Goal: Task Accomplishment & Management: Manage account settings

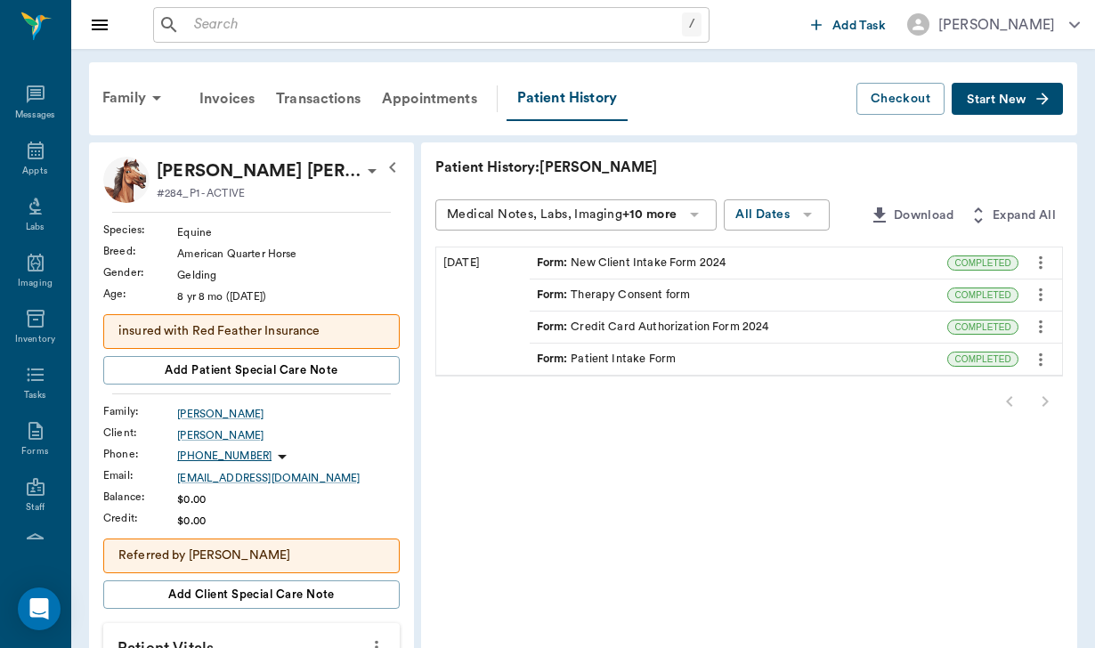
click at [229, 25] on input "text" at bounding box center [434, 24] width 495 height 25
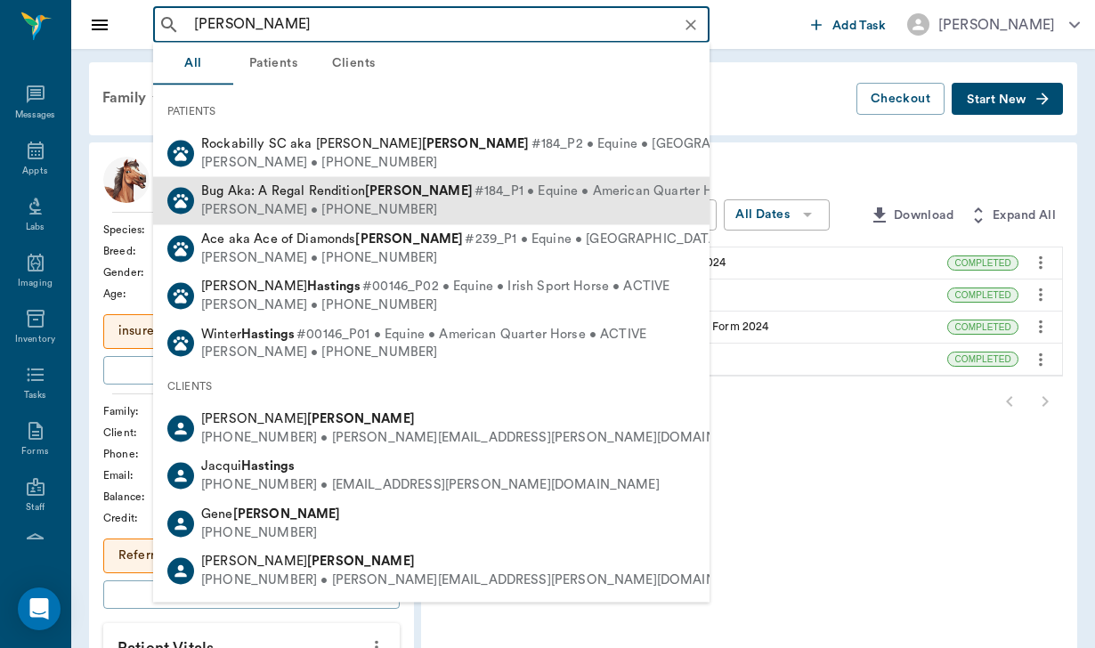
click at [289, 195] on span "Bug Aka: A Regal Rendition [PERSON_NAME]" at bounding box center [337, 190] width 272 height 13
type input "[PERSON_NAME]"
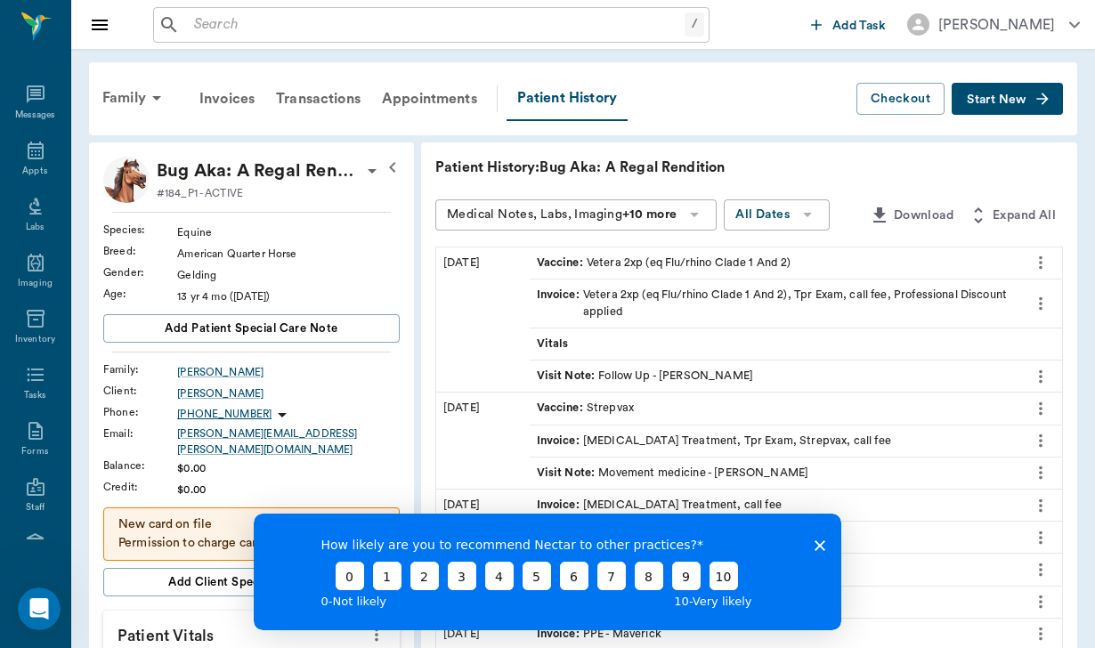
click at [815, 540] on icon "Close survey" at bounding box center [820, 545] width 11 height 11
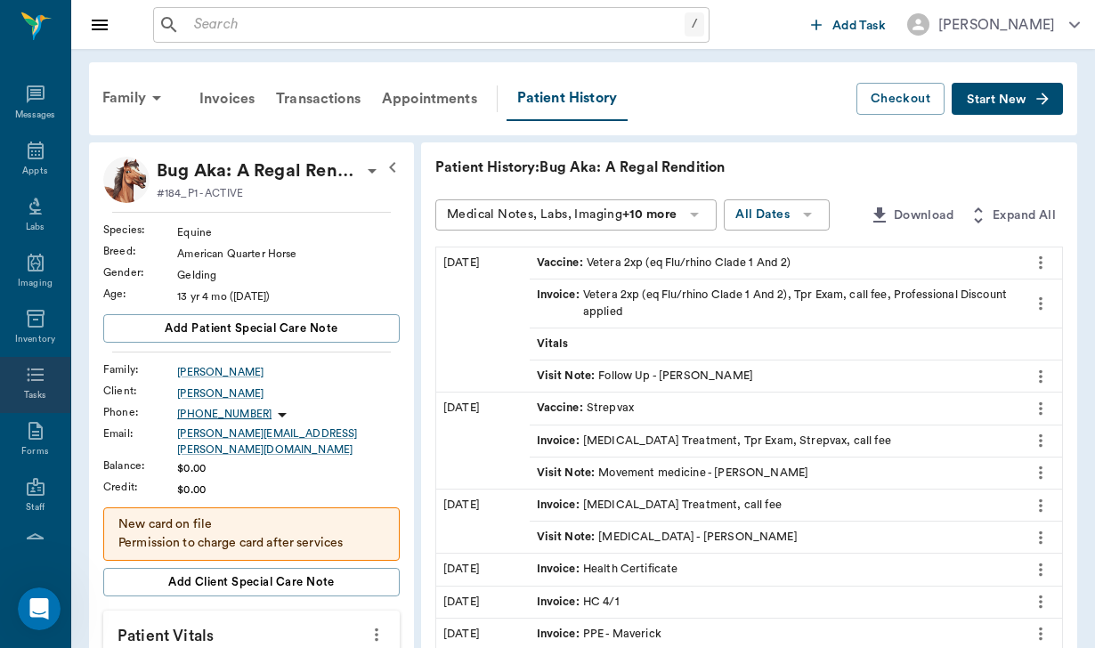
click at [37, 369] on icon at bounding box center [35, 374] width 21 height 21
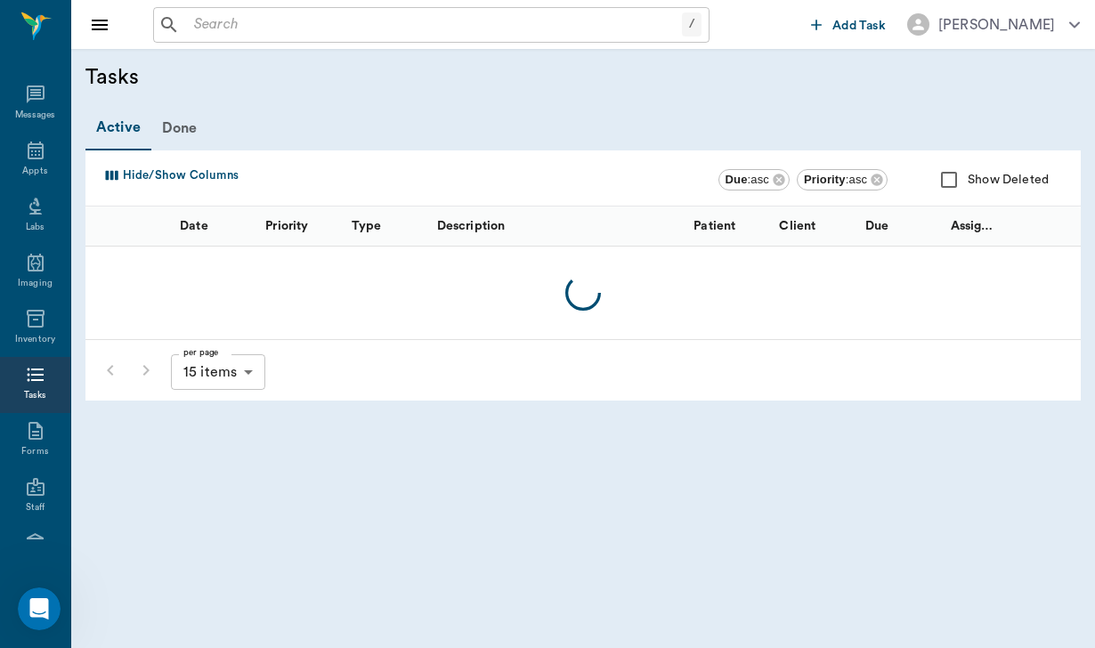
click at [844, 9] on button "Add Task" at bounding box center [848, 24] width 89 height 33
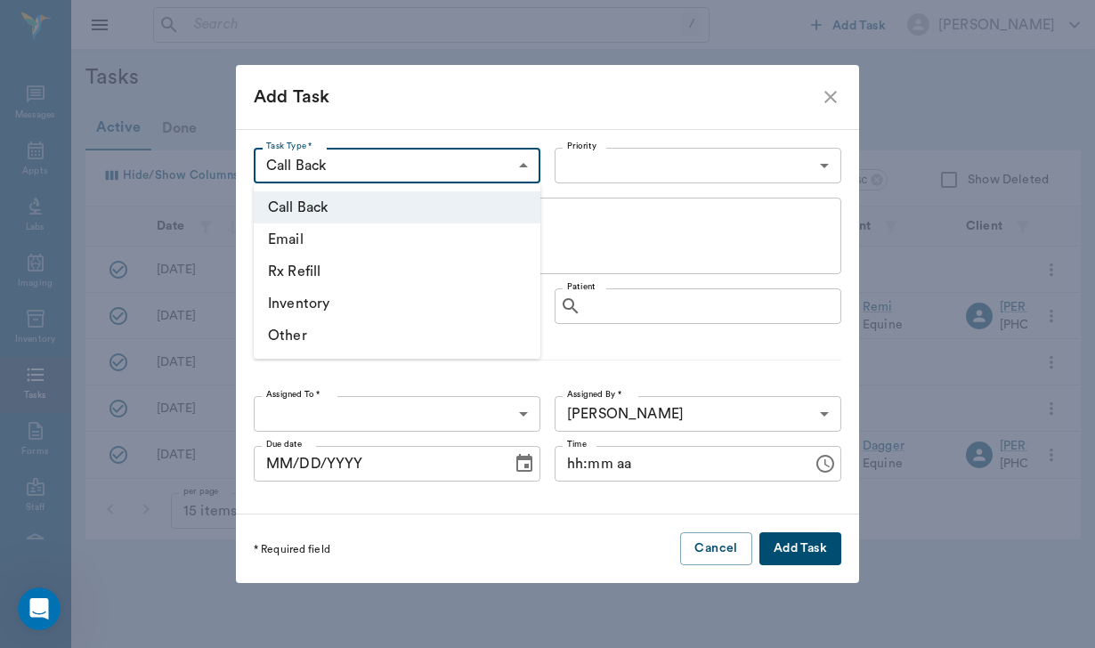
click at [367, 172] on body "/ ​ Add Task [PERSON_NAME] Nectar Messages Appts Labs Imaging Inventory Tasks F…" at bounding box center [547, 324] width 1095 height 648
click at [362, 280] on li "Rx Refill" at bounding box center [397, 272] width 287 height 32
type input "RX_REFILL"
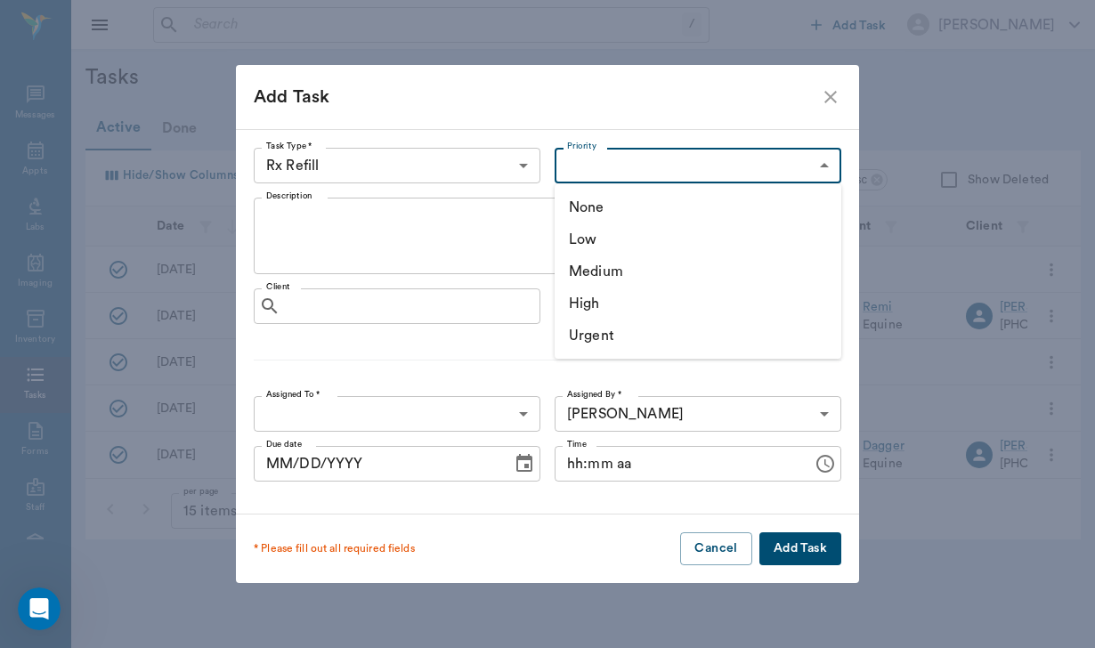
click at [605, 158] on body "/ ​ Add Task [PERSON_NAME] Nectar Messages Appts Labs Imaging Inventory Tasks F…" at bounding box center [547, 324] width 1095 height 648
click at [592, 258] on li "Medium" at bounding box center [698, 272] width 287 height 32
type input "MEDIUM"
click at [328, 236] on textarea "Description" at bounding box center [547, 236] width 563 height 61
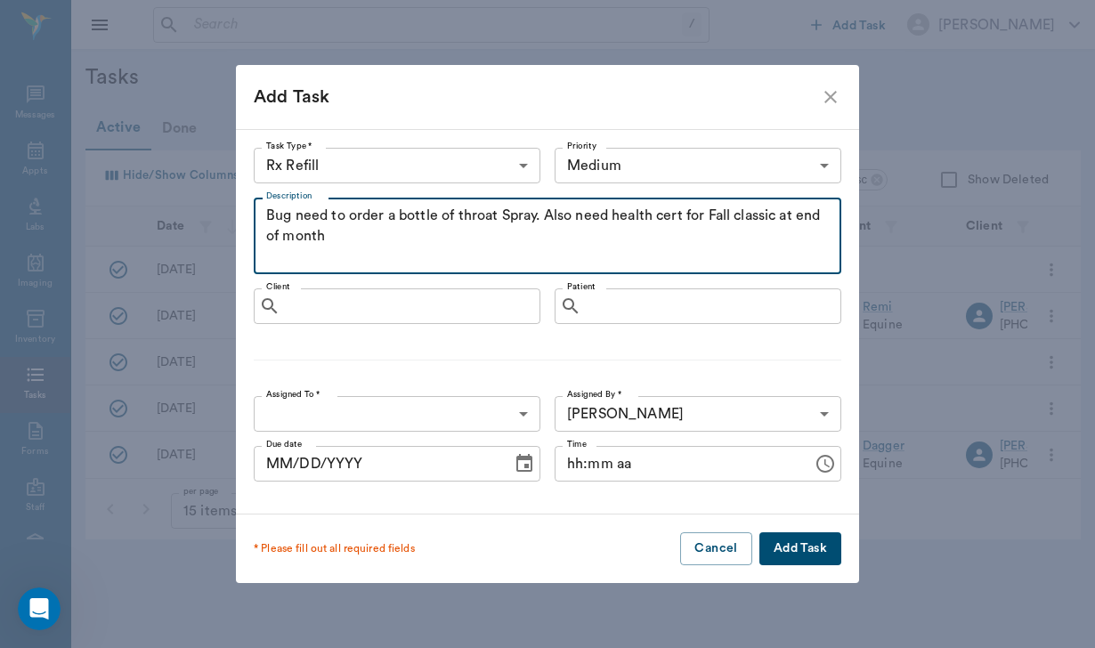
type textarea "Bug need to order a bottle of throat Spray. Also need health cert for Fall clas…"
click at [368, 310] on input "Client" at bounding box center [410, 306] width 245 height 25
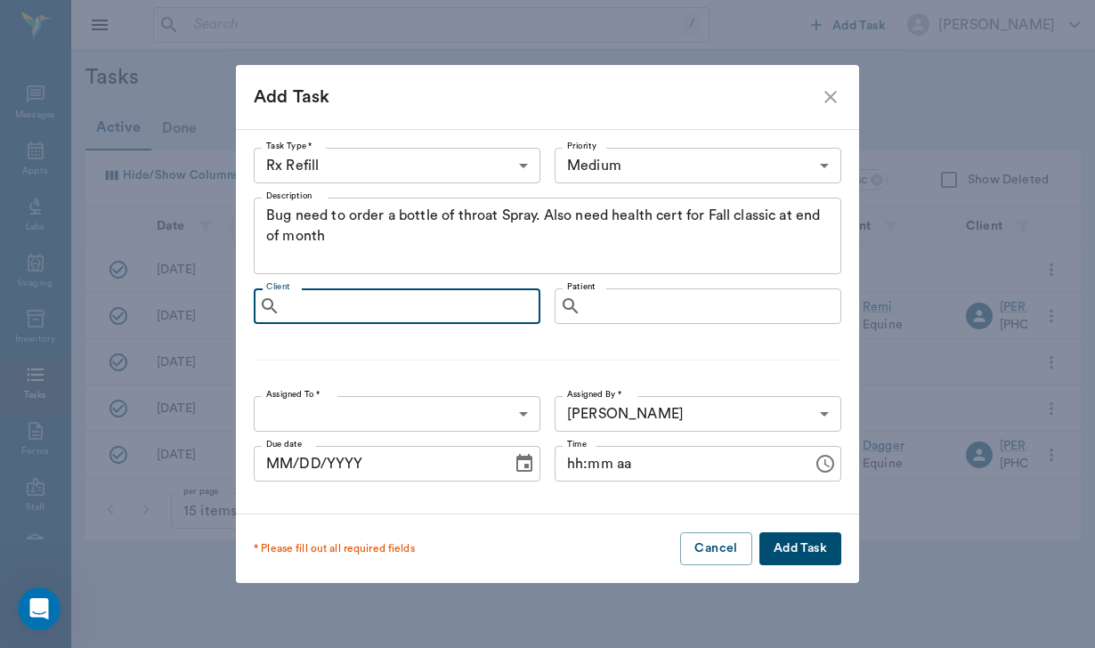
click at [368, 310] on input "Client" at bounding box center [410, 306] width 245 height 25
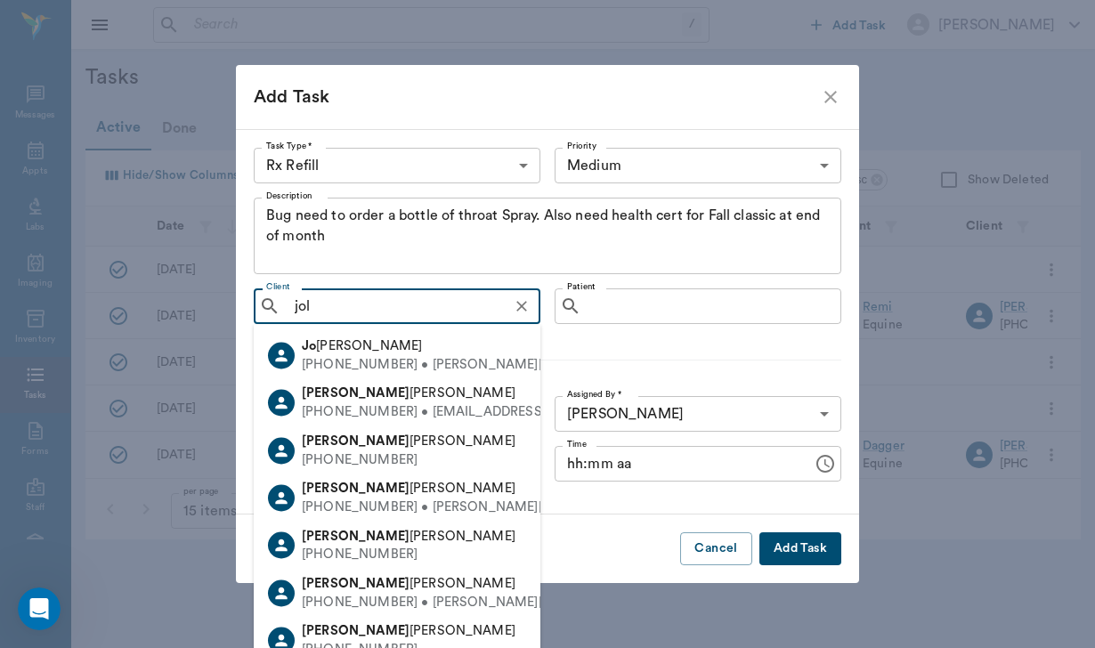
type input "jole"
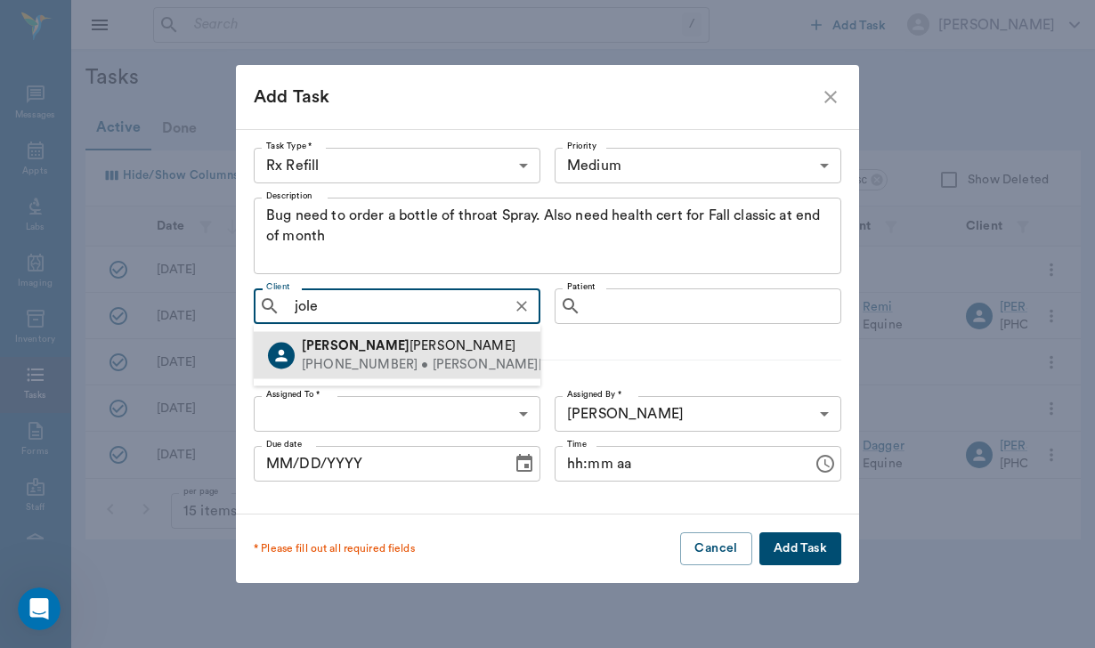
click at [402, 339] on div "[PERSON_NAME]" at bounding box center [584, 346] width 565 height 19
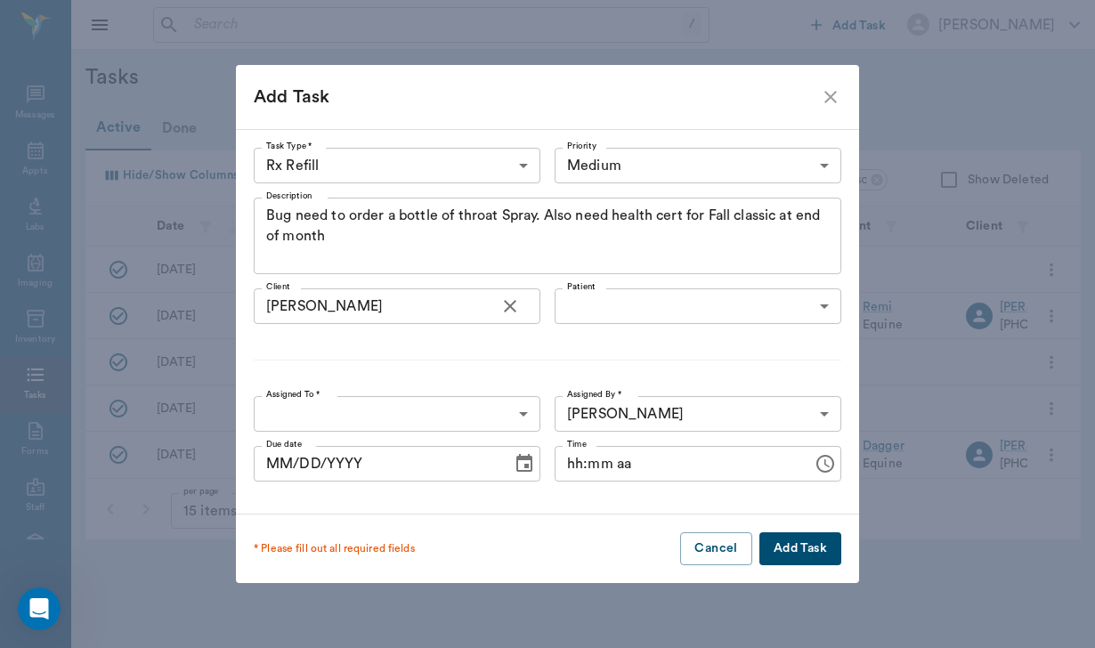
click at [585, 317] on body "/ ​ Add Task [PERSON_NAME] Nectar Messages Appts Labs Imaging Inventory Tasks F…" at bounding box center [547, 324] width 1095 height 648
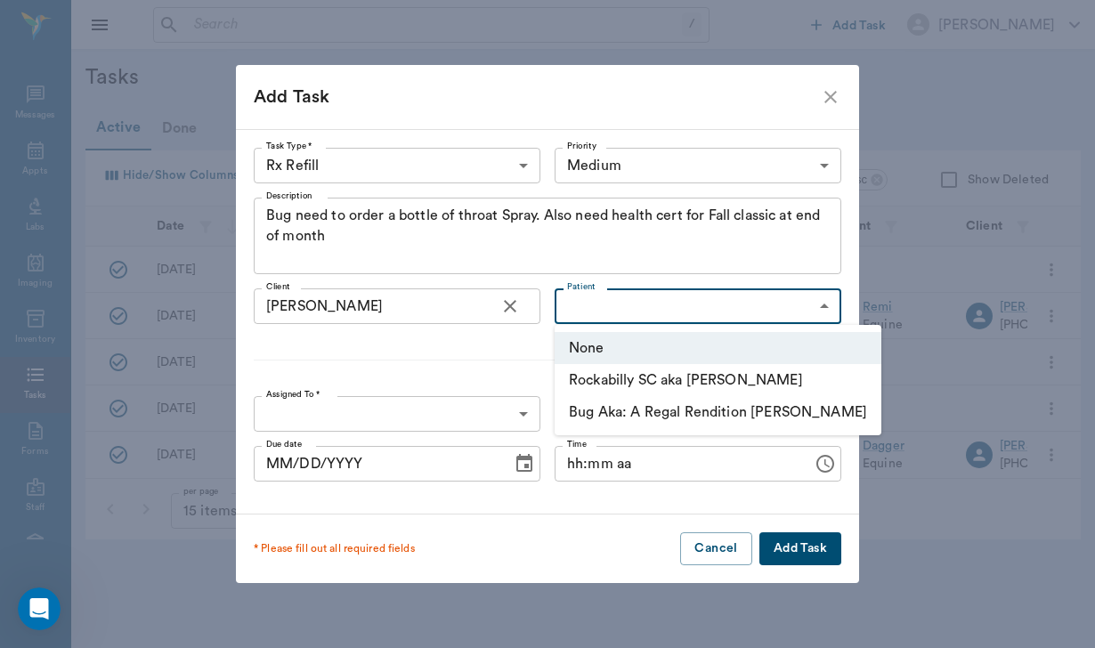
click at [606, 406] on li "Bug Aka: A Regal Rendition [PERSON_NAME]" at bounding box center [718, 412] width 327 height 32
type input "669014f8271b0e4e465dc7fe"
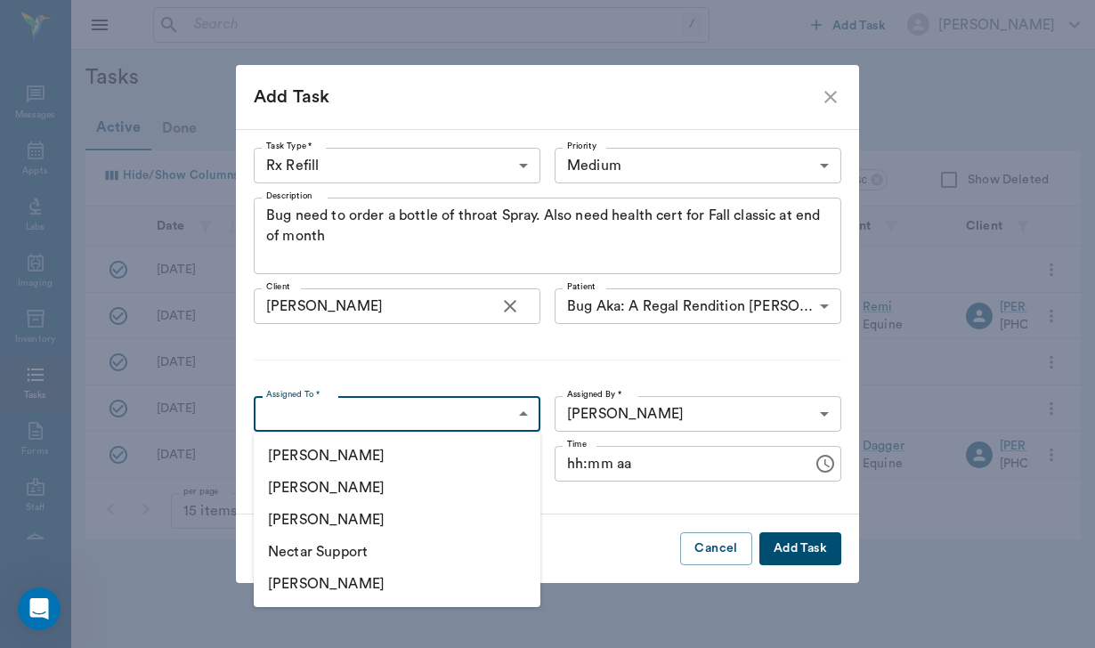
click at [414, 402] on body "/ ​ Add Task [PERSON_NAME] Nectar Messages Appts Labs Imaging Inventory Tasks F…" at bounding box center [547, 324] width 1095 height 648
click at [361, 484] on li "[PERSON_NAME]" at bounding box center [397, 488] width 287 height 32
type input "649b3e03b5bc7e03f9326794"
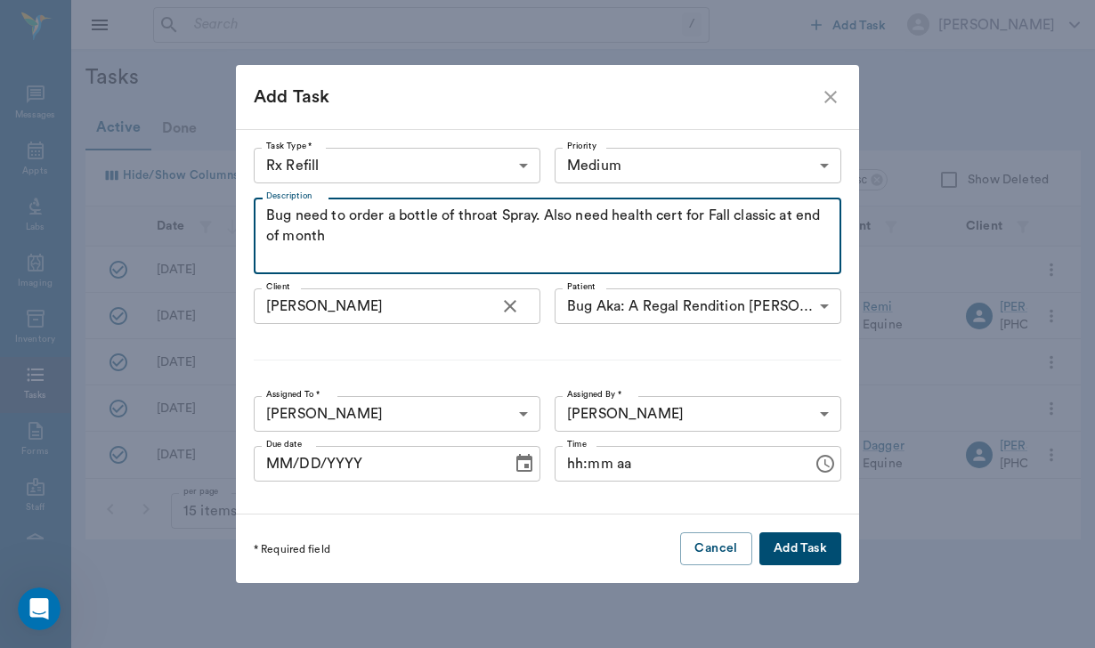
click at [383, 217] on textarea "Bug need to order a bottle of throat Spray. Also need health cert for Fall clas…" at bounding box center [547, 236] width 563 height 61
type textarea "Bug need a bottle of throat Spray. Also need health cert for Fall classic at en…"
click at [813, 556] on button "Add Task" at bounding box center [801, 548] width 82 height 33
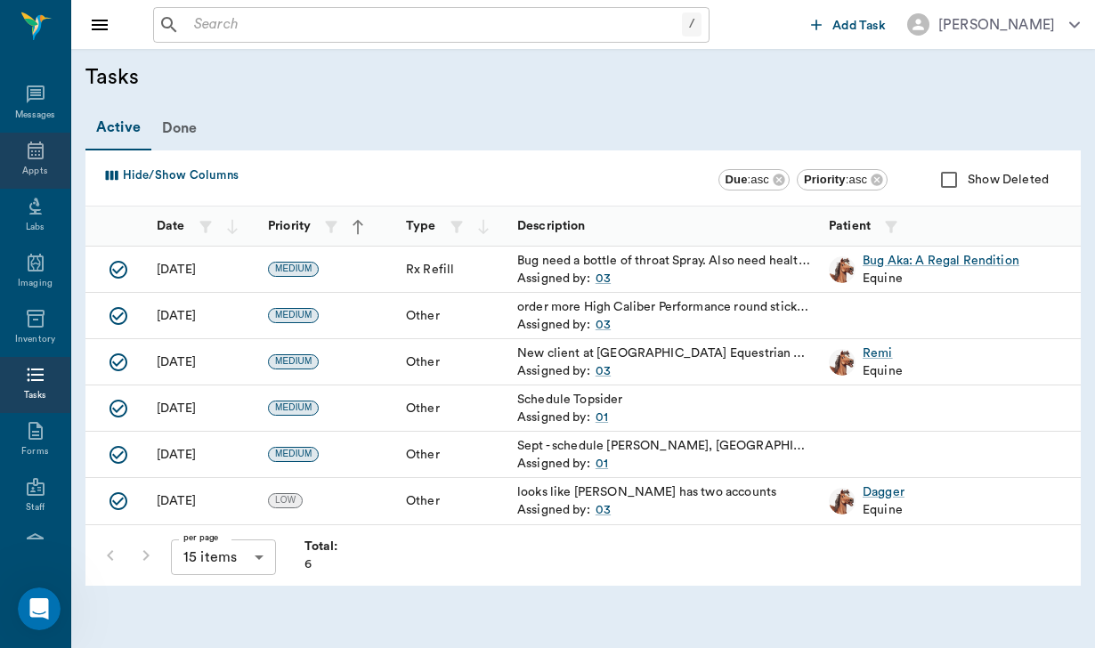
click at [39, 139] on div "Appts" at bounding box center [35, 161] width 70 height 56
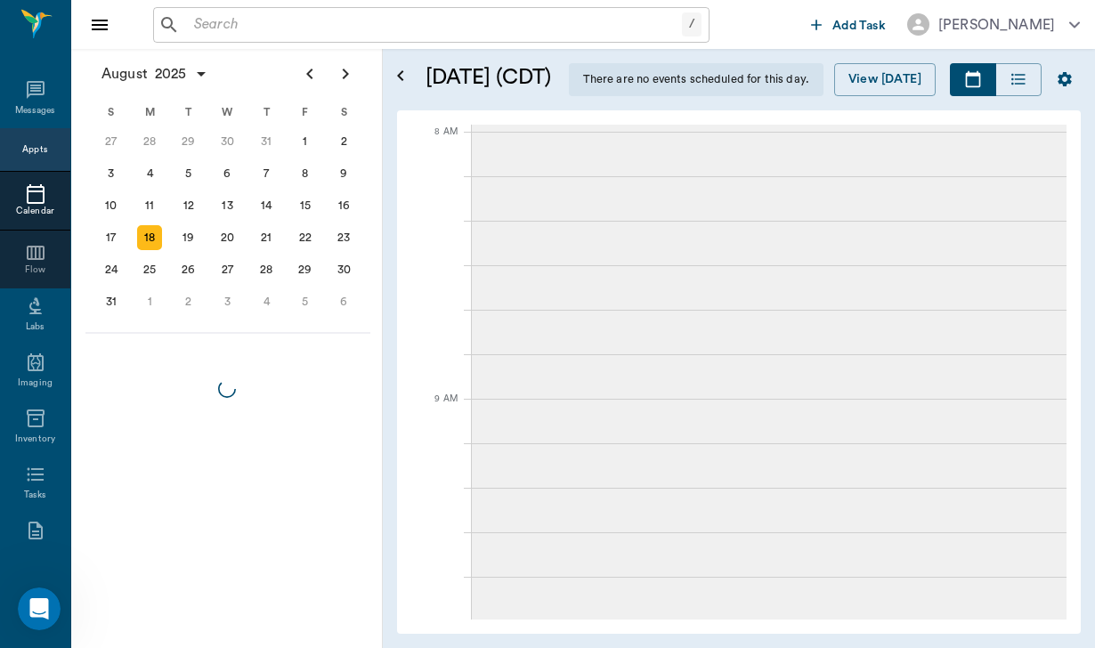
scroll to position [534, 0]
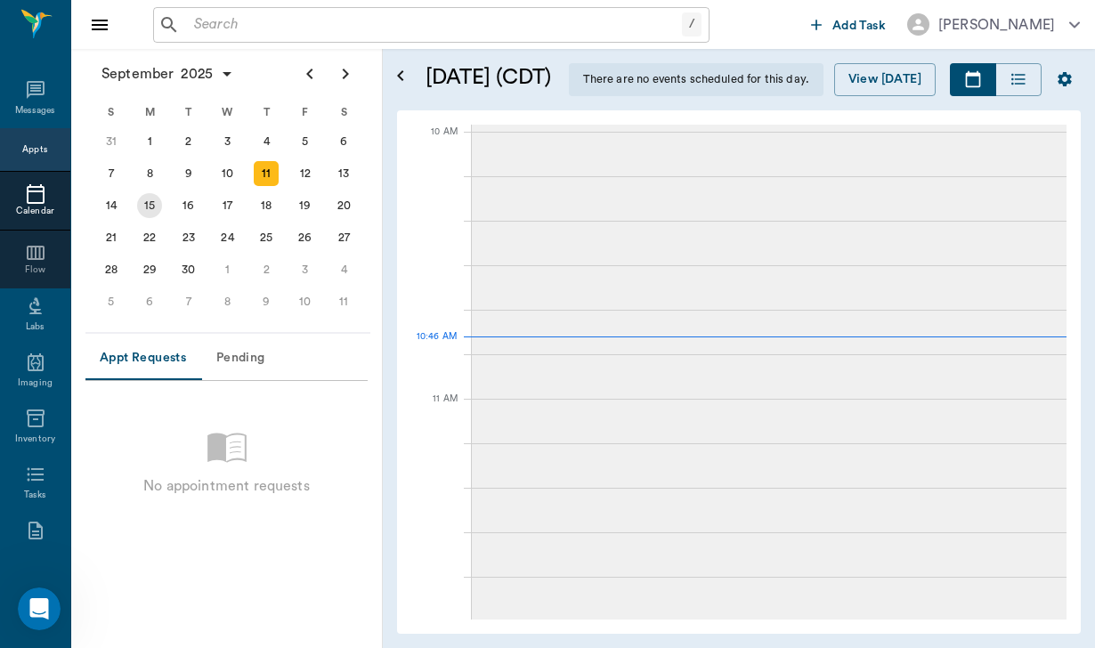
click at [153, 205] on div "15" at bounding box center [149, 205] width 25 height 25
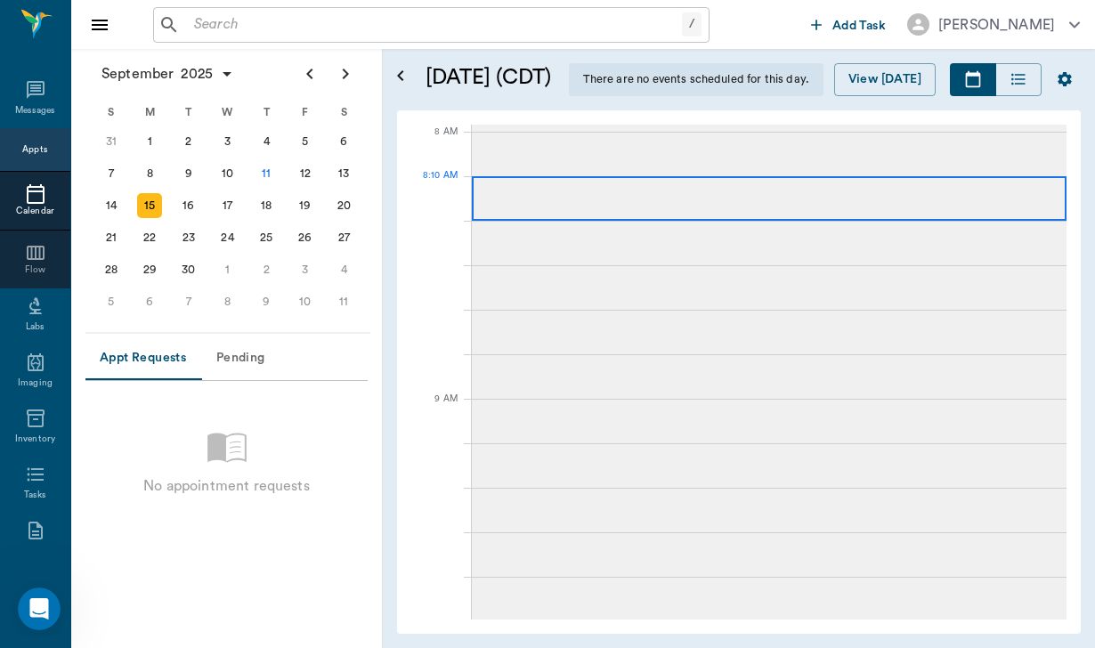
click at [559, 218] on div at bounding box center [769, 198] width 595 height 45
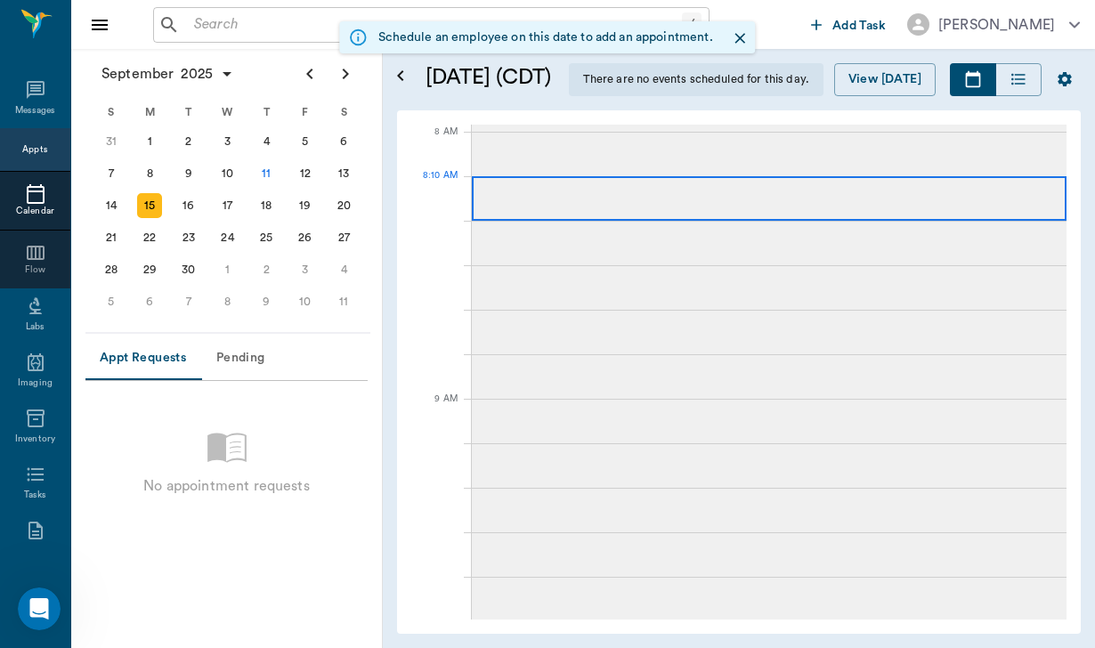
click at [559, 202] on div at bounding box center [769, 198] width 595 height 45
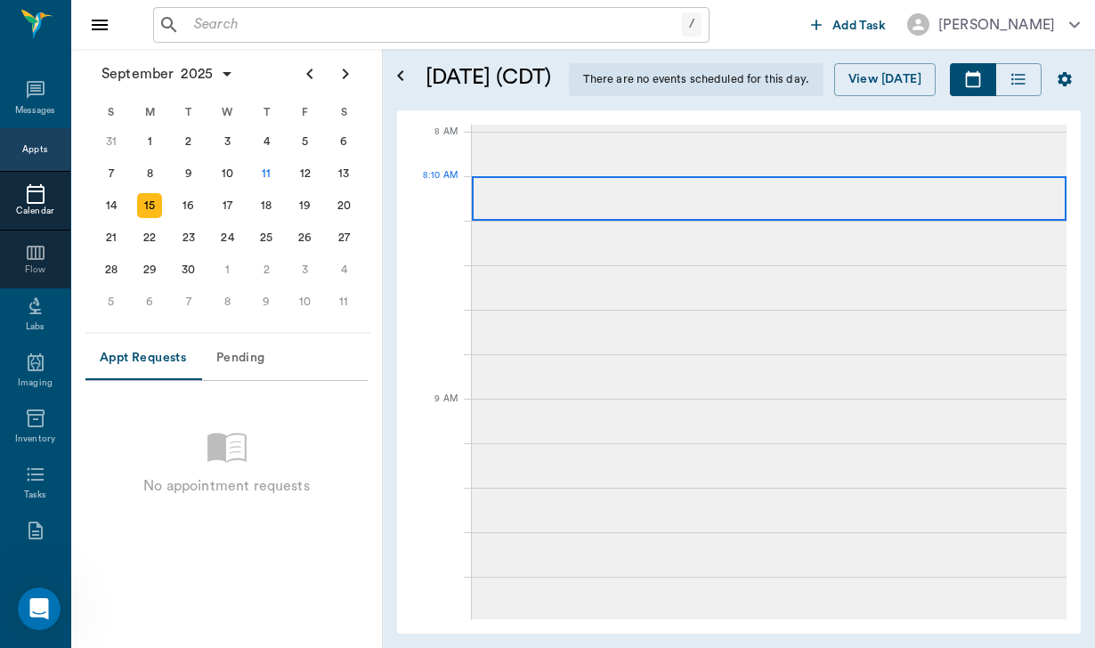
click at [559, 202] on div at bounding box center [769, 198] width 595 height 45
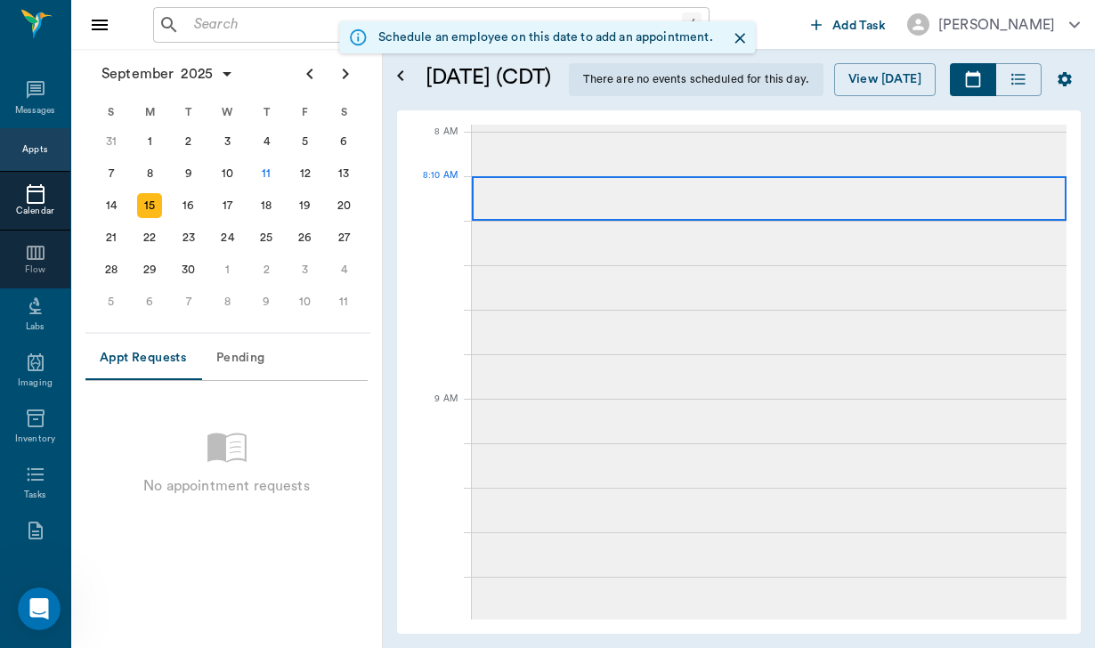
click at [559, 202] on div at bounding box center [769, 198] width 595 height 45
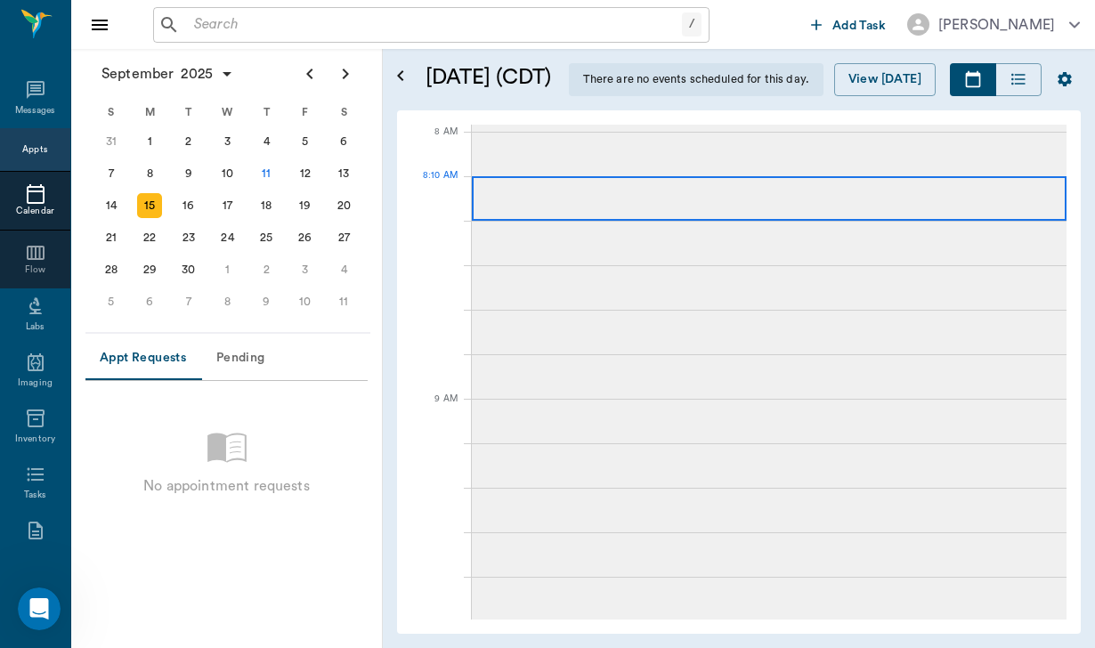
click at [559, 202] on div at bounding box center [769, 198] width 595 height 45
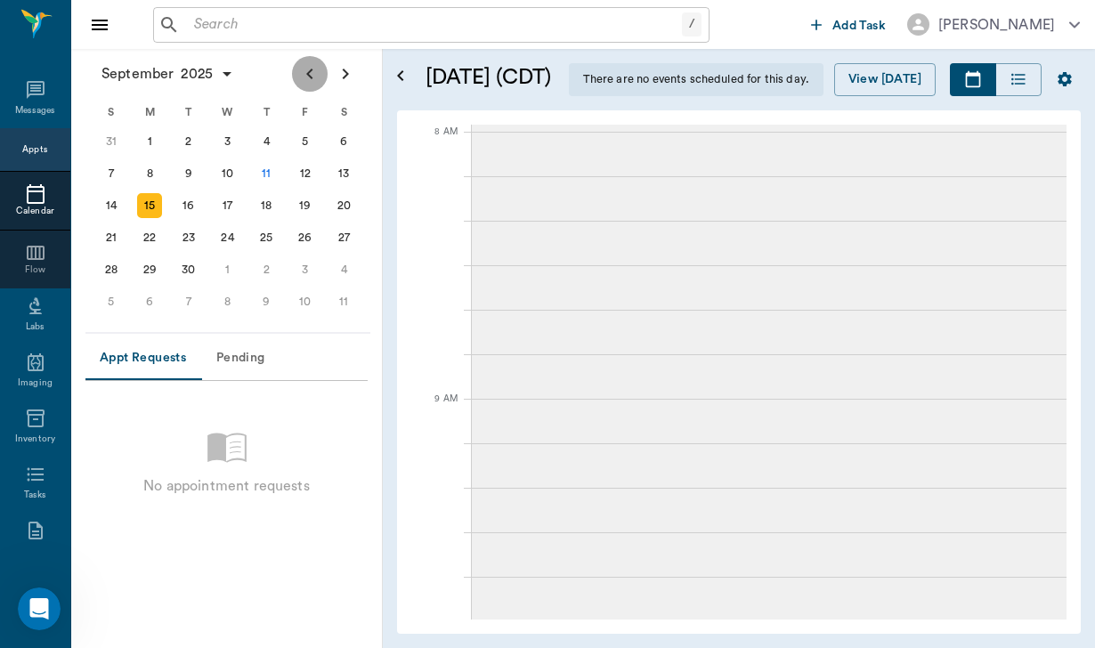
click at [296, 67] on button "Previous page" at bounding box center [310, 74] width 36 height 36
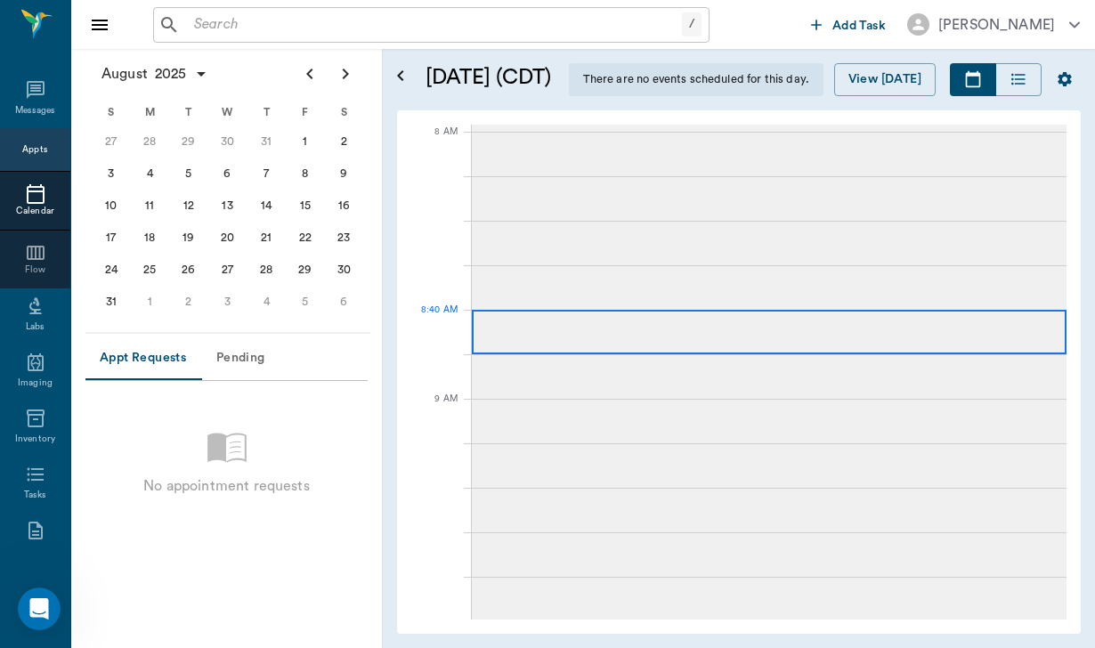
click at [572, 333] on div at bounding box center [769, 332] width 595 height 45
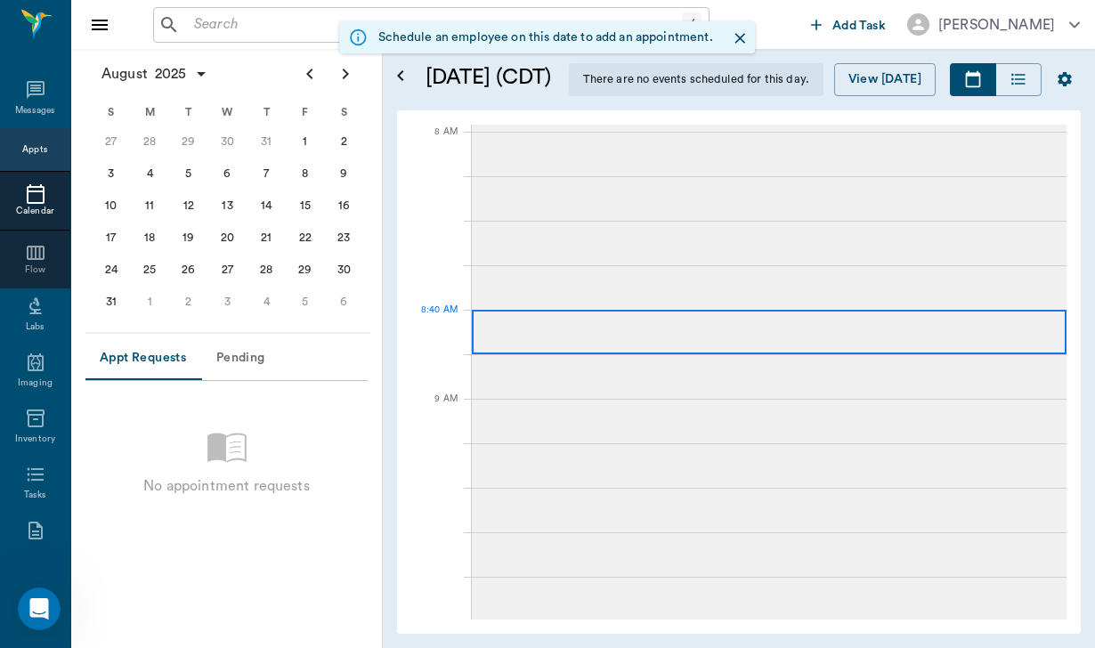
click at [572, 333] on div at bounding box center [769, 332] width 595 height 45
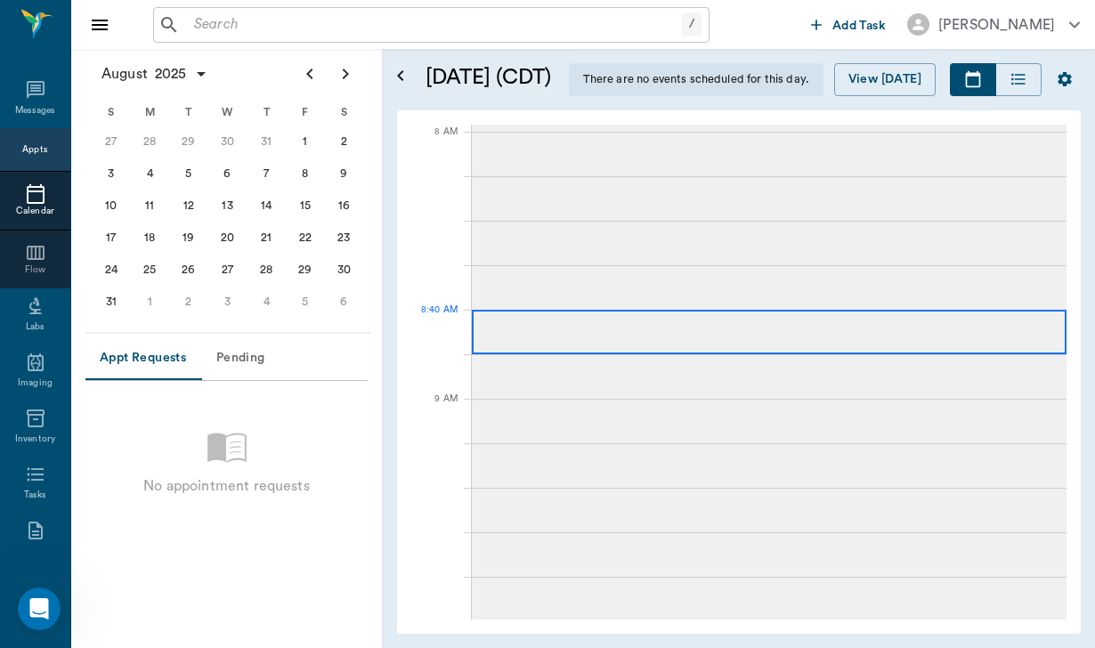
click at [572, 333] on div at bounding box center [769, 332] width 595 height 45
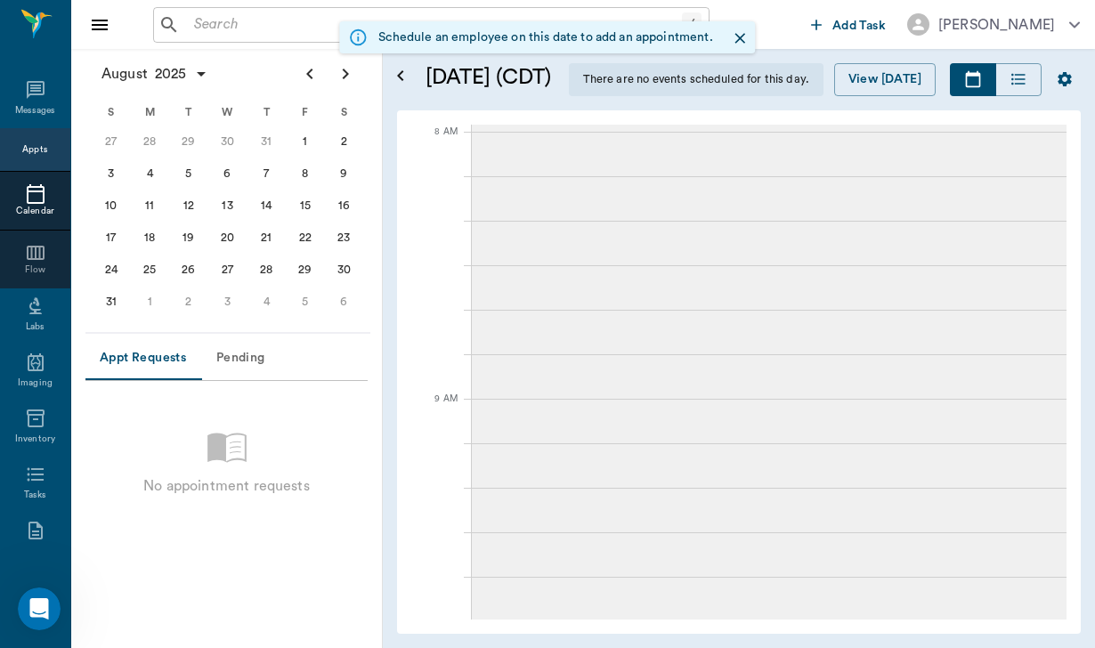
click at [618, 34] on div "Schedule an employee on this date to add an appointment." at bounding box center [545, 37] width 334 height 32
click at [362, 37] on icon at bounding box center [358, 38] width 20 height 20
click at [353, 36] on icon at bounding box center [358, 38] width 20 height 20
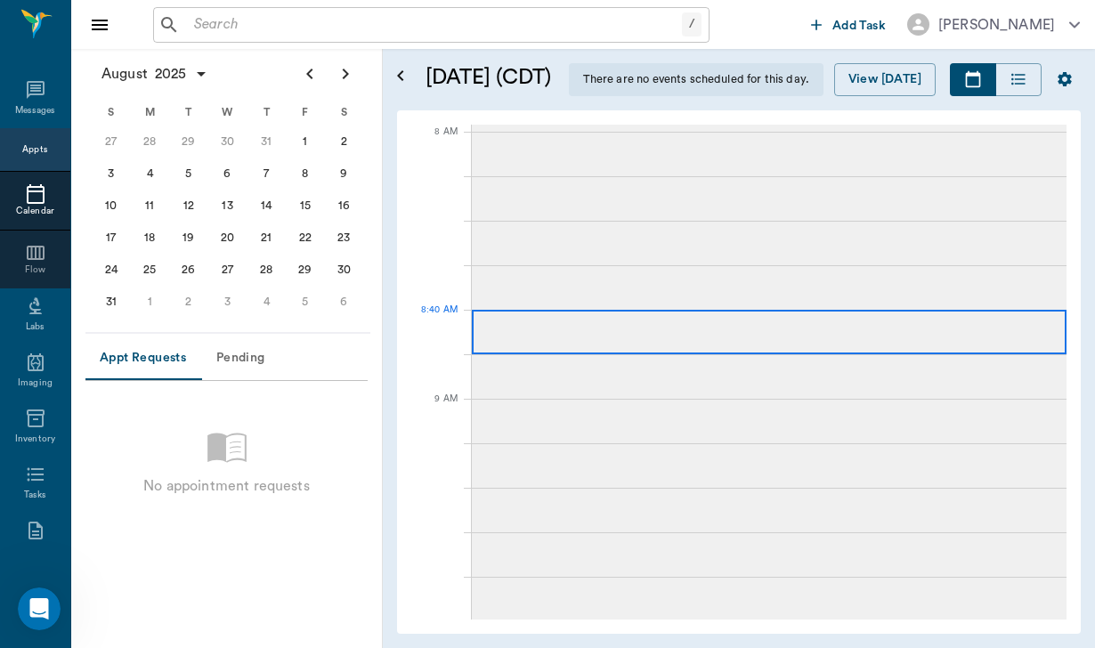
click at [747, 320] on div at bounding box center [769, 332] width 595 height 45
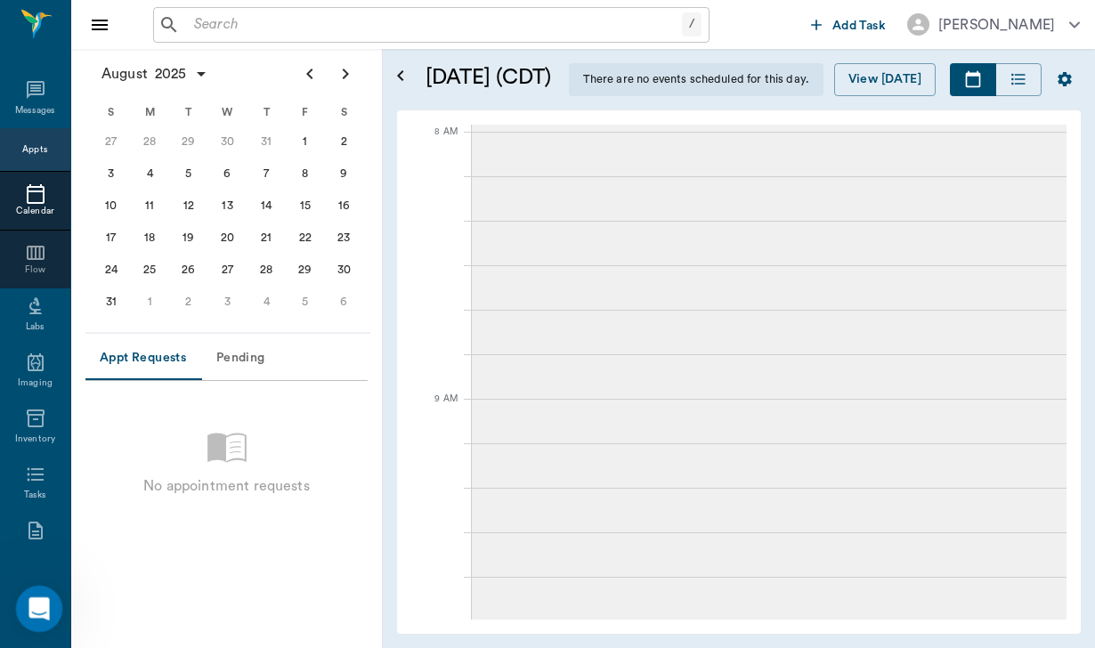
click at [40, 601] on icon "Open Intercom Messenger" at bounding box center [36, 606] width 29 height 29
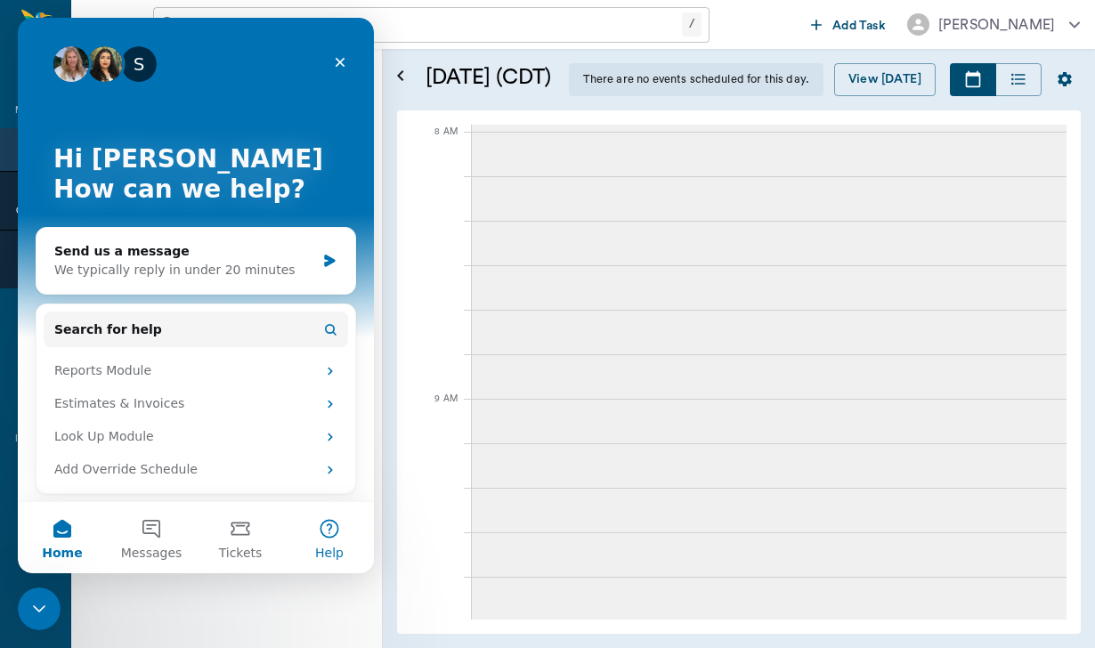
click at [328, 528] on button "Help" at bounding box center [329, 537] width 89 height 71
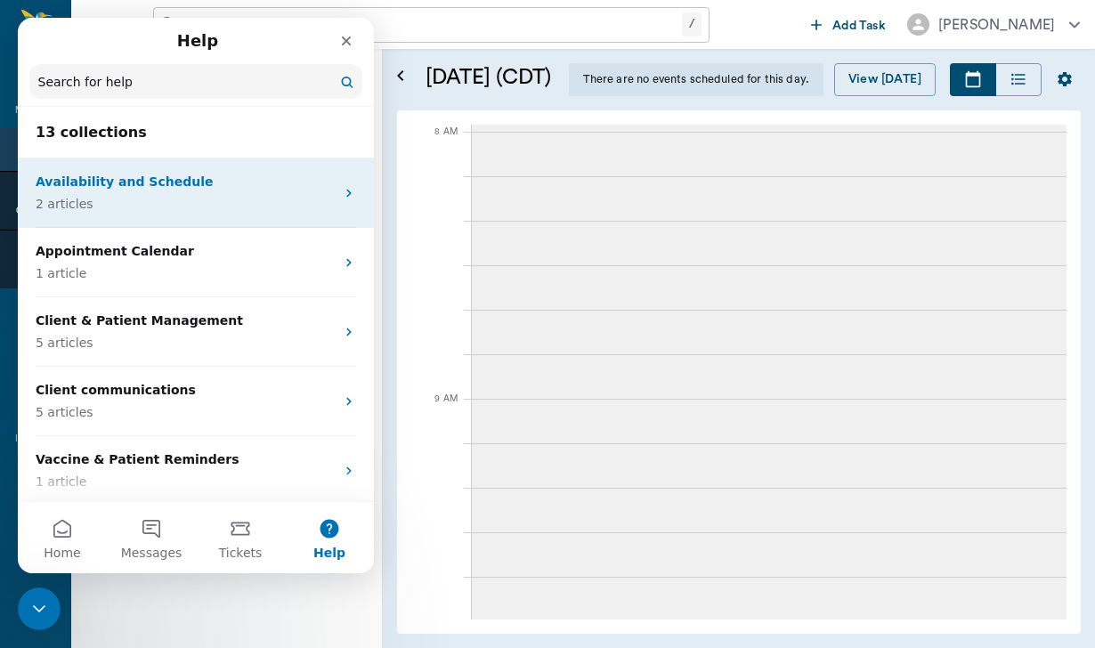
click at [239, 197] on p "2 articles" at bounding box center [185, 204] width 299 height 19
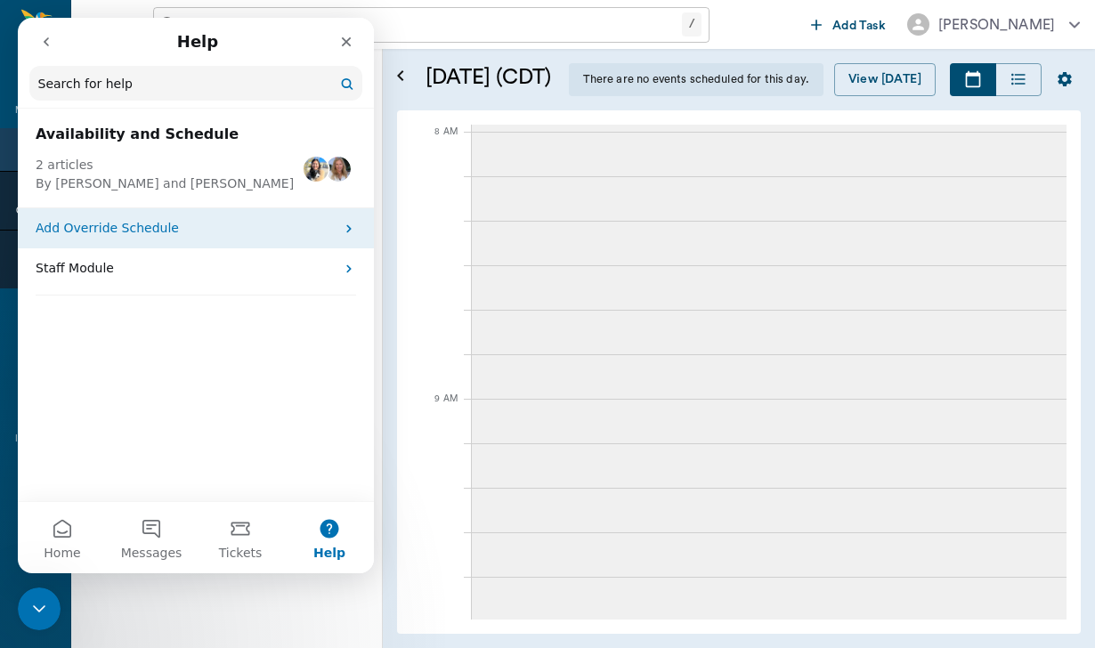
click at [207, 222] on p "Add Override Schedule" at bounding box center [185, 228] width 299 height 19
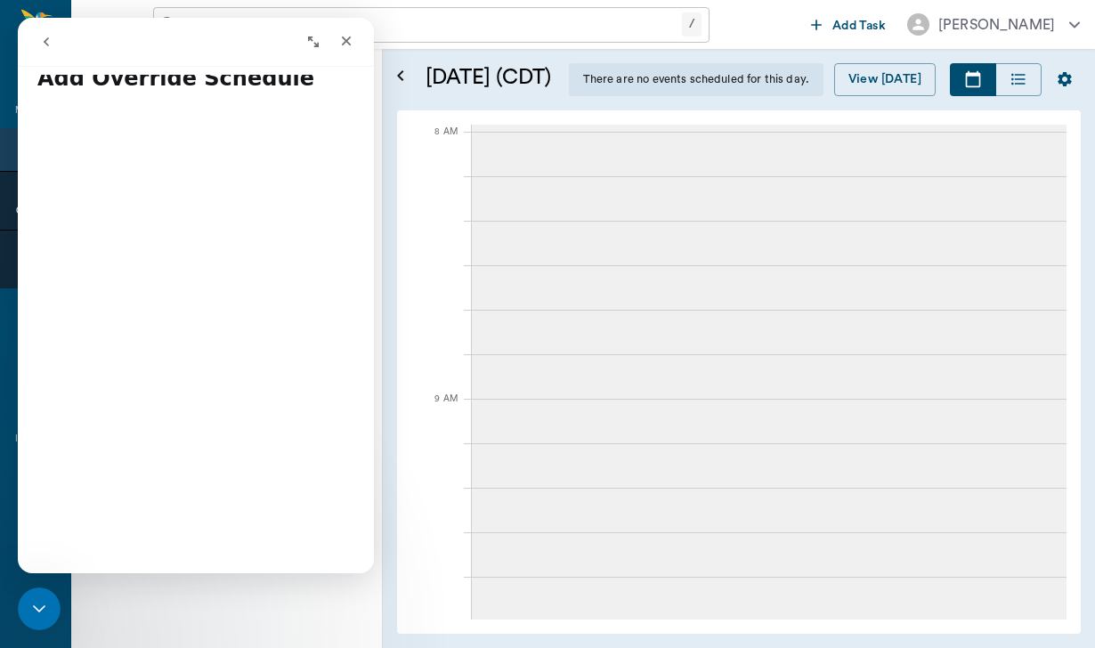
scroll to position [33, 0]
drag, startPoint x: 239, startPoint y: 35, endPoint x: 365, endPoint y: 66, distance: 130.2
click at [368, 69] on div "Add Override Schedule Add Override Schedule Did this answer your question? 😞 😐 …" at bounding box center [196, 296] width 356 height 556
click at [313, 39] on icon "Expand window" at bounding box center [313, 42] width 14 height 14
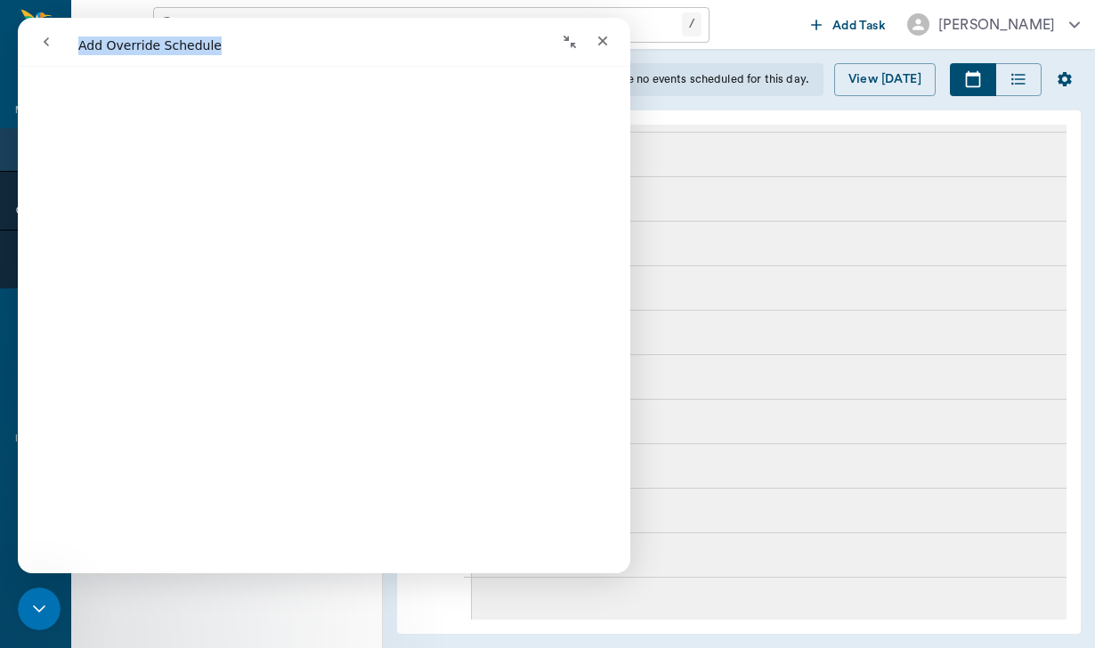
scroll to position [275, 0]
click at [597, 53] on div "Close" at bounding box center [603, 41] width 32 height 32
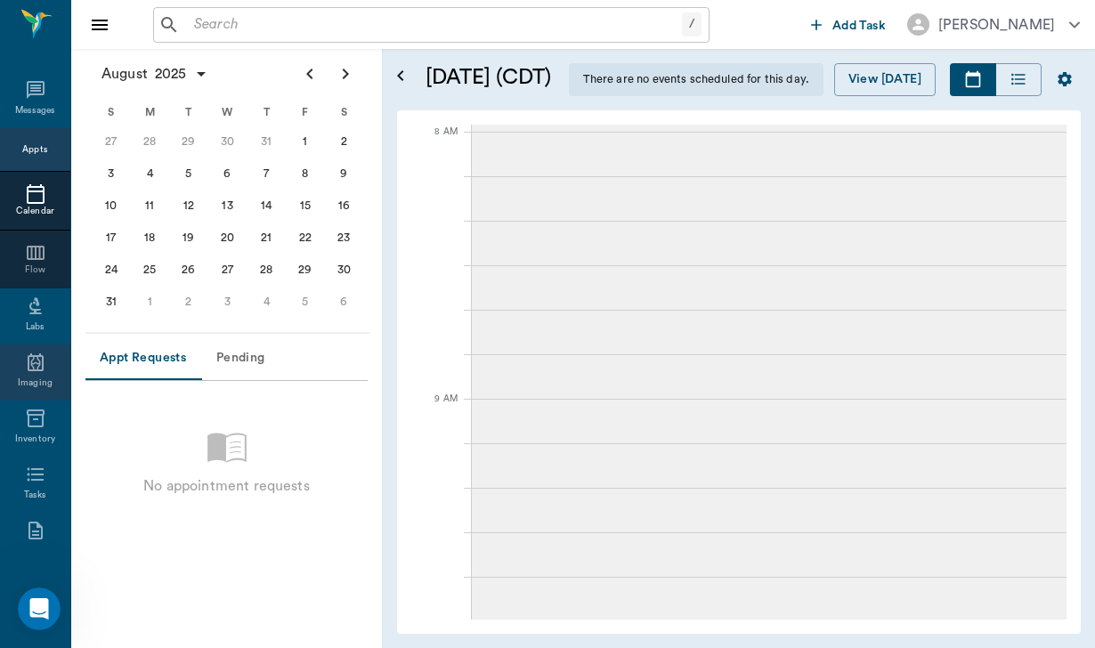
scroll to position [0, 0]
click at [27, 141] on div "Appts" at bounding box center [35, 149] width 70 height 43
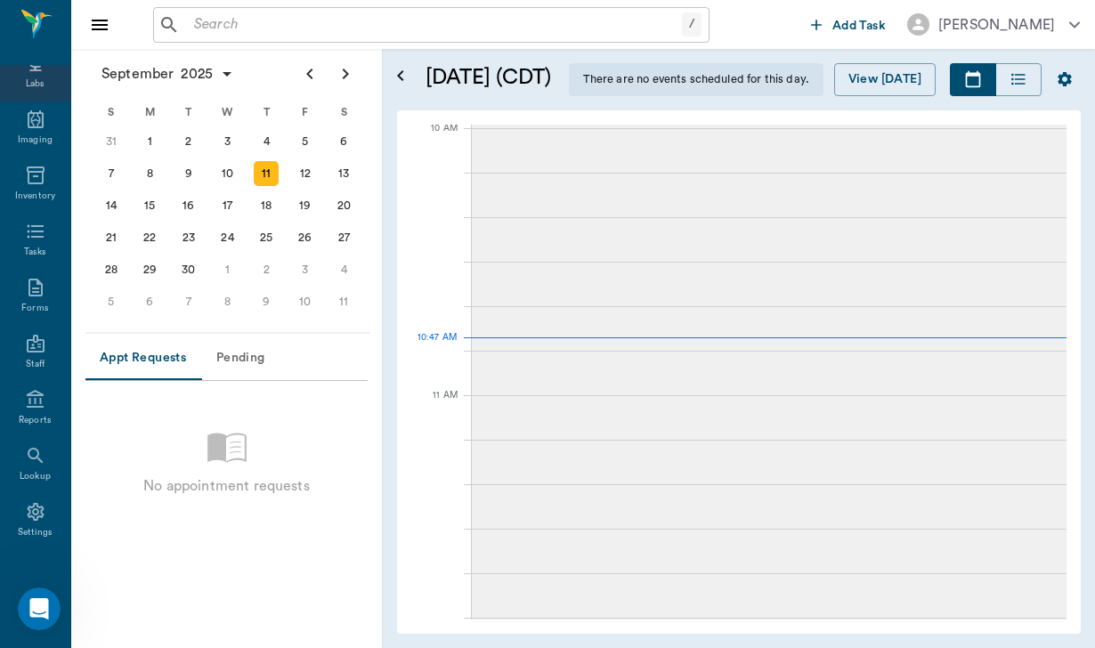
scroll to position [244, 0]
click at [31, 369] on div "Staff" at bounding box center [35, 363] width 19 height 13
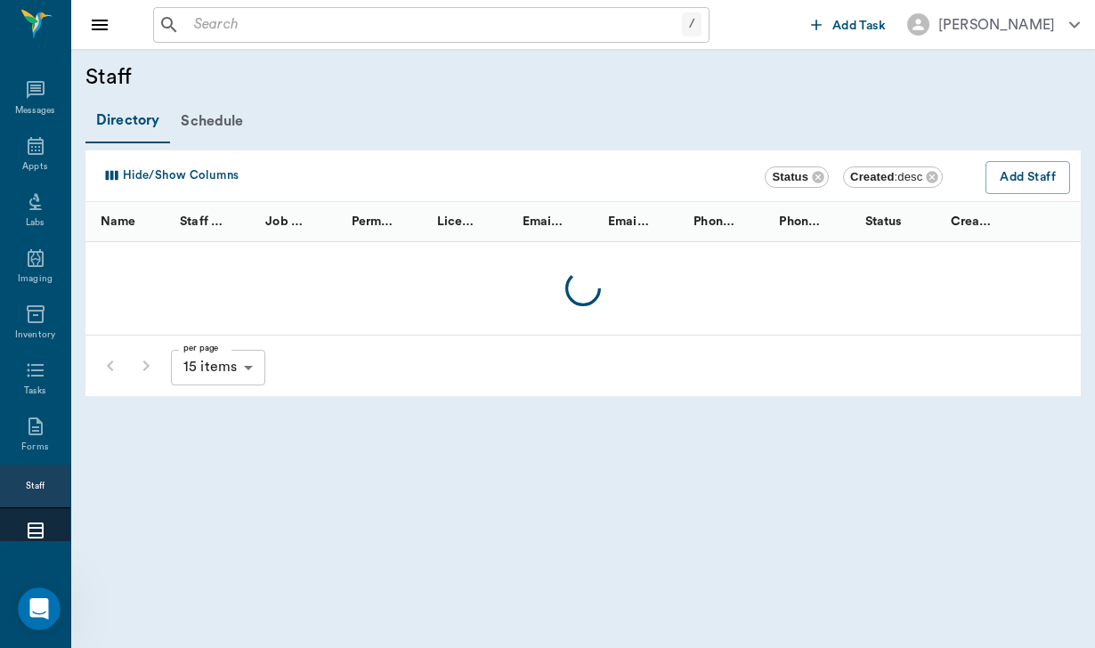
scroll to position [244, 0]
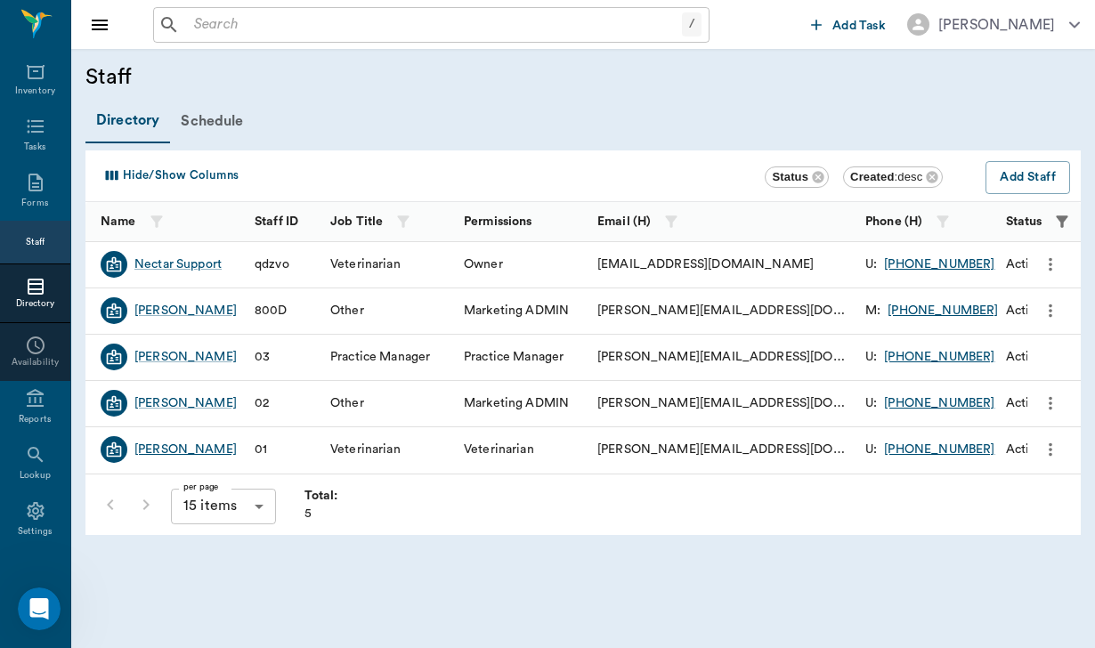
click at [222, 450] on div "[PERSON_NAME]" at bounding box center [185, 450] width 102 height 18
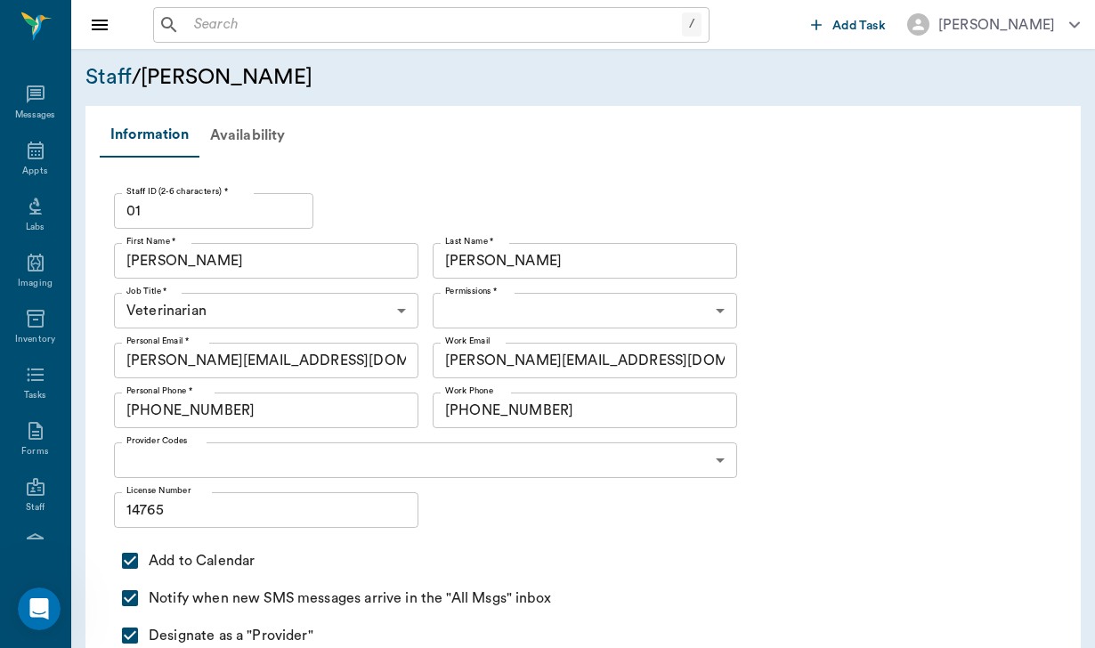
type input "6465b3ec318457f2b453253f"
click at [253, 128] on div "Availability" at bounding box center [247, 135] width 97 height 43
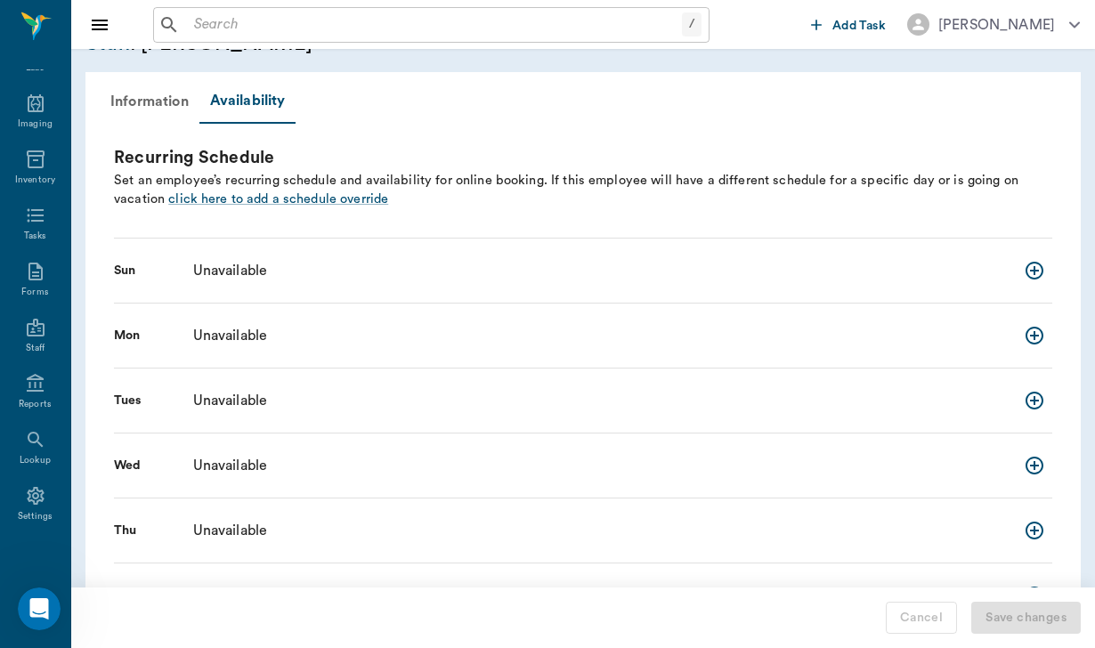
scroll to position [34, 0]
click at [1030, 330] on icon "add new schedule entry" at bounding box center [1034, 335] width 21 height 21
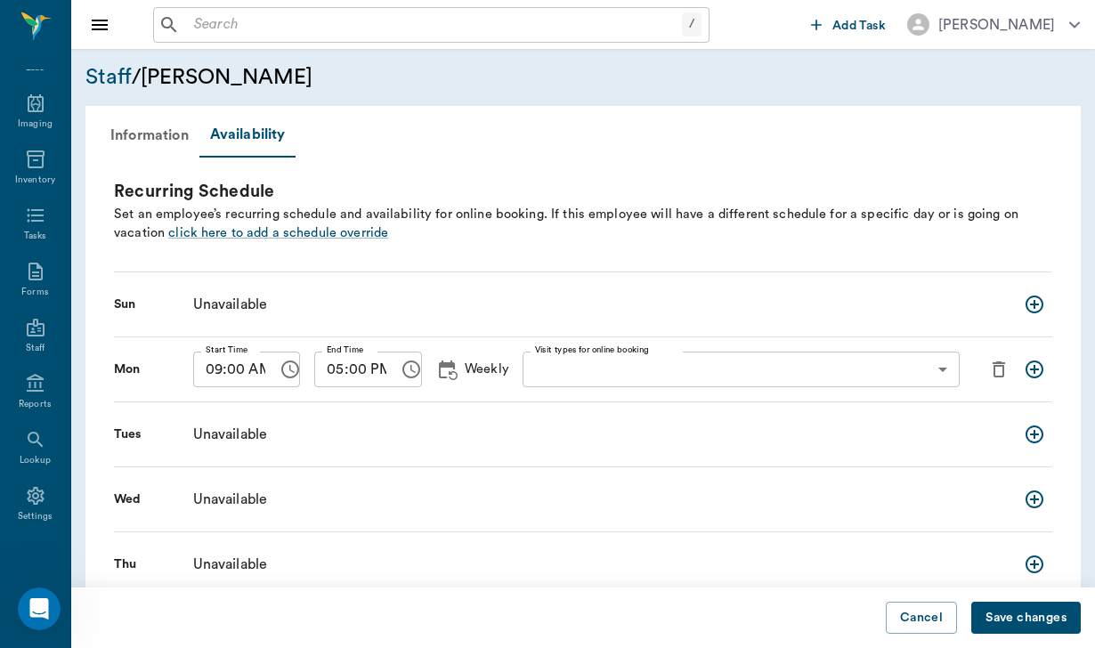
scroll to position [0, 0]
click at [207, 236] on span "click here to add a schedule override" at bounding box center [278, 232] width 220 height 13
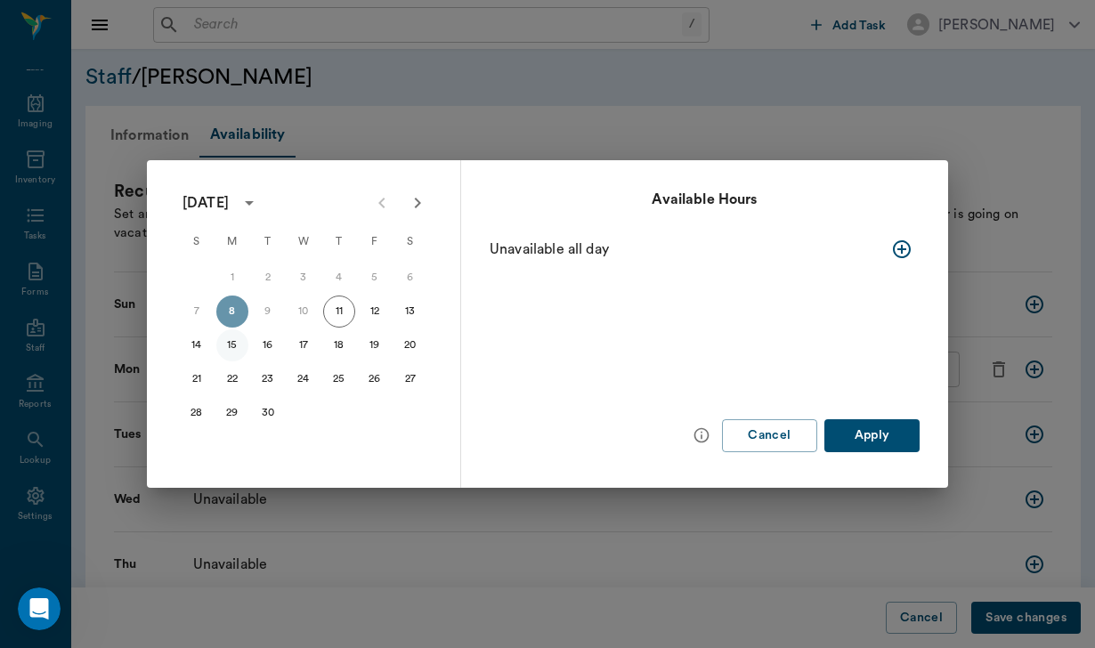
click at [237, 351] on button "15" at bounding box center [232, 345] width 32 height 32
click at [908, 435] on button "Apply" at bounding box center [871, 435] width 95 height 33
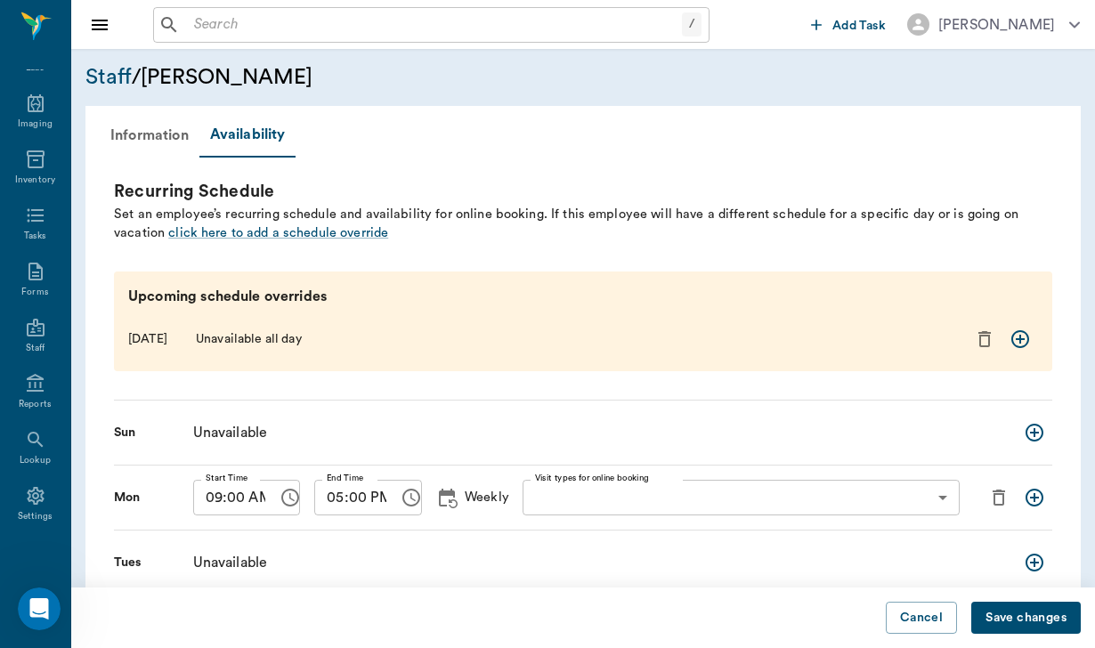
click at [447, 337] on div "[DATE] Unavailable all day" at bounding box center [317, 339] width 379 height 19
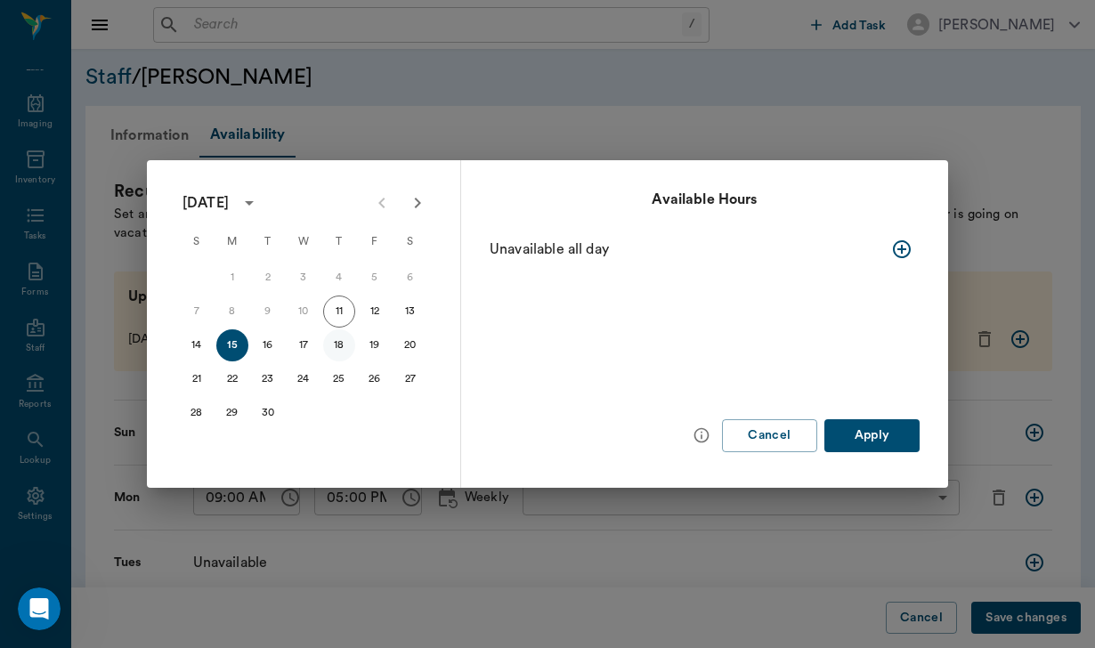
click at [345, 347] on button "18" at bounding box center [339, 345] width 32 height 32
click at [236, 344] on button "15" at bounding box center [232, 345] width 32 height 32
click at [898, 246] on icon "button" at bounding box center [901, 249] width 21 height 21
click at [889, 432] on button "Apply" at bounding box center [871, 435] width 95 height 33
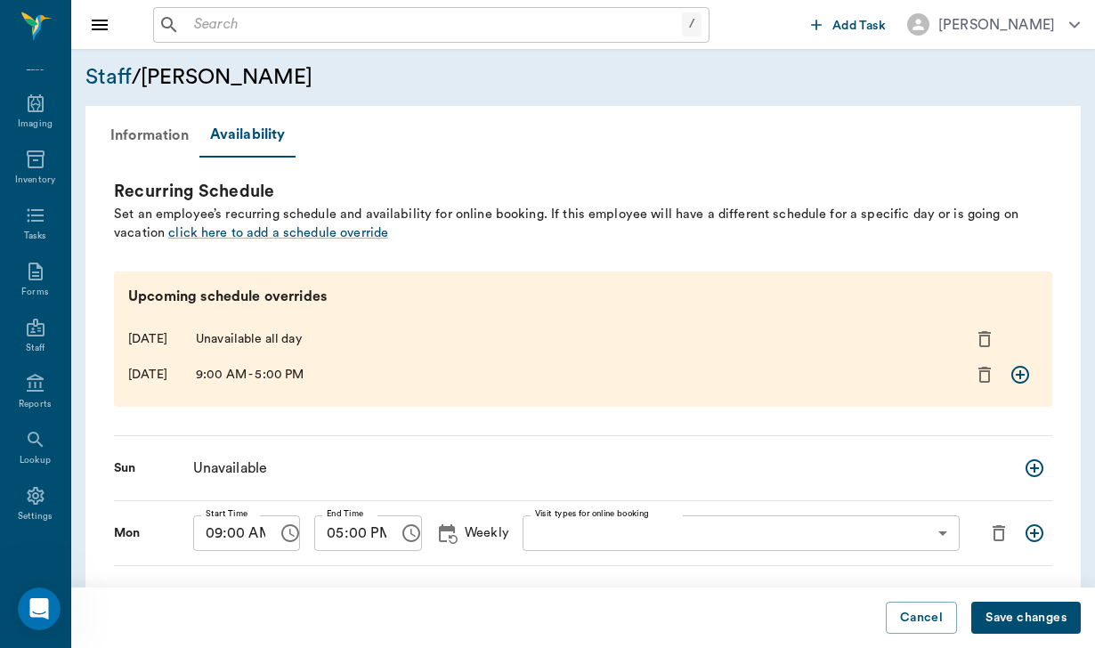
click at [990, 331] on icon "delete exceptions for this day" at bounding box center [985, 339] width 12 height 16
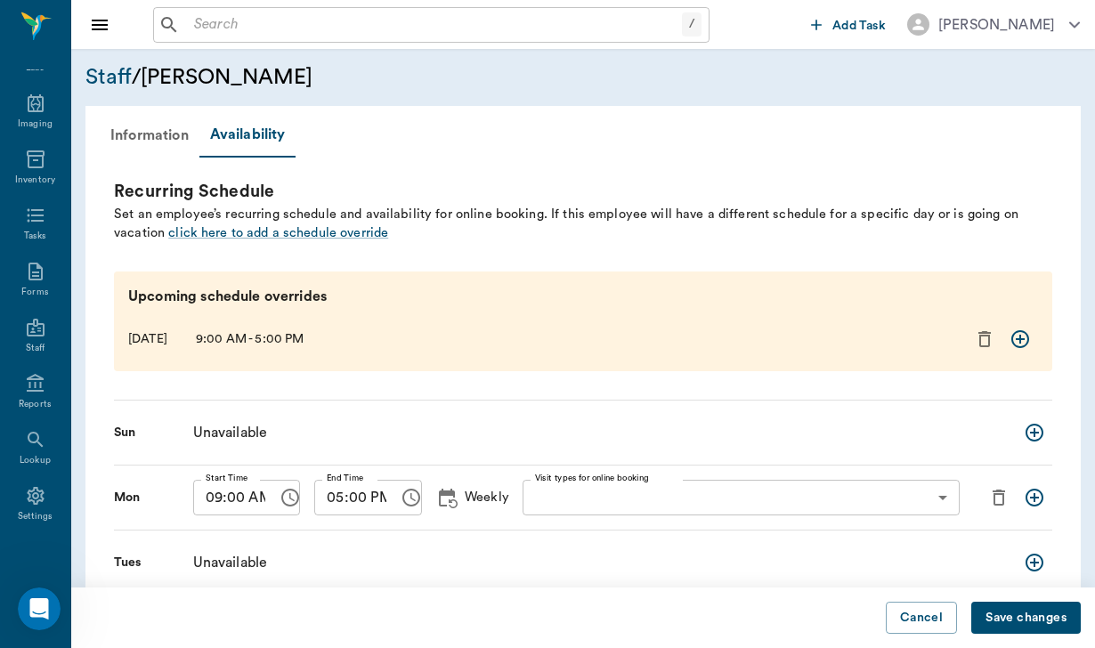
click at [1033, 417] on button "add new schedule entry" at bounding box center [1035, 433] width 36 height 36
click at [1021, 341] on icon "add new schedule entry" at bounding box center [1020, 339] width 21 height 21
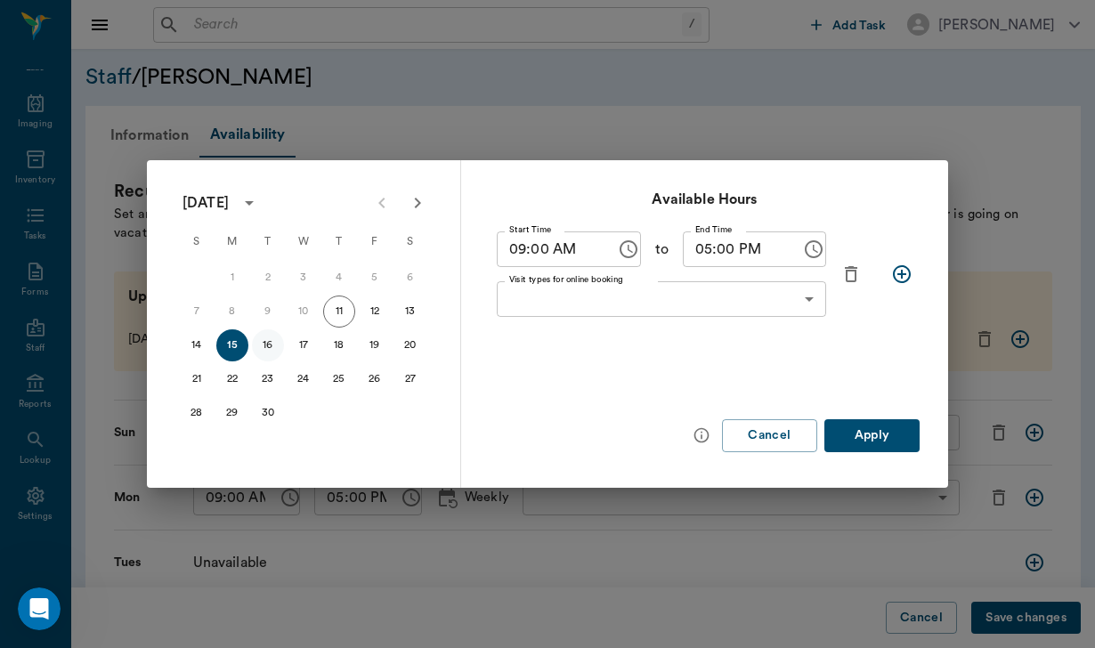
click at [264, 343] on button "16" at bounding box center [268, 345] width 32 height 32
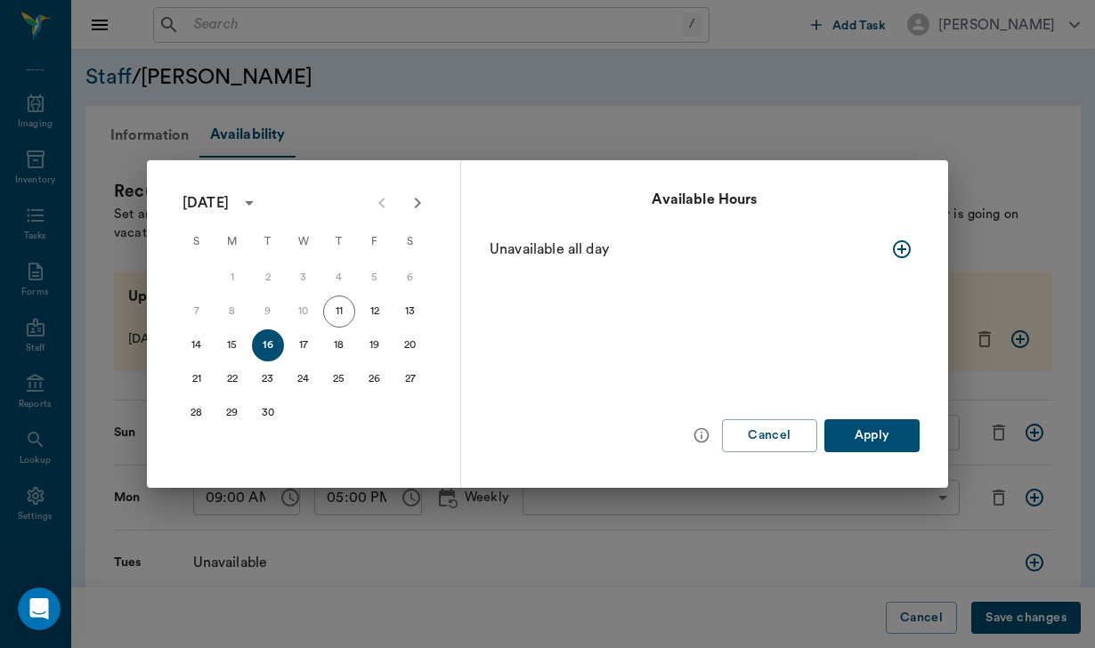
click at [905, 249] on icon "button" at bounding box center [902, 249] width 18 height 18
click at [811, 301] on body "/ ​ Add Task [PERSON_NAME] Nectar Messages Appts Labs Imaging Inventory Tasks F…" at bounding box center [547, 473] width 1095 height 947
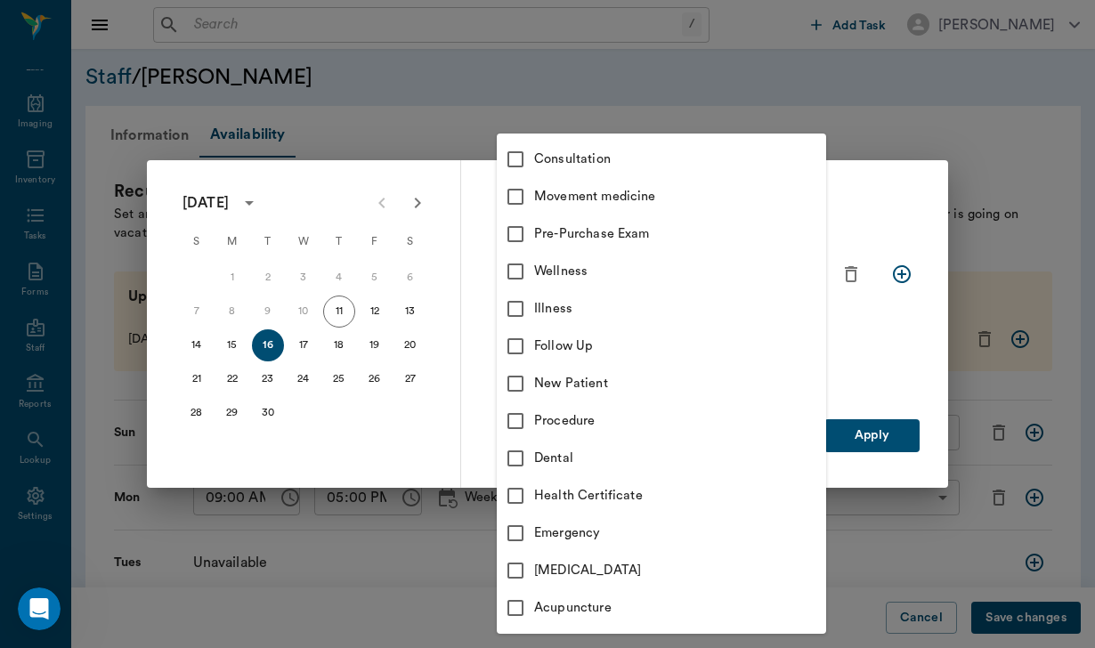
click at [518, 157] on input "checkbox" at bounding box center [515, 159] width 37 height 37
checkbox input "true"
type input "66193437c5bf6463a0ac76eb"
checkbox input "true"
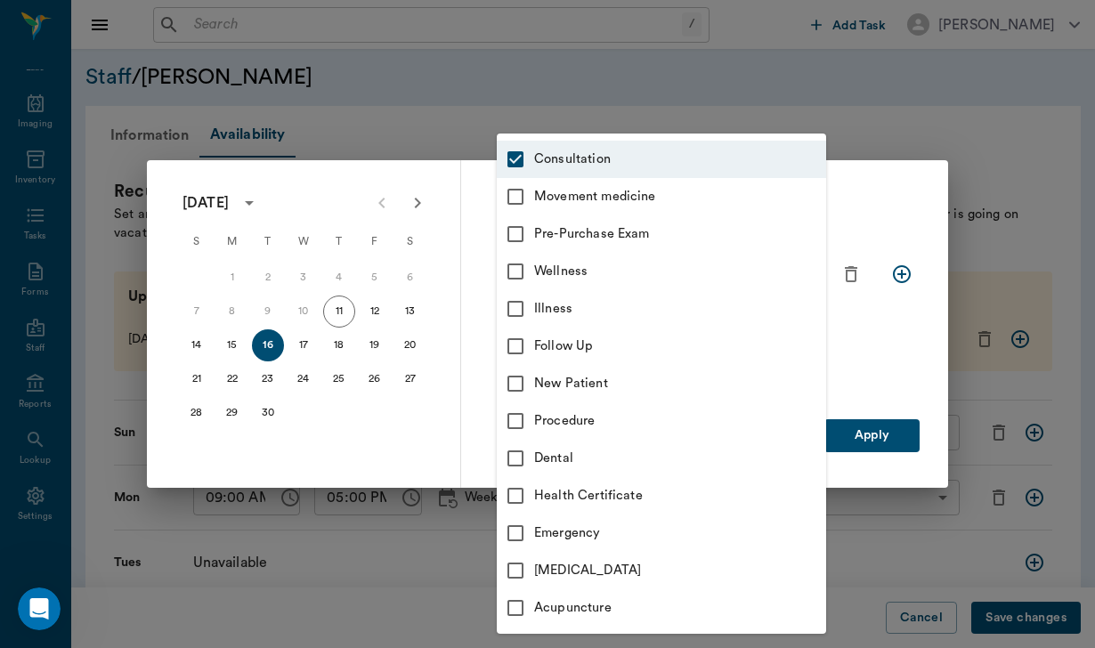
click at [521, 614] on input "checkbox" at bounding box center [515, 607] width 37 height 37
checkbox input "true"
type input "66193437c5bf6463a0ac76eb,65d2c202a8044d23520120cf"
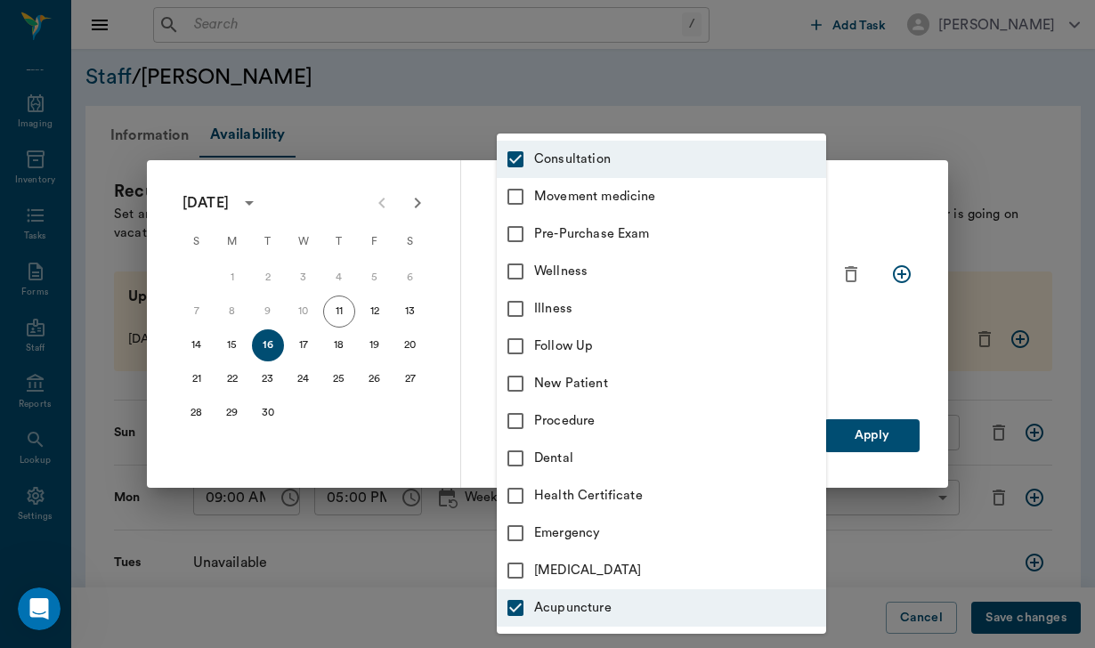
click at [519, 571] on input "checkbox" at bounding box center [515, 570] width 37 height 37
checkbox input "true"
type input "66193437c5bf6463a0ac76eb,65d2c202a8044d23520120cf,65d2c202a8044d23520120ce"
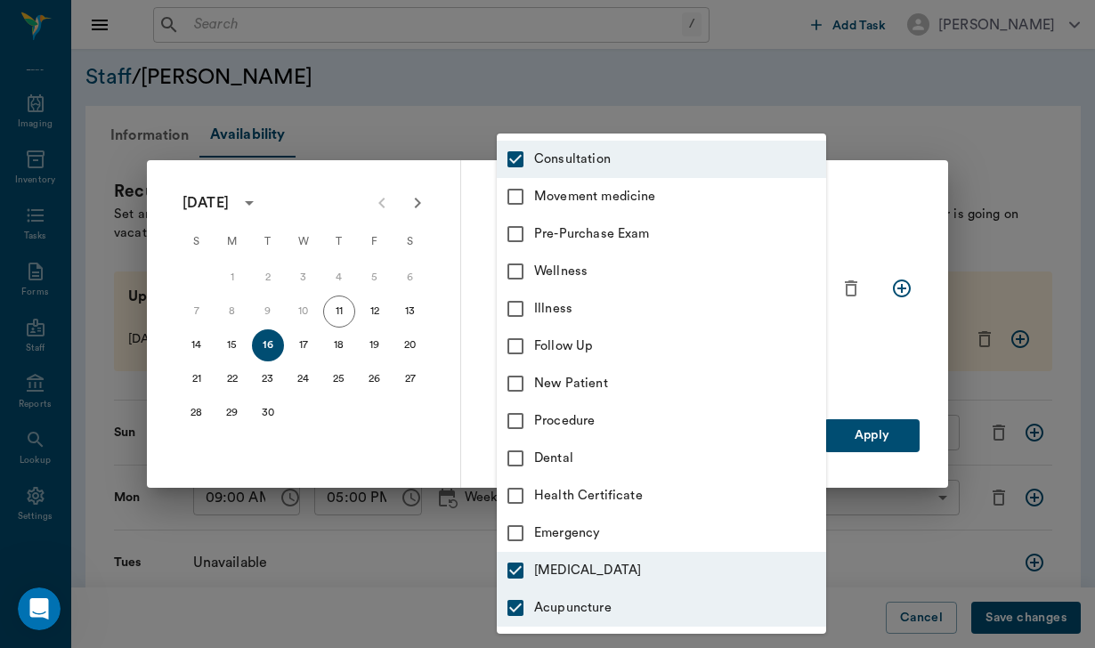
click at [516, 535] on input "checkbox" at bounding box center [515, 533] width 37 height 37
checkbox input "true"
type input "66193437c5bf6463a0ac76eb,65d2c202a8044d23520120cf,65d2c202a8044d23520120ce,65d2…"
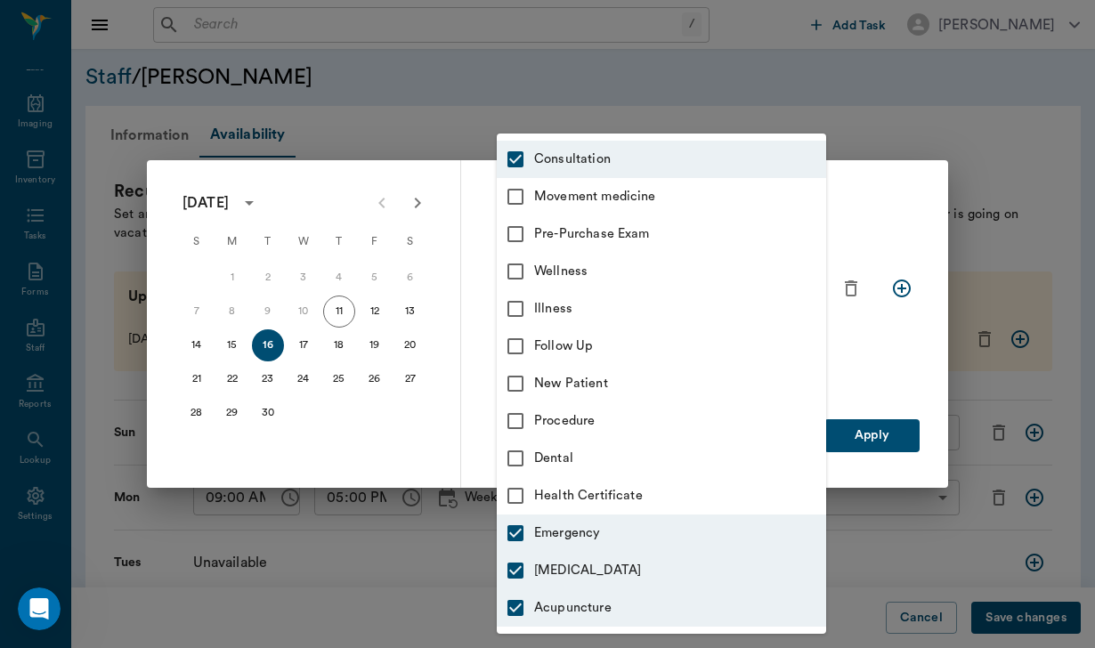
click at [517, 491] on input "checkbox" at bounding box center [515, 495] width 37 height 37
checkbox input "true"
type input "66193437c5bf6463a0ac76eb,65d2c202a8044d23520120cf,65d2c202a8044d23520120ce,65d2…"
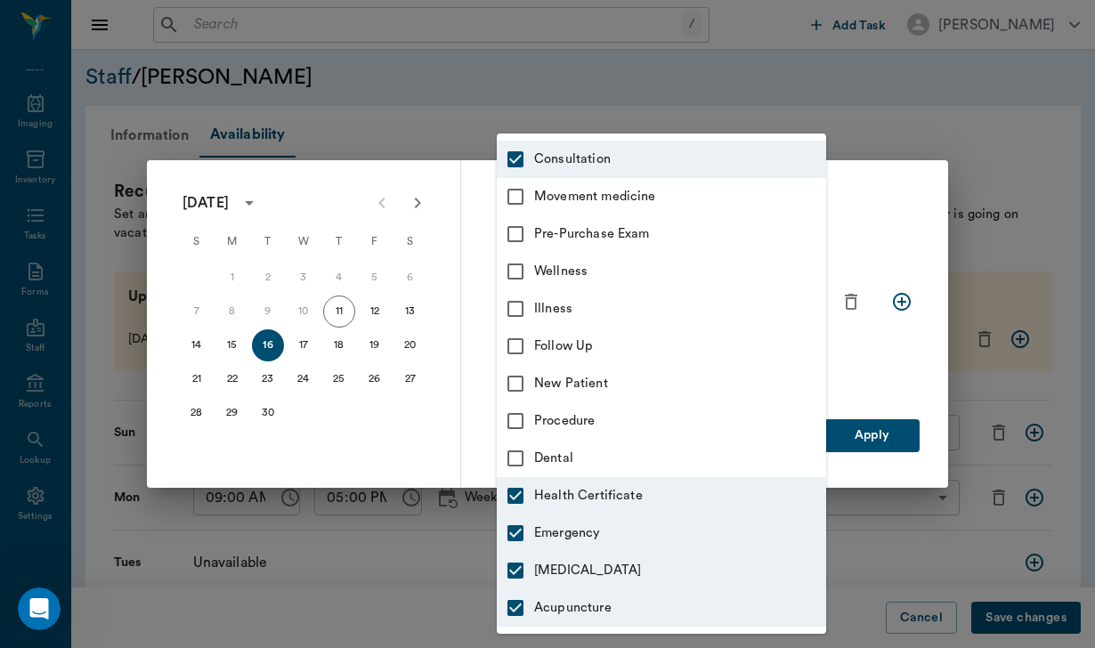
click at [517, 457] on input "checkbox" at bounding box center [515, 458] width 37 height 37
checkbox input "true"
type input "66193437c5bf6463a0ac76eb,65d2c202a8044d23520120cf,65d2c202a8044d23520120ce,65d2…"
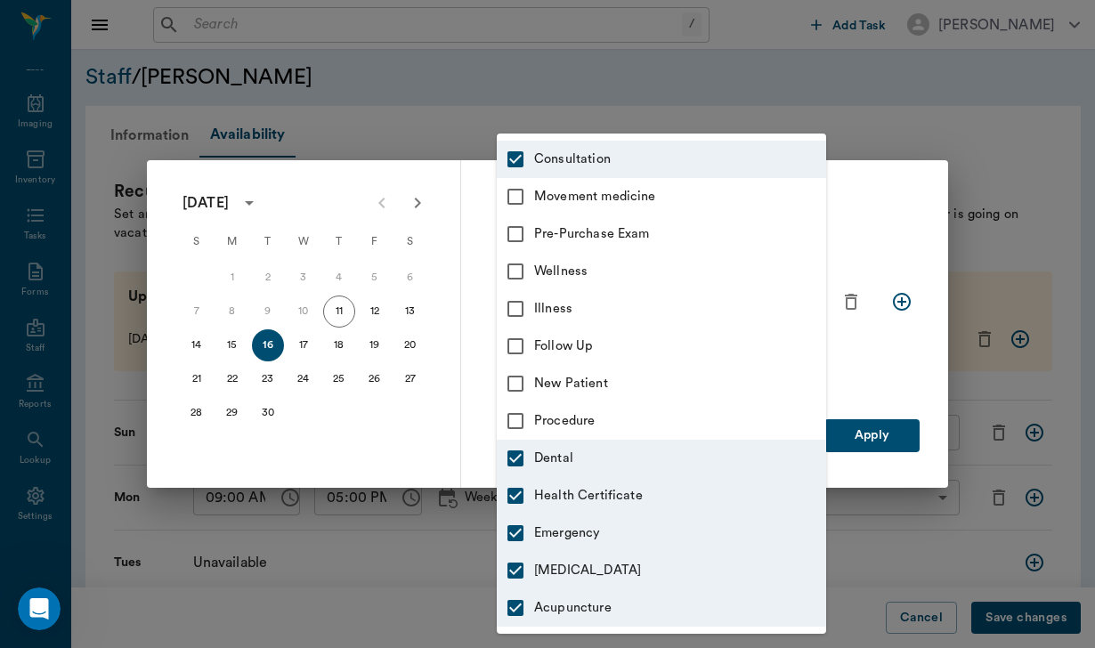
click at [518, 431] on input "checkbox" at bounding box center [515, 420] width 37 height 37
checkbox input "true"
type input "66193437c5bf6463a0ac76eb,65d2c202a8044d23520120cf,65d2c202a8044d23520120ce,65d2…"
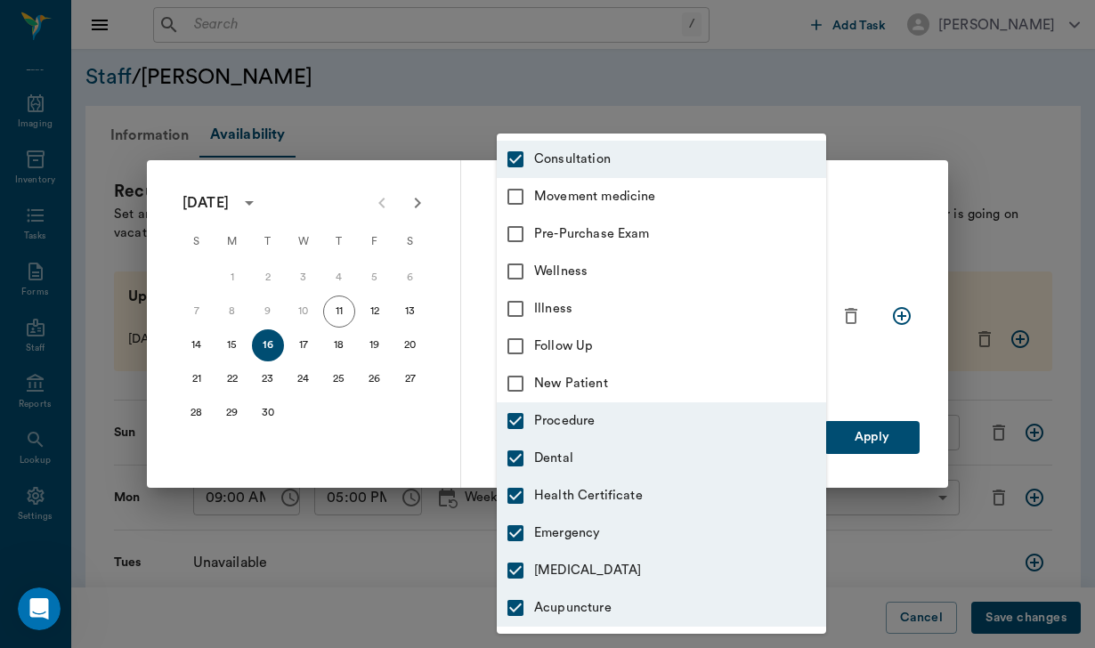
click at [516, 383] on input "checkbox" at bounding box center [515, 383] width 37 height 37
checkbox input "true"
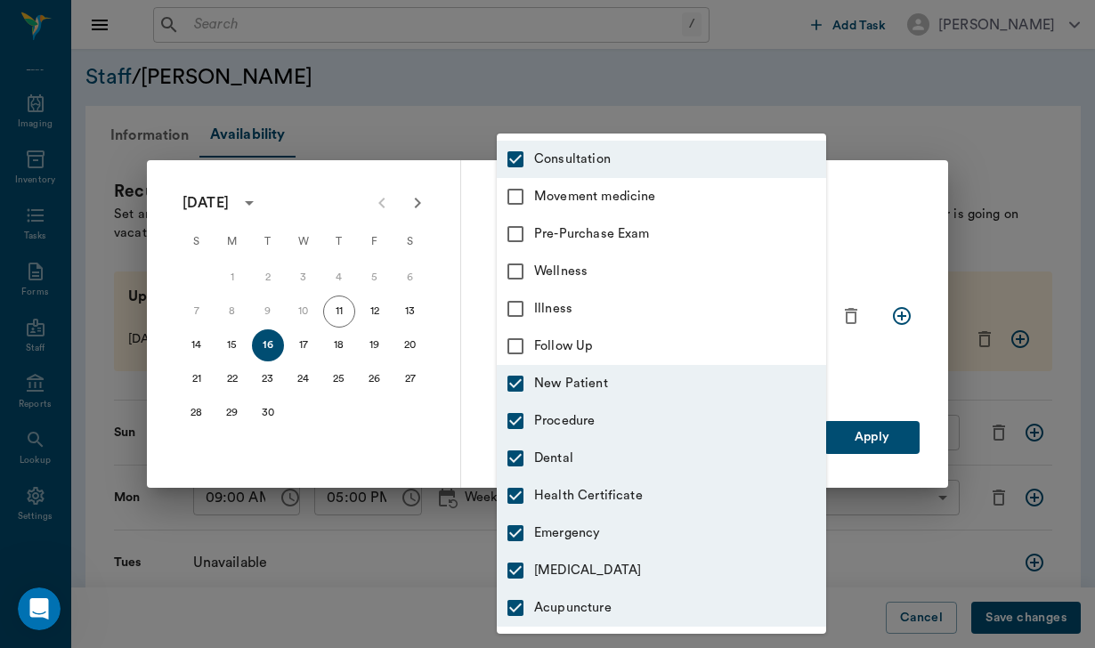
type input "66193437c5bf6463a0ac76eb,65d2c202a8044d23520120cf,65d2c202a8044d23520120ce,65d2…"
click at [517, 340] on input "checkbox" at bounding box center [515, 346] width 37 height 37
checkbox input "true"
type input "66193437c5bf6463a0ac76eb,65d2c202a8044d23520120cf,65d2c202a8044d23520120ce,65d2…"
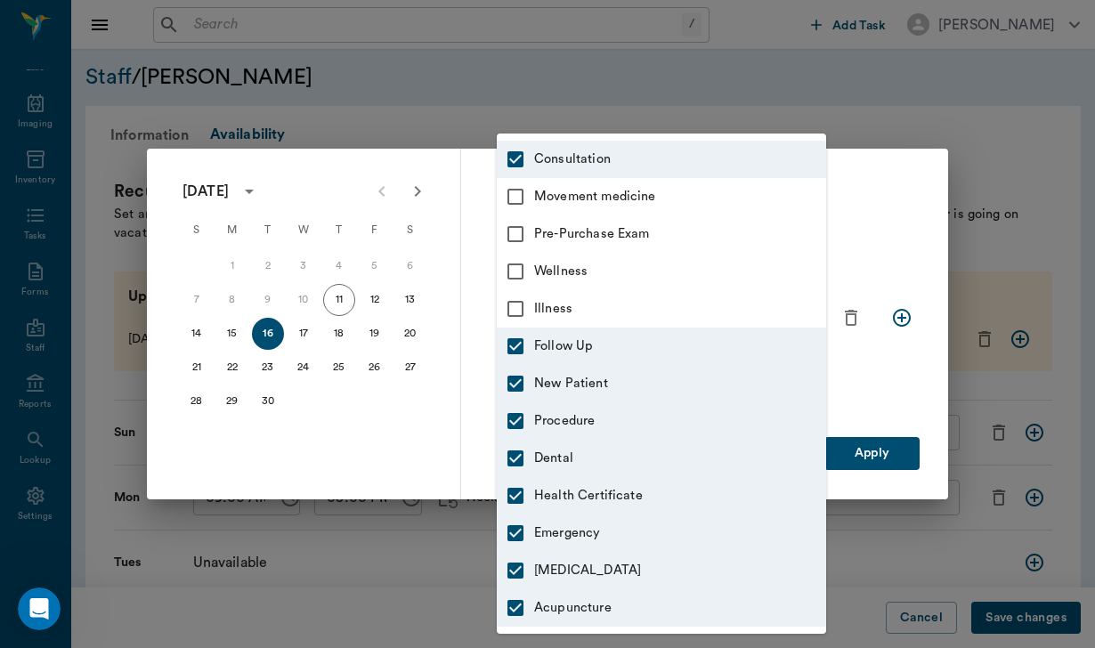
click at [514, 299] on input "checkbox" at bounding box center [515, 308] width 37 height 37
checkbox input "true"
type input "66193437c5bf6463a0ac76eb,65d2c202a8044d23520120cf,65d2c202a8044d23520120ce,65d2…"
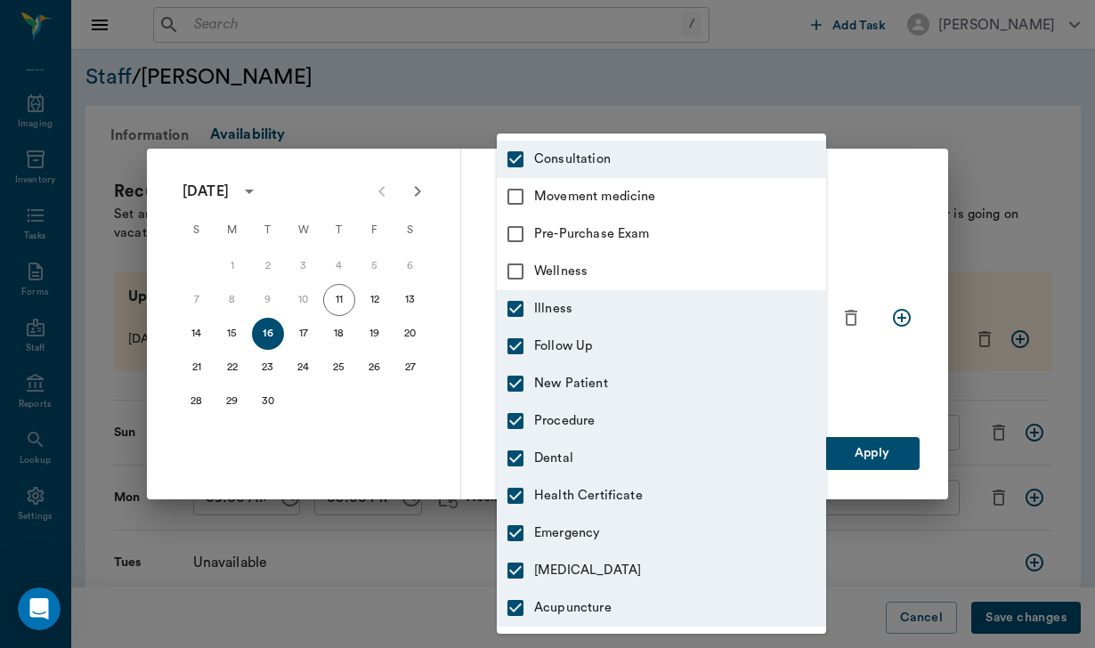
click at [511, 265] on input "checkbox" at bounding box center [515, 271] width 37 height 37
checkbox input "true"
type input "66193437c5bf6463a0ac76eb,65d2c202a8044d23520120cf,65d2c202a8044d23520120ce,65d2…"
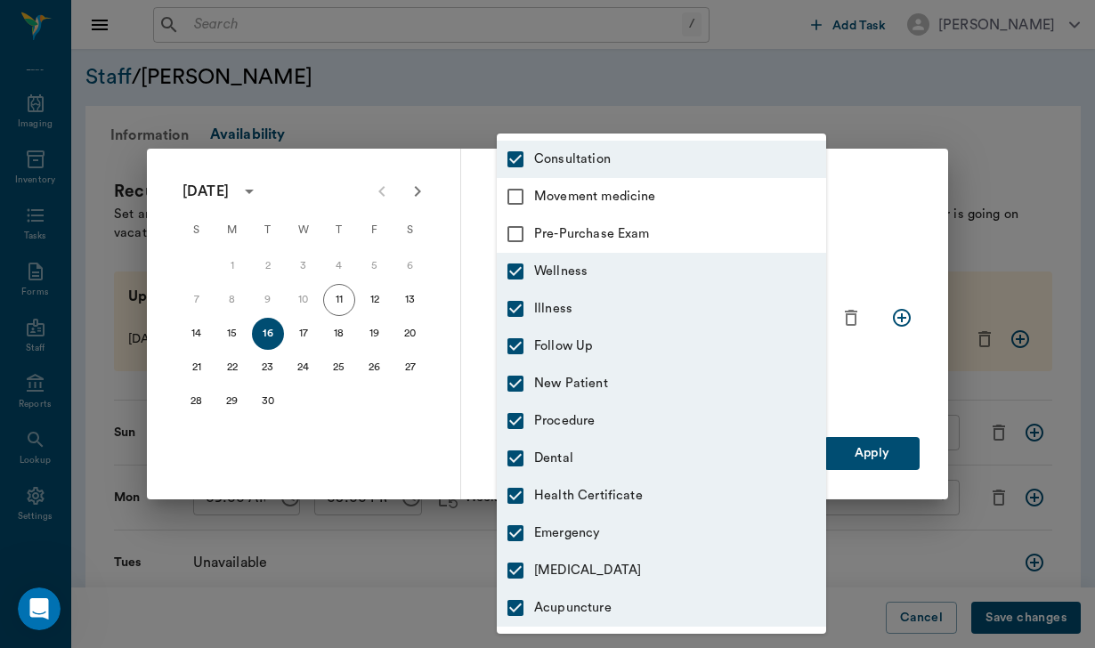
click at [515, 230] on input "checkbox" at bounding box center [515, 233] width 37 height 37
checkbox input "true"
type input "66193437c5bf6463a0ac76eb,65d2c202a8044d23520120cf,65d2c202a8044d23520120ce,65d2…"
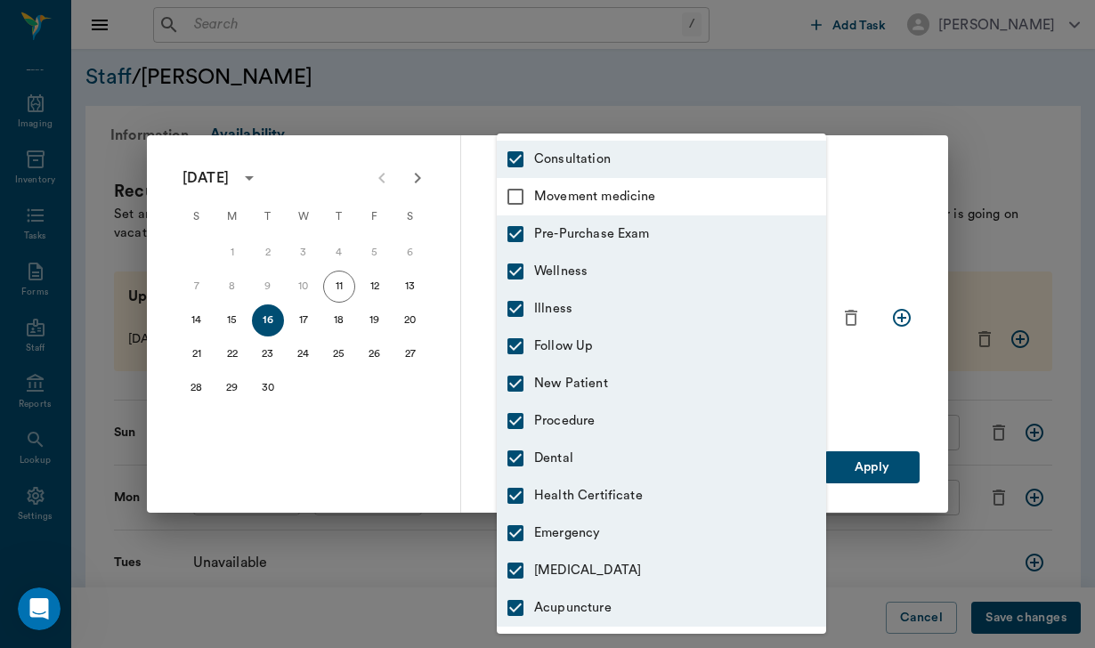
click at [515, 185] on input "checkbox" at bounding box center [515, 196] width 37 height 37
checkbox input "true"
type input "66193437c5bf6463a0ac76eb,65d2c202a8044d23520120cf,65d2c202a8044d23520120ce,65d2…"
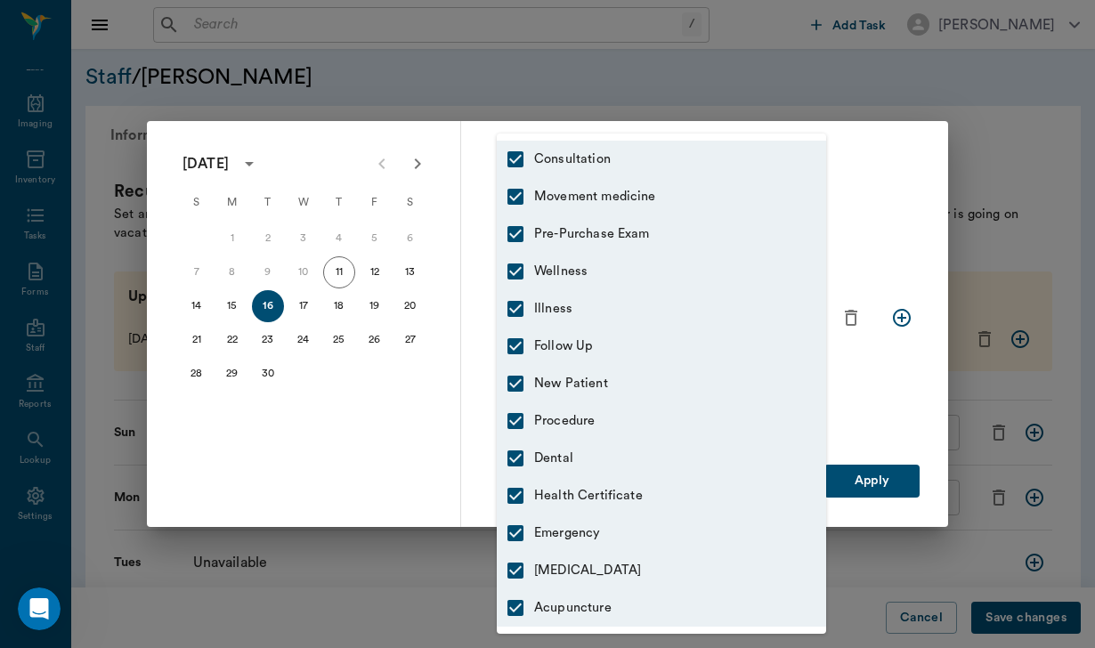
click at [859, 482] on div at bounding box center [547, 324] width 1095 height 648
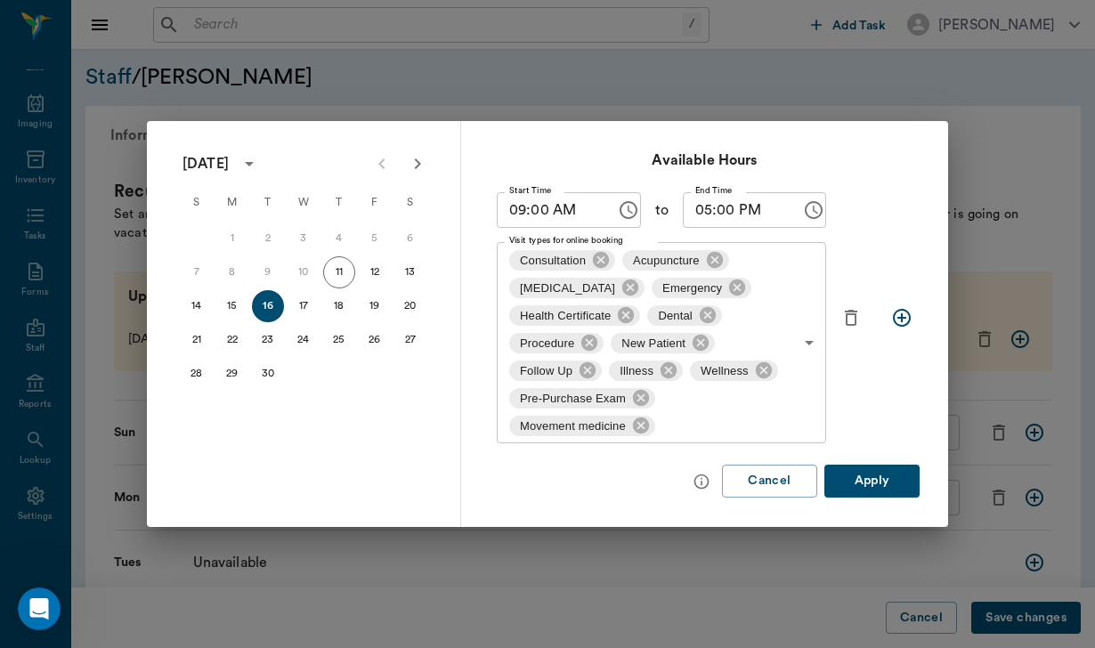
click at [859, 482] on button "Apply" at bounding box center [871, 481] width 95 height 33
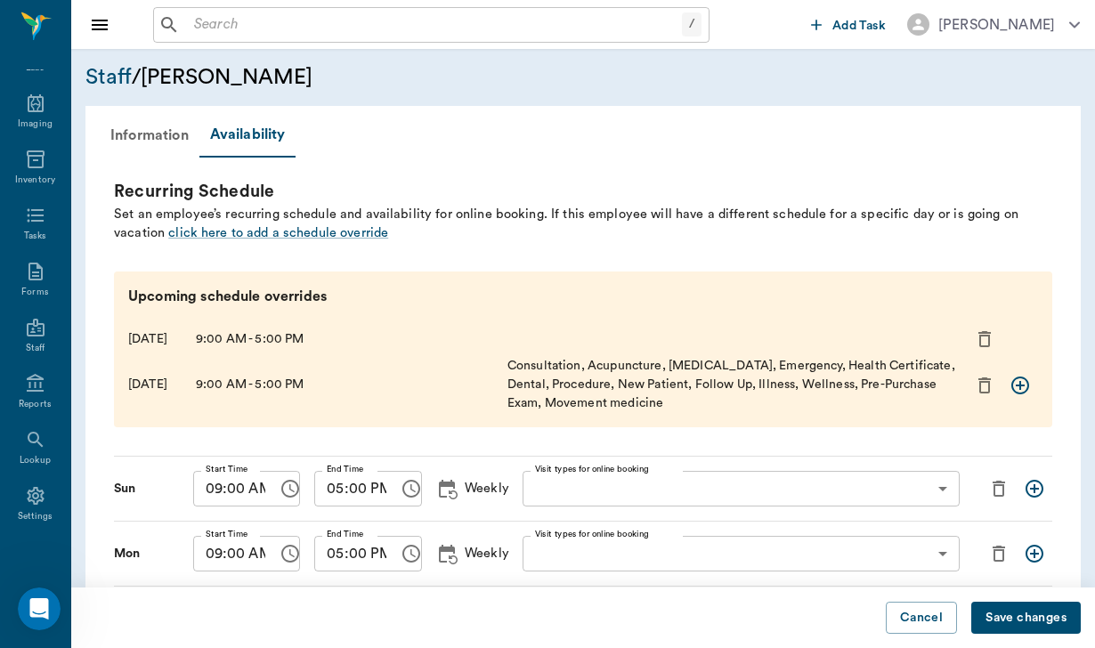
click at [1018, 383] on icon "add new schedule entry" at bounding box center [1020, 386] width 18 height 18
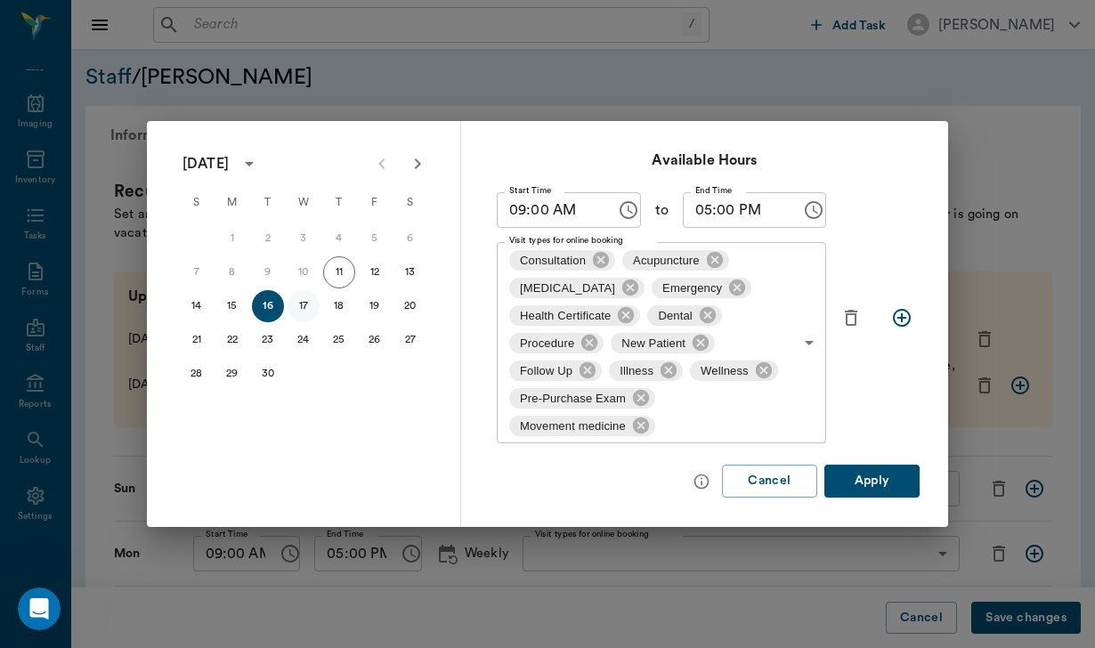
click at [290, 297] on button "17" at bounding box center [304, 306] width 32 height 32
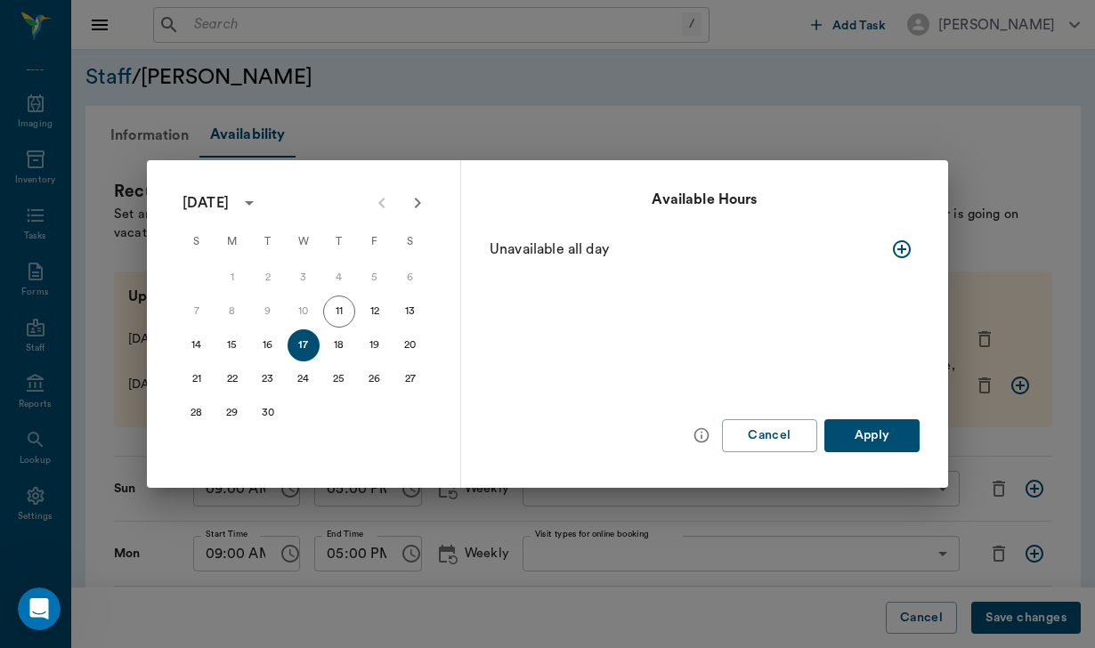
click at [896, 246] on icon "button" at bounding box center [902, 249] width 18 height 18
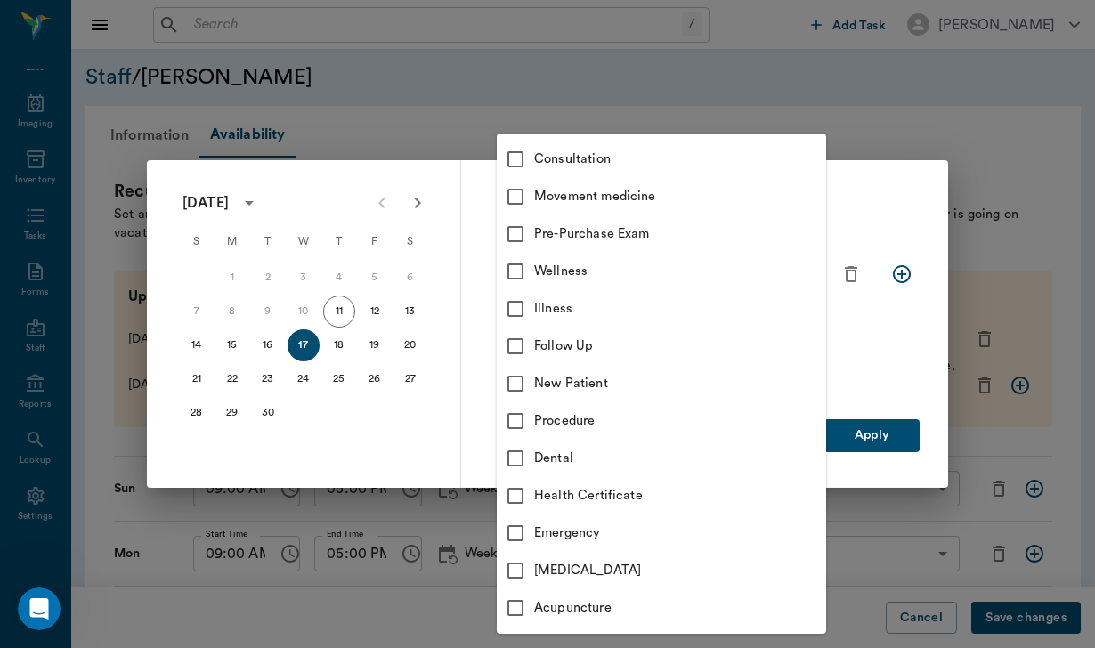
click at [805, 295] on body "/ ​ Add Task [PERSON_NAME] Nectar Messages Appts Labs Imaging Inventory Tasks F…" at bounding box center [547, 501] width 1095 height 1003
click at [519, 158] on input "checkbox" at bounding box center [515, 159] width 37 height 37
checkbox input "true"
type input "66193437c5bf6463a0ac76eb"
checkbox input "true"
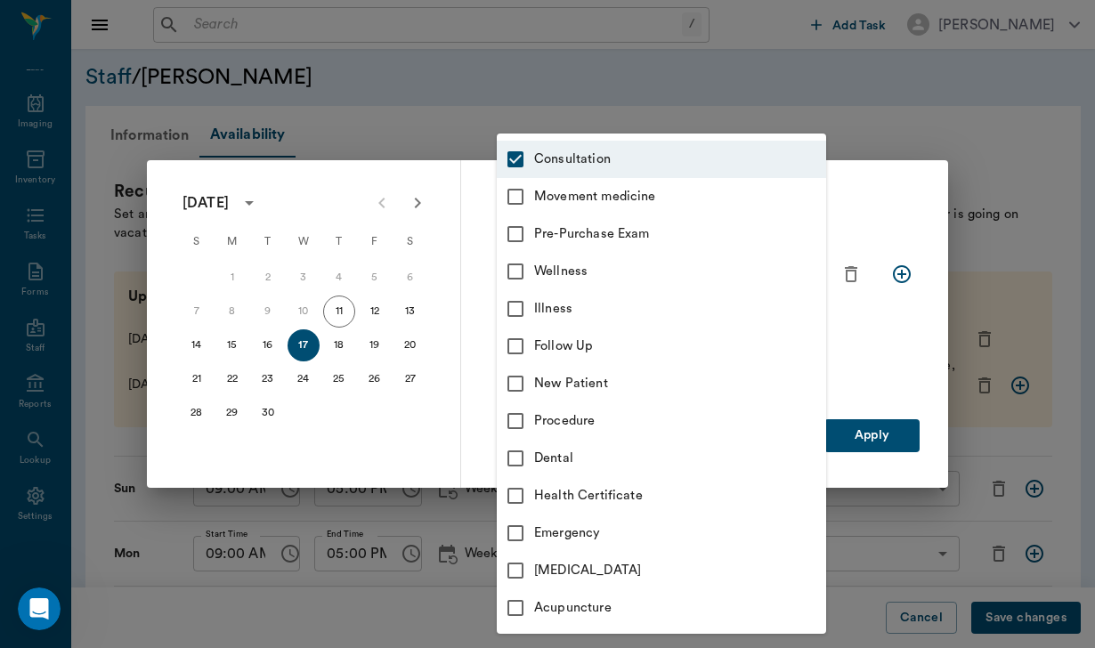
click at [522, 191] on input "checkbox" at bounding box center [515, 196] width 37 height 37
checkbox input "true"
type input "66193437c5bf6463a0ac76eb,6656c4aef87a612ea34fb244"
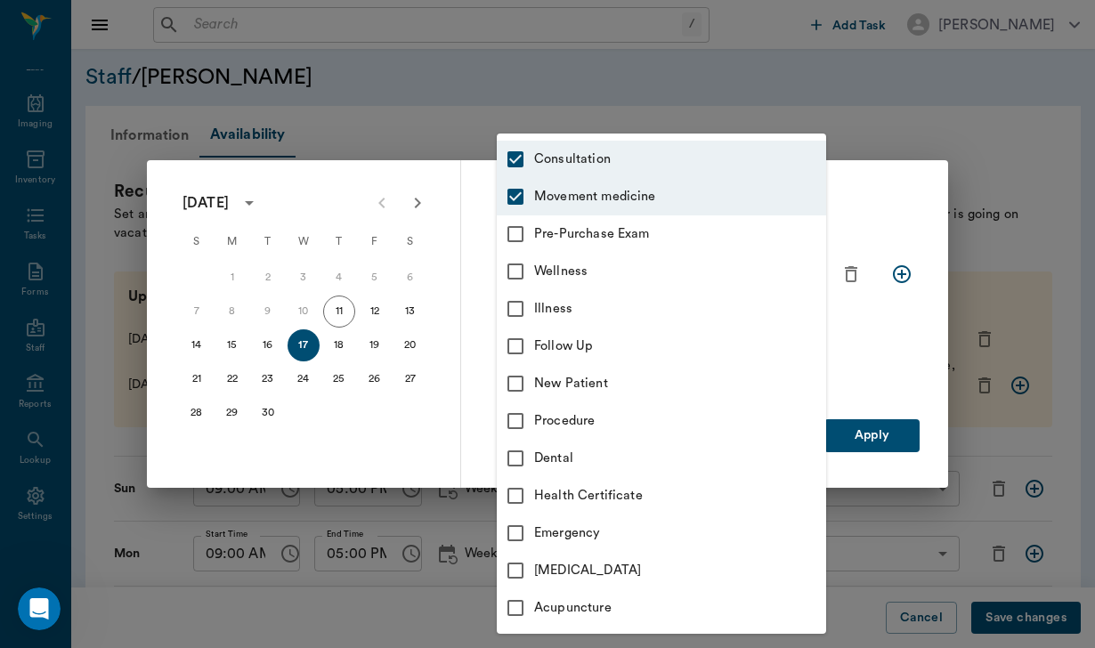
click at [529, 228] on input "checkbox" at bounding box center [515, 233] width 37 height 37
checkbox input "true"
type input "66193437c5bf6463a0ac76eb,6656c4aef87a612ea34fb244,6656c50bf87a612ea34fb245"
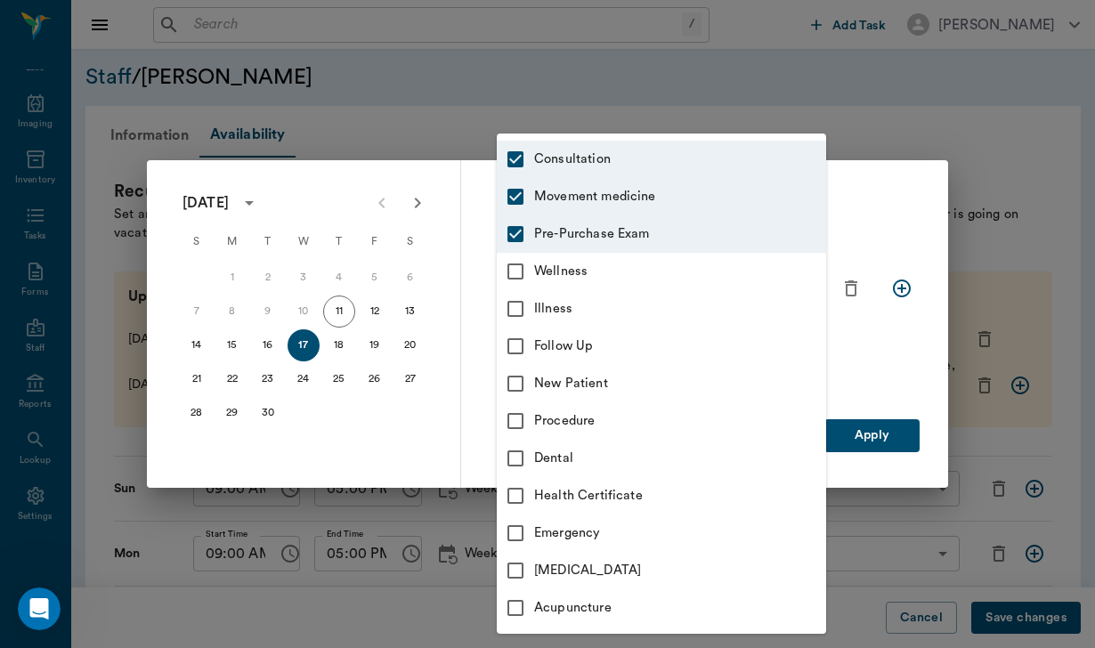
drag, startPoint x: 518, startPoint y: 231, endPoint x: 529, endPoint y: 347, distance: 117.1
click at [529, 352] on ul "Consultation Movement medicine Pre-Purchase Exam Wellness Illness Follow Up New…" at bounding box center [661, 384] width 329 height 500
click at [524, 273] on input "checkbox" at bounding box center [515, 271] width 37 height 37
checkbox input "true"
type input "66193437c5bf6463a0ac76eb,6656c4aef87a612ea34fb244,6656c50bf87a612ea34fb245,65d2…"
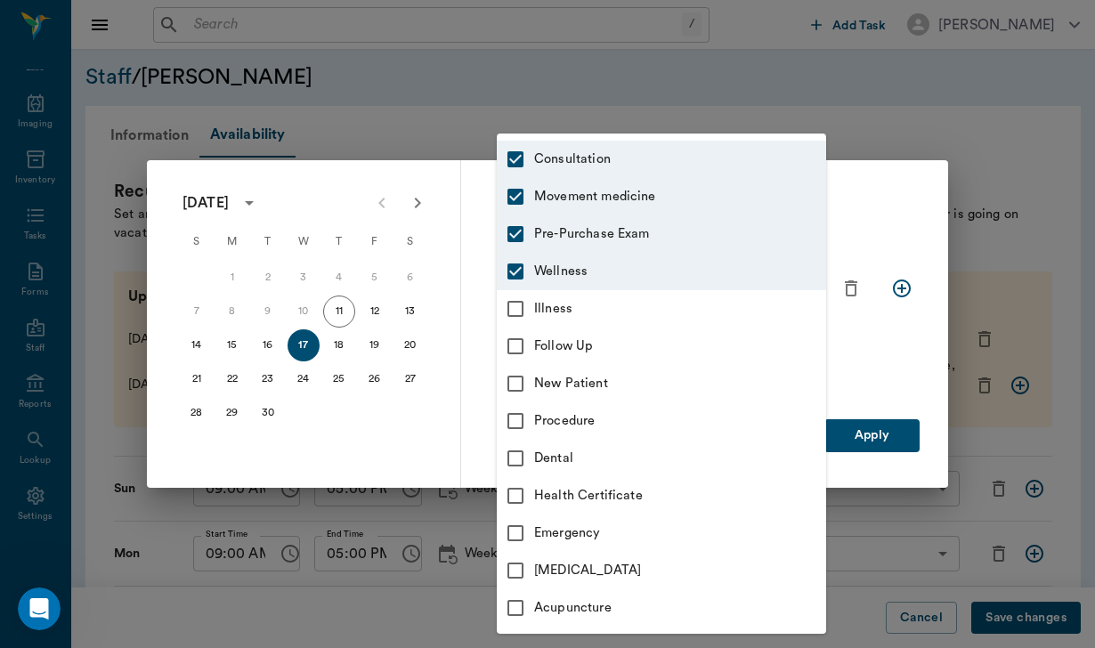
click at [512, 316] on input "checkbox" at bounding box center [515, 308] width 37 height 37
checkbox input "true"
type input "66193437c5bf6463a0ac76eb,6656c4aef87a612ea34fb244,6656c50bf87a612ea34fb245,65d2…"
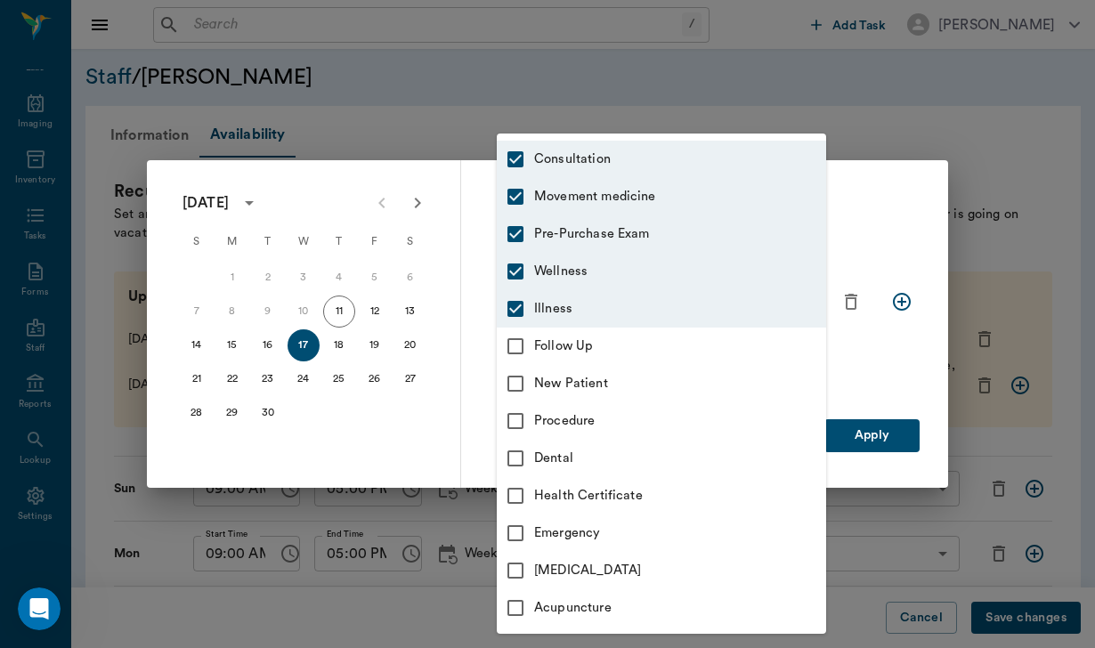
click at [517, 336] on input "checkbox" at bounding box center [515, 346] width 37 height 37
checkbox input "true"
type input "66193437c5bf6463a0ac76eb,6656c4aef87a612ea34fb244,6656c50bf87a612ea34fb245,65d2…"
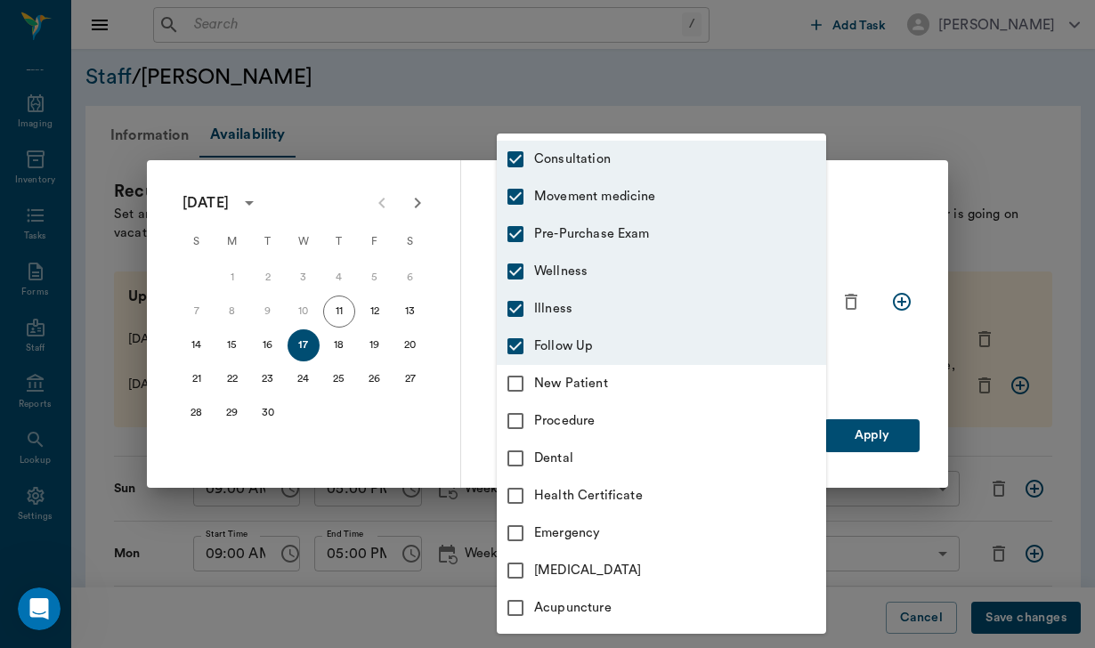
click at [510, 378] on input "checkbox" at bounding box center [515, 383] width 37 height 37
checkbox input "true"
type input "66193437c5bf6463a0ac76eb,6656c4aef87a612ea34fb244,6656c50bf87a612ea34fb245,65d2…"
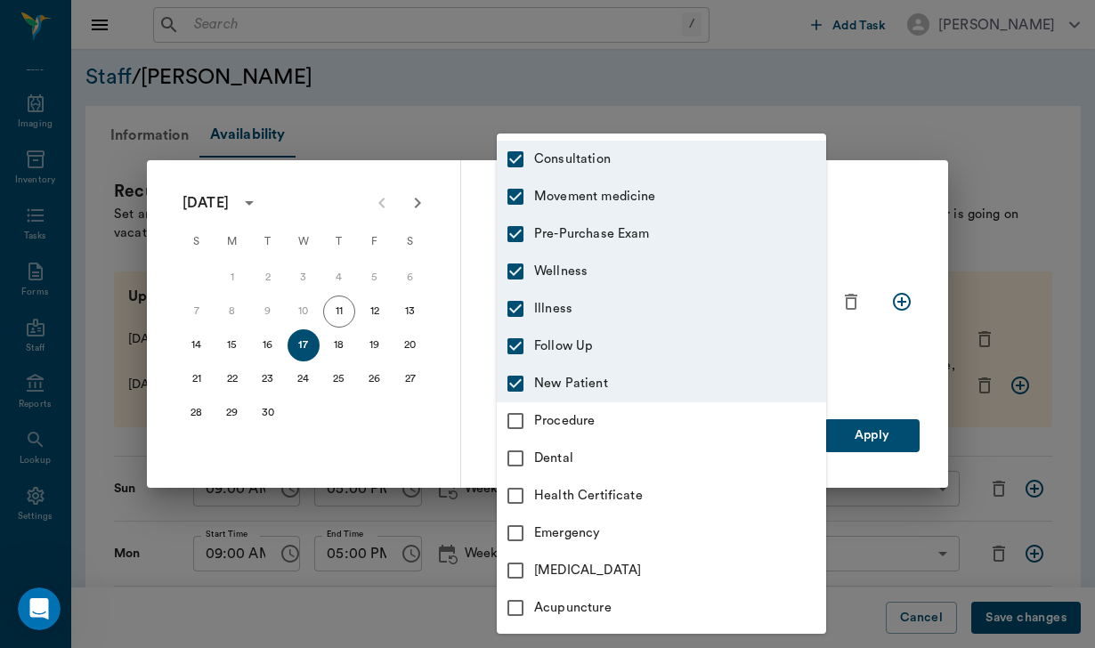
click at [515, 423] on input "checkbox" at bounding box center [515, 420] width 37 height 37
checkbox input "true"
type input "66193437c5bf6463a0ac76eb,6656c4aef87a612ea34fb244,6656c50bf87a612ea34fb245,65d2…"
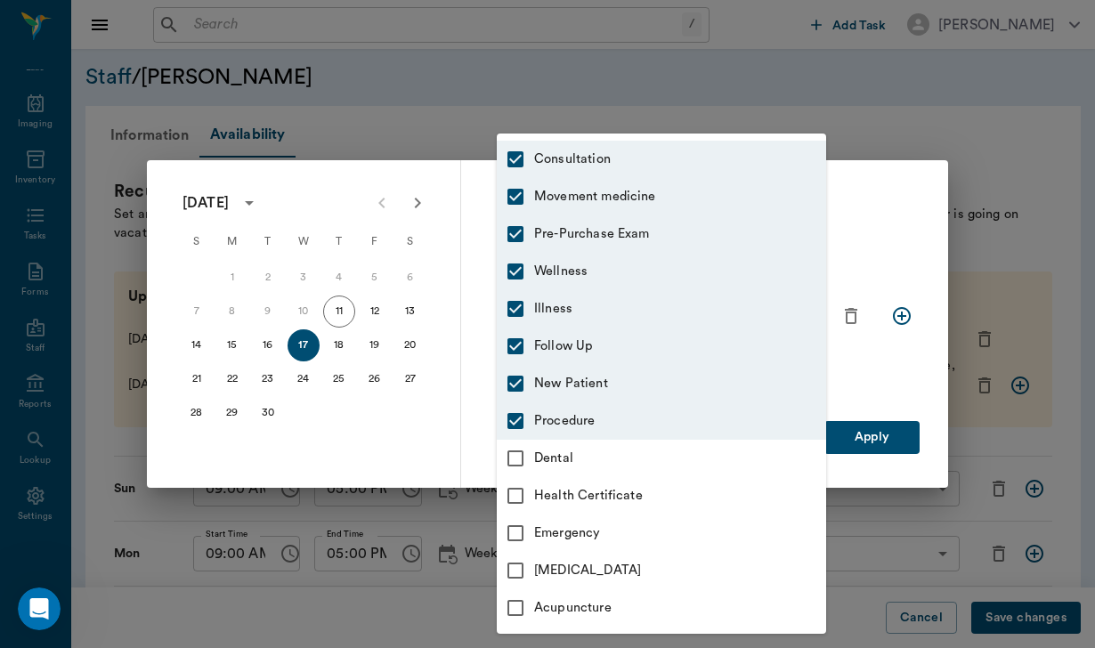
click at [516, 451] on input "checkbox" at bounding box center [515, 458] width 37 height 37
checkbox input "true"
type input "66193437c5bf6463a0ac76eb,6656c4aef87a612ea34fb244,6656c50bf87a612ea34fb245,65d2…"
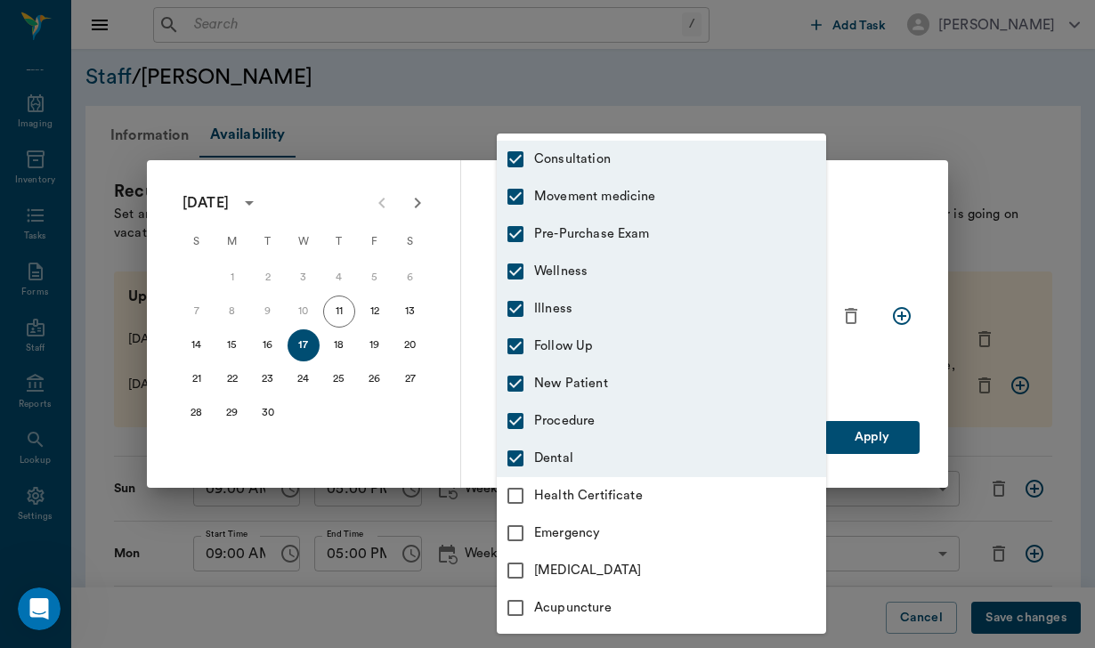
click at [515, 491] on input "checkbox" at bounding box center [515, 495] width 37 height 37
checkbox input "true"
type input "66193437c5bf6463a0ac76eb,6656c4aef87a612ea34fb244,6656c50bf87a612ea34fb245,65d2…"
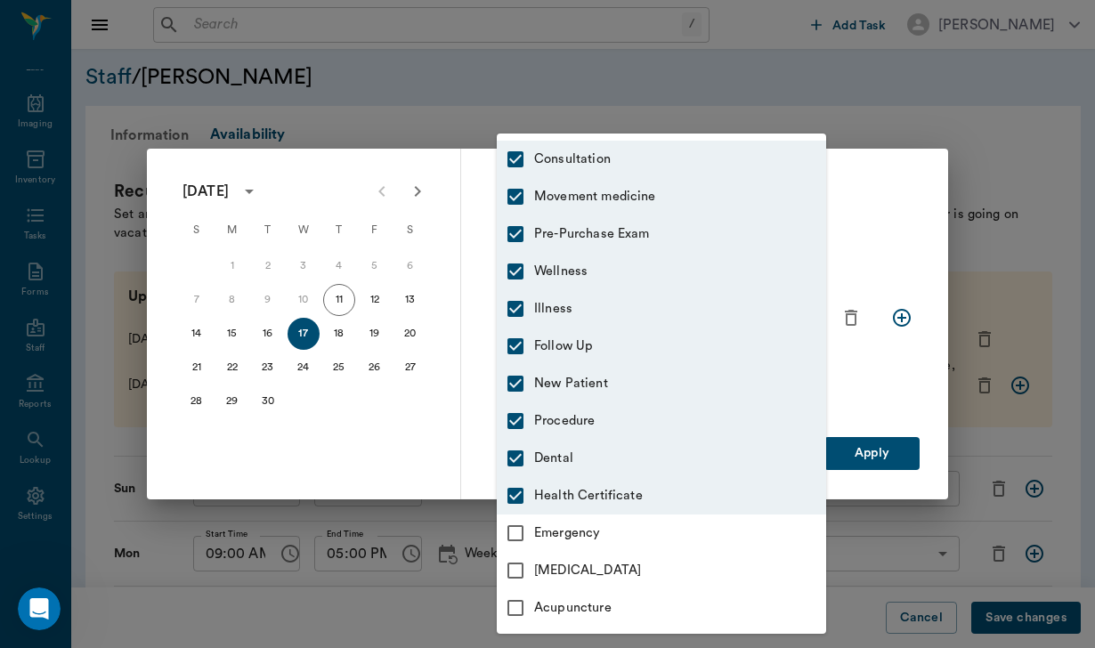
click at [516, 533] on input "checkbox" at bounding box center [515, 533] width 37 height 37
checkbox input "true"
type input "66193437c5bf6463a0ac76eb,6656c4aef87a612ea34fb244,6656c50bf87a612ea34fb245,65d2…"
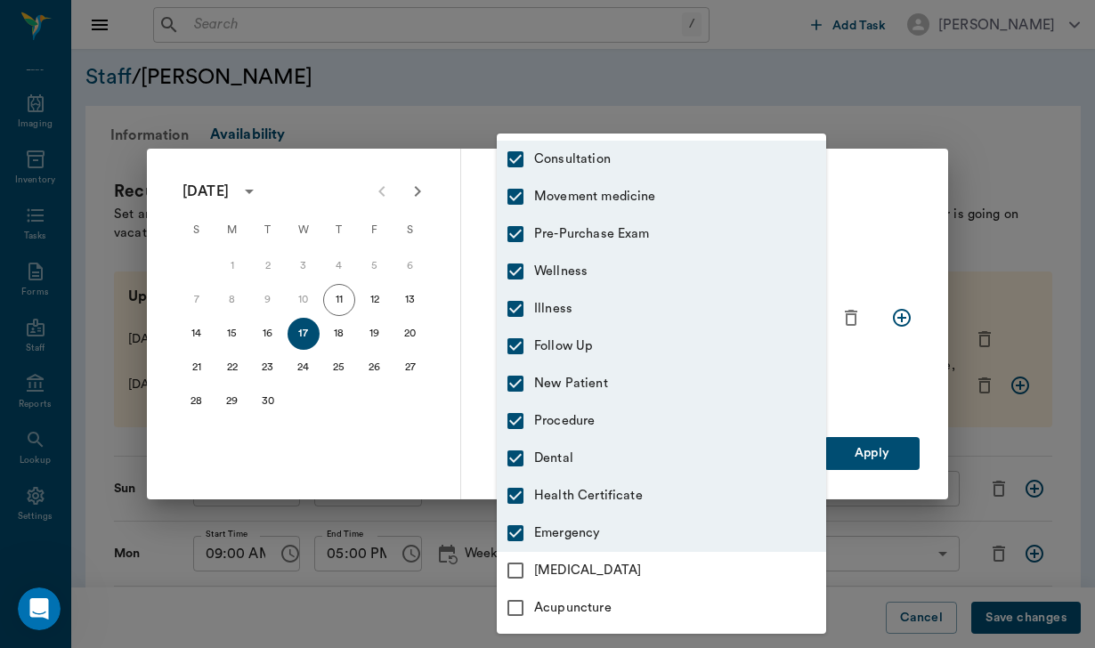
click at [519, 568] on input "checkbox" at bounding box center [515, 570] width 37 height 37
checkbox input "true"
type input "66193437c5bf6463a0ac76eb,6656c4aef87a612ea34fb244,6656c50bf87a612ea34fb245,65d2…"
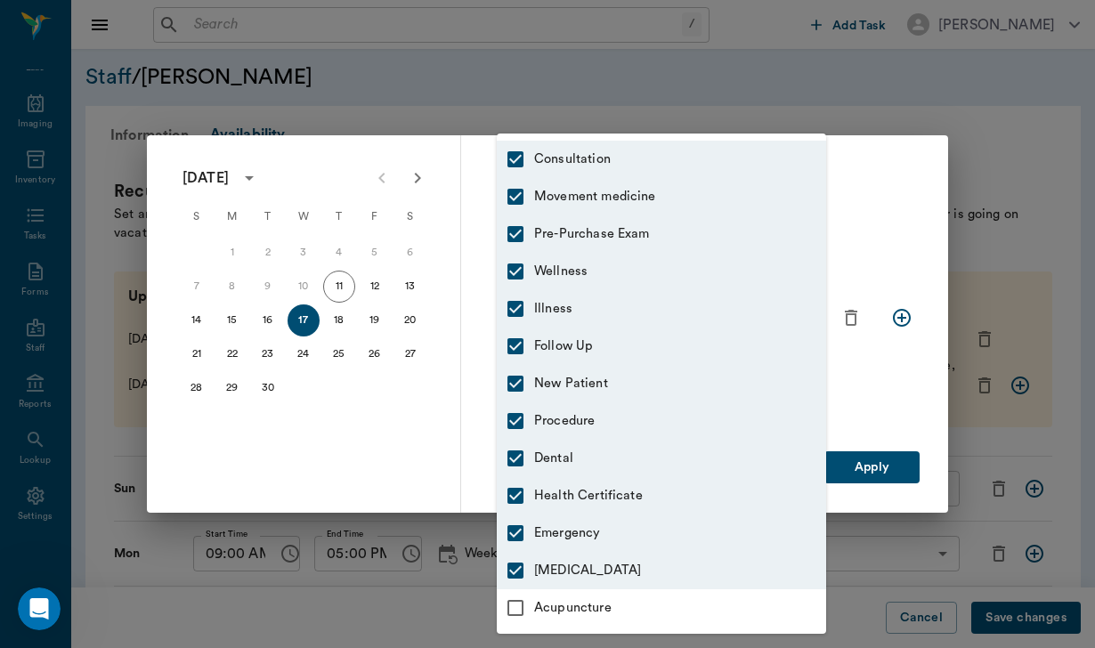
click at [518, 604] on input "checkbox" at bounding box center [515, 607] width 37 height 37
checkbox input "true"
type input "66193437c5bf6463a0ac76eb,6656c4aef87a612ea34fb244,6656c50bf87a612ea34fb245,65d2…"
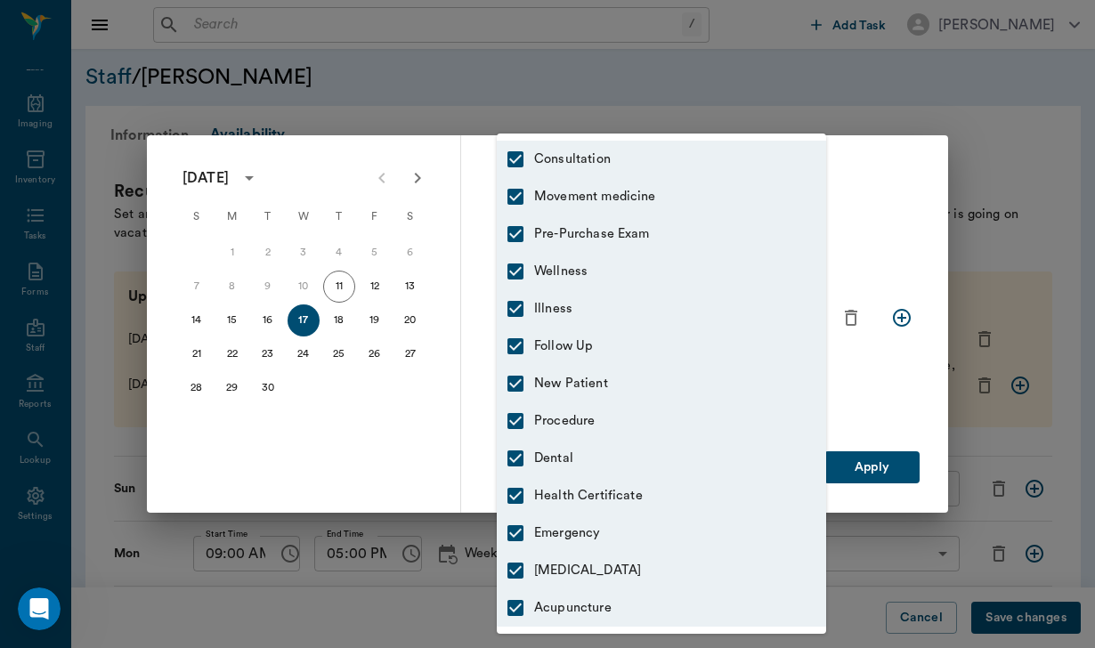
click at [875, 461] on div at bounding box center [547, 324] width 1095 height 648
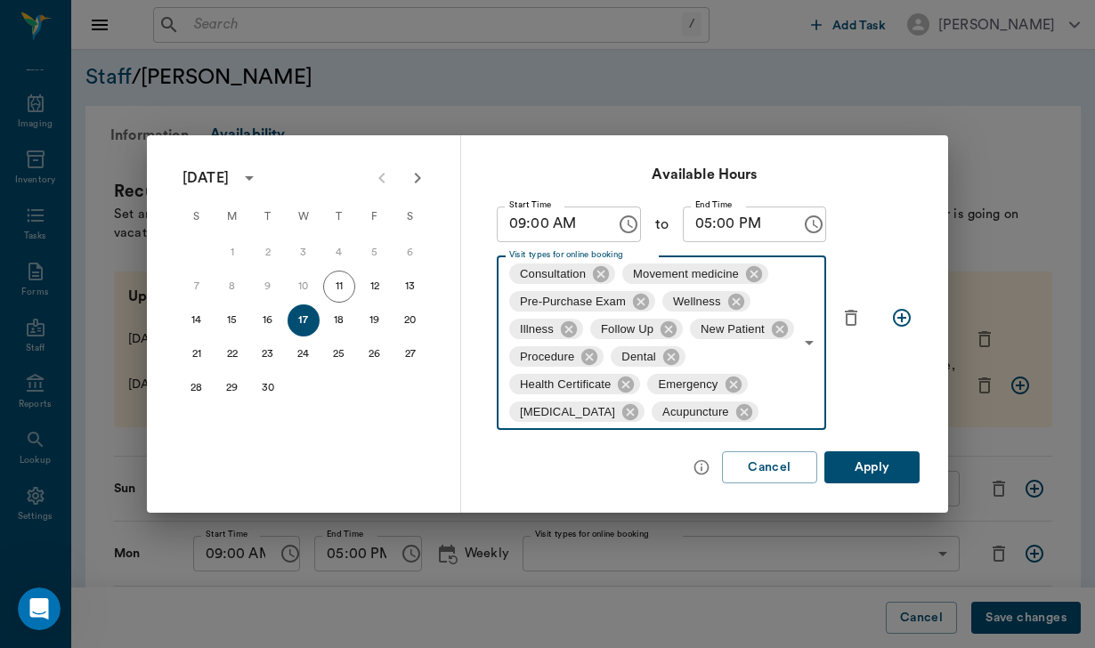
click at [875, 461] on button "Apply" at bounding box center [871, 467] width 95 height 33
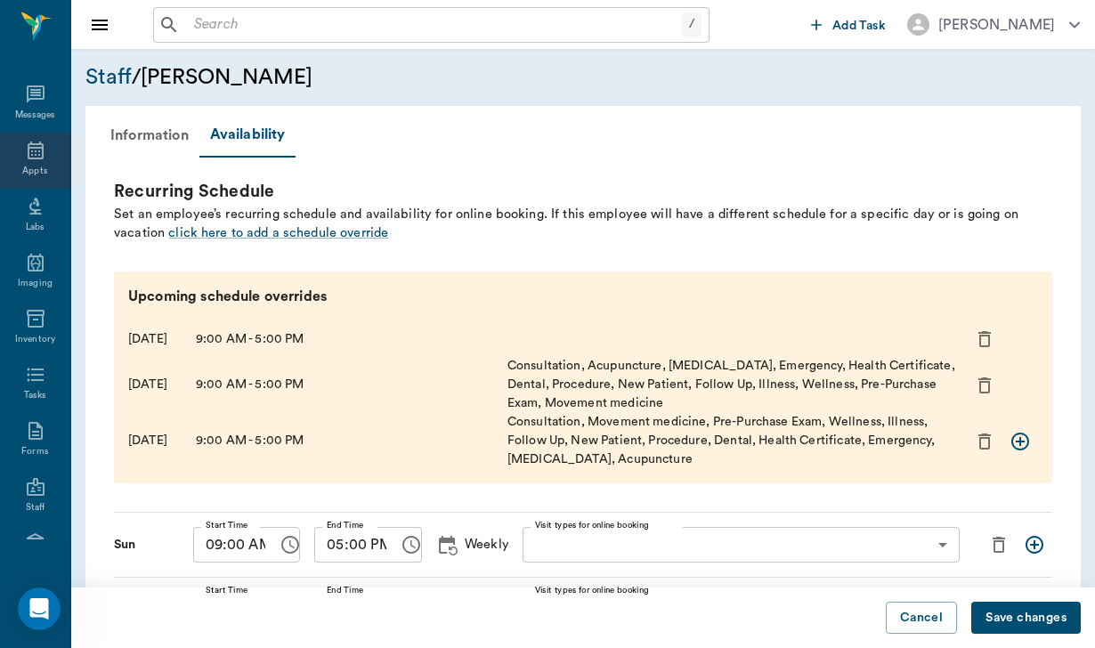
click at [34, 149] on icon at bounding box center [36, 151] width 16 height 18
click at [1045, 614] on button "Save changes" at bounding box center [1026, 618] width 110 height 33
click at [47, 163] on div "Appts" at bounding box center [35, 161] width 70 height 56
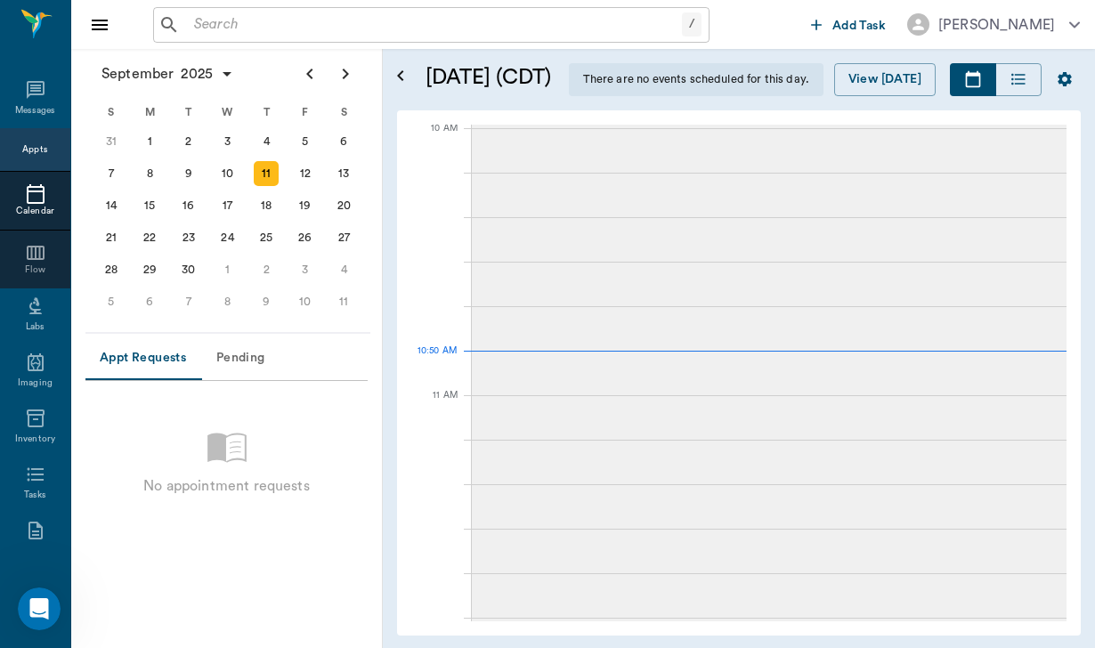
scroll to position [537, 0]
click at [199, 206] on div "16" at bounding box center [188, 205] width 25 height 25
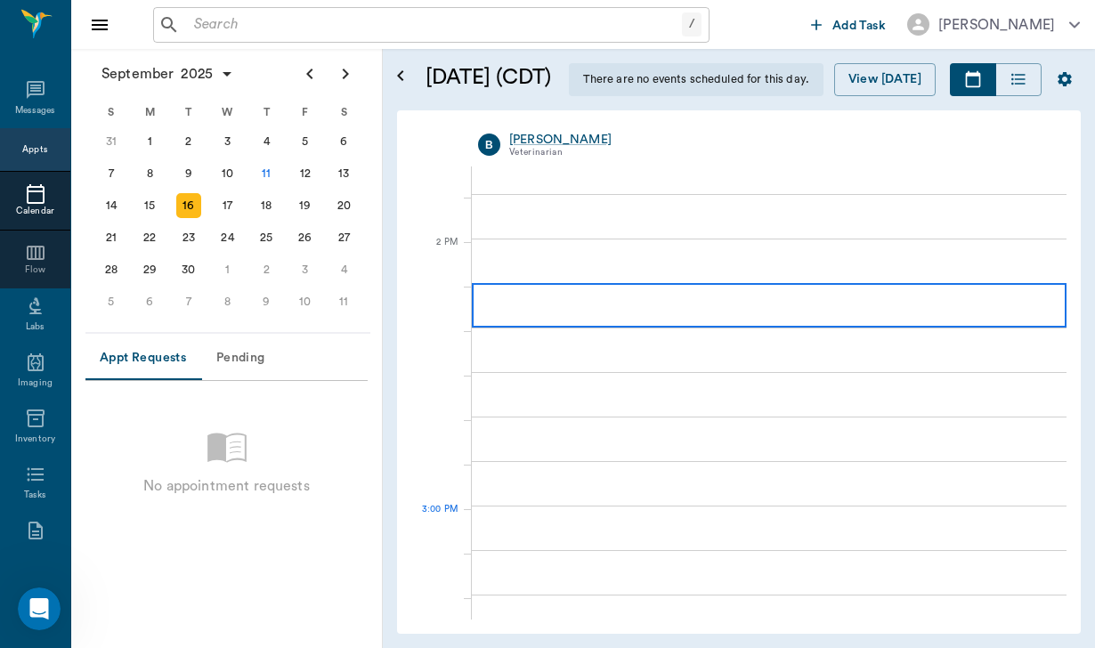
scroll to position [1539, 0]
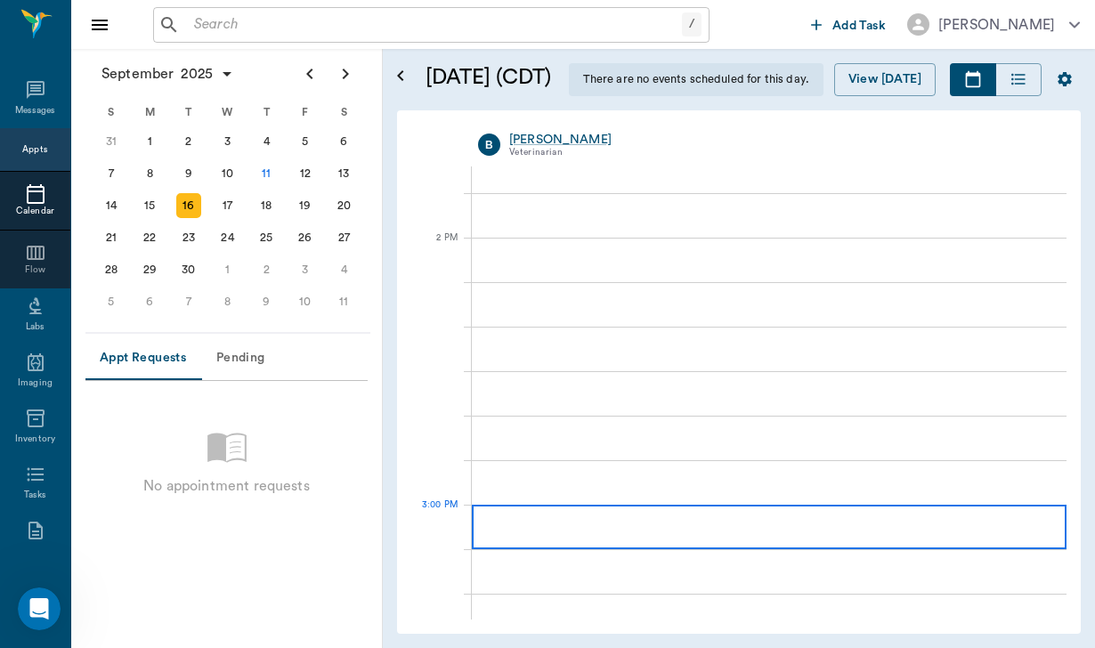
click at [525, 528] on div at bounding box center [769, 527] width 595 height 45
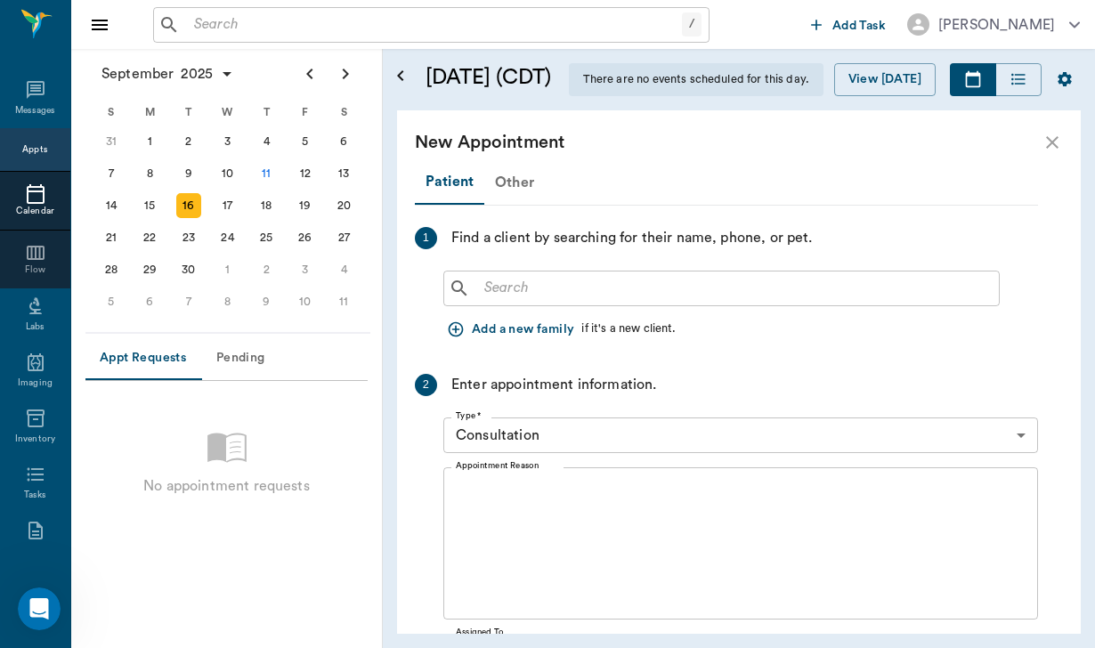
scroll to position [0, 0]
click at [502, 329] on button "Add a new family" at bounding box center [512, 329] width 138 height 33
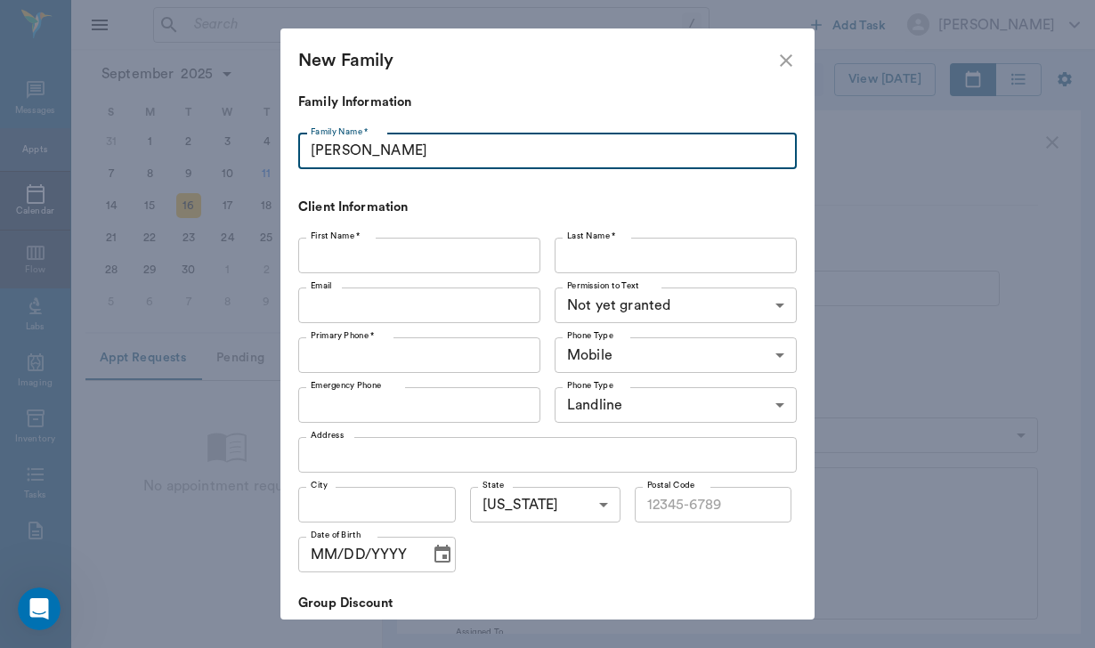
type input "[PERSON_NAME]"
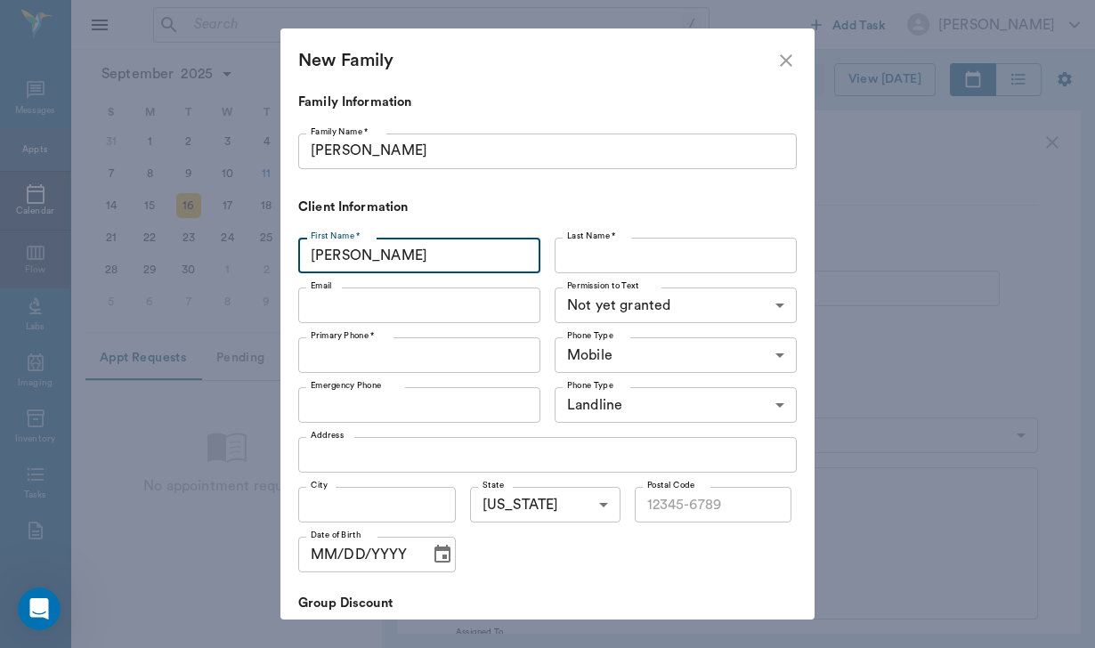
type input "[PERSON_NAME]"
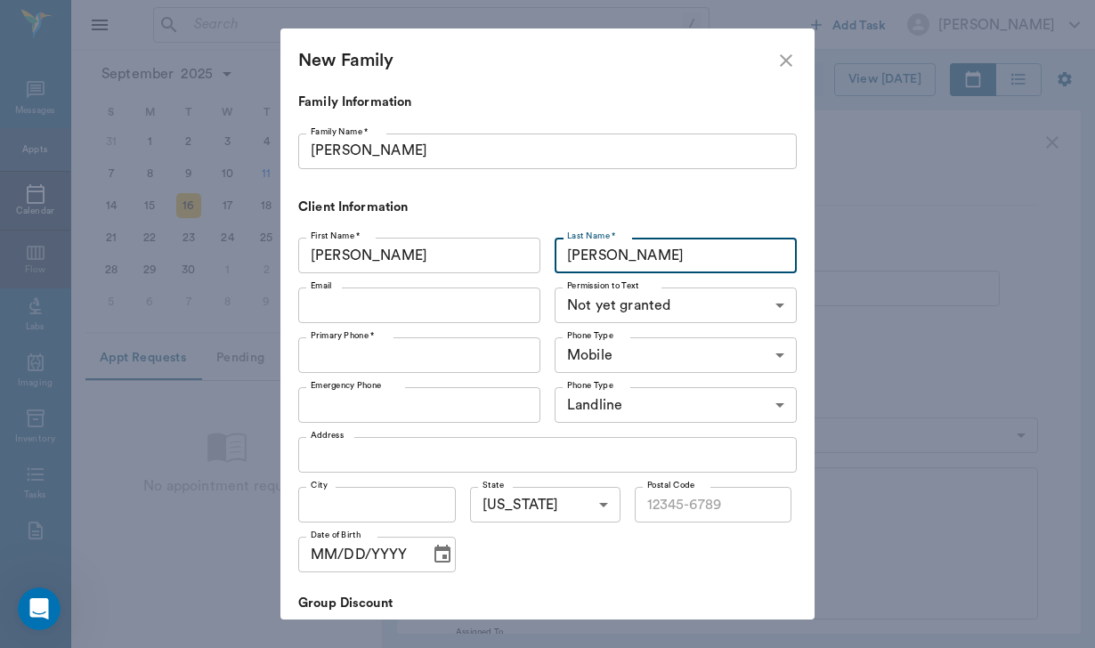
type input "[PERSON_NAME]"
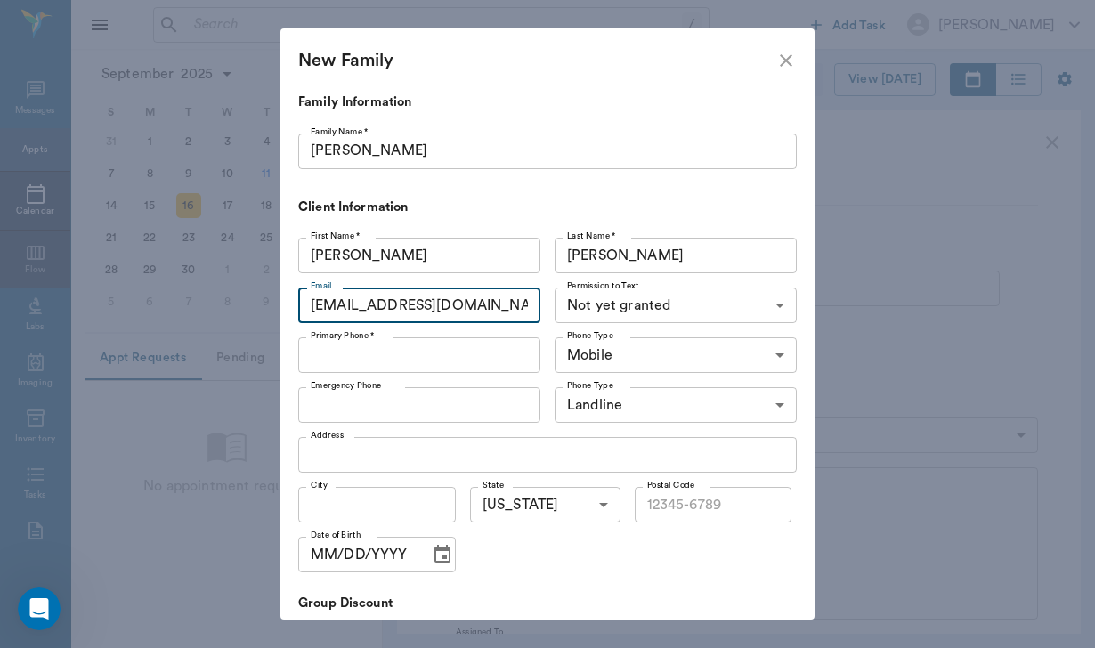
type input "[EMAIL_ADDRESS][DOMAIN_NAME]"
click at [574, 299] on body "/ ​ Add Task [PERSON_NAME] Nectar Messages Appts Calendar Flow Labs Imaging Inv…" at bounding box center [547, 324] width 1095 height 648
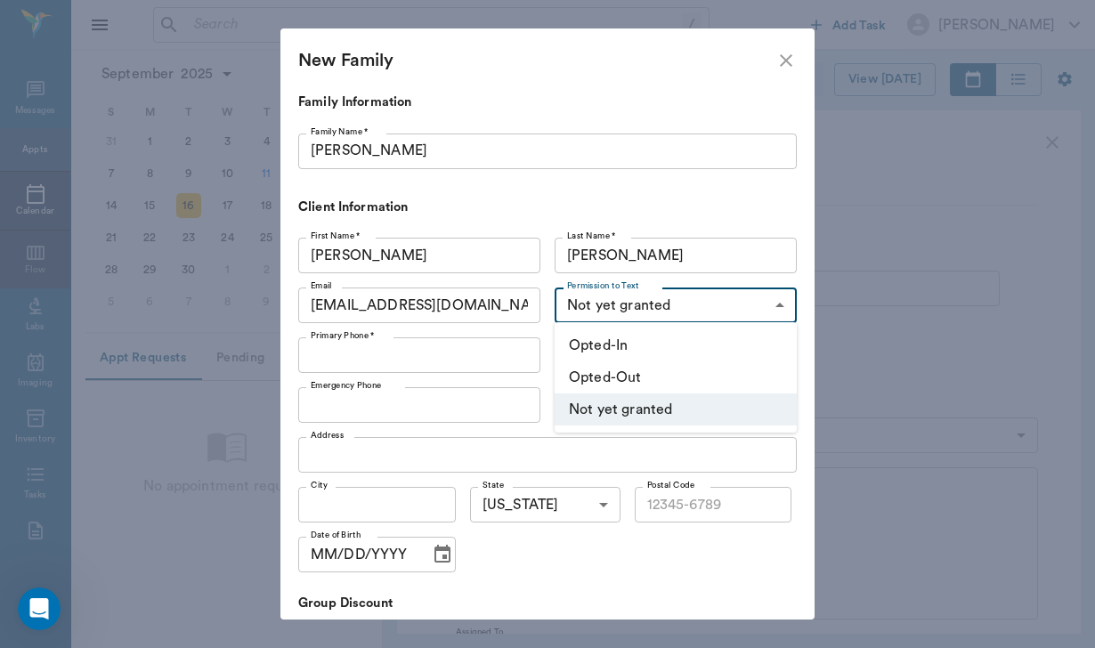
click at [580, 342] on li "Opted-In" at bounding box center [676, 345] width 242 height 32
type input "OPT_IN"
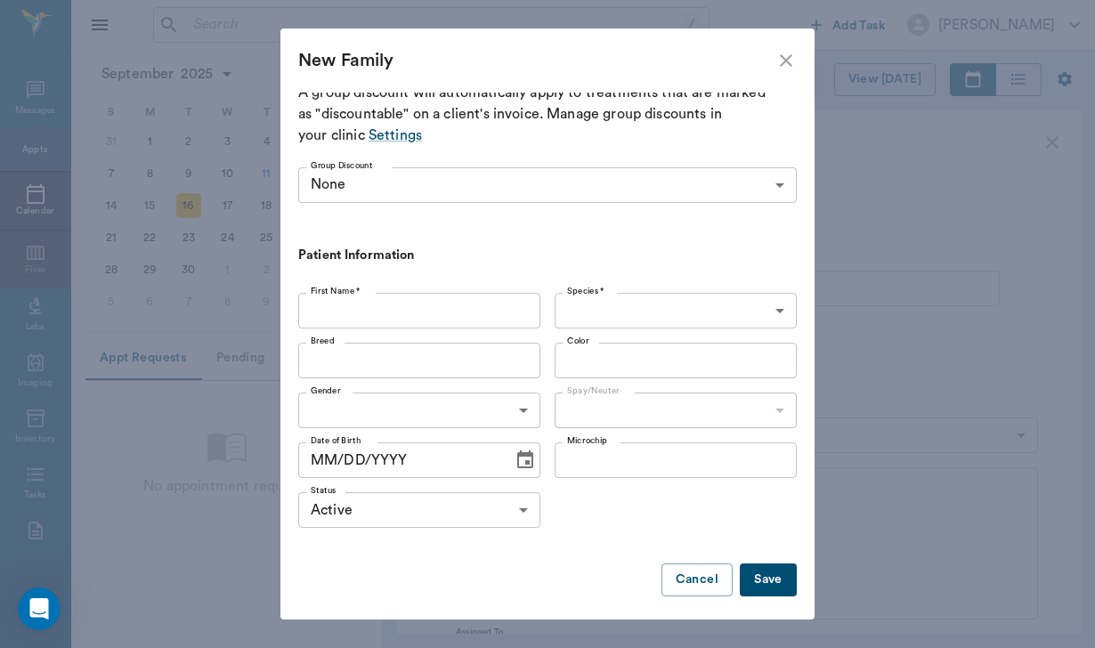
scroll to position [538, 0]
type input "[PHONE_NUMBER]"
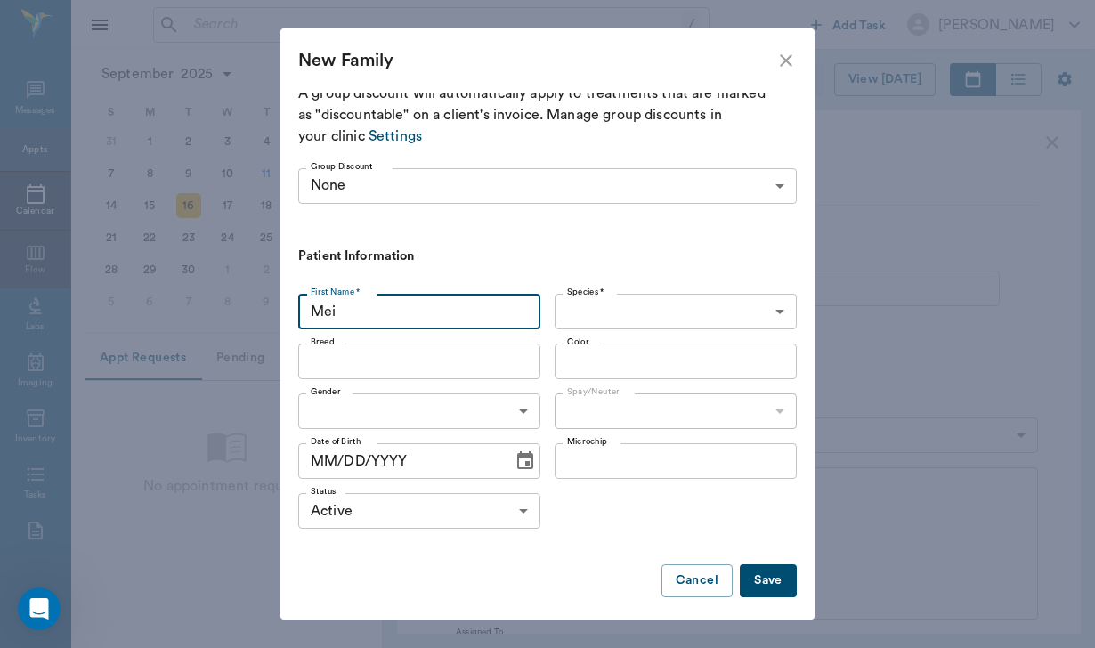
type input "Mei"
click at [601, 300] on body "/ ​ Add Task [PERSON_NAME] Nectar Messages Appts Calendar Flow Labs Imaging Inv…" at bounding box center [547, 324] width 1095 height 648
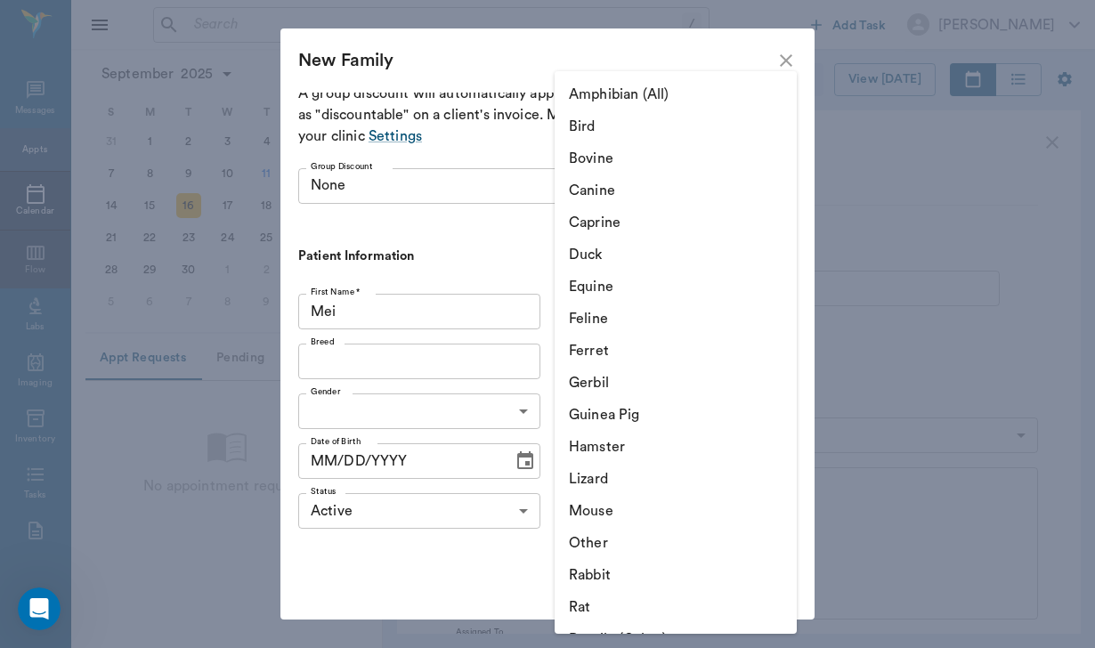
click at [602, 292] on li "Equine" at bounding box center [676, 287] width 242 height 32
type input "Equine"
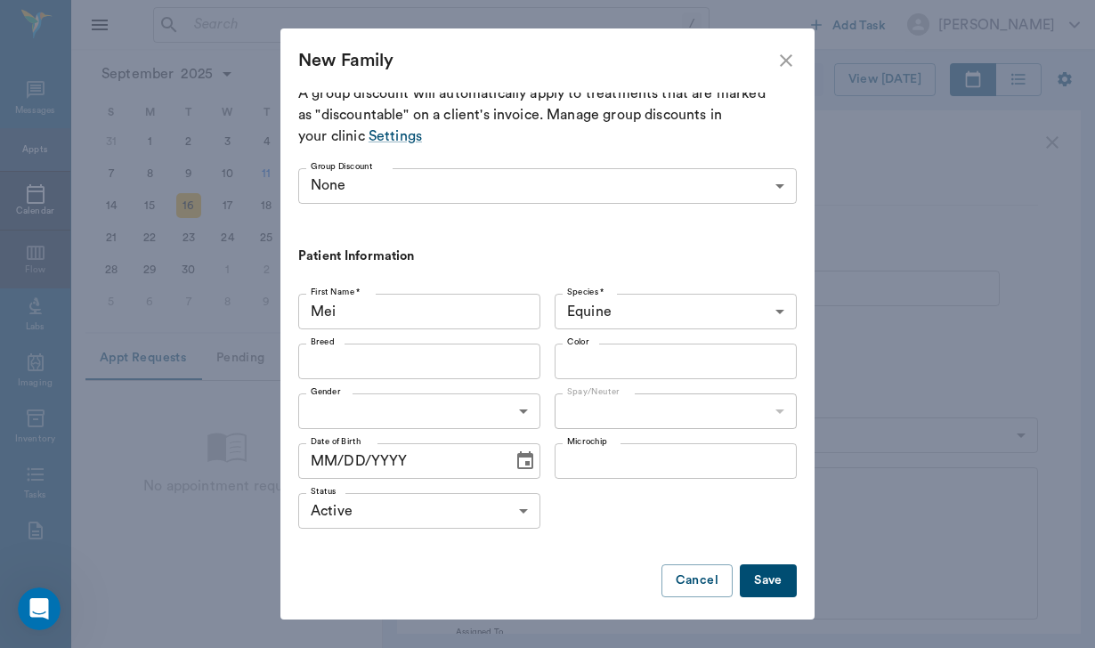
click at [776, 565] on button "Save" at bounding box center [768, 581] width 57 height 33
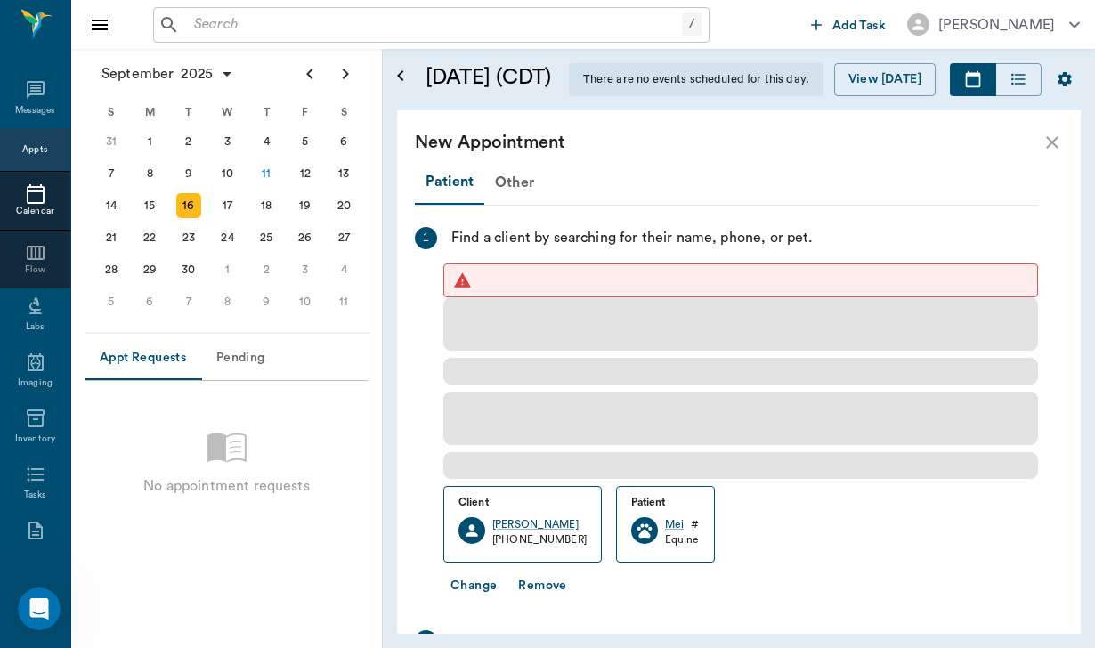
scroll to position [0, 0]
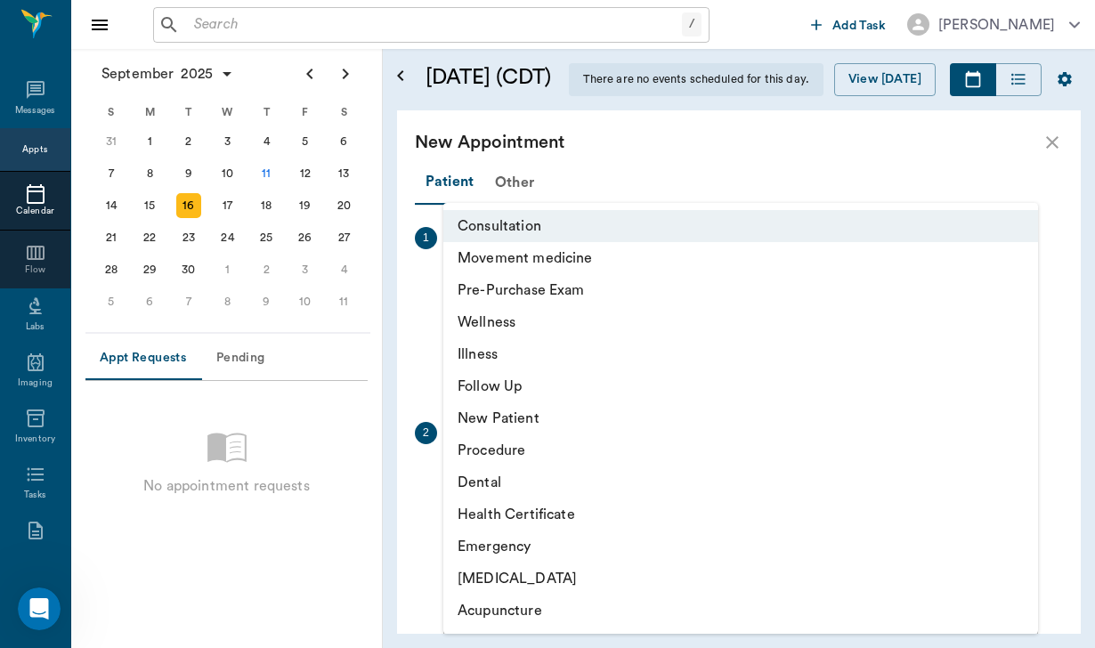
click at [627, 481] on body "/ ​ Add Task [PERSON_NAME] Nectar Messages Appts Calendar Flow Labs Imaging Inv…" at bounding box center [547, 324] width 1095 height 648
drag, startPoint x: 606, startPoint y: 435, endPoint x: 606, endPoint y: 422, distance: 13.4
click at [606, 422] on ul "Consultation Movement medicine Pre-Purchase Exam Wellness Illness Follow Up New…" at bounding box center [740, 418] width 595 height 431
click at [606, 422] on li "New Patient" at bounding box center [740, 418] width 595 height 32
type input "65d2c202a8044d23520120c8"
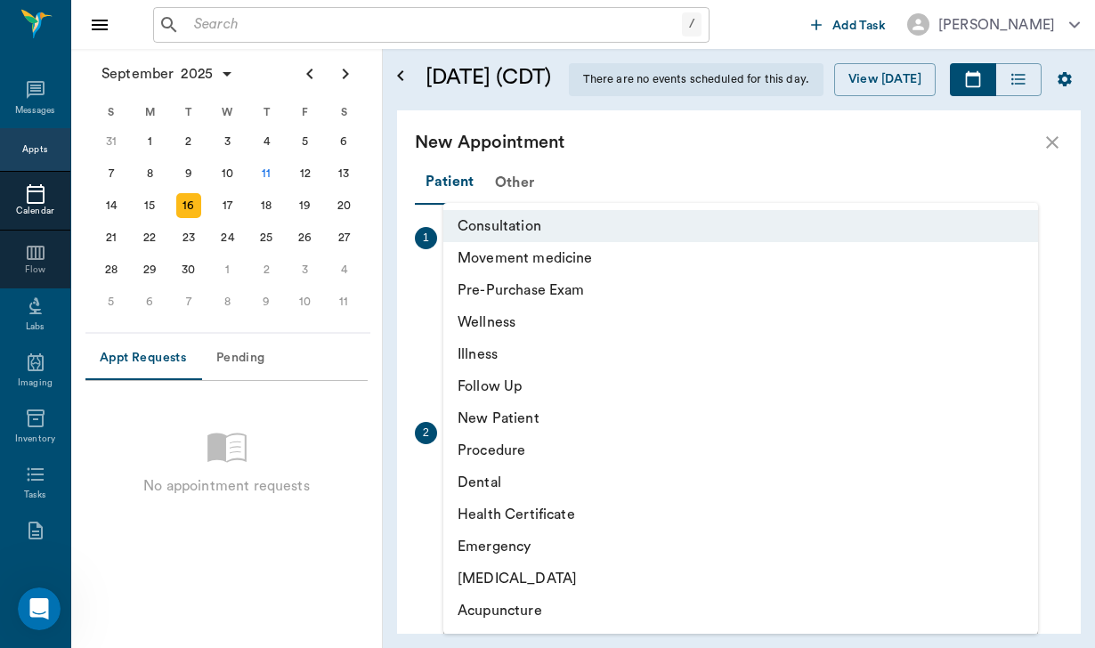
type input "03:40 PM"
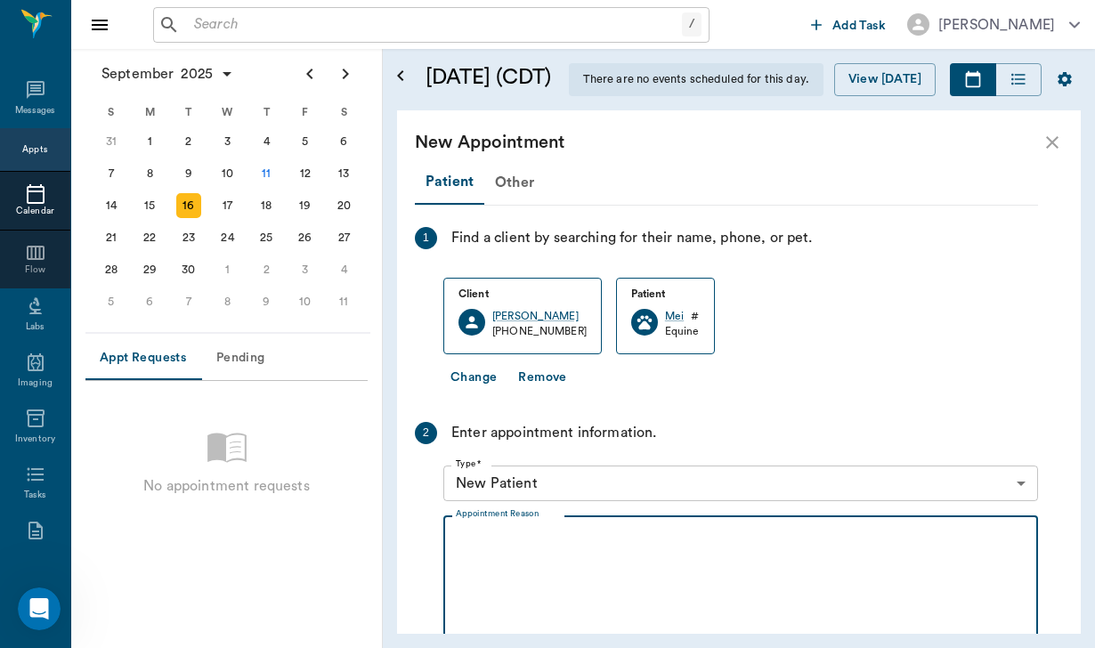
click at [479, 556] on textarea "Appointment Reason" at bounding box center [741, 592] width 570 height 123
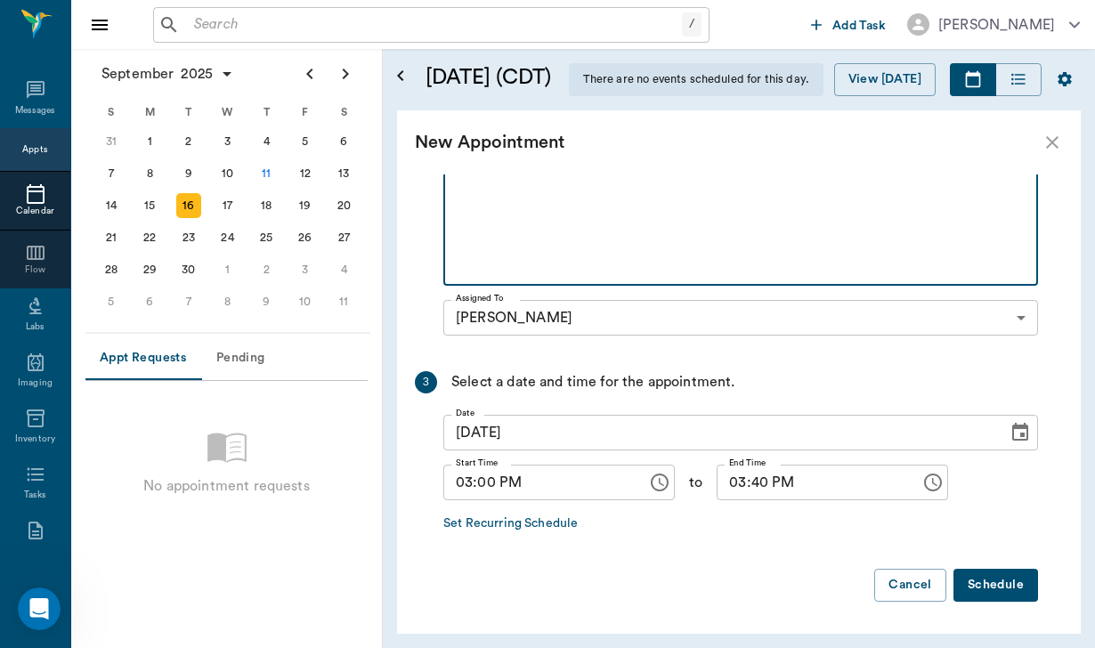
scroll to position [381, 0]
type textarea "float and possible bodywork"
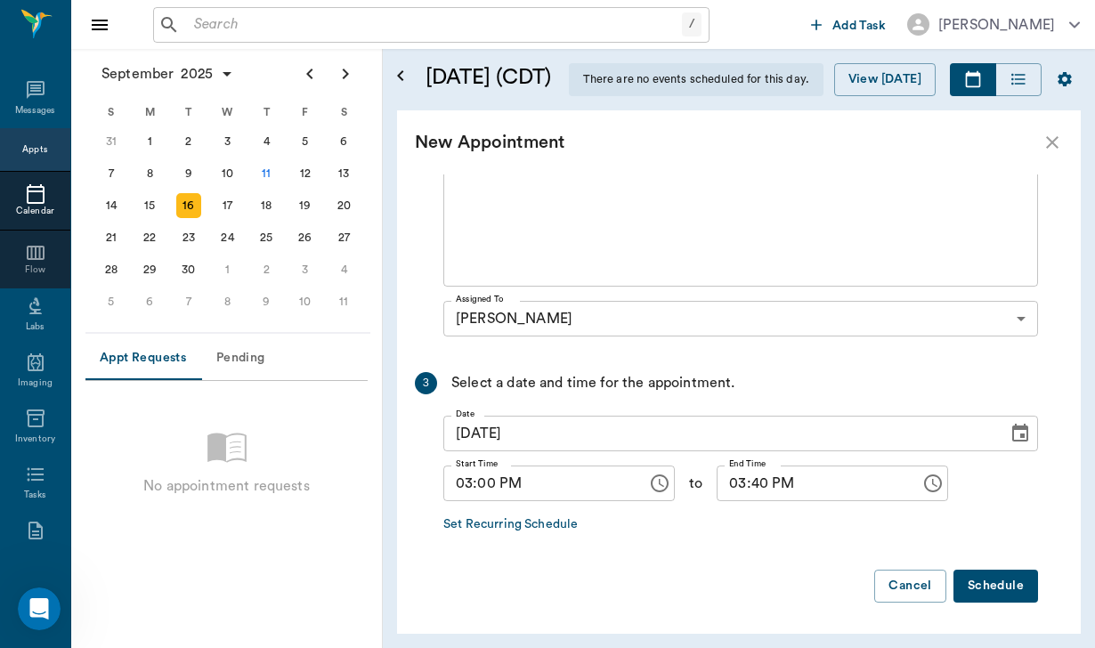
click at [985, 597] on button "Schedule" at bounding box center [996, 586] width 85 height 33
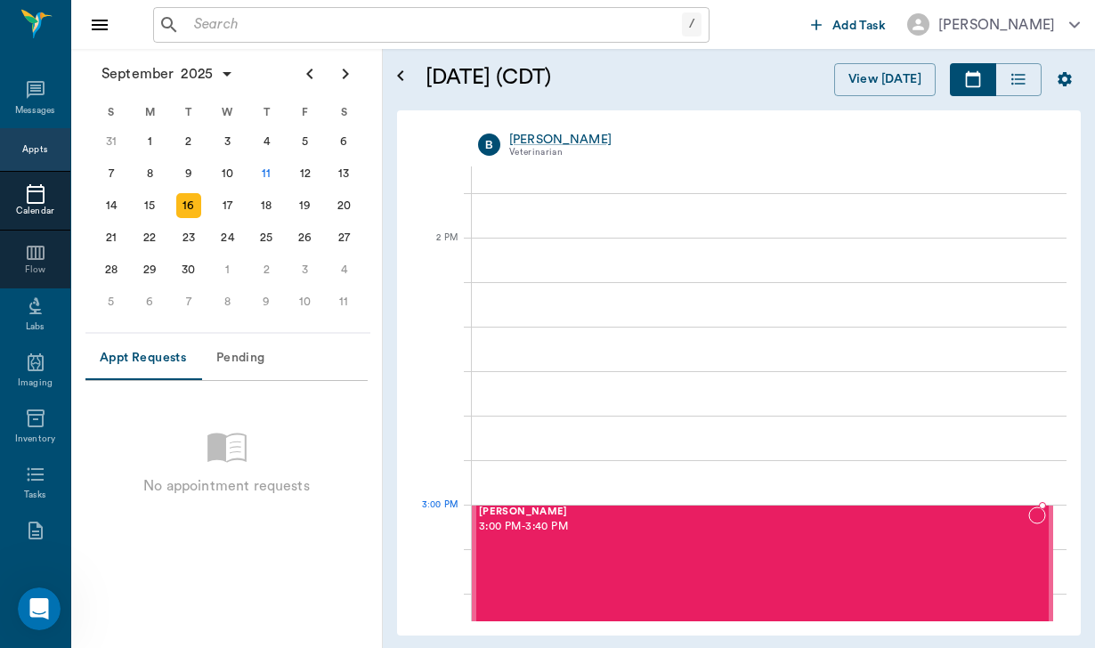
click at [563, 538] on div "[PERSON_NAME] 3:00 PM - 3:40 PM" at bounding box center [753, 594] width 549 height 175
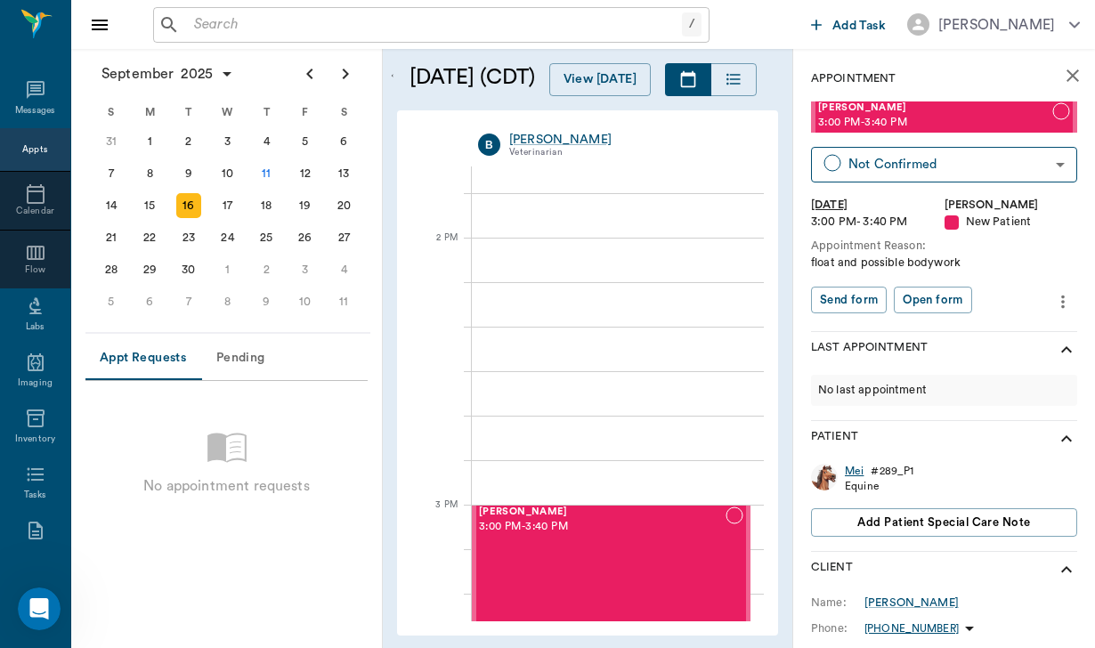
click at [861, 469] on div "Mei" at bounding box center [854, 471] width 19 height 15
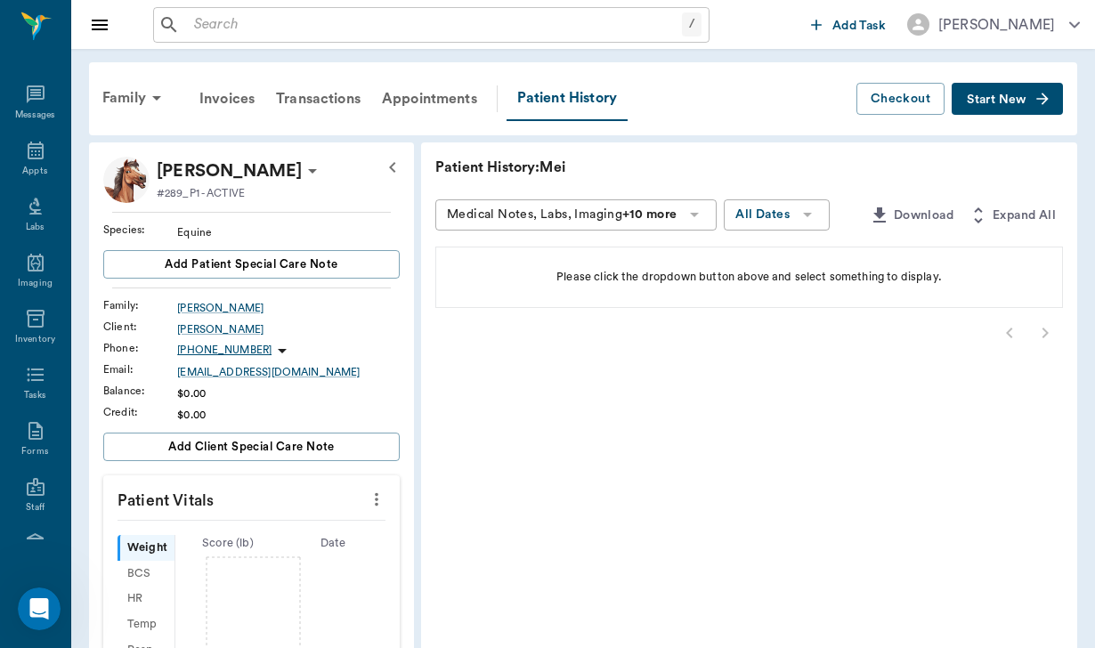
click at [995, 117] on div "Family Invoices Transactions Appointments Patient History Checkout Start New" at bounding box center [583, 98] width 988 height 73
click at [988, 100] on span "Start New" at bounding box center [997, 100] width 60 height 0
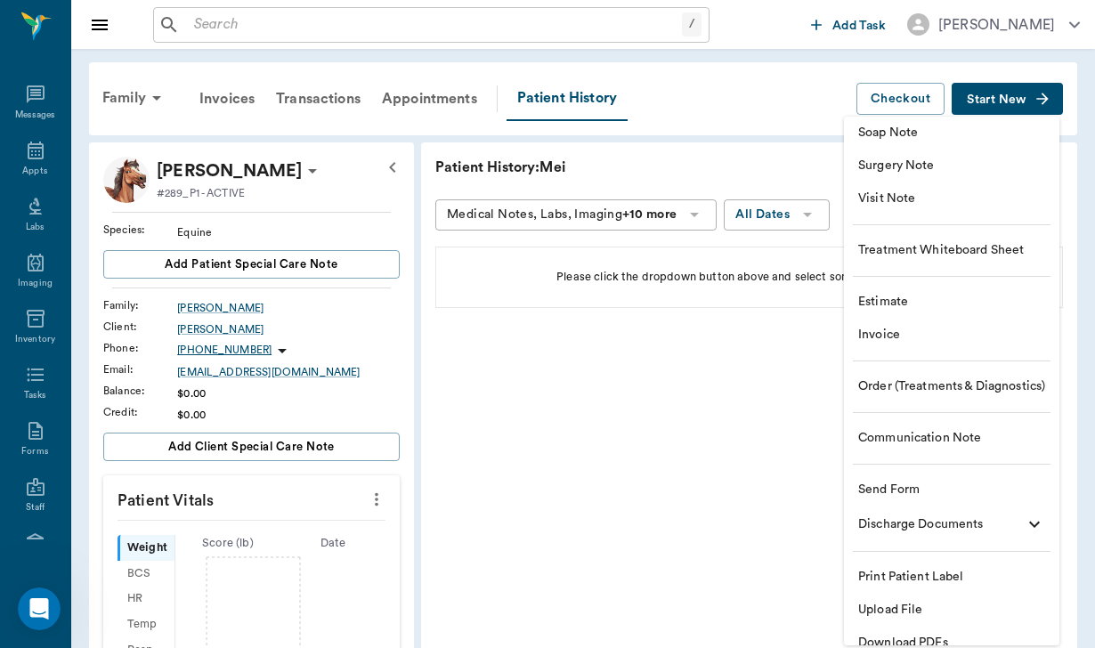
click at [898, 488] on span "Send Form" at bounding box center [951, 490] width 187 height 19
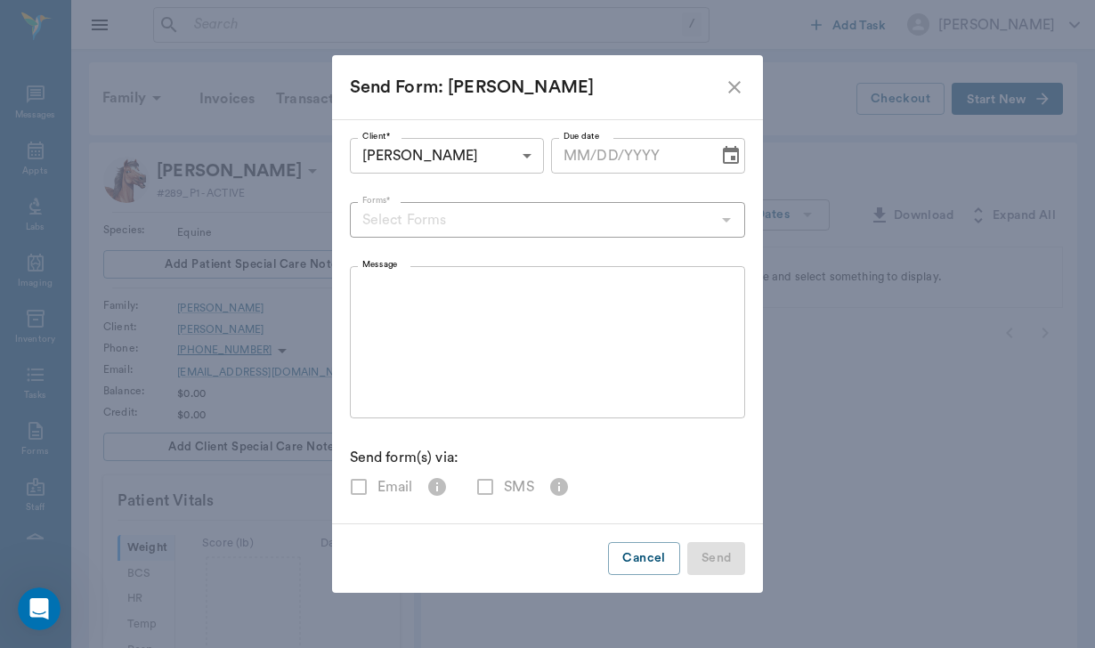
checkbox input "true"
type input "[DATE]"
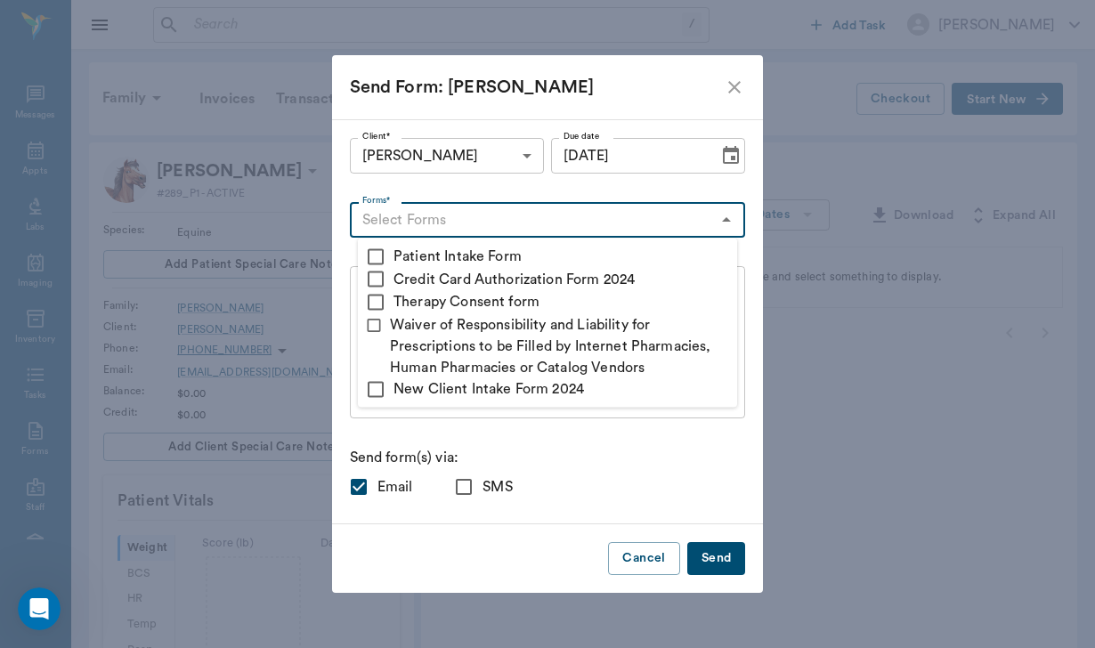
click at [384, 224] on input "Forms*" at bounding box center [533, 219] width 356 height 25
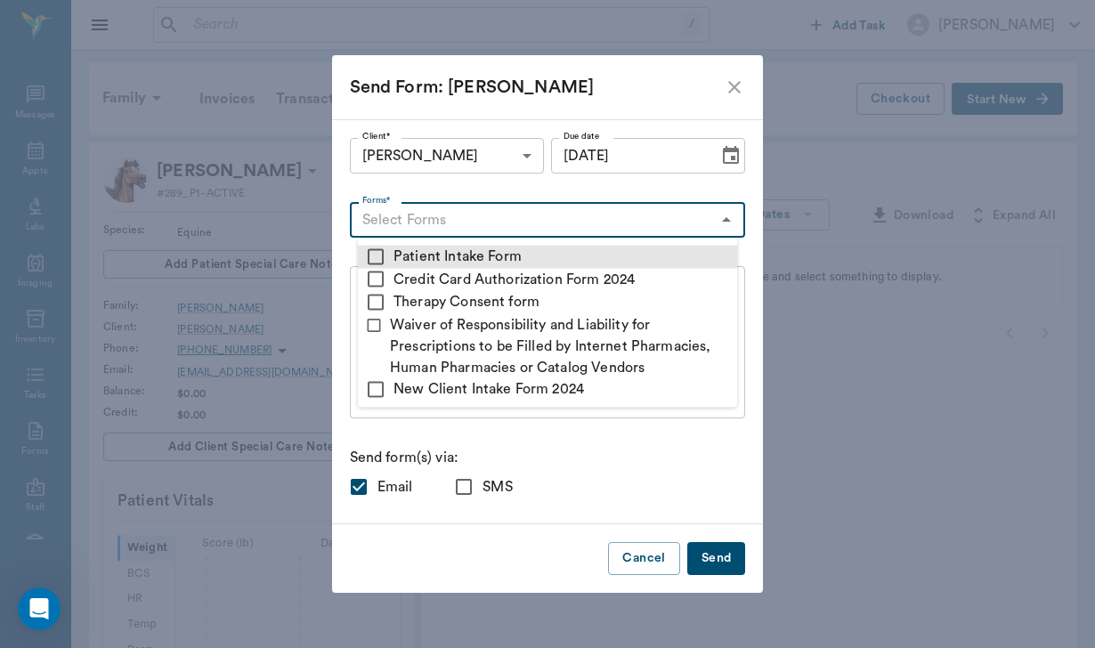
click at [370, 252] on input "checkbox" at bounding box center [375, 256] width 21 height 21
checkbox input "true"
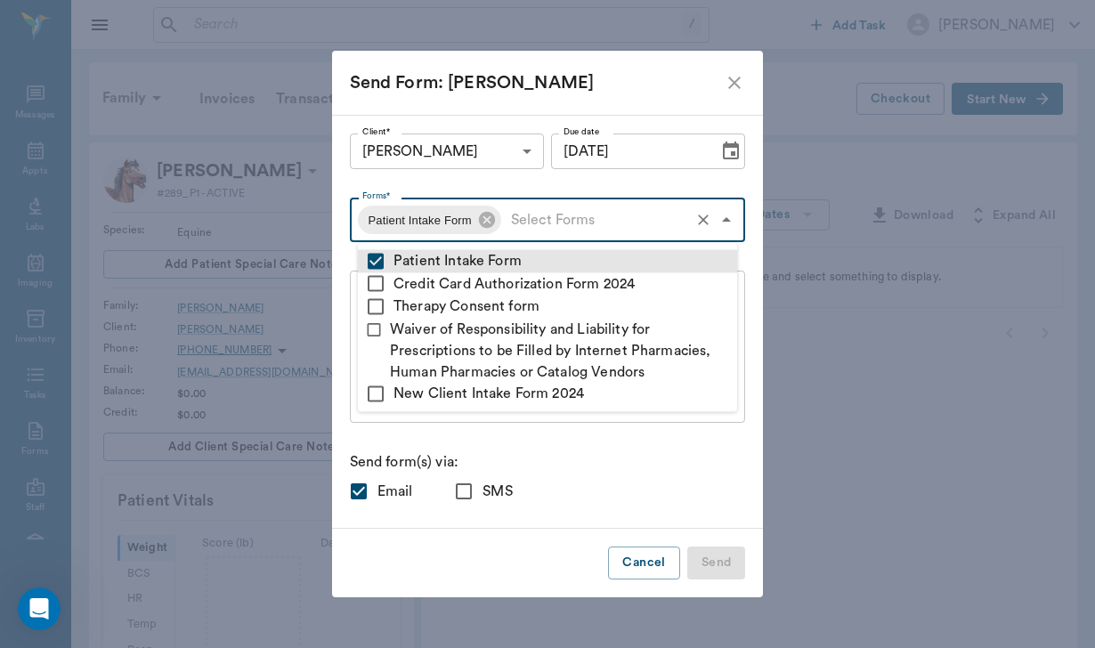
type textarea "Please complete the following forms before your visit: • Patient Intake Form: […"
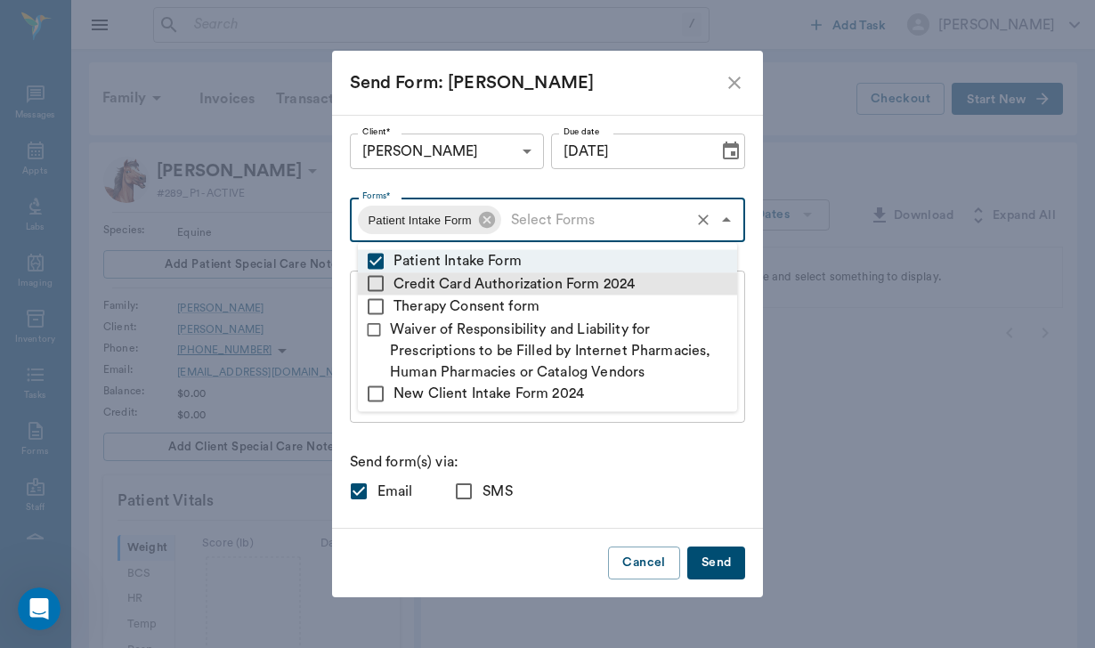
click at [378, 284] on input "checkbox" at bounding box center [375, 283] width 21 height 21
checkbox input "true"
type textarea "Please complete the following forms before your visit: • Patient Intake Form: […"
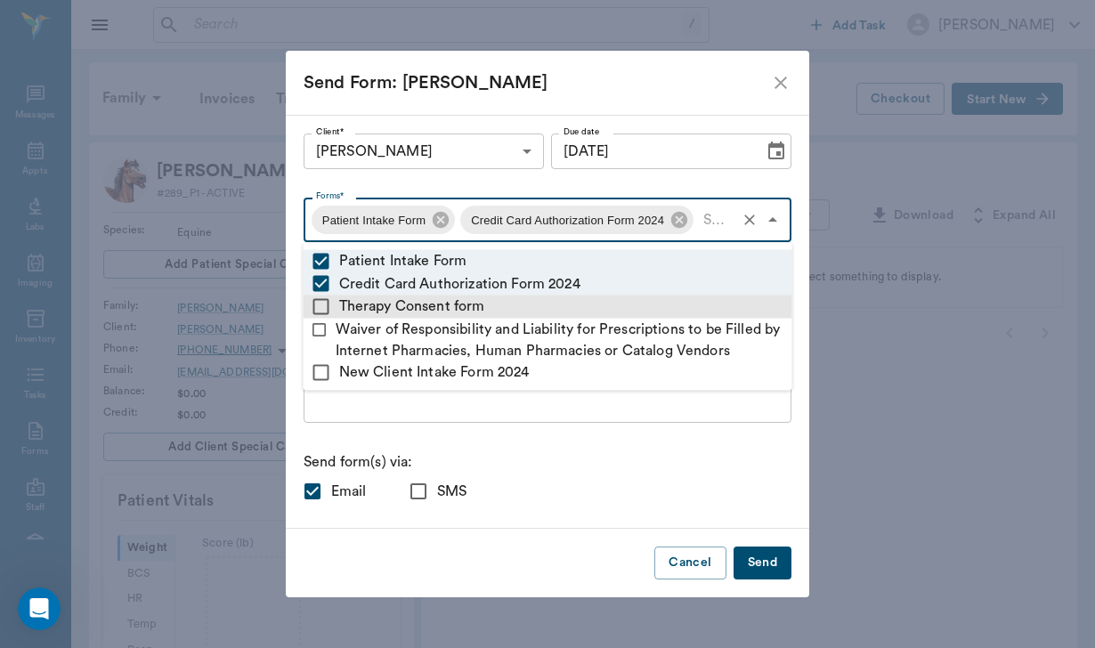
click at [320, 304] on input "checkbox" at bounding box center [321, 306] width 21 height 21
checkbox input "true"
type textarea "Please complete the following forms before your visit: • Patient Intake Form: […"
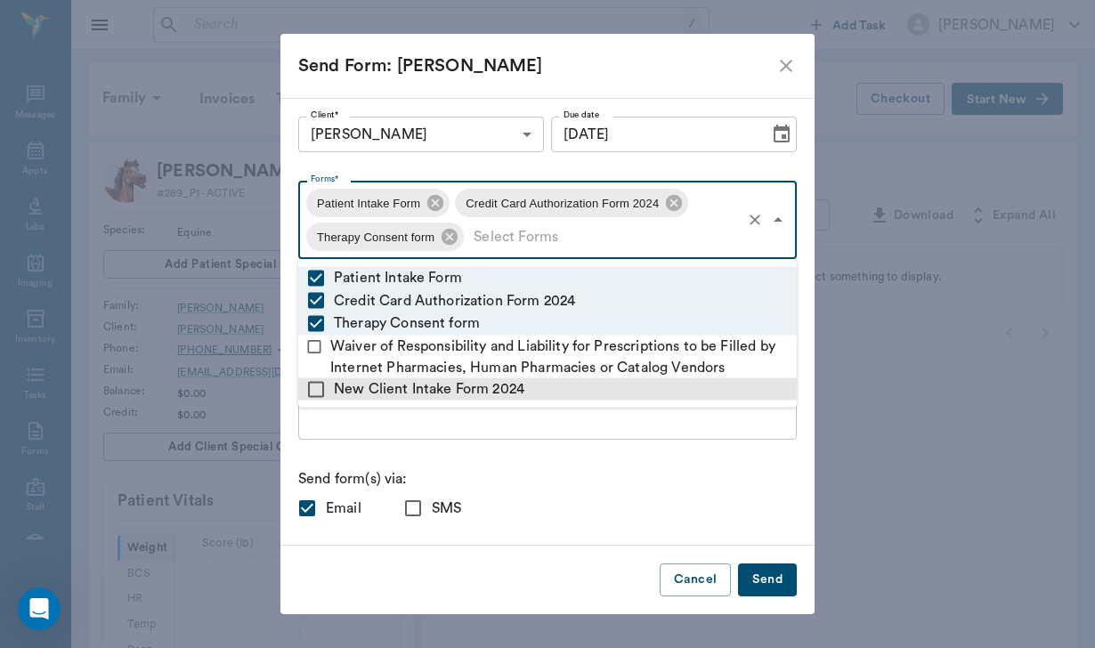
click at [313, 391] on input "checkbox" at bounding box center [315, 388] width 21 height 21
checkbox input "true"
click at [362, 443] on div "Client* [PERSON_NAME] 68c2f0a200e88c0b4e1194ea Client* Due date [DATE] Due date…" at bounding box center [547, 322] width 499 height 410
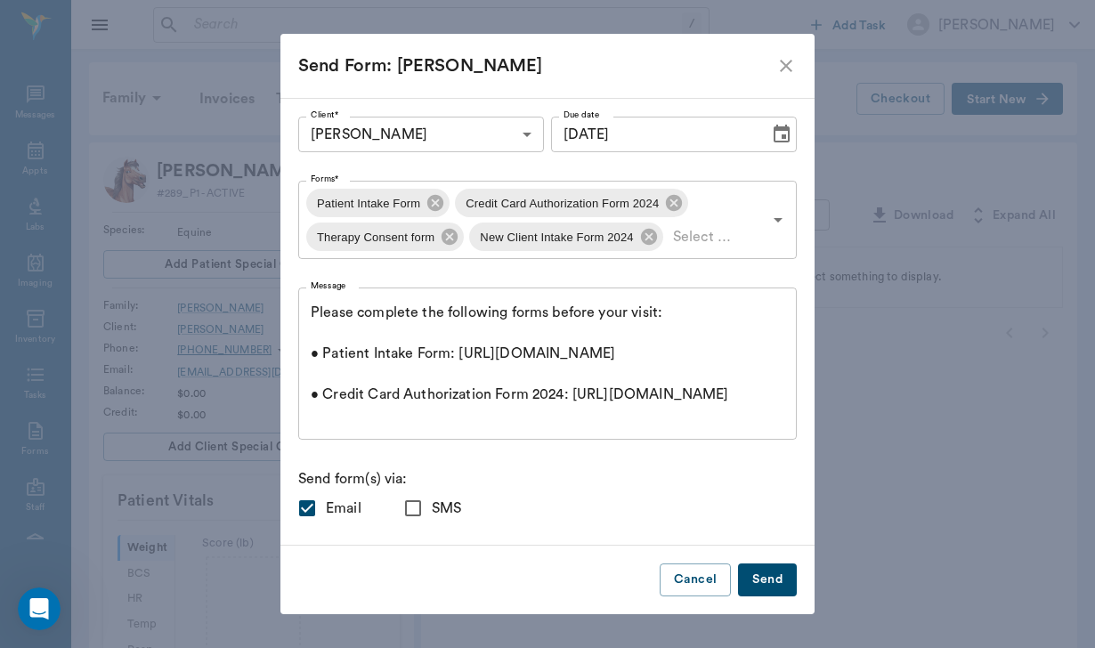
click at [312, 305] on textarea "Please complete the following forms before your visit: • Patient Intake Form: […" at bounding box center [548, 364] width 474 height 123
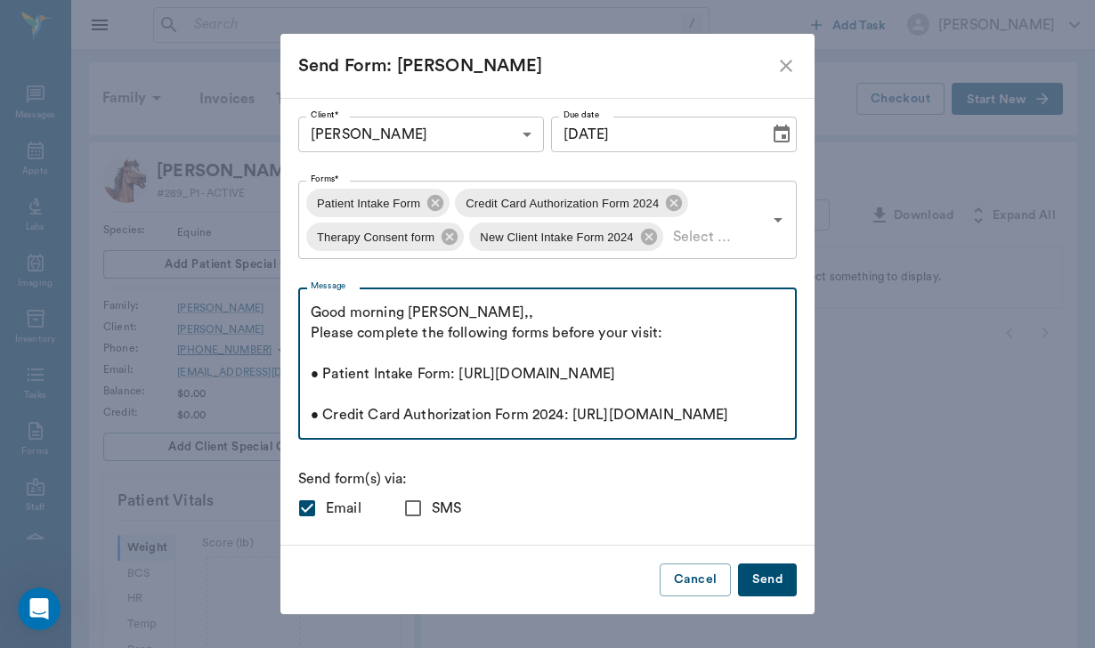
click at [467, 316] on textarea "Good morning [PERSON_NAME],, Please complete the following forms before your vi…" at bounding box center [548, 364] width 474 height 123
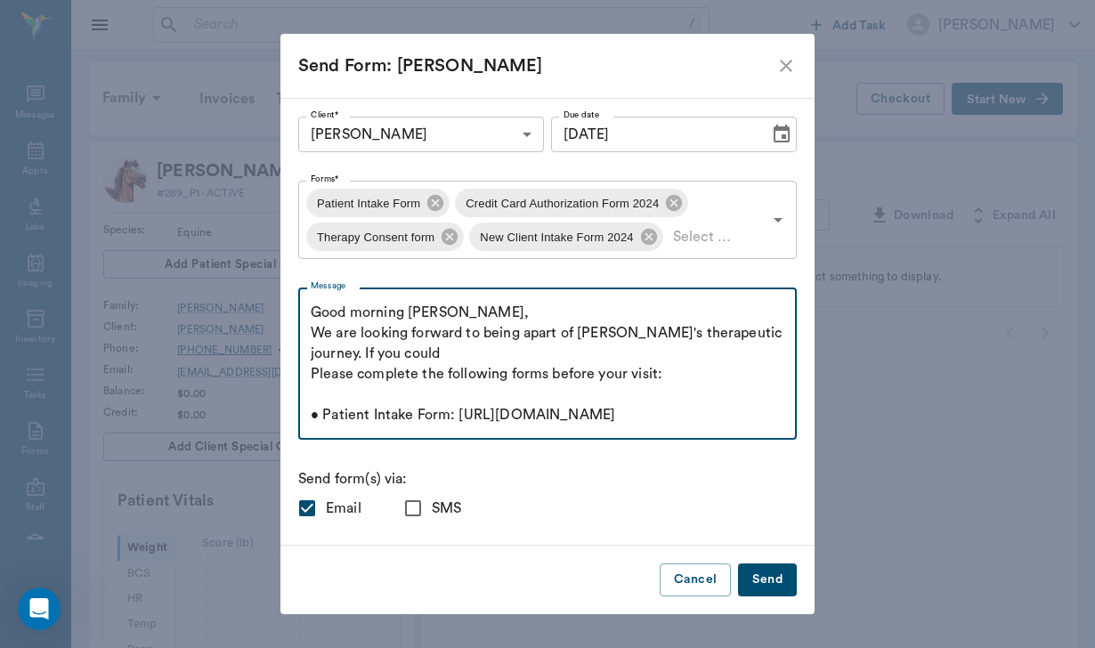
click at [320, 375] on textarea "Good morning [PERSON_NAME], We are looking forward to being apart of [PERSON_NA…" at bounding box center [548, 364] width 474 height 123
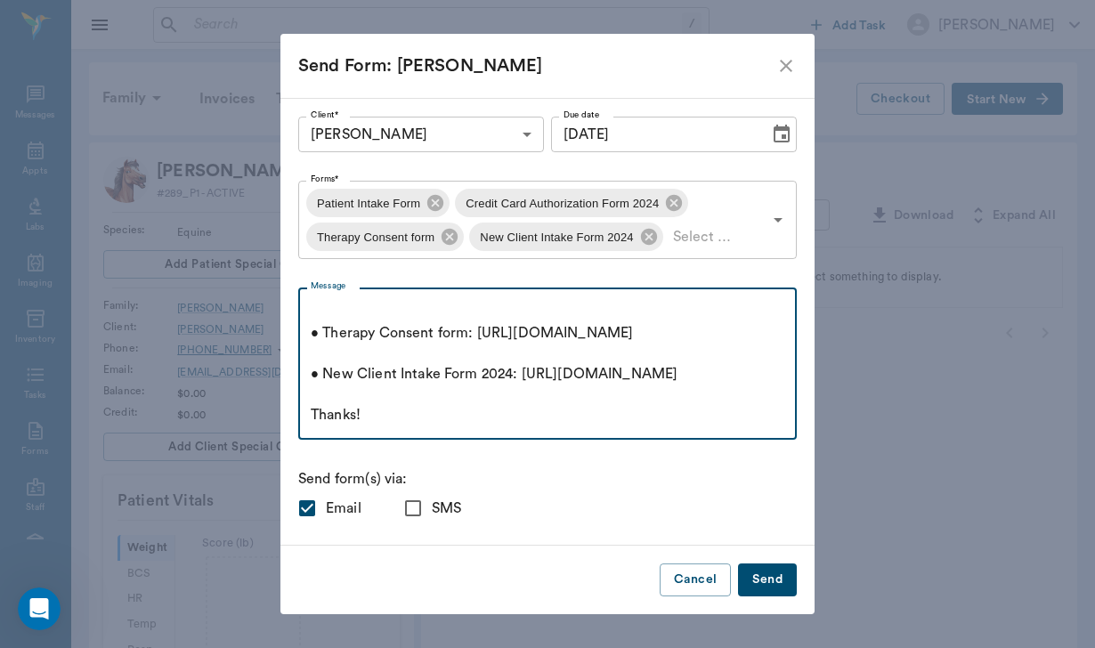
scroll to position [307, 0]
click at [402, 395] on textarea "Good morning [PERSON_NAME], We are looking forward to being apart of [PERSON_NA…" at bounding box center [548, 364] width 474 height 123
click at [370, 409] on textarea "Good morning [PERSON_NAME], We are looking forward to being apart of [PERSON_NA…" at bounding box center [548, 364] width 474 height 123
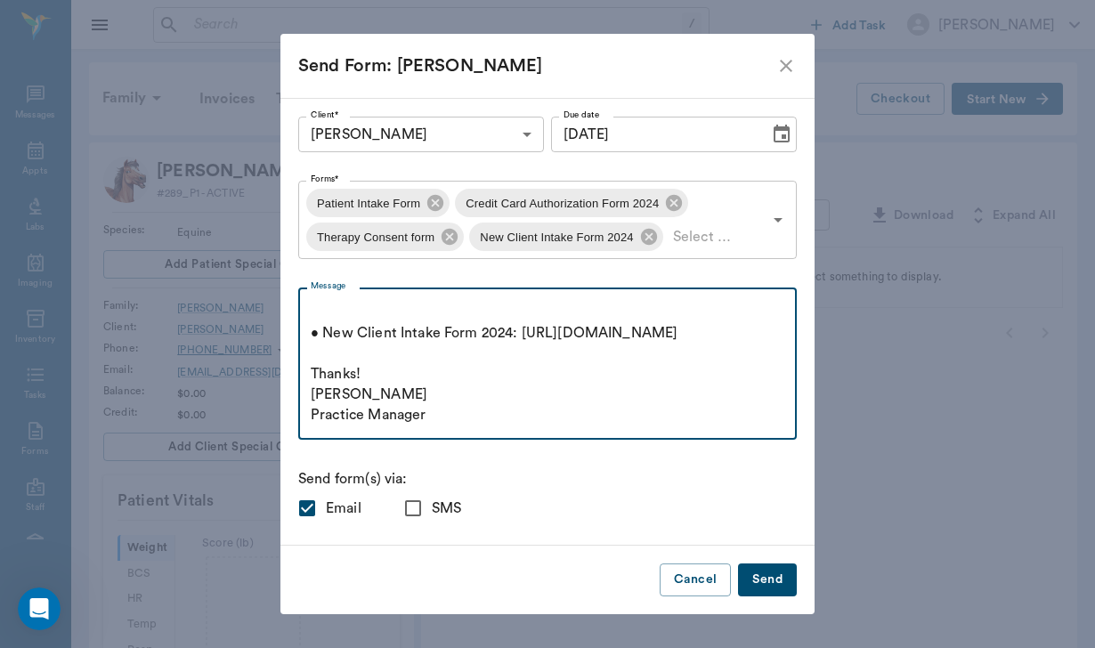
scroll to position [367, 0]
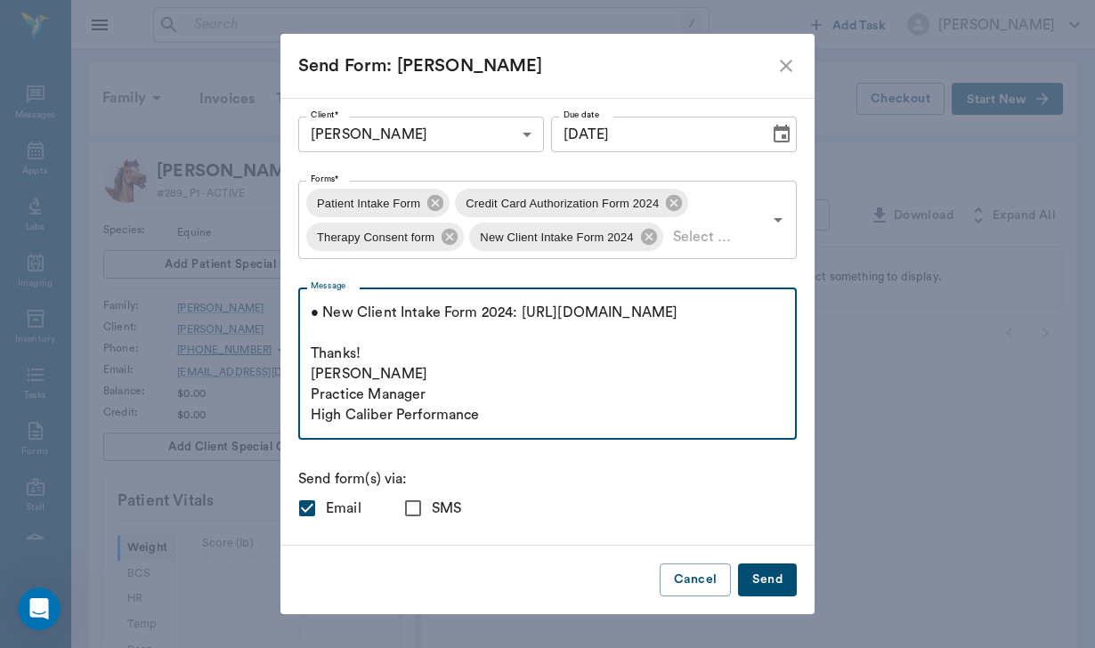
type textarea "Good morning [PERSON_NAME], We are looking forward to being apart of [PERSON_NA…"
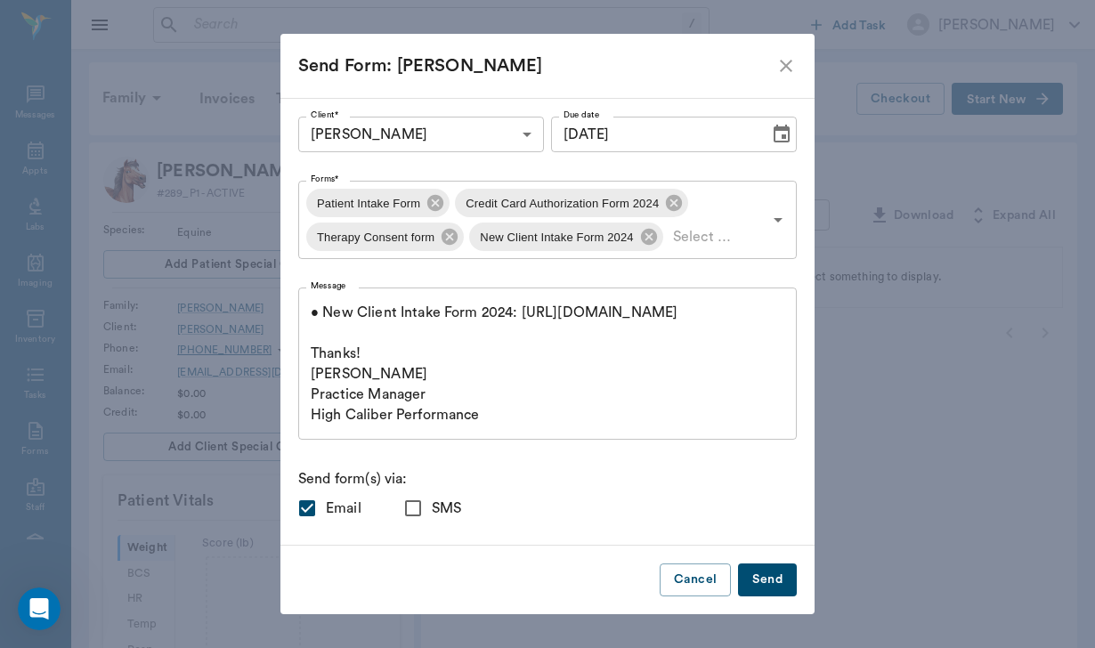
click at [419, 508] on input "SMS" at bounding box center [412, 508] width 37 height 37
checkbox input "true"
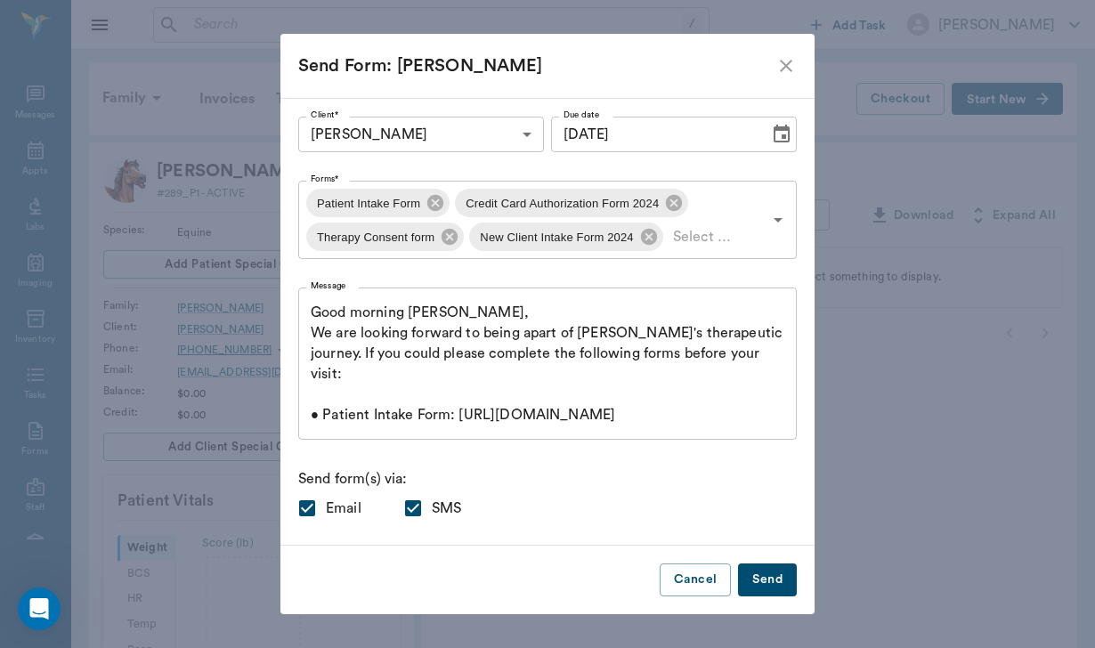
scroll to position [0, 0]
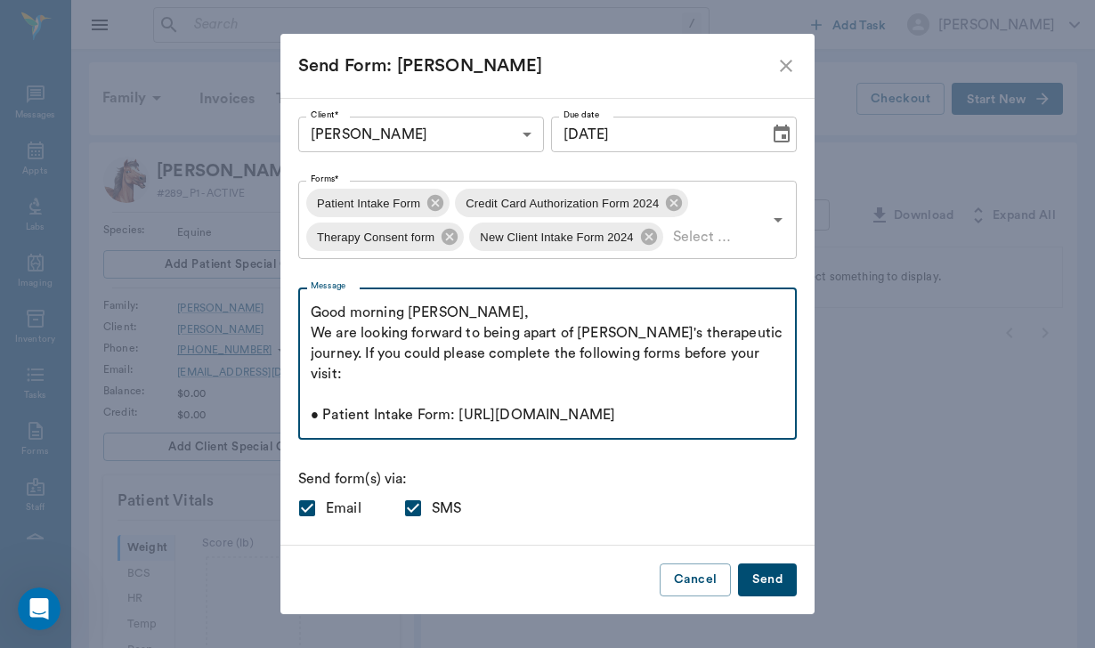
click at [725, 353] on textarea "Good morning [PERSON_NAME], We are looking forward to being apart of [PERSON_NA…" at bounding box center [548, 364] width 474 height 123
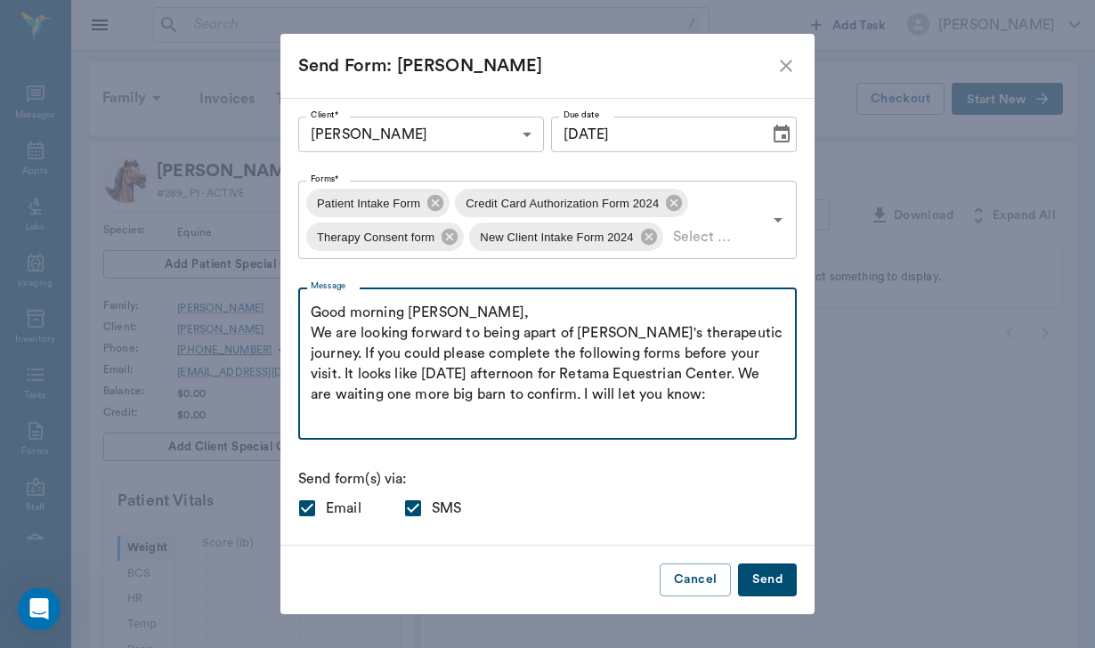
click at [310, 335] on div "Good morning [PERSON_NAME], We are looking forward to being apart of [PERSON_NA…" at bounding box center [547, 364] width 499 height 152
click at [307, 330] on div "Good morning [PERSON_NAME], We are looking forward to being apart of [PERSON_NA…" at bounding box center [547, 364] width 499 height 152
click at [318, 331] on textarea "Good morning [PERSON_NAME], We are looking forward to being apart of [PERSON_NA…" at bounding box center [548, 364] width 474 height 123
click at [321, 333] on textarea "Good morning [PERSON_NAME], We are looking forward to being apart of [PERSON_NA…" at bounding box center [548, 364] width 474 height 123
click at [313, 333] on textarea "Good morning [PERSON_NAME], We are looking forward to being apart of [PERSON_NA…" at bounding box center [548, 364] width 474 height 123
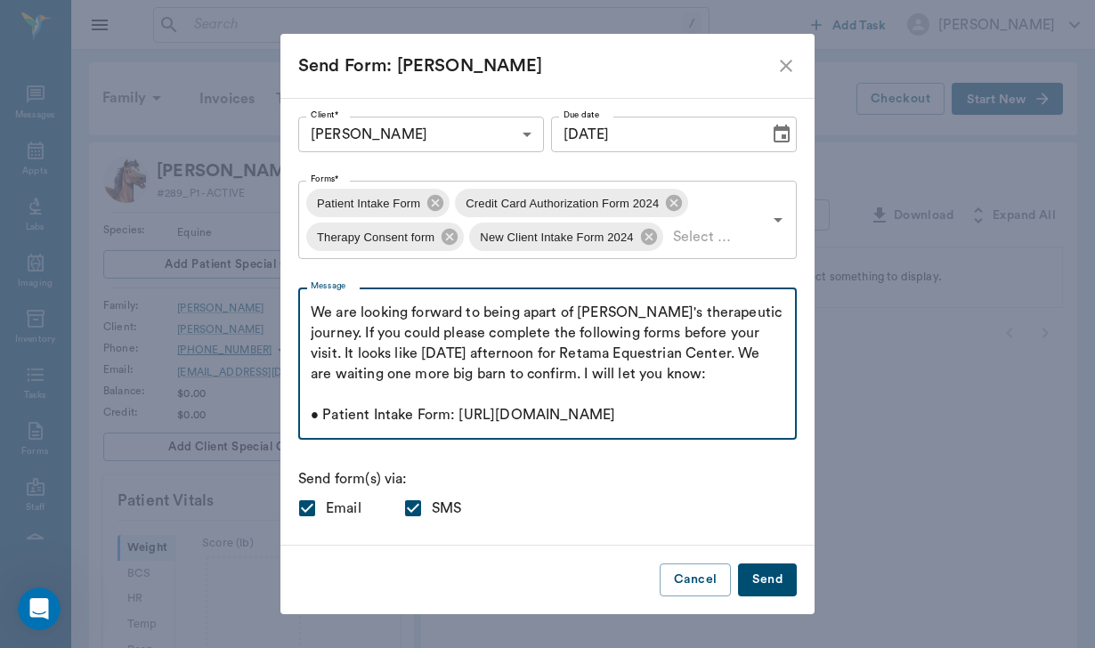
scroll to position [45, 0]
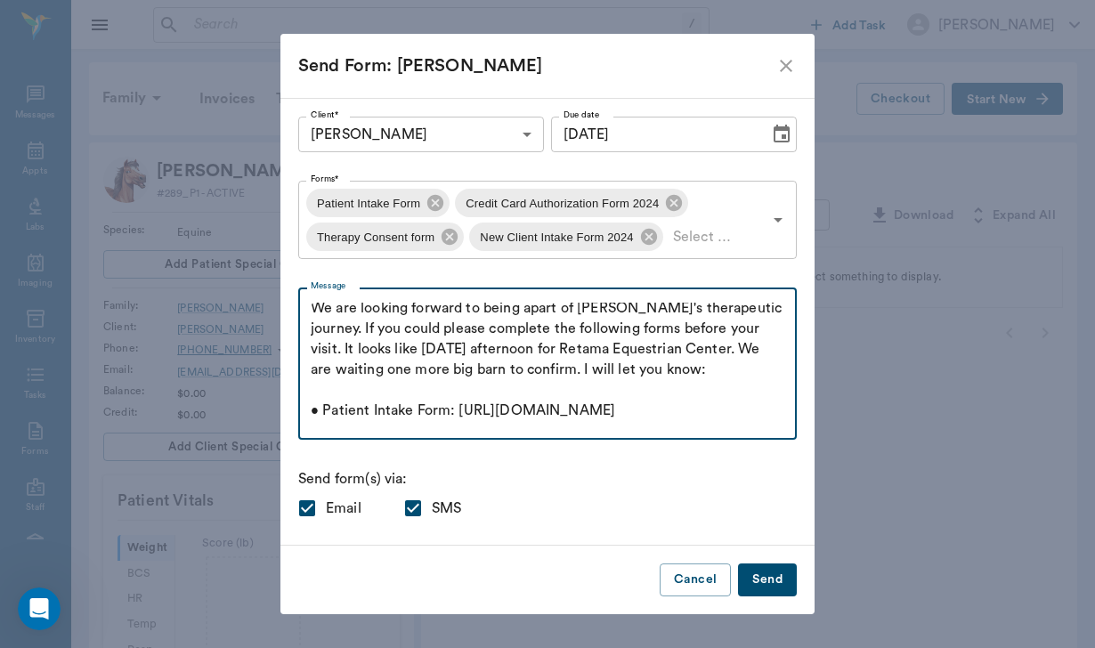
click at [711, 352] on textarea "Good morning [PERSON_NAME], We are looking forward to being apart of [PERSON_NA…" at bounding box center [548, 364] width 474 height 123
type textarea "Good morning [PERSON_NAME], We are looking forward to being apart of [PERSON_NA…"
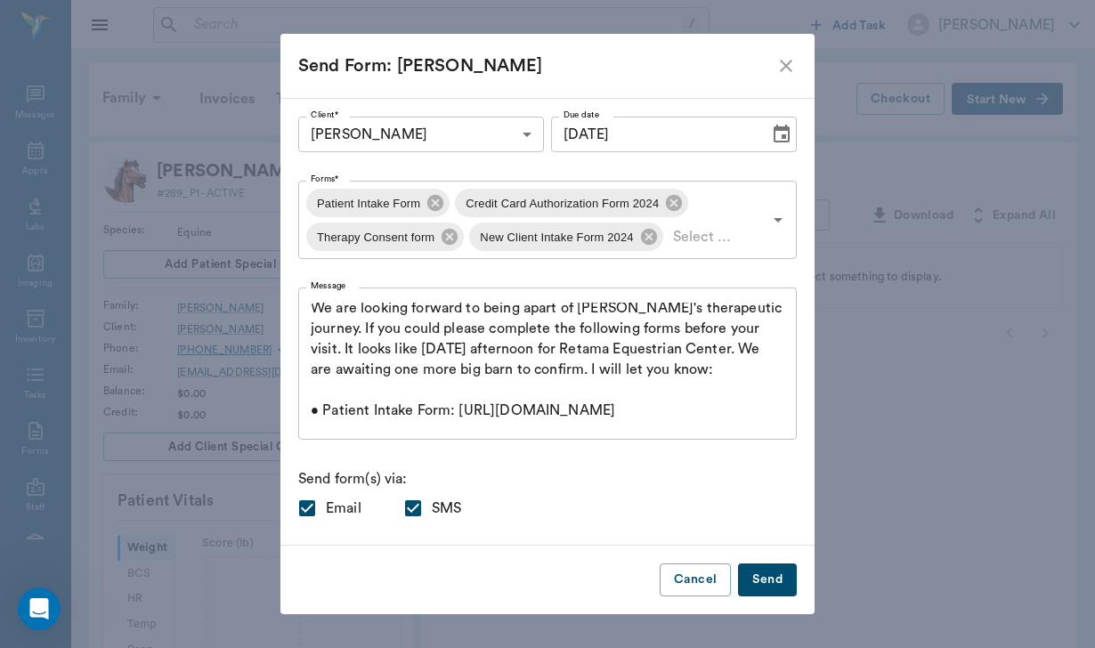
click at [765, 578] on button "Send" at bounding box center [767, 580] width 59 height 33
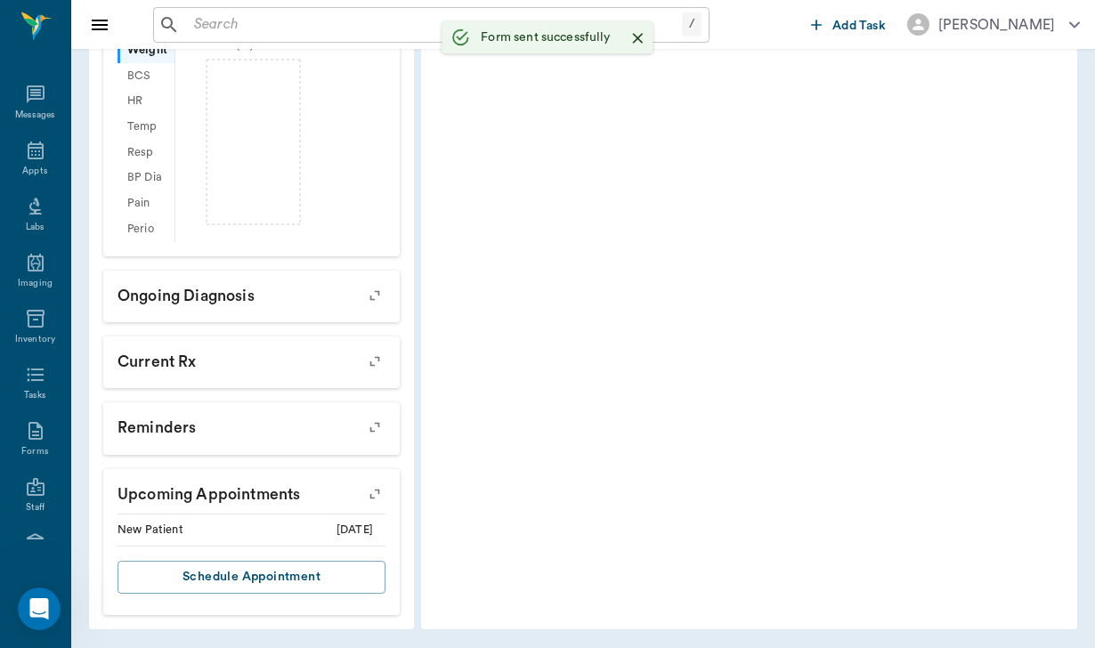
scroll to position [497, 0]
click at [194, 12] on input "text" at bounding box center [434, 24] width 495 height 25
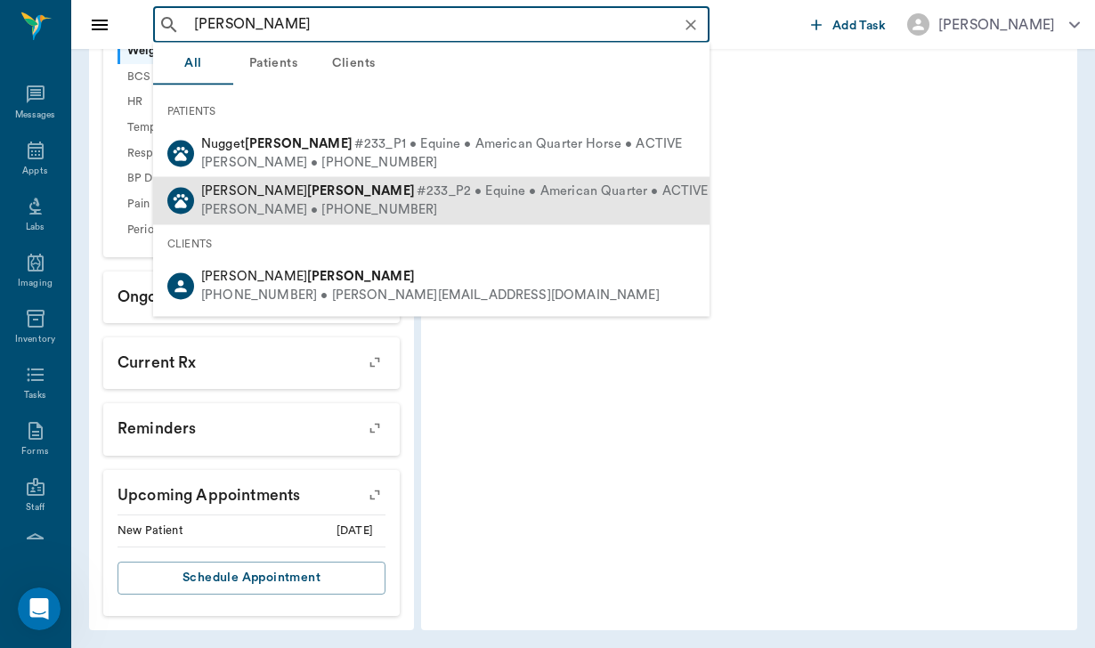
click at [272, 208] on div "[PERSON_NAME] • [PHONE_NUMBER]" at bounding box center [455, 210] width 508 height 19
type input "[PERSON_NAME]"
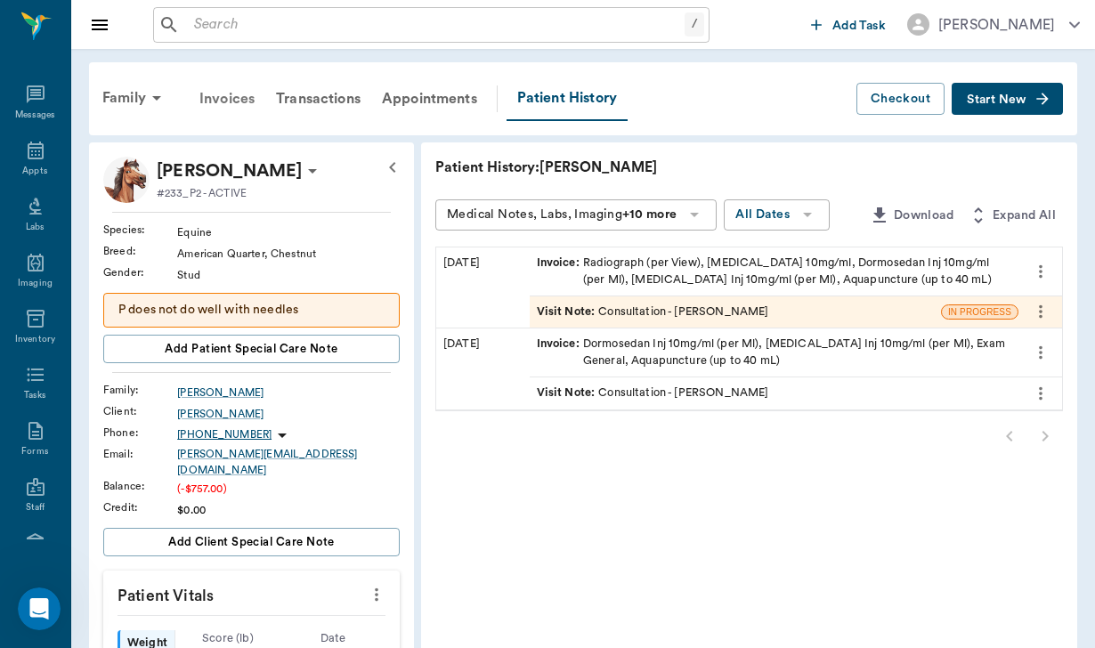
click at [235, 99] on div "Invoices" at bounding box center [227, 98] width 77 height 43
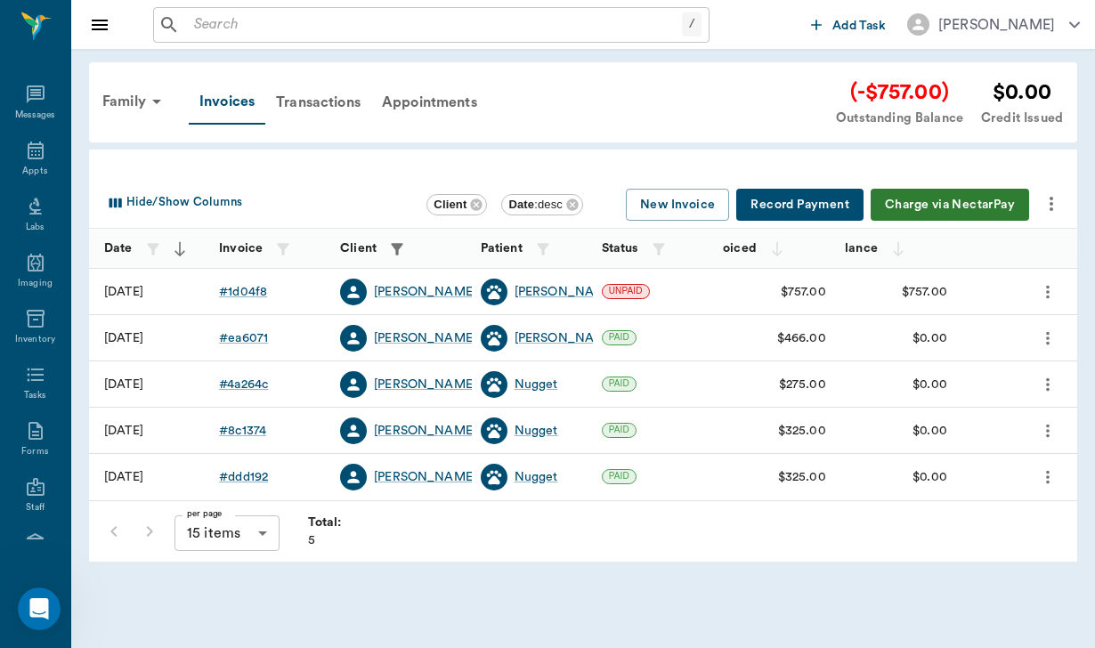
click at [969, 214] on button "Charge via NectarPay" at bounding box center [950, 205] width 158 height 33
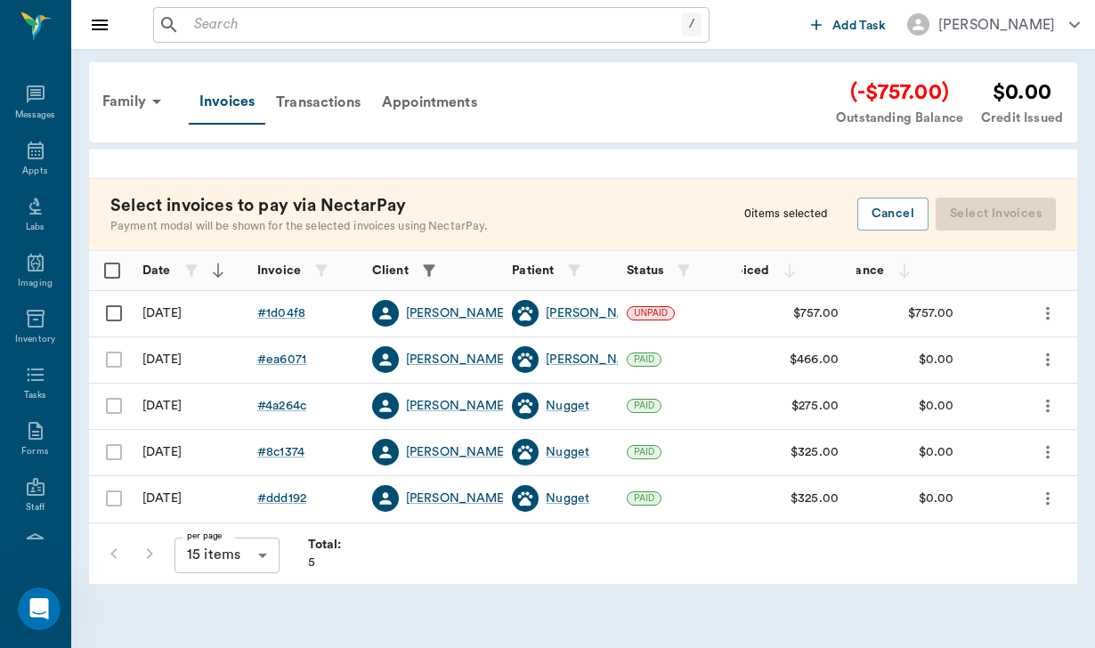
click at [113, 310] on input "Select row" at bounding box center [113, 313] width 37 height 37
checkbox input "false"
checkbox input "true"
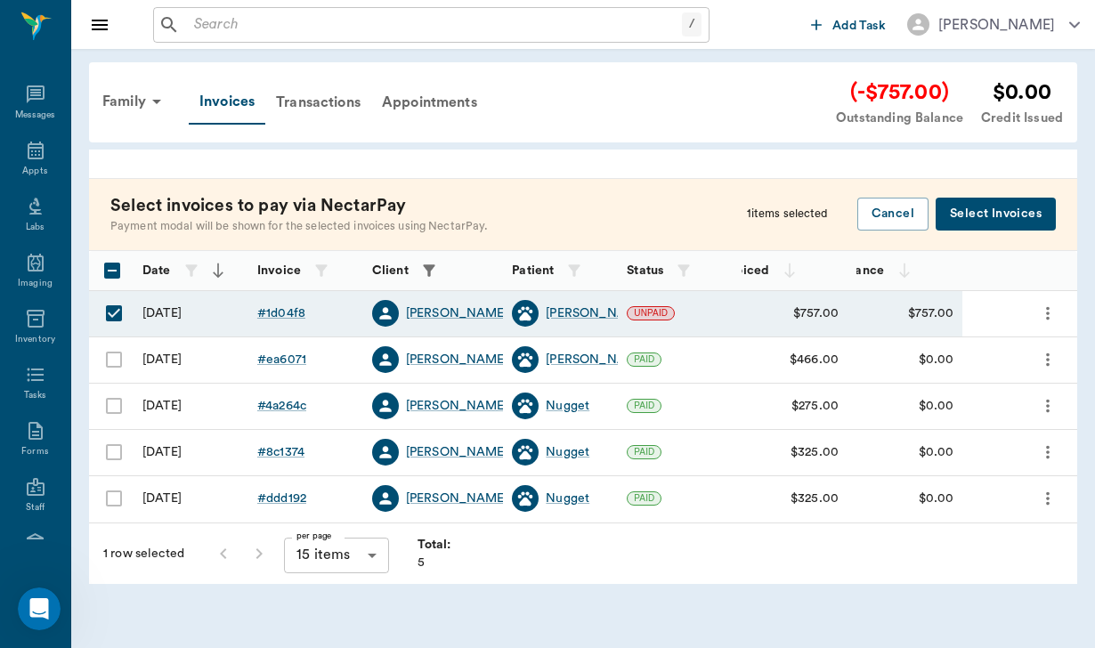
click at [998, 208] on button "Select Invoices" at bounding box center [996, 214] width 120 height 33
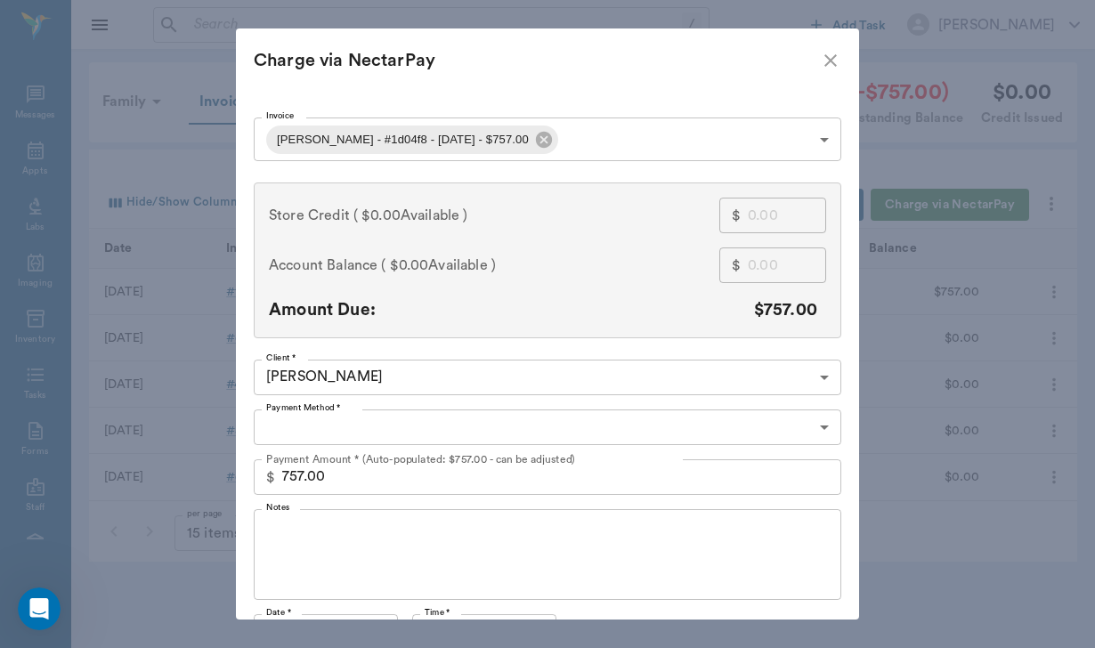
type input "CREDIT_CARDS_ON_FILE"
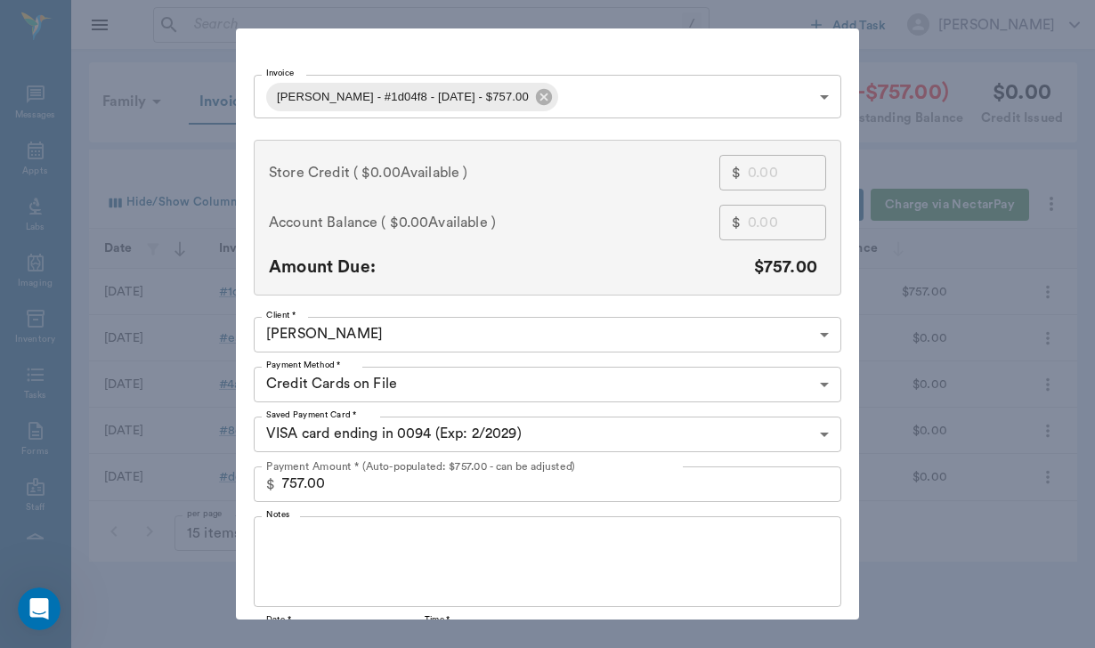
scroll to position [114, 0]
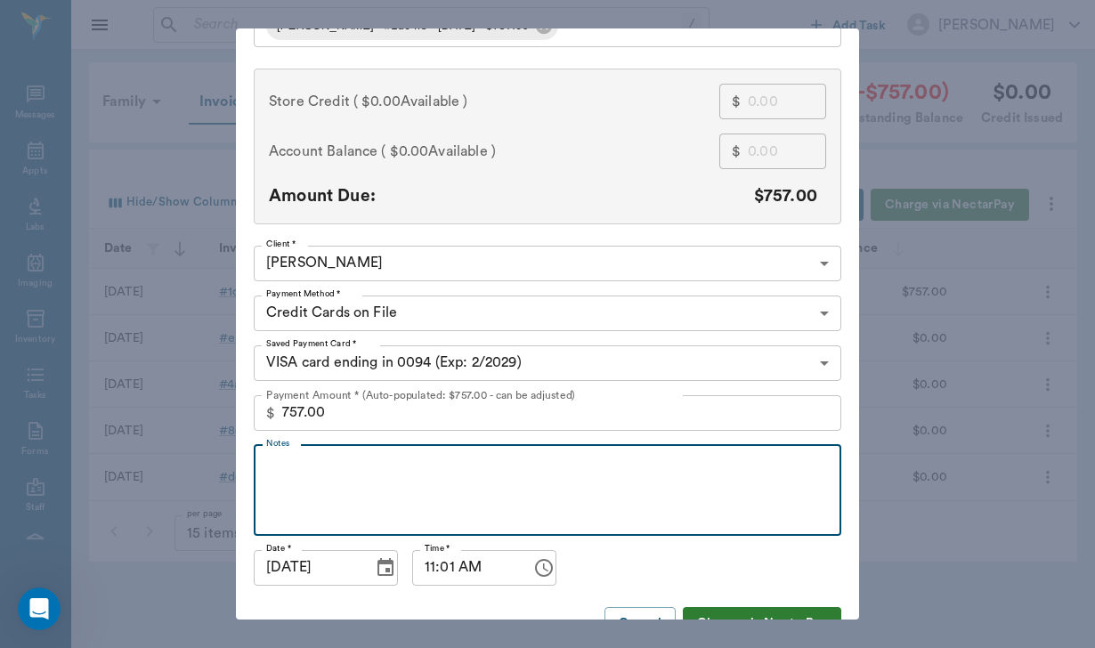
click at [287, 475] on textarea "Notes" at bounding box center [547, 489] width 563 height 61
click at [415, 475] on textarea "permission granted by [PERSON_NAME] on" at bounding box center [547, 489] width 563 height 61
click at [559, 466] on textarea "permission granted by email from Jen on" at bounding box center [547, 489] width 563 height 61
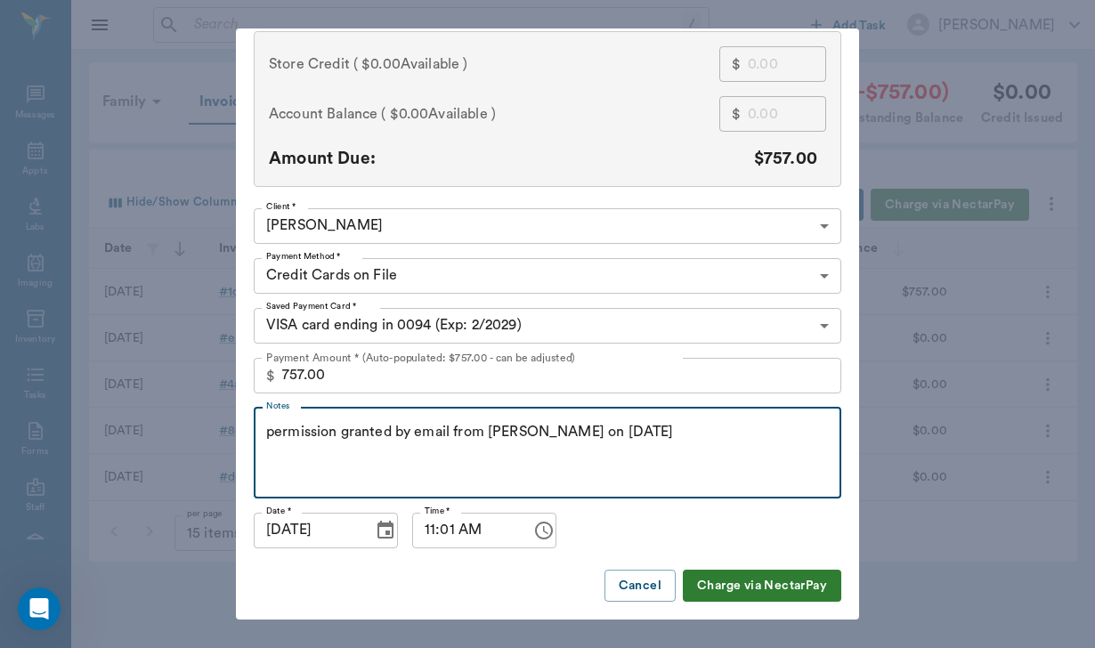
scroll to position [150, 0]
type textarea "permission granted by email from [PERSON_NAME] on [DATE]"
click at [744, 596] on button "Charge via NectarPay" at bounding box center [762, 587] width 158 height 33
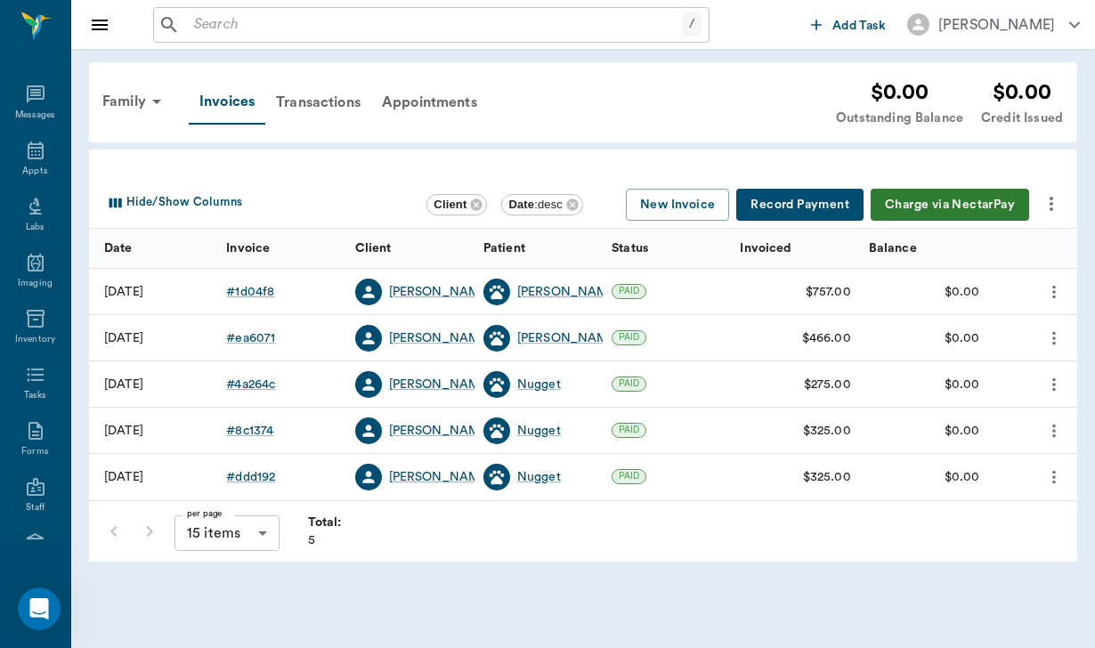
click at [1062, 195] on button "more" at bounding box center [1051, 204] width 30 height 30
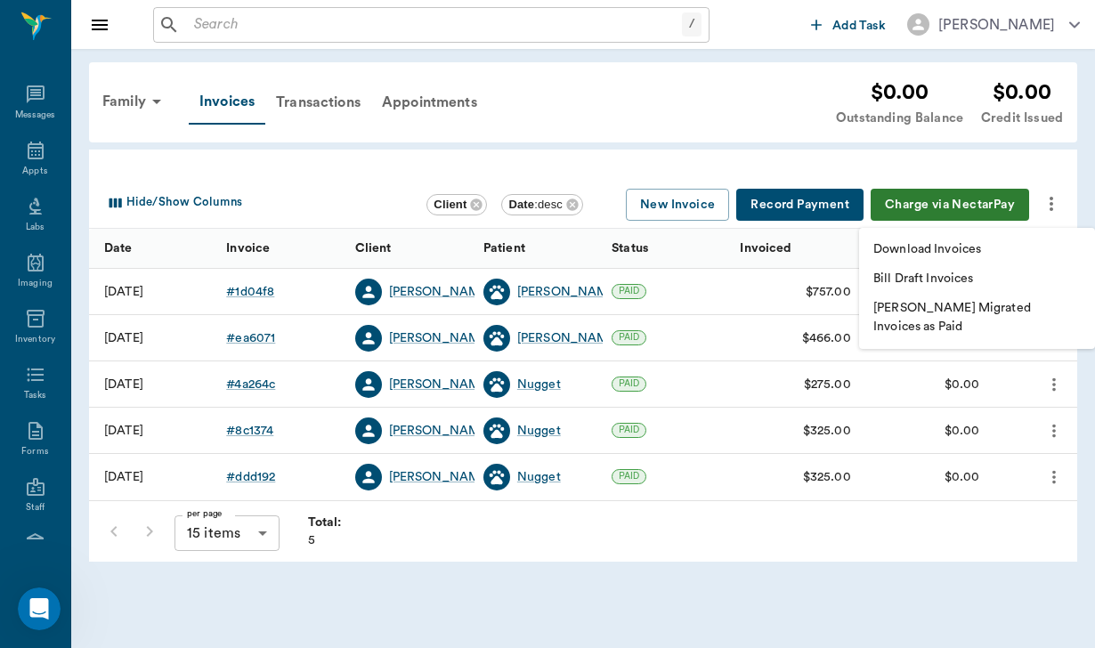
click at [753, 297] on div at bounding box center [547, 324] width 1095 height 648
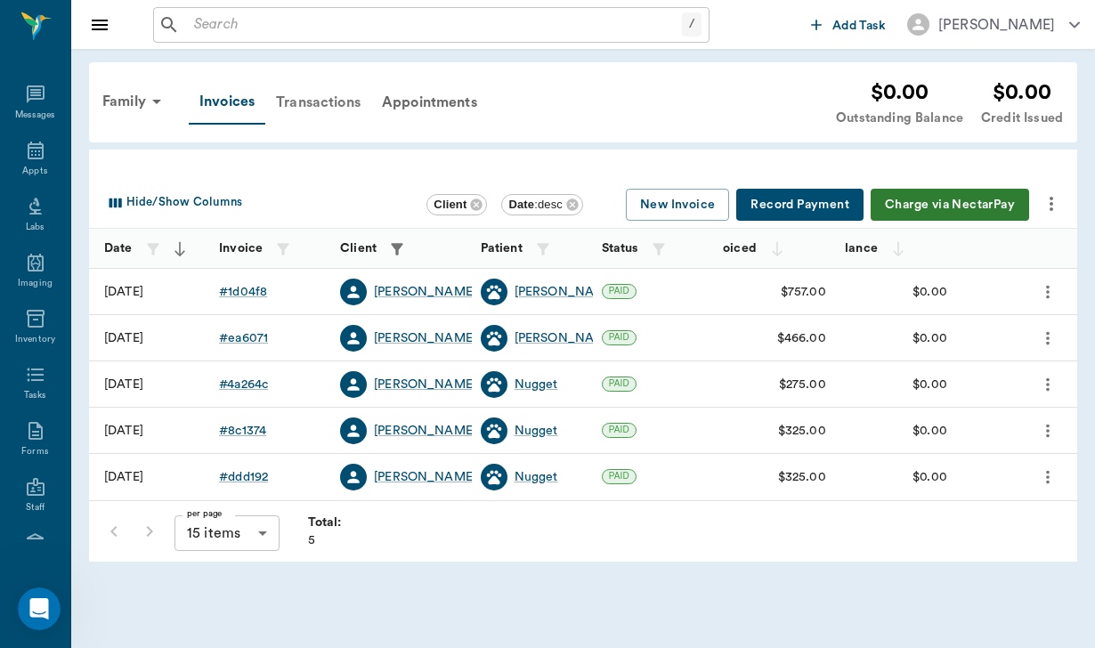
click at [311, 94] on div "Transactions" at bounding box center [318, 102] width 106 height 43
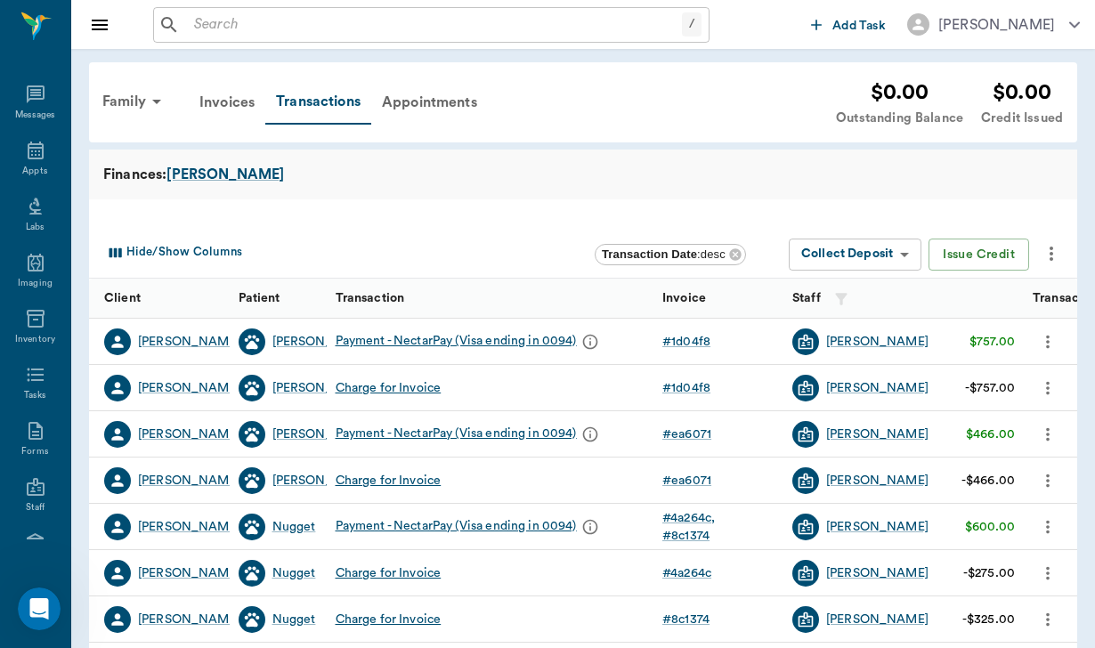
click at [1054, 251] on icon "more" at bounding box center [1051, 253] width 21 height 21
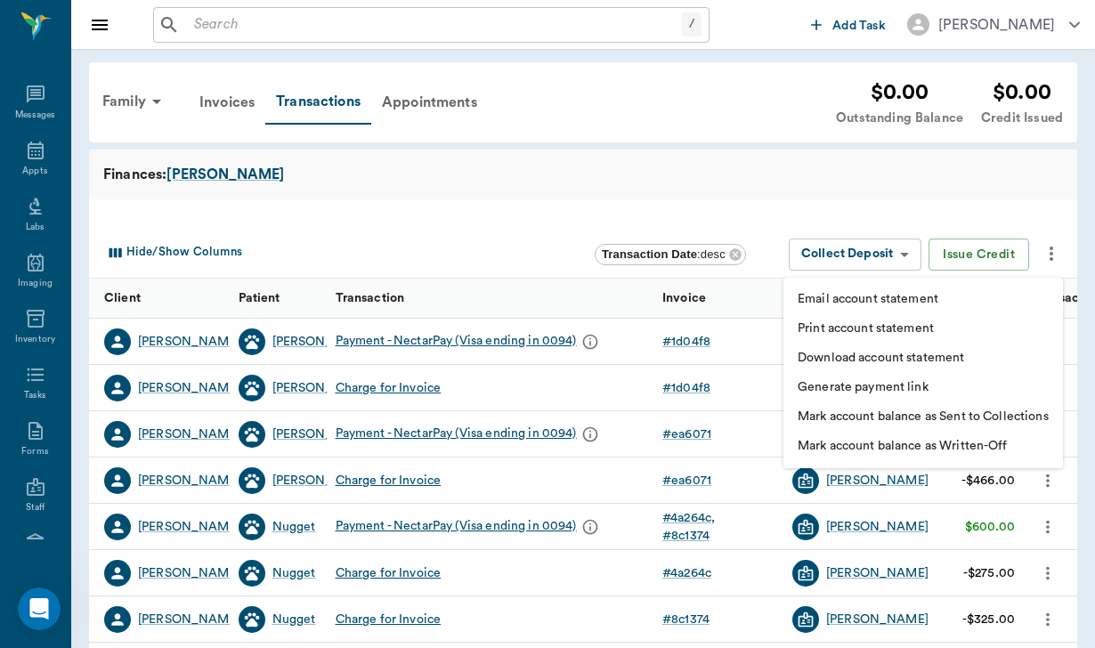
click at [963, 358] on p "Download account statement" at bounding box center [881, 358] width 167 height 19
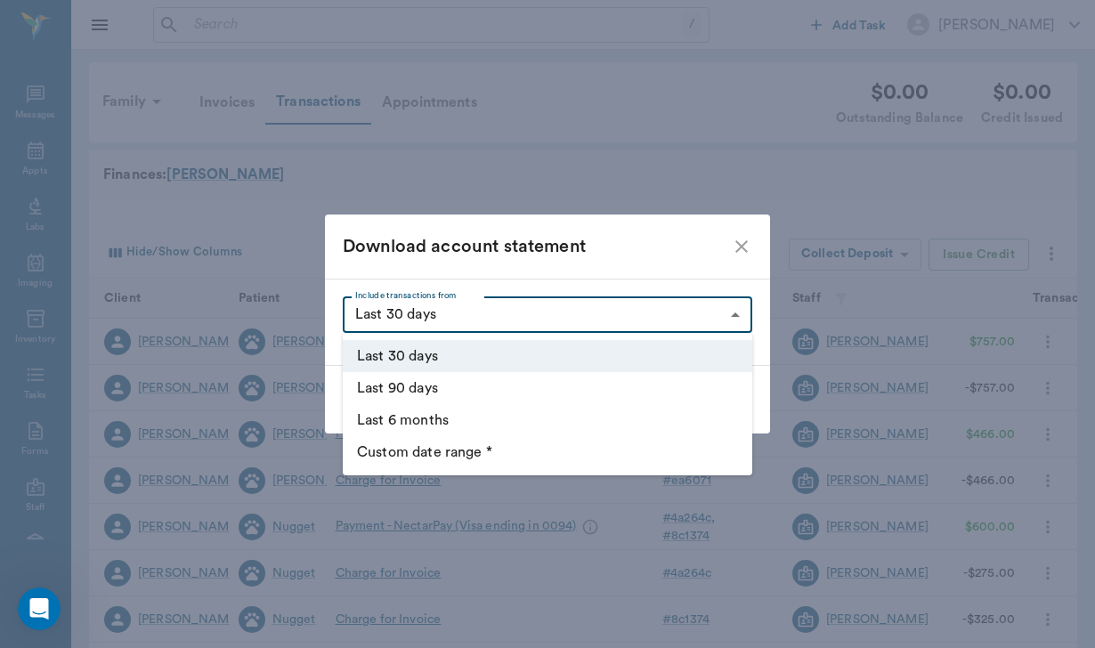
click at [731, 313] on body "/ ​ Add Task [PERSON_NAME] Nectar Messages Appts Labs Imaging Inventory Tasks F…" at bounding box center [547, 408] width 1095 height 817
click at [672, 450] on li "Custom date range *" at bounding box center [548, 452] width 410 height 32
type input "CUSTOM_RANGE"
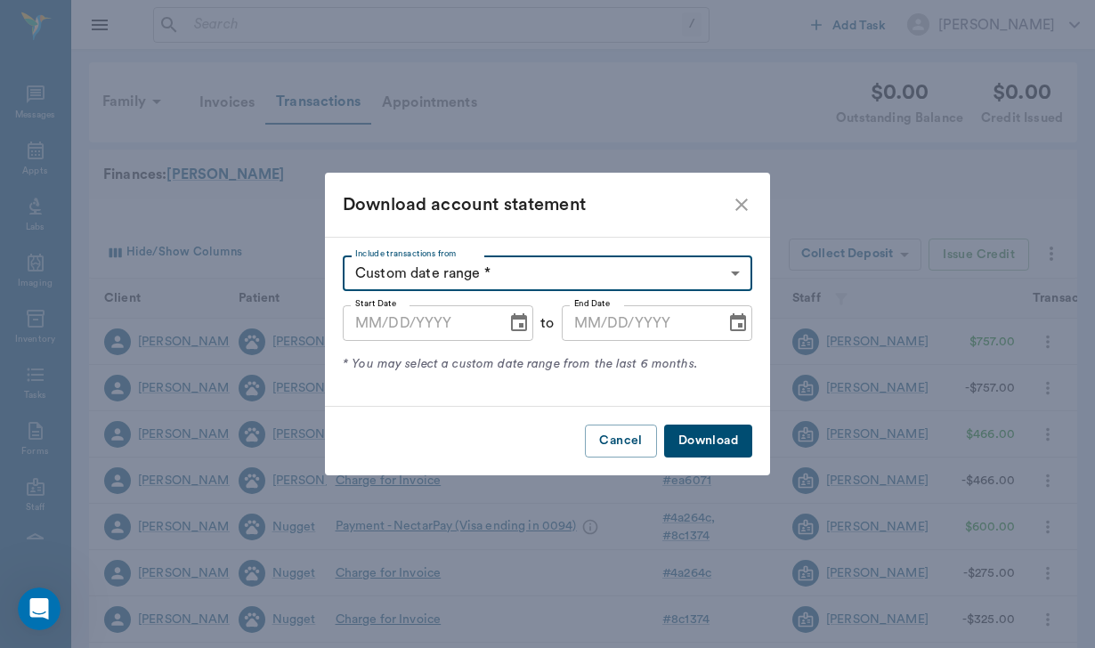
type input "MM/DD/YYYY"
click at [367, 322] on input "MM/DD/YYYY" at bounding box center [418, 323] width 151 height 36
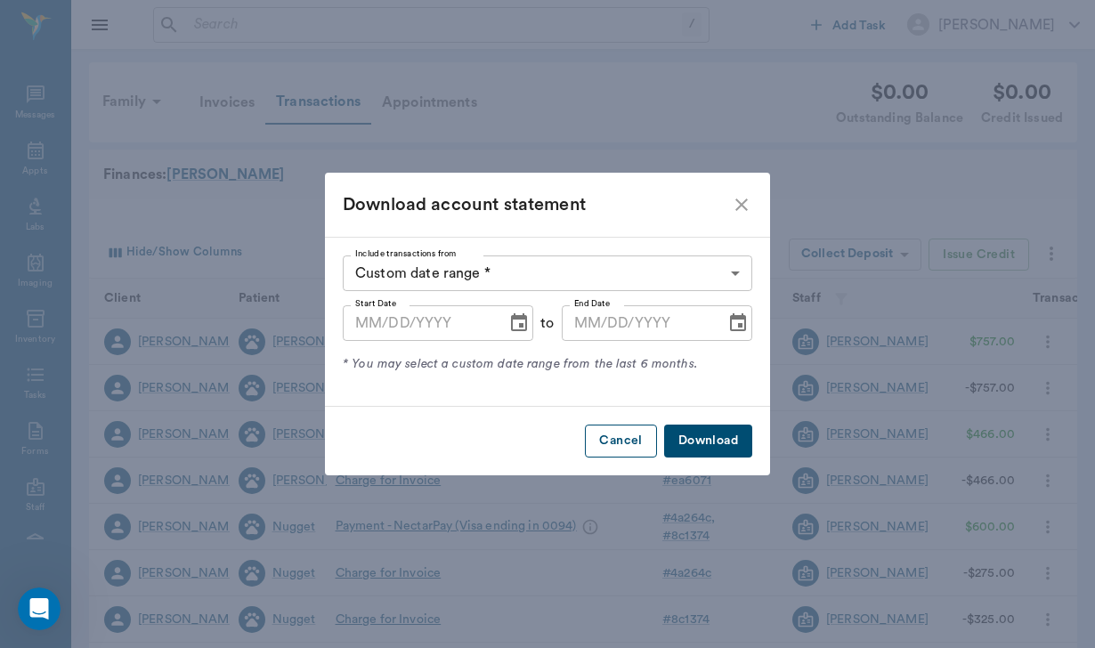
click at [601, 431] on button "Cancel" at bounding box center [620, 441] width 71 height 33
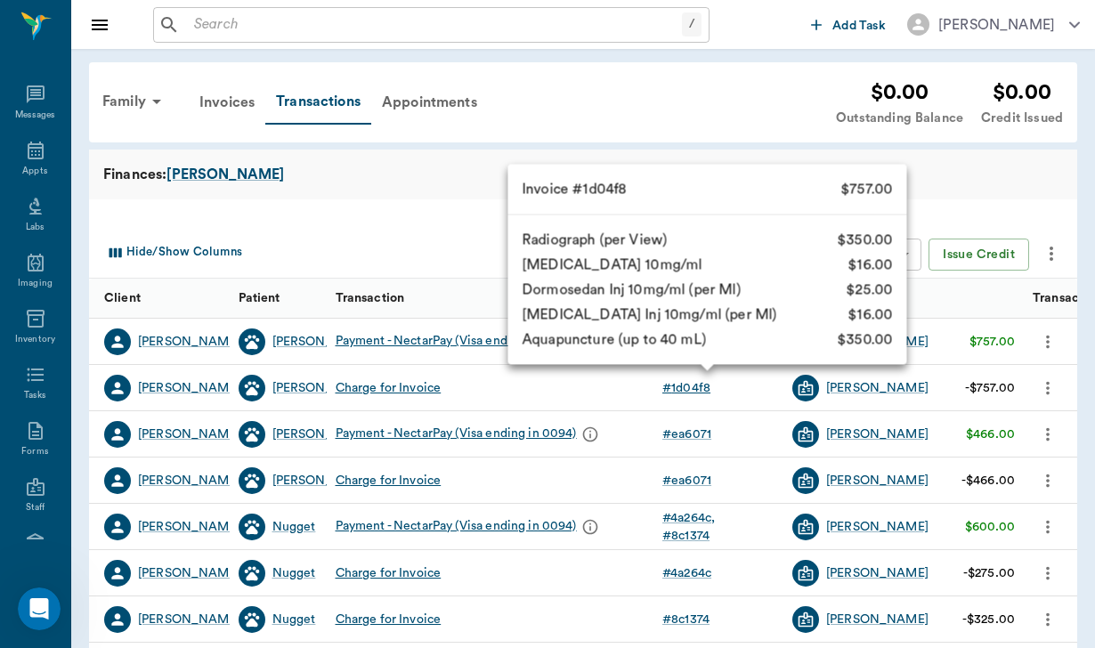
click at [701, 386] on div "# 1d04f8" at bounding box center [686, 388] width 48 height 18
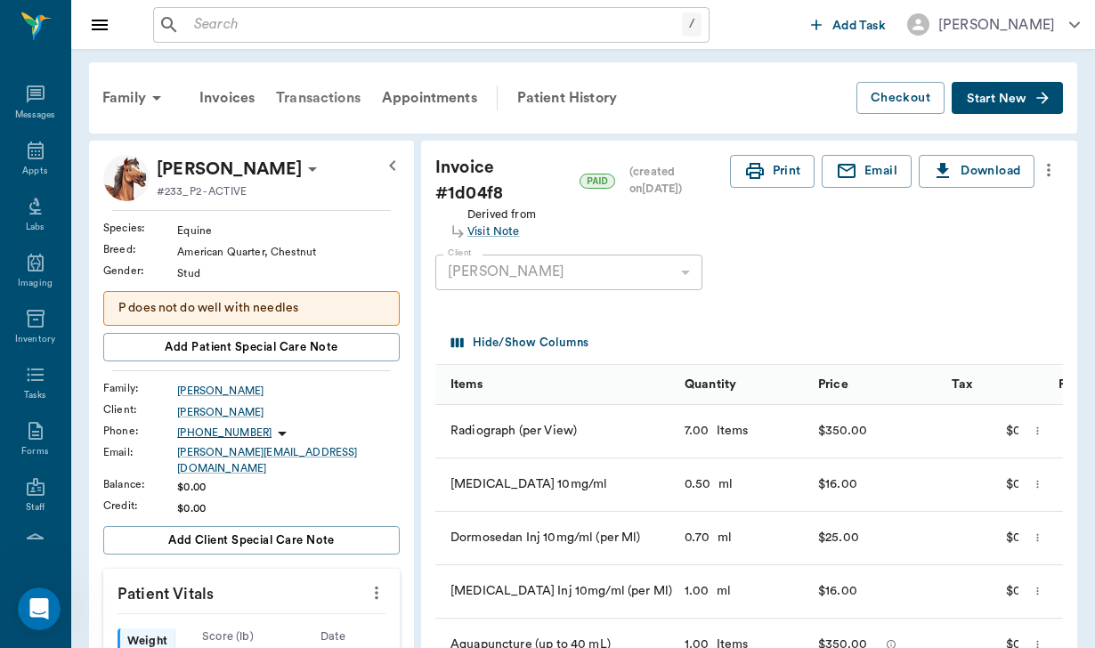
click at [345, 97] on div "Transactions" at bounding box center [318, 98] width 106 height 43
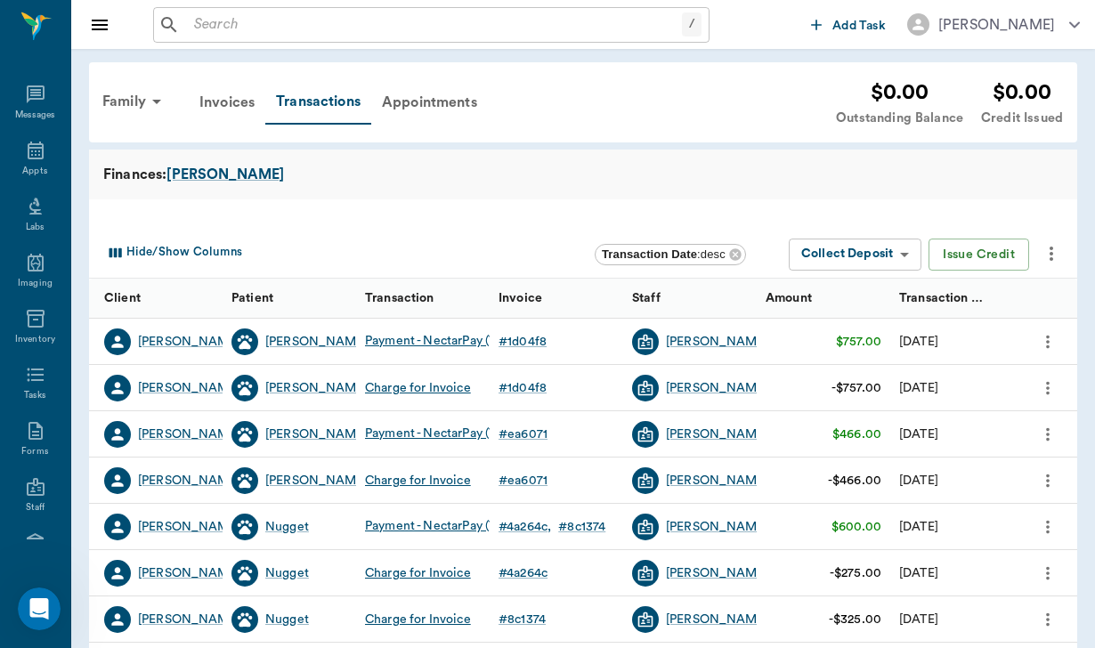
click at [1060, 248] on icon "more" at bounding box center [1051, 253] width 21 height 21
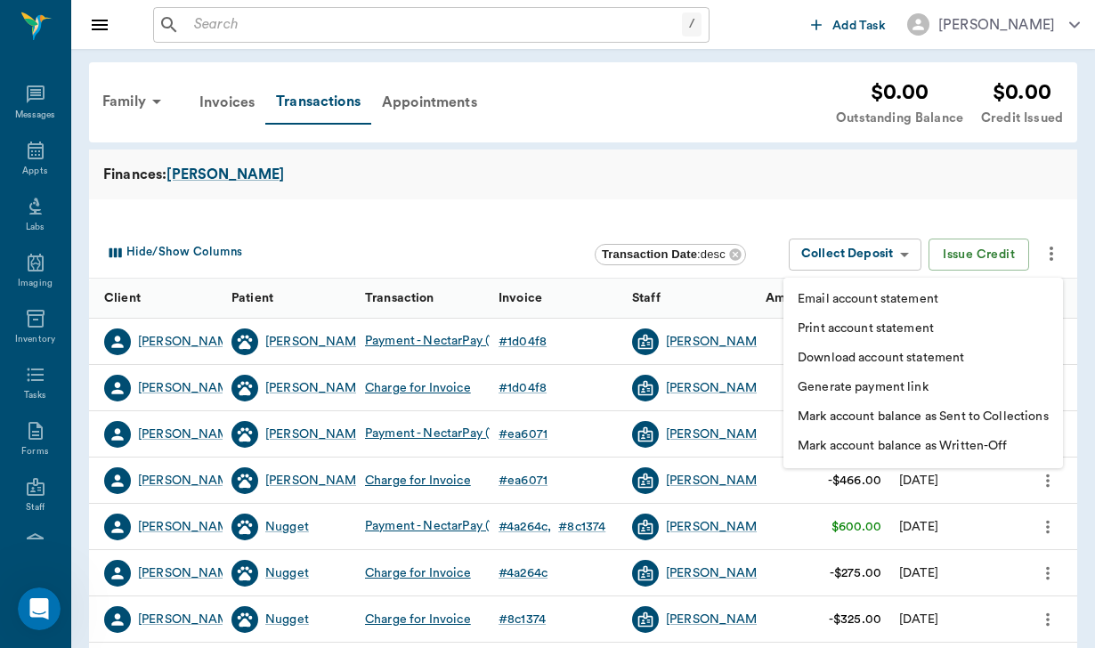
click at [892, 363] on p "Download account statement" at bounding box center [881, 358] width 167 height 19
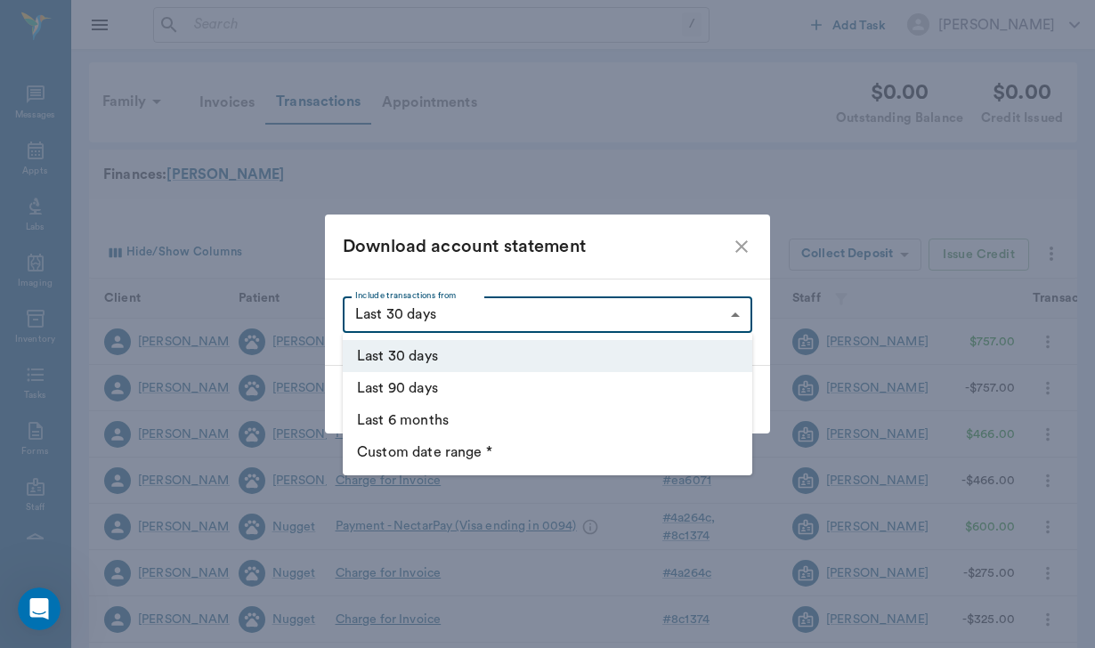
click at [674, 320] on body "/ ​ Add Task [PERSON_NAME] Nectar Messages Appts Labs Imaging Inventory Tasks F…" at bounding box center [547, 408] width 1095 height 817
click at [457, 451] on li "Custom date range *" at bounding box center [548, 452] width 410 height 32
type input "CUSTOM_RANGE"
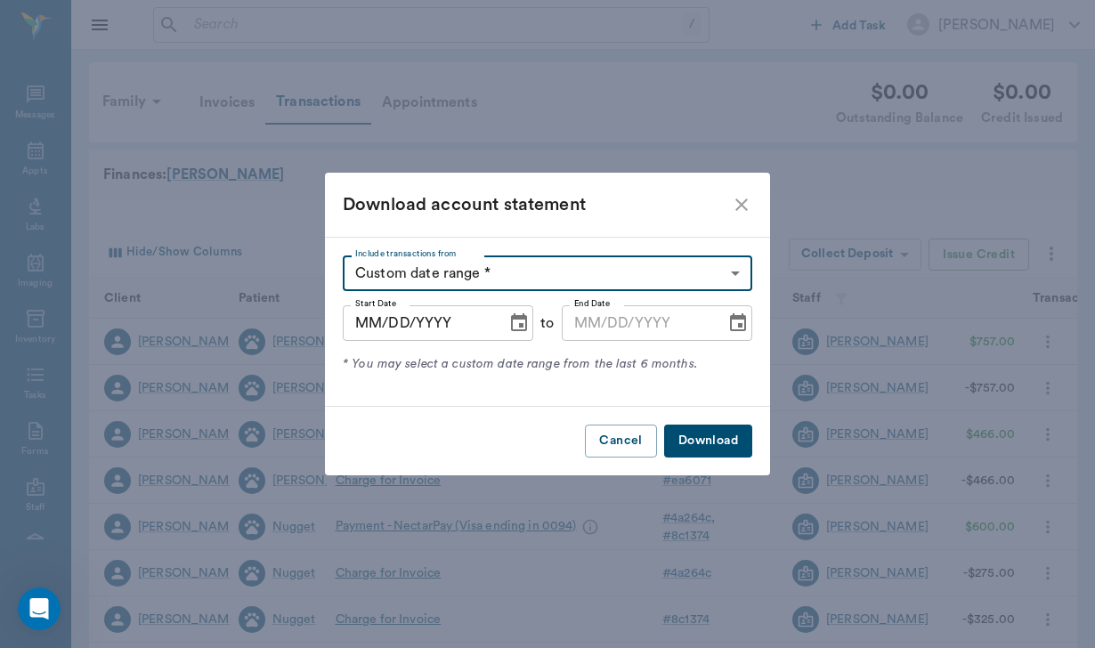
click at [363, 322] on input "MM/DD/YYYY" at bounding box center [418, 323] width 151 height 36
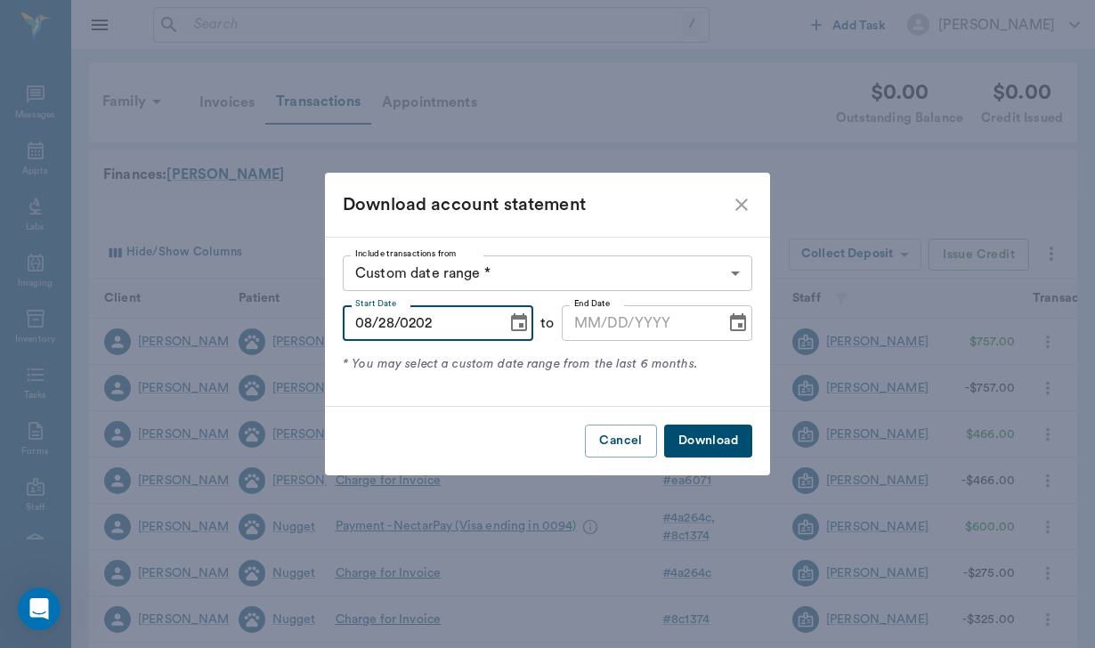
type input "[DATE]"
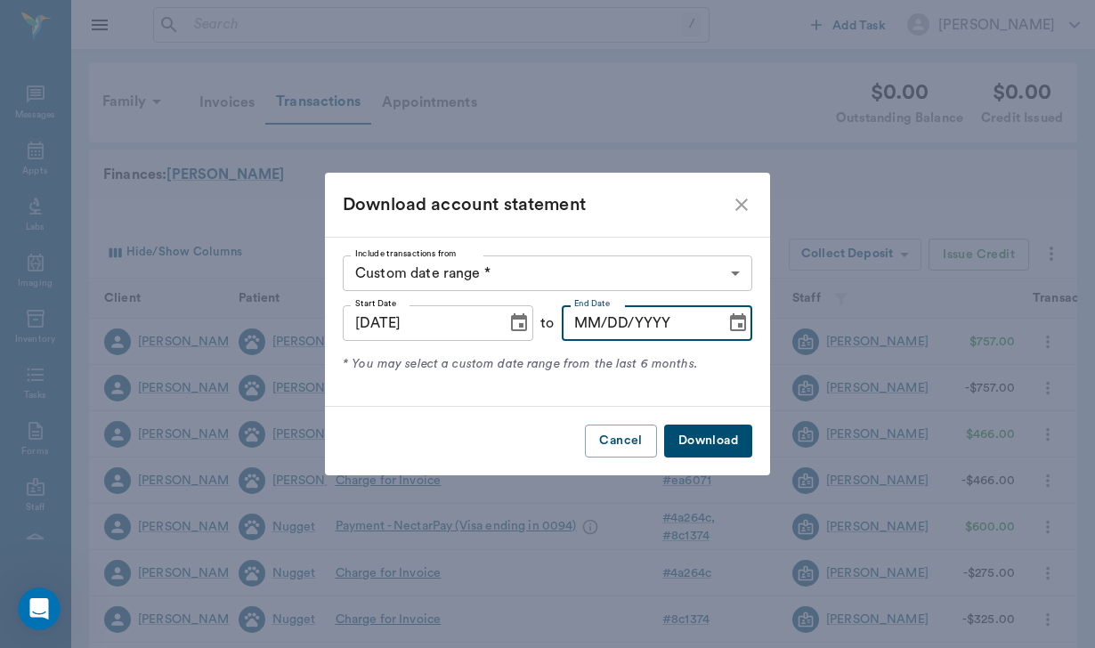
click at [589, 321] on input "MM/DD/YYYY" at bounding box center [637, 323] width 151 height 36
type input "[DATE]"
click at [708, 441] on button "Download" at bounding box center [708, 441] width 88 height 33
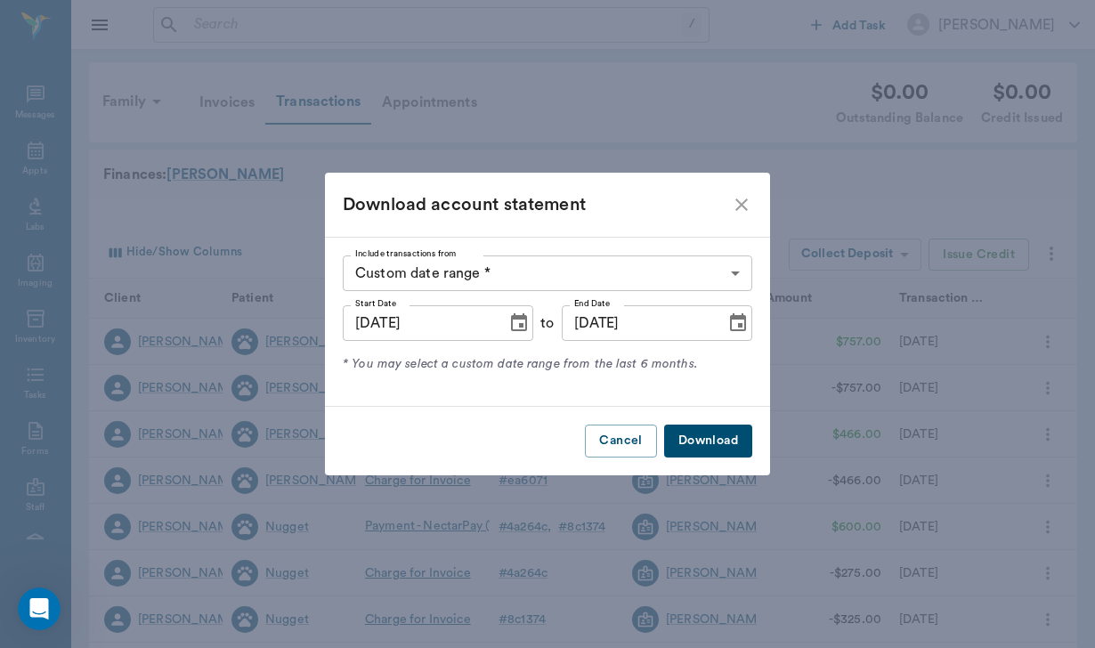
click at [746, 210] on icon "close" at bounding box center [741, 205] width 12 height 12
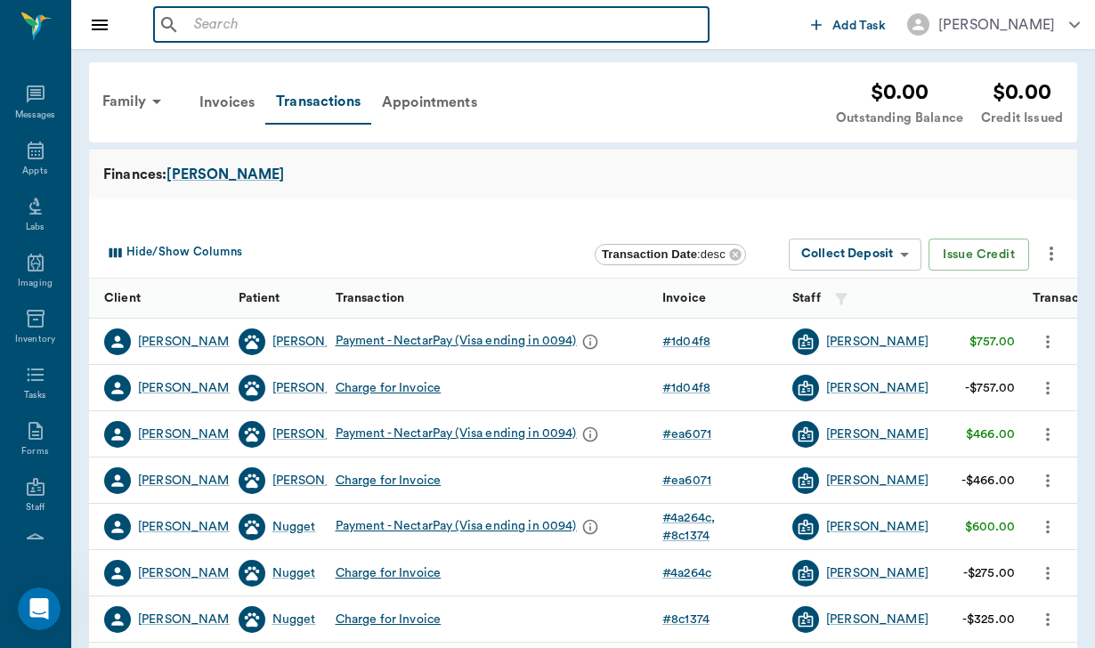
click at [209, 12] on input "text" at bounding box center [444, 24] width 515 height 25
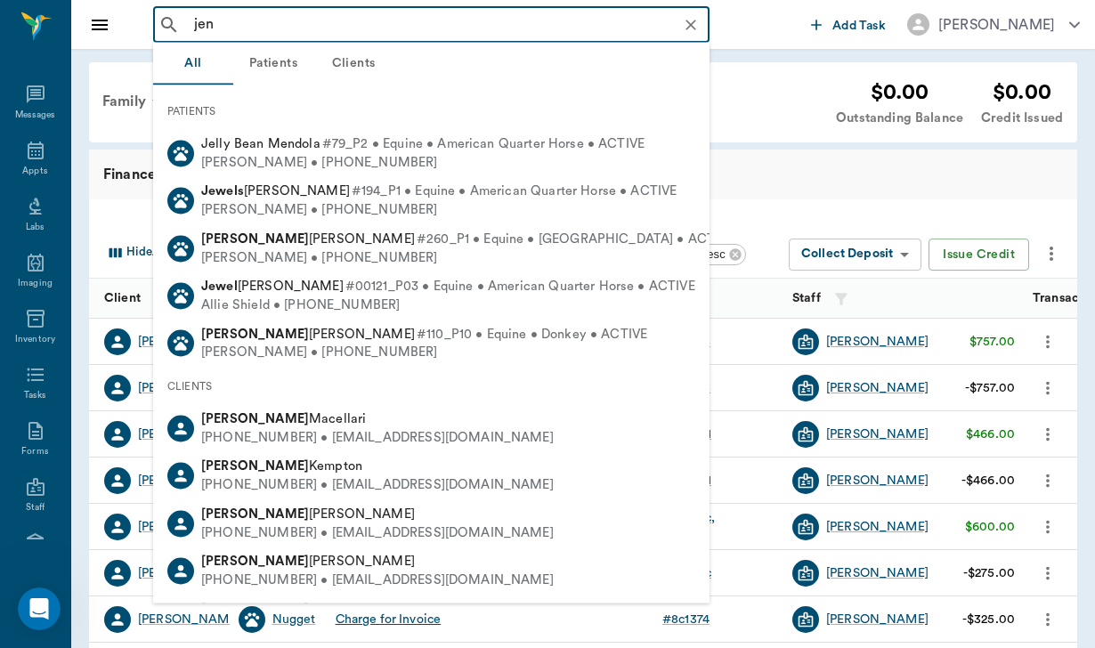
type input "jenn"
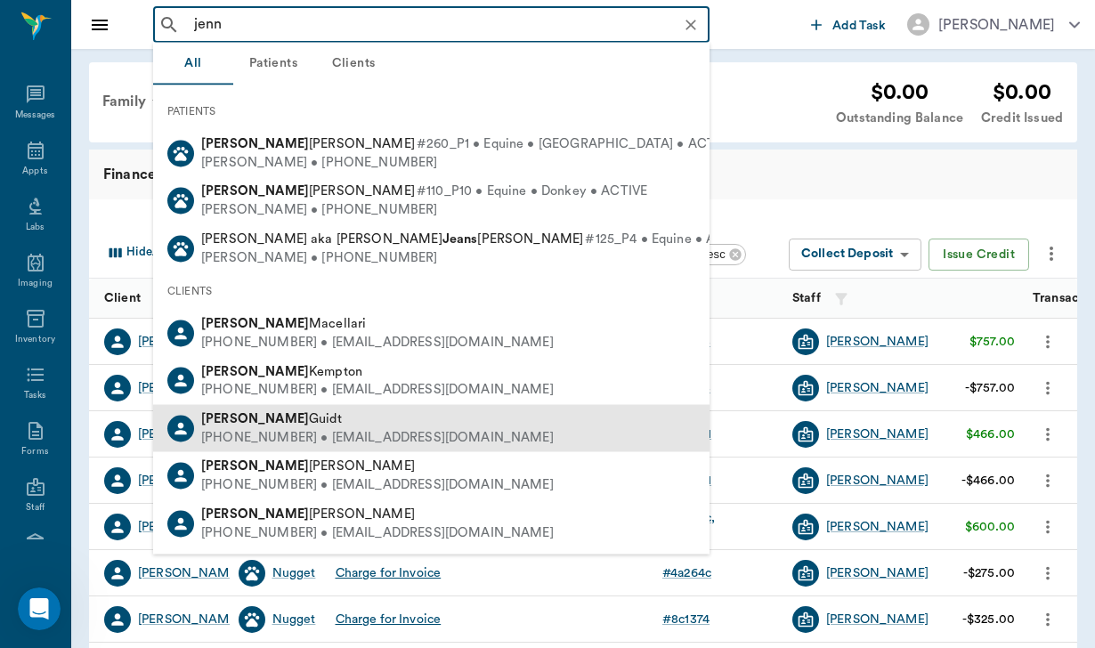
click at [265, 418] on span "[PERSON_NAME]" at bounding box center [271, 418] width 141 height 13
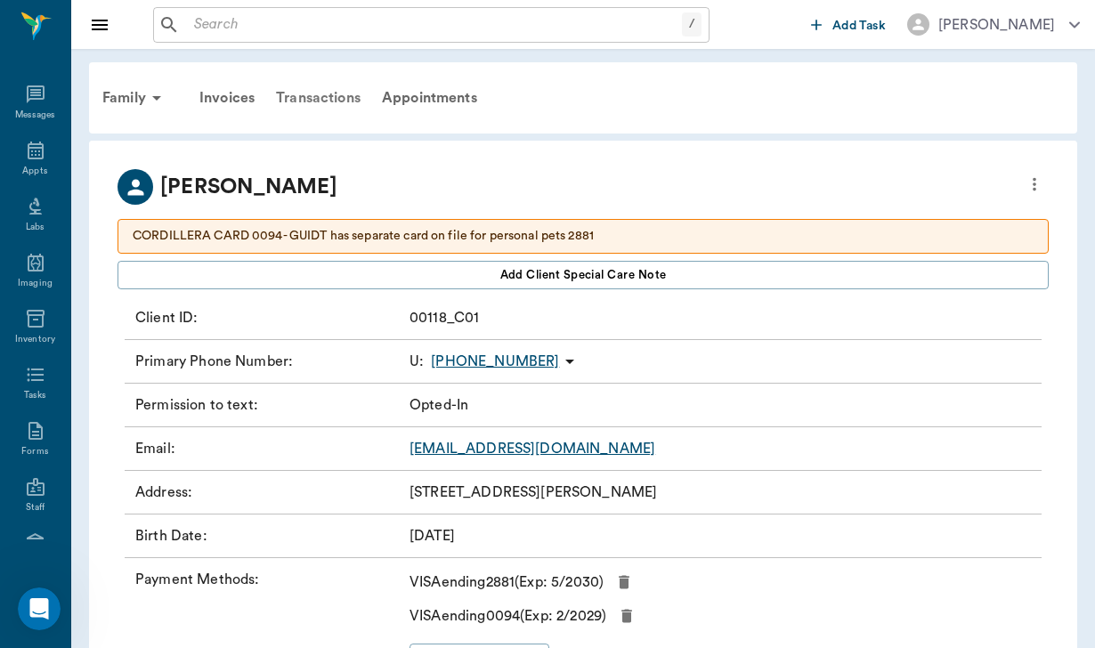
click at [339, 94] on div "Transactions" at bounding box center [318, 98] width 106 height 43
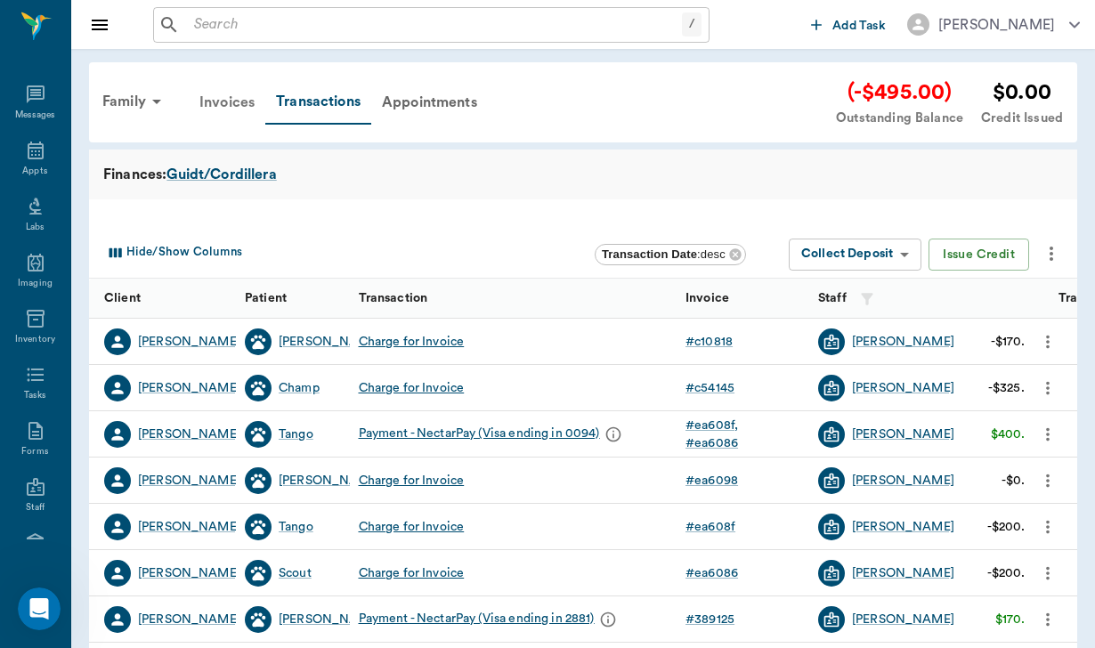
click at [263, 94] on div "Invoices" at bounding box center [227, 102] width 77 height 43
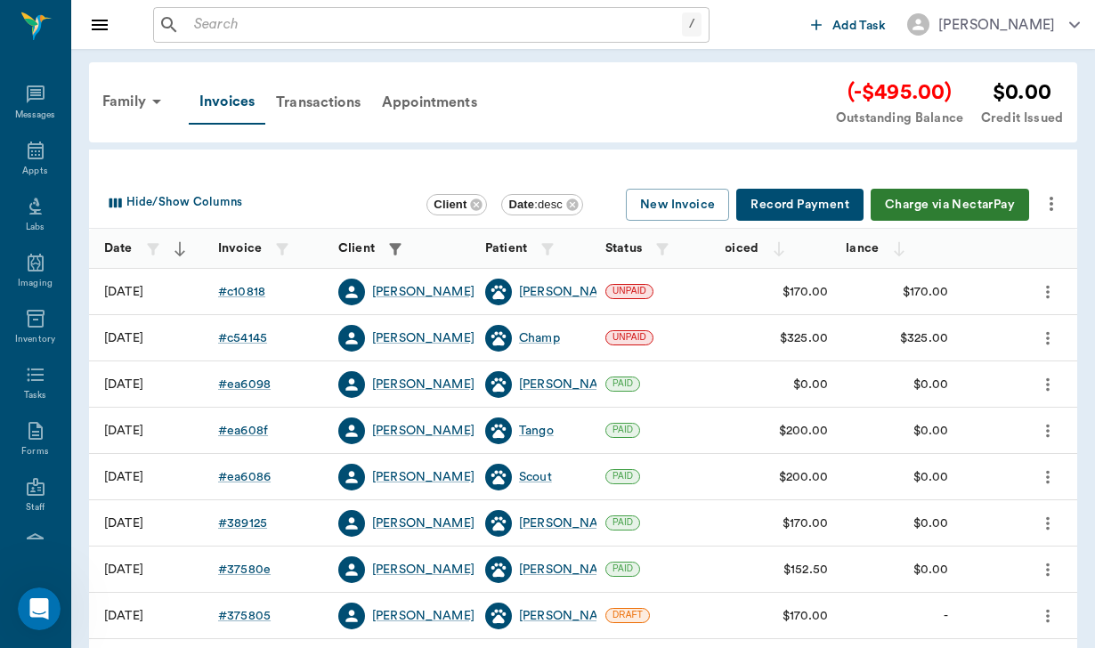
click at [918, 205] on button "Charge via NectarPay" at bounding box center [950, 205] width 158 height 33
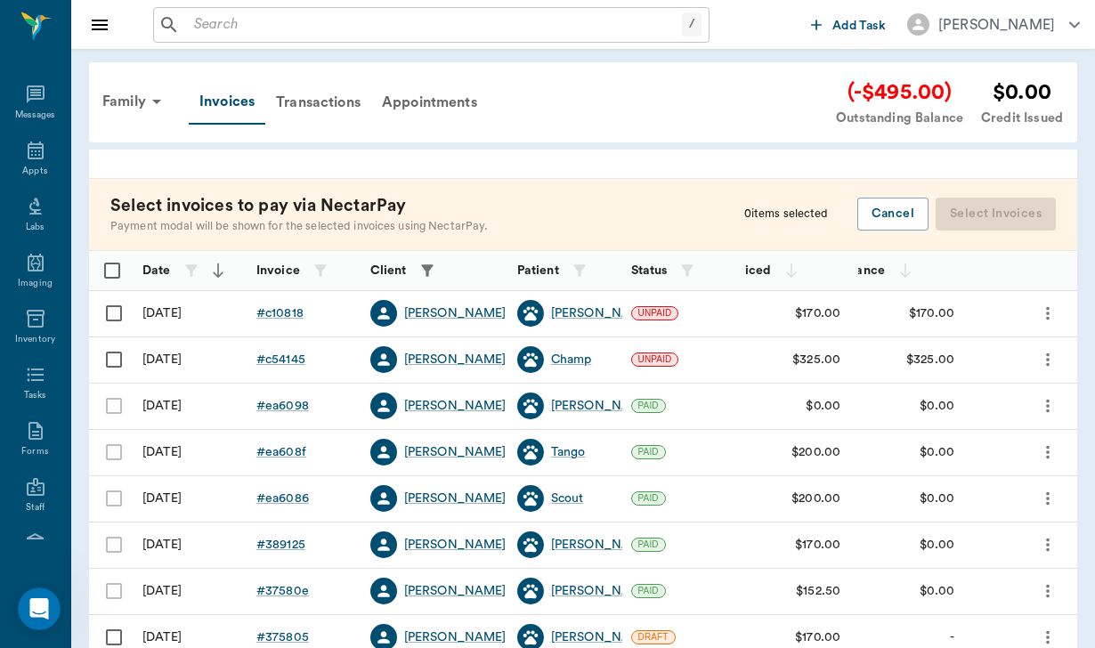
click at [123, 313] on input "Select row" at bounding box center [113, 313] width 37 height 37
checkbox input "false"
checkbox input "true"
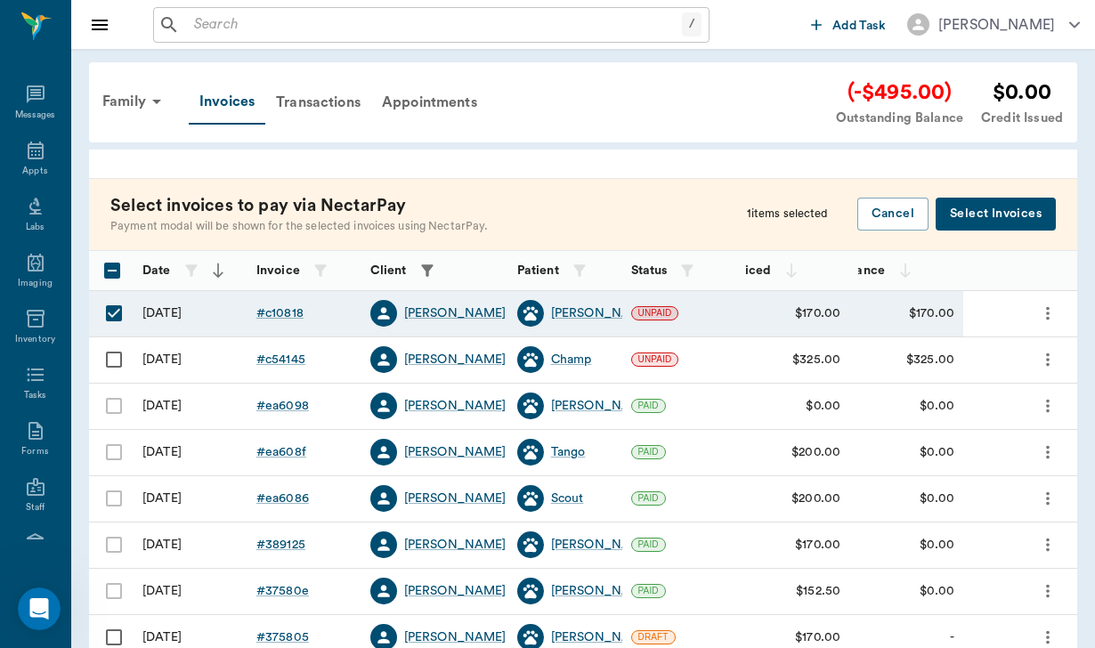
click at [125, 357] on input "Select row" at bounding box center [113, 359] width 37 height 37
checkbox input "true"
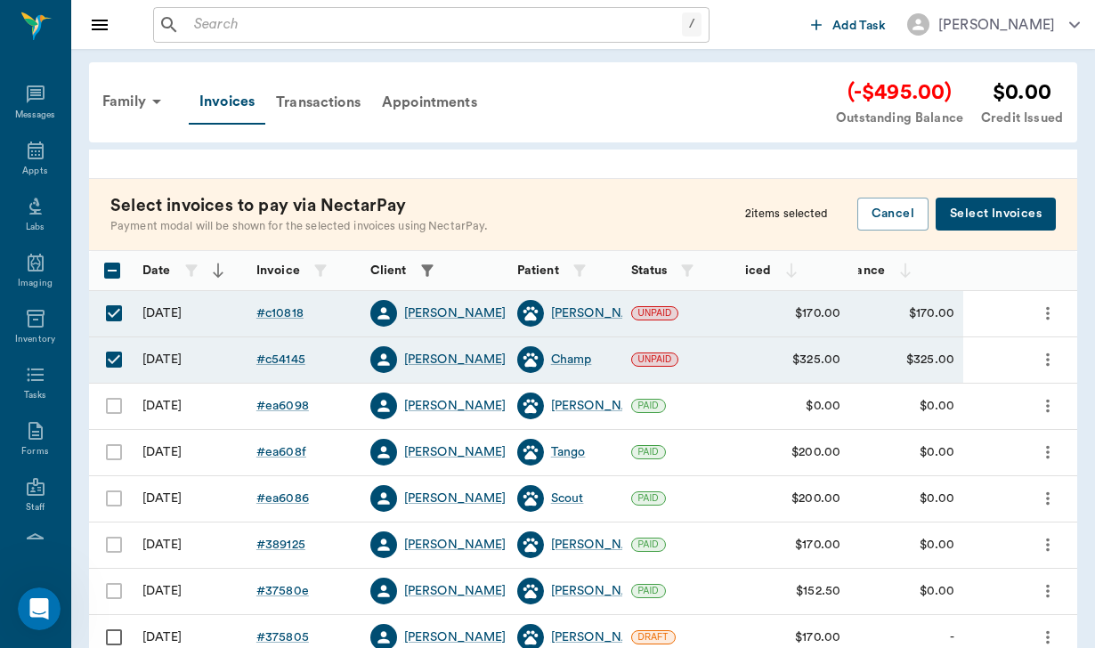
click at [1005, 214] on button "Select Invoices" at bounding box center [996, 214] width 120 height 33
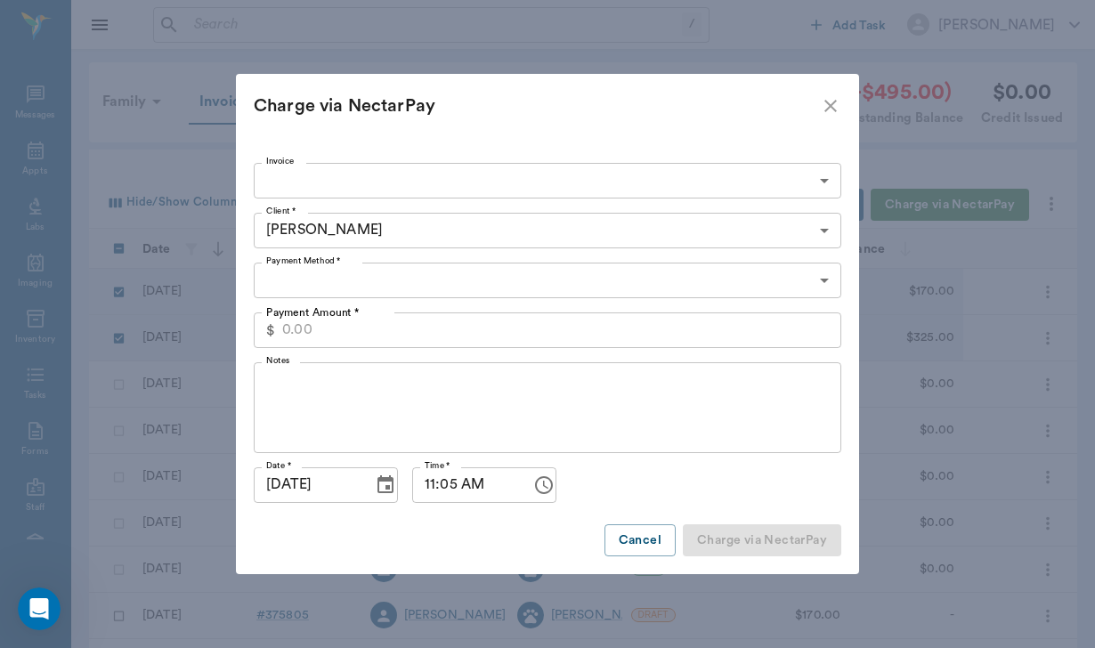
type input "68b0ea82810aa435c4c10818,68b0e81cb89a34f0d1c54145"
type input "495.00"
type input "CREDIT_CARDS_ON_FILE"
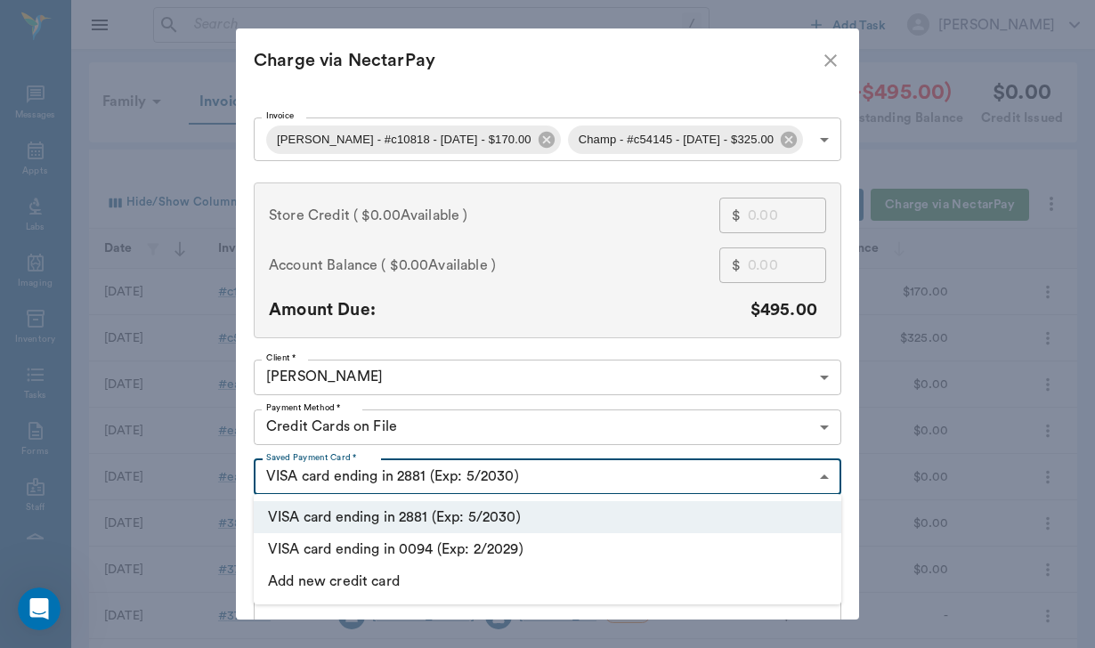
click at [455, 468] on body "/ ​ Add Task [PERSON_NAME] Nectar Messages Appts Labs Imaging Inventory Tasks F…" at bounding box center [547, 522] width 1095 height 1045
click at [466, 539] on li "VISA card ending in 0094 (Exp: 2/2029)" at bounding box center [548, 549] width 588 height 32
type input "pm_znWJcJjtXk1M6YzJ9j1Hh"
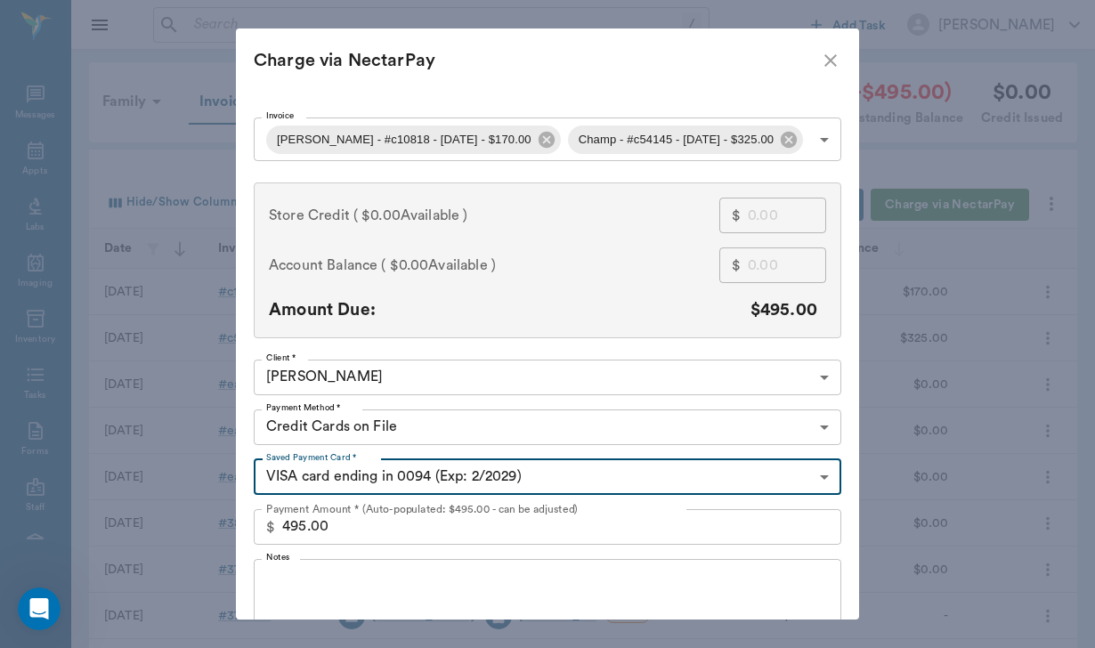
click at [349, 573] on textarea "Notes" at bounding box center [547, 603] width 563 height 61
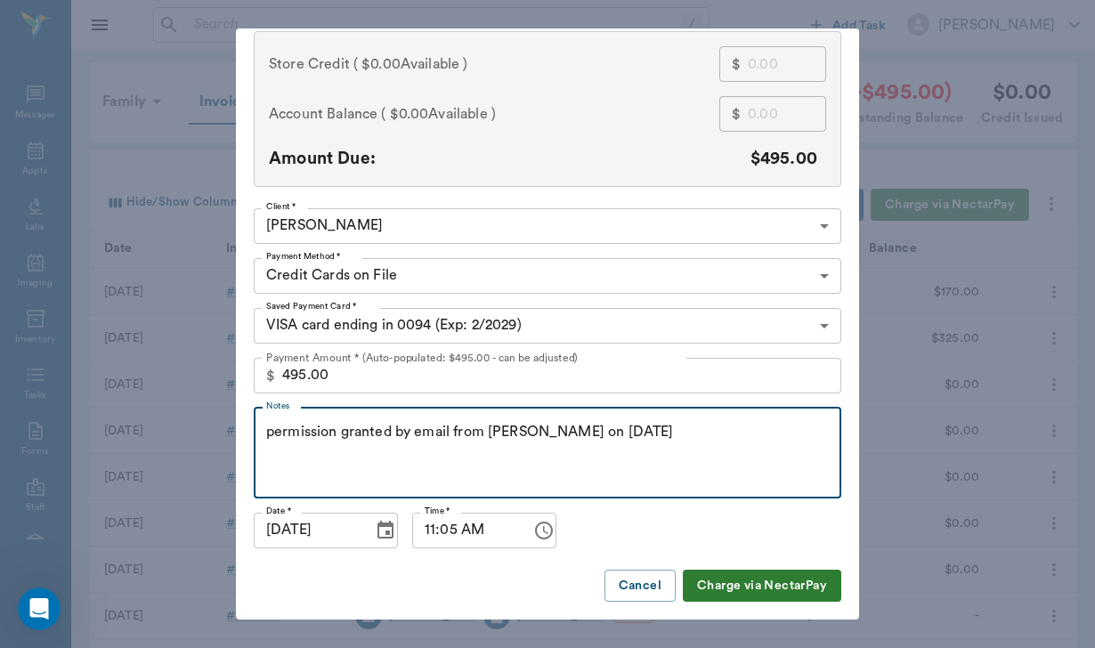
scroll to position [150, 0]
type textarea "permission granted by email from [PERSON_NAME] on [DATE]"
click at [703, 585] on button "Charge via NectarPay" at bounding box center [762, 587] width 158 height 33
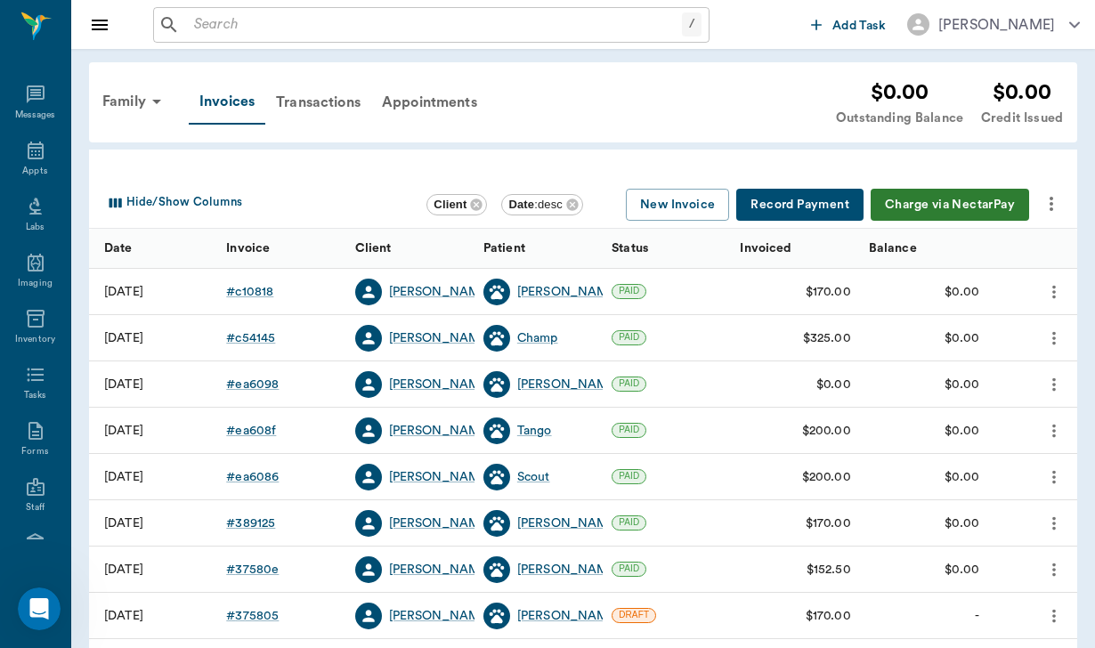
click at [1053, 209] on icon "more" at bounding box center [1051, 203] width 21 height 21
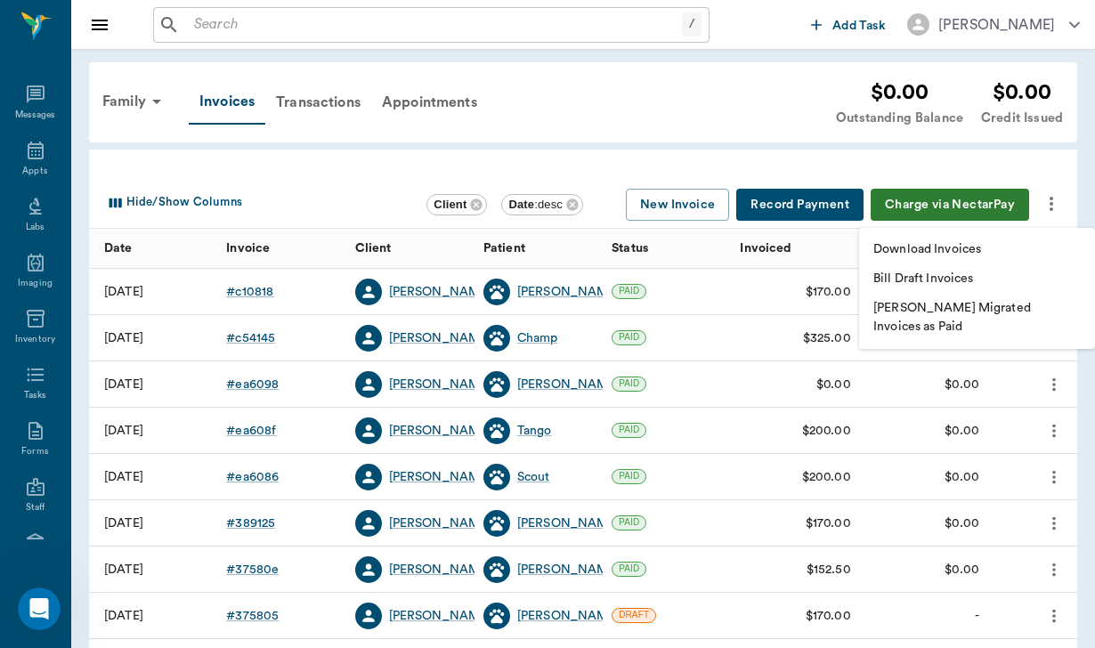
click at [924, 250] on p "Download Invoices" at bounding box center [927, 249] width 108 height 19
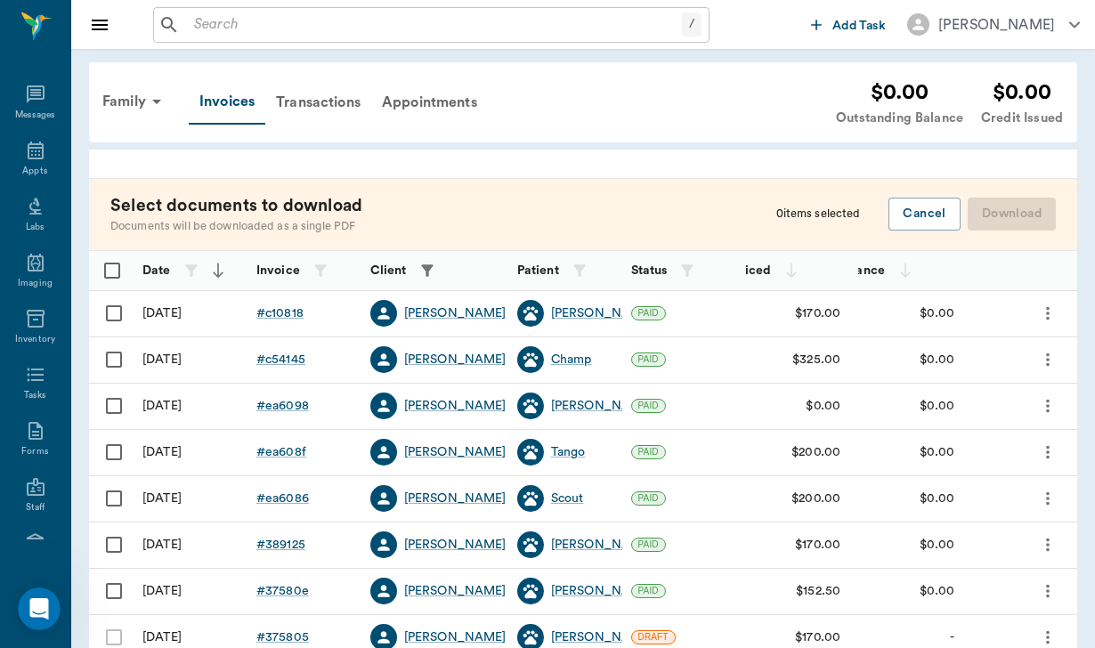
click at [117, 318] on input "Select row" at bounding box center [113, 313] width 37 height 37
checkbox input "false"
checkbox input "true"
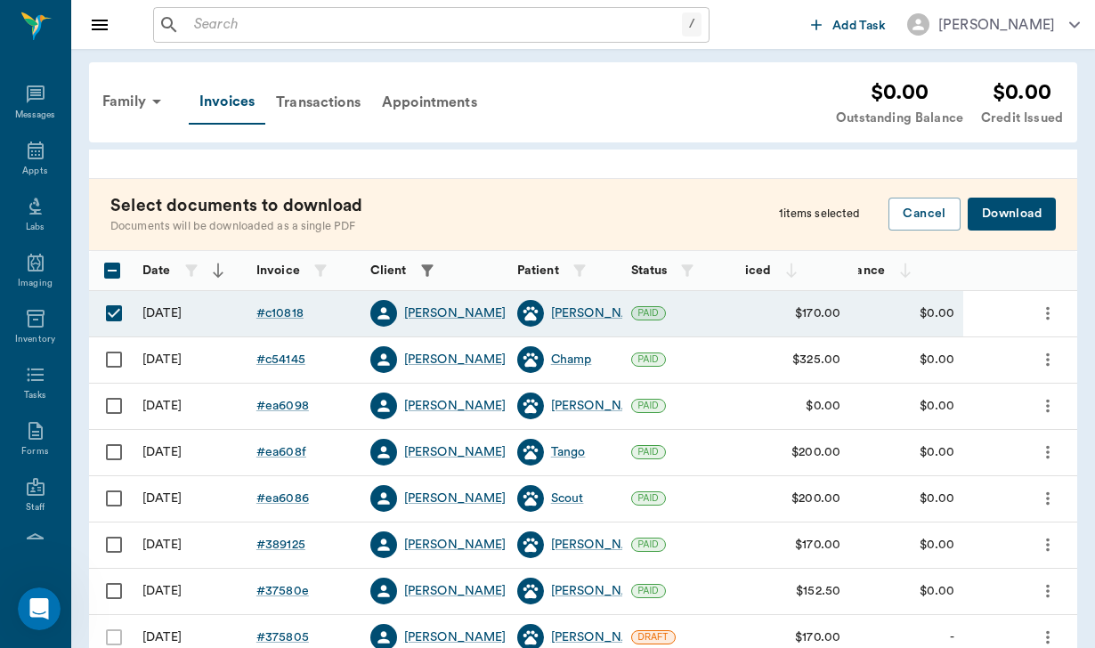
click at [1023, 222] on button "Download" at bounding box center [1012, 214] width 88 height 33
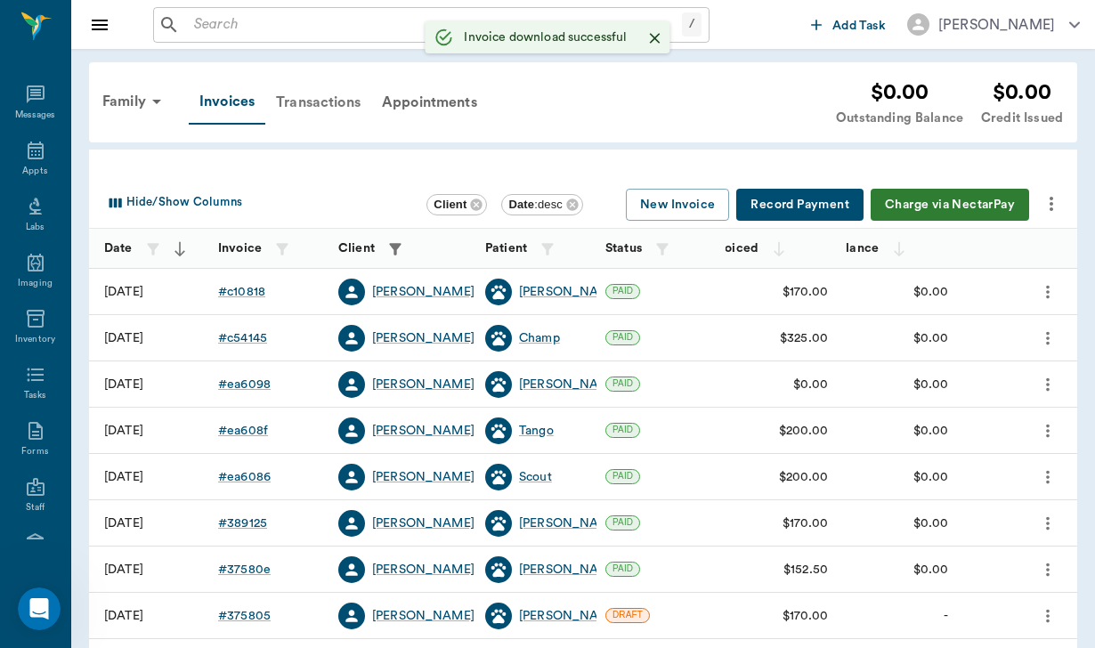
click at [345, 100] on div "Transactions" at bounding box center [318, 102] width 106 height 43
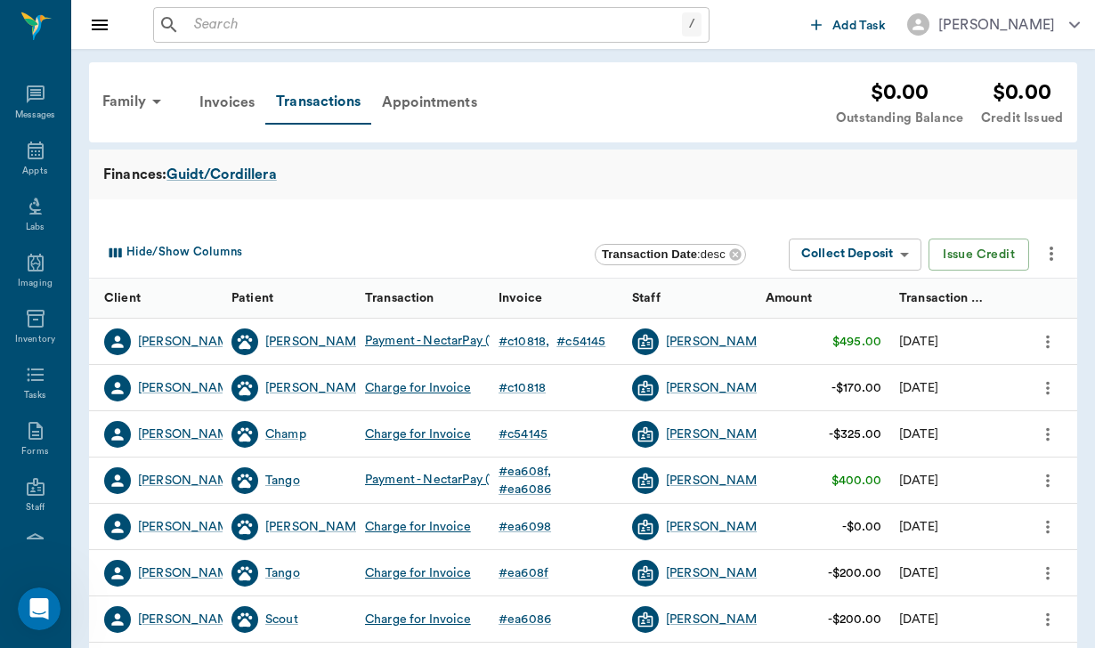
click at [1067, 247] on div "Hide/Show Columns Transaction Date : desc Collect Deposit Collect Deposit ​ Iss…" at bounding box center [587, 255] width 973 height 47
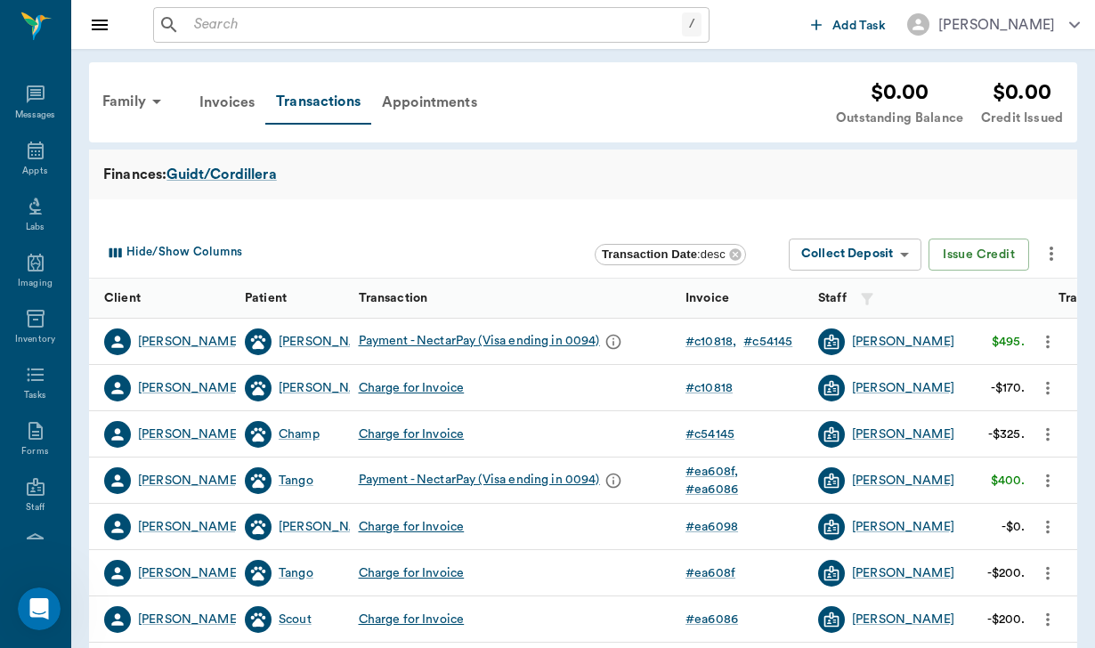
click at [1056, 255] on icon "more" at bounding box center [1051, 253] width 21 height 21
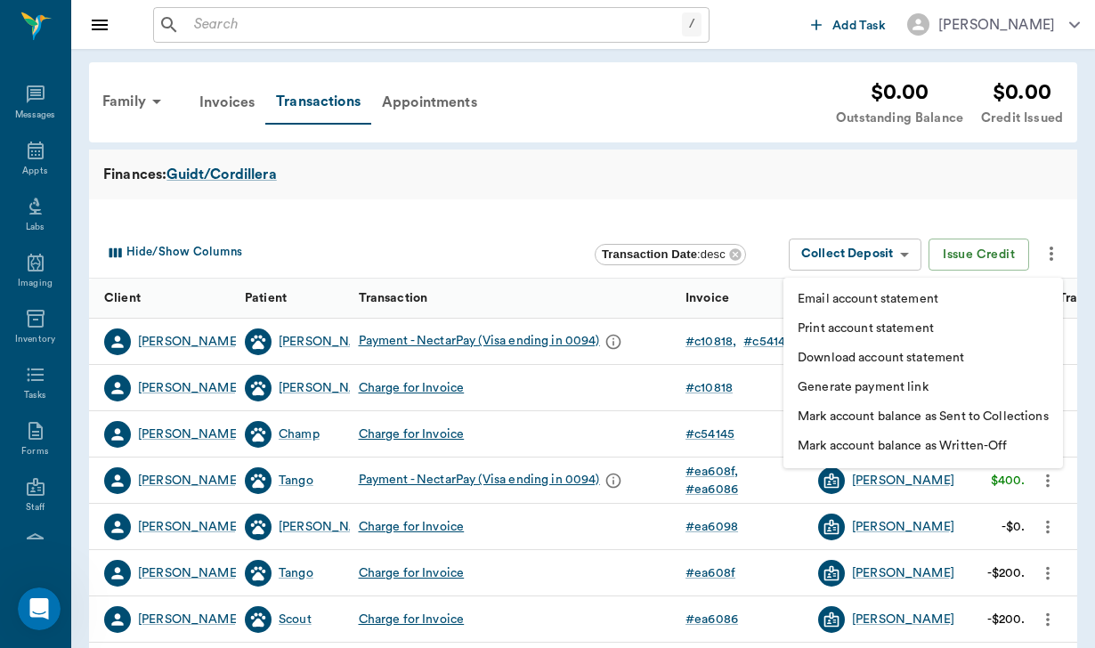
click at [882, 369] on li "Download account statement" at bounding box center [924, 358] width 280 height 29
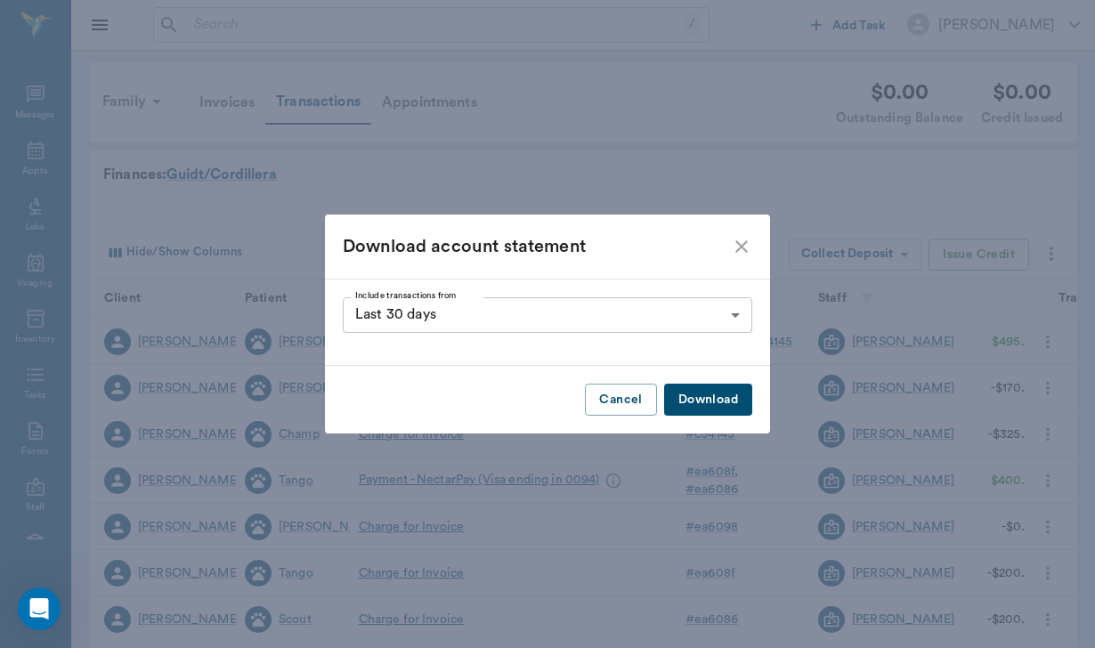
click at [464, 323] on body "/ ​ Add Task [PERSON_NAME] Nectar Messages Appts Labs Imaging Inventory Tasks F…" at bounding box center [547, 547] width 1095 height 1095
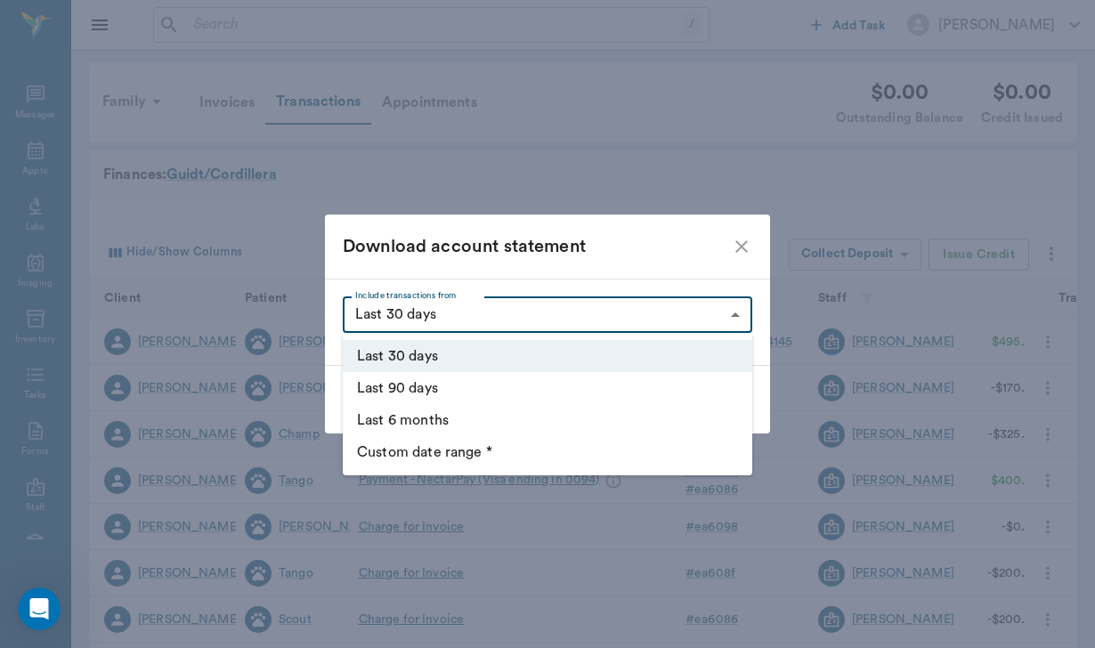
click at [463, 454] on li "Custom date range *" at bounding box center [548, 452] width 410 height 32
type input "CUSTOM_RANGE"
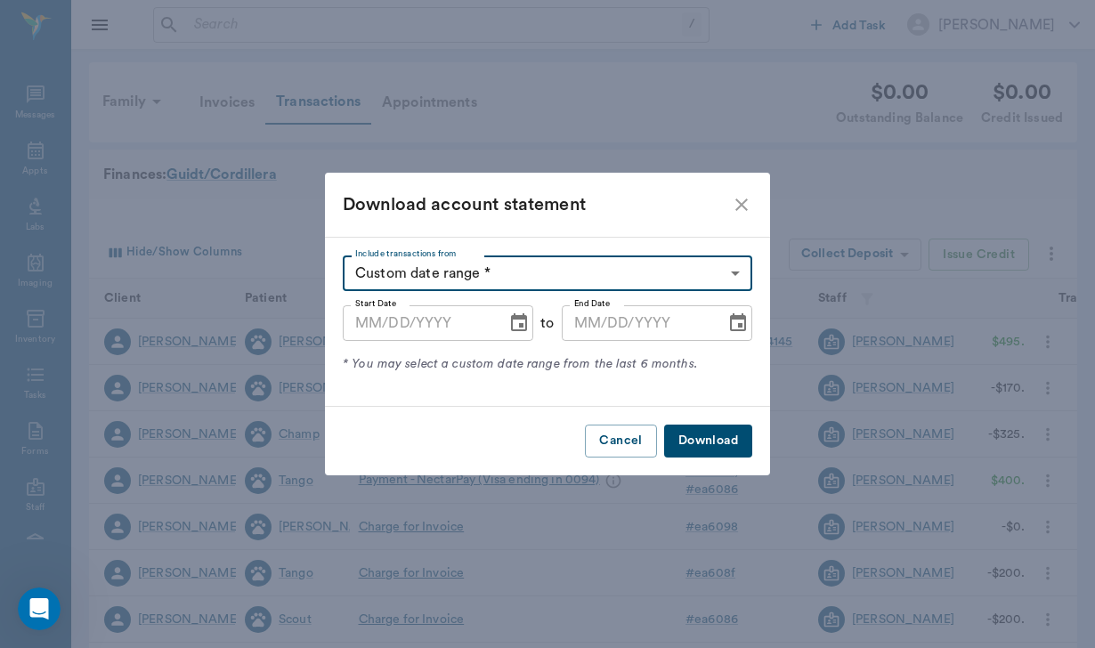
click at [377, 329] on input "Start Date" at bounding box center [418, 323] width 151 height 36
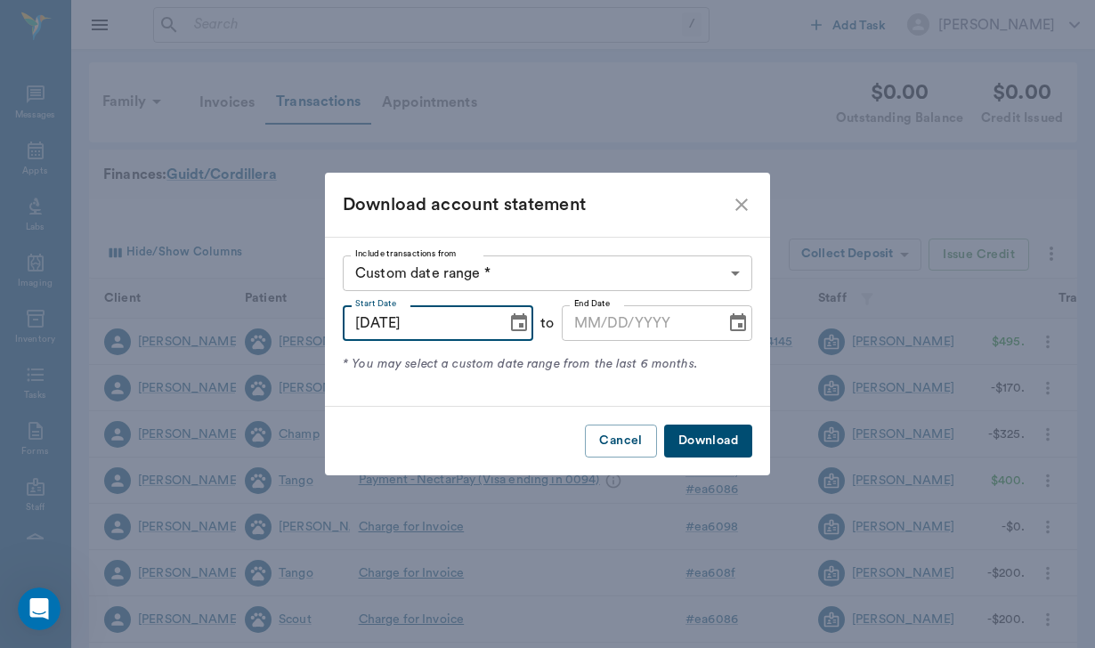
click at [394, 324] on input "[DATE]" at bounding box center [418, 323] width 151 height 36
click at [388, 322] on input "[DATE]" at bounding box center [418, 323] width 151 height 36
type input "[DATE]"
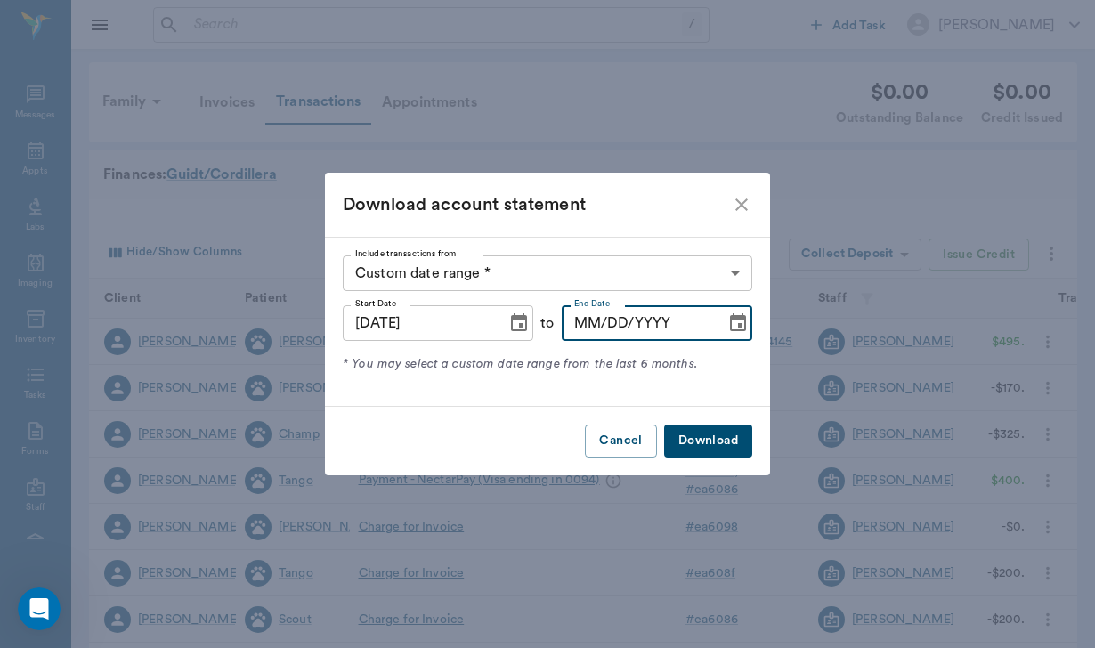
click at [583, 321] on input "MM/DD/YYYY" at bounding box center [637, 323] width 151 height 36
type input "[DATE]"
click at [707, 439] on button "Download" at bounding box center [708, 441] width 88 height 33
click at [740, 207] on icon "close" at bounding box center [741, 205] width 12 height 12
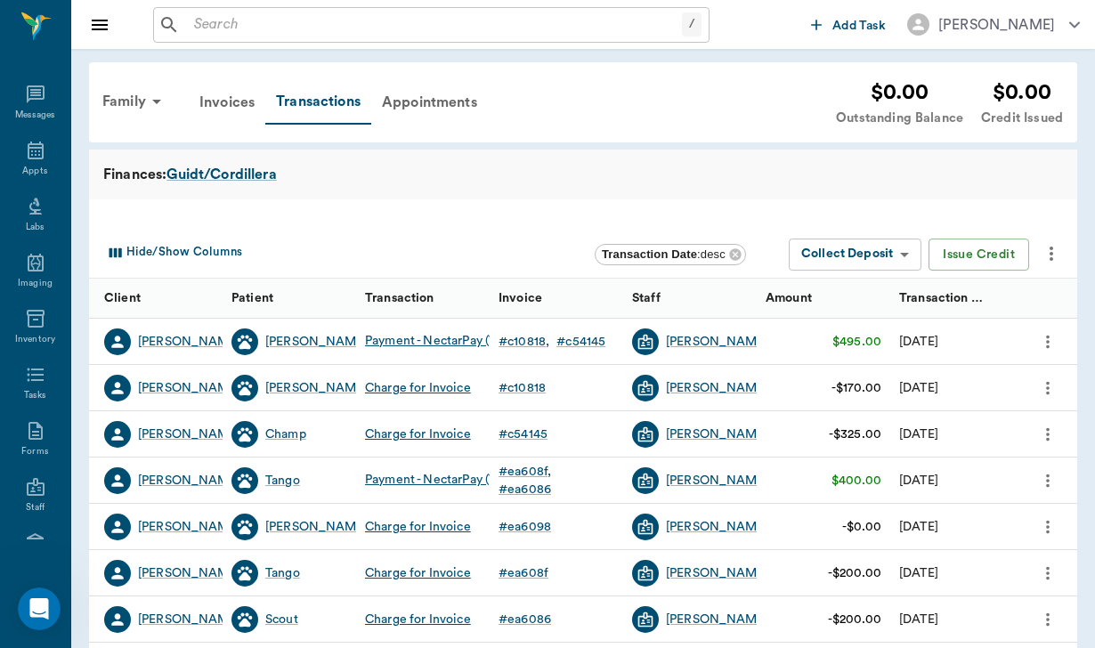
click at [223, 24] on input "text" at bounding box center [434, 24] width 495 height 25
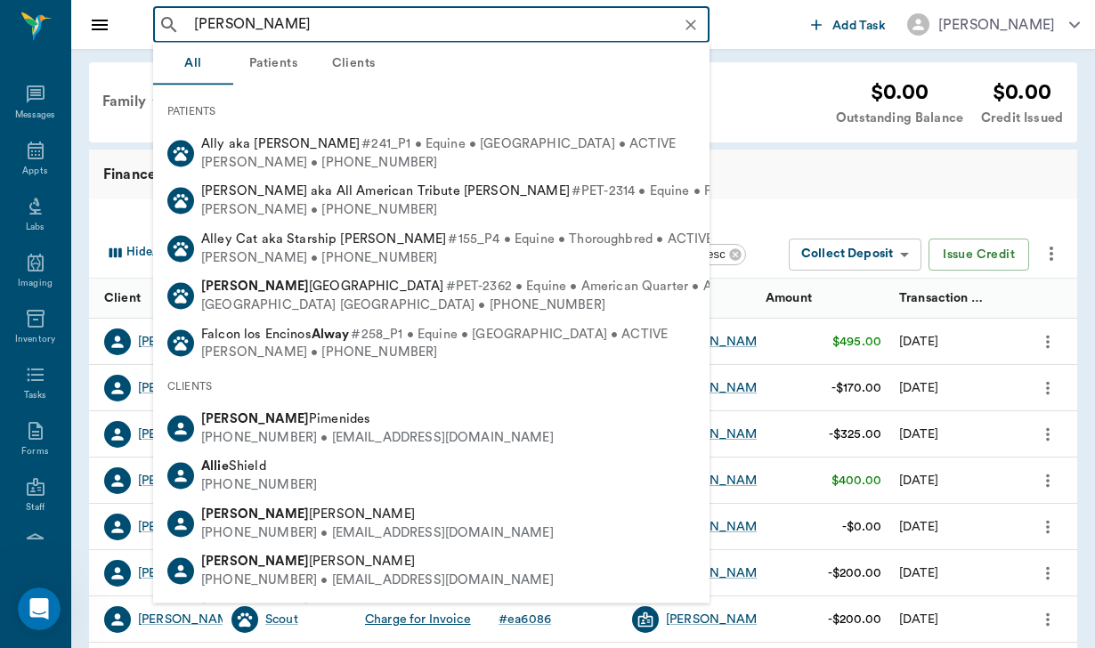
type input "[PERSON_NAME]"
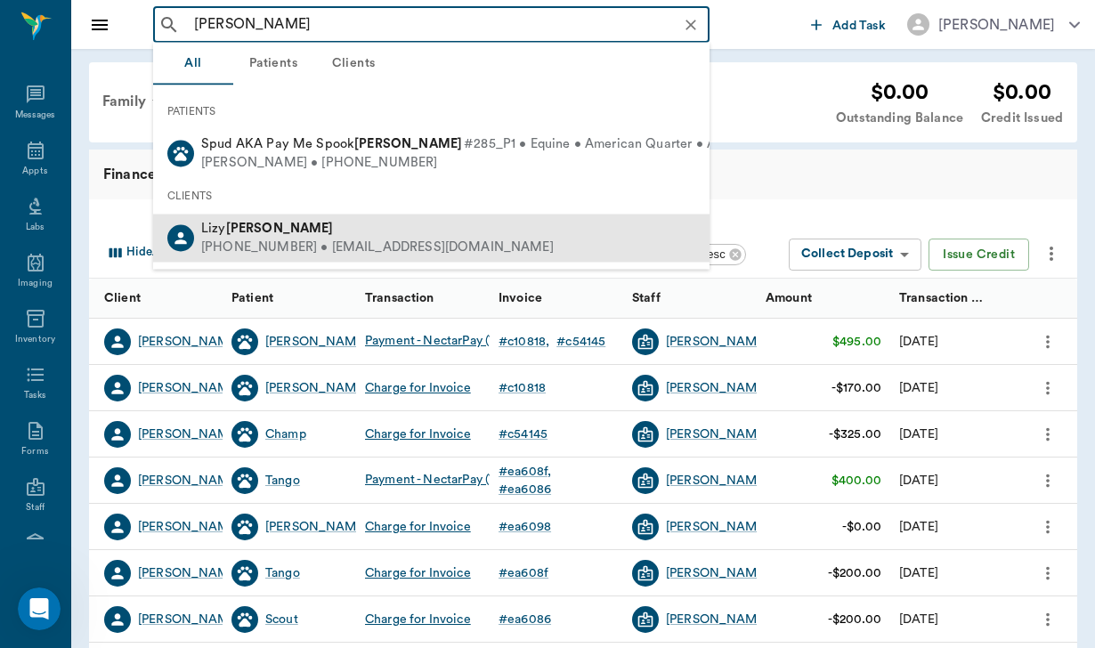
click at [258, 233] on b "[PERSON_NAME]" at bounding box center [280, 228] width 108 height 13
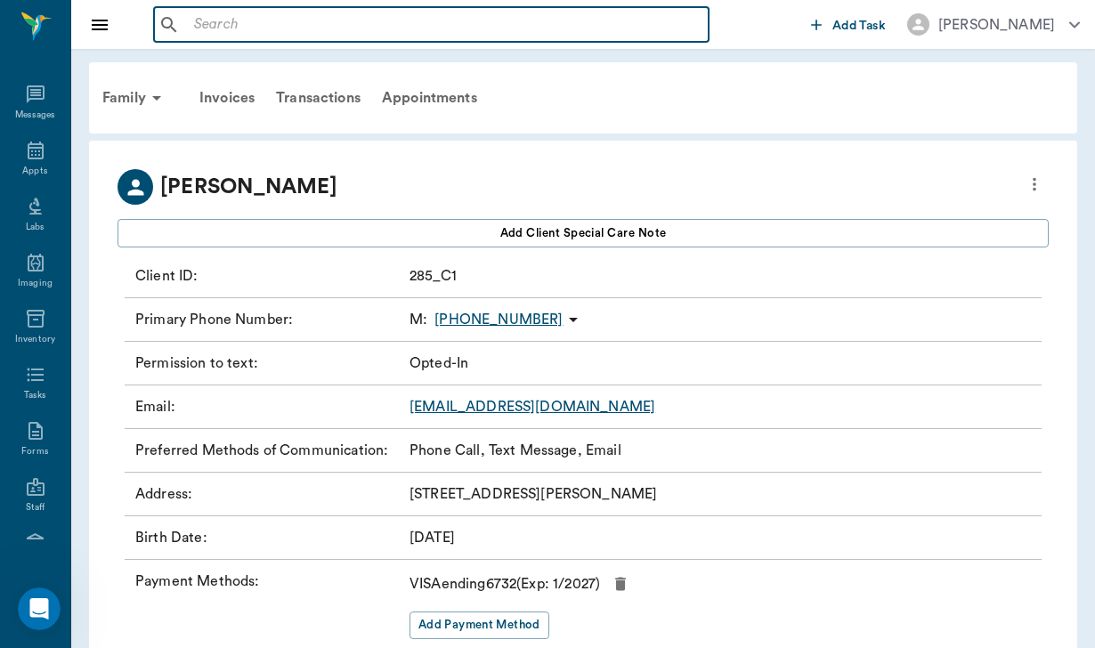
click at [209, 19] on input "text" at bounding box center [444, 24] width 515 height 25
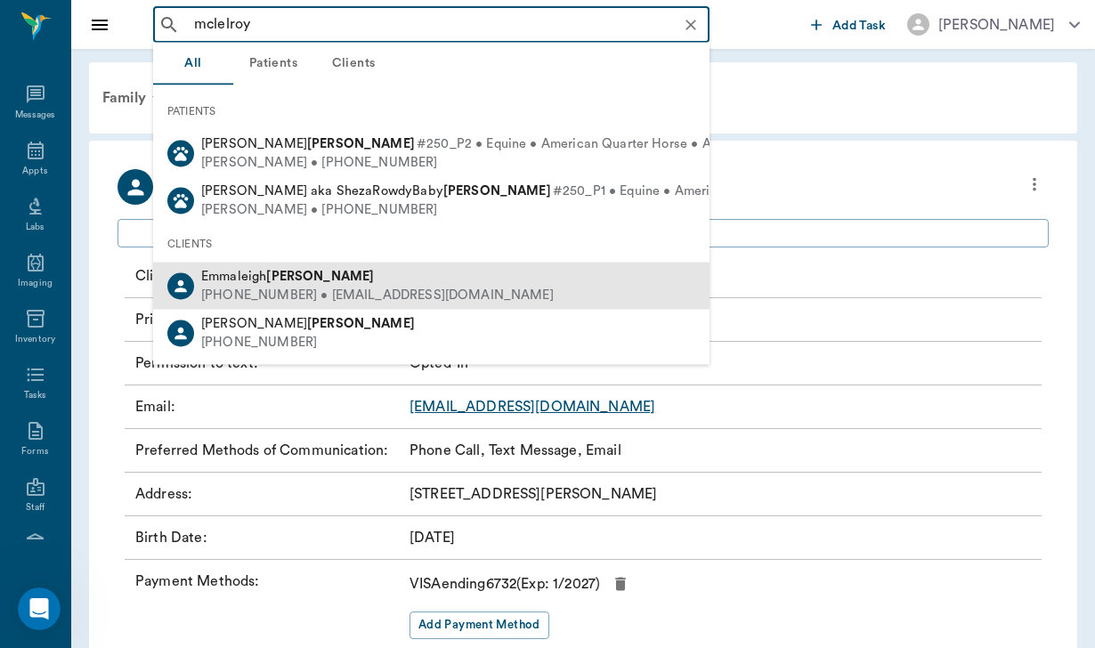
click at [259, 271] on span "[PERSON_NAME]" at bounding box center [287, 275] width 173 height 13
type input "mclelroy"
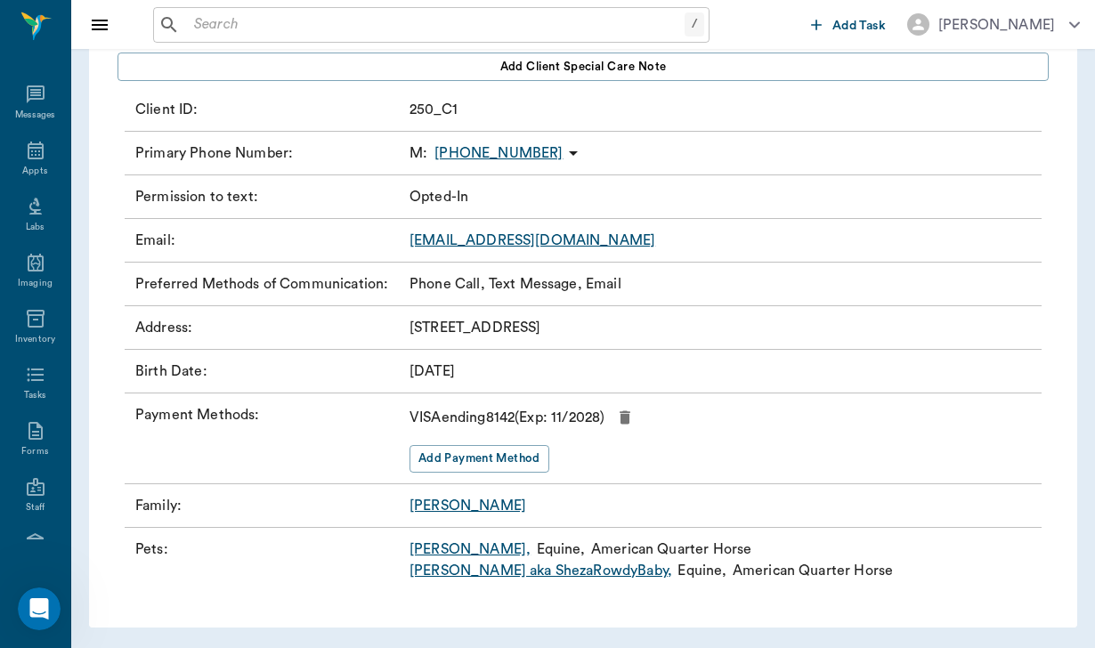
scroll to position [166, 0]
click at [193, 24] on input "text" at bounding box center [436, 24] width 498 height 25
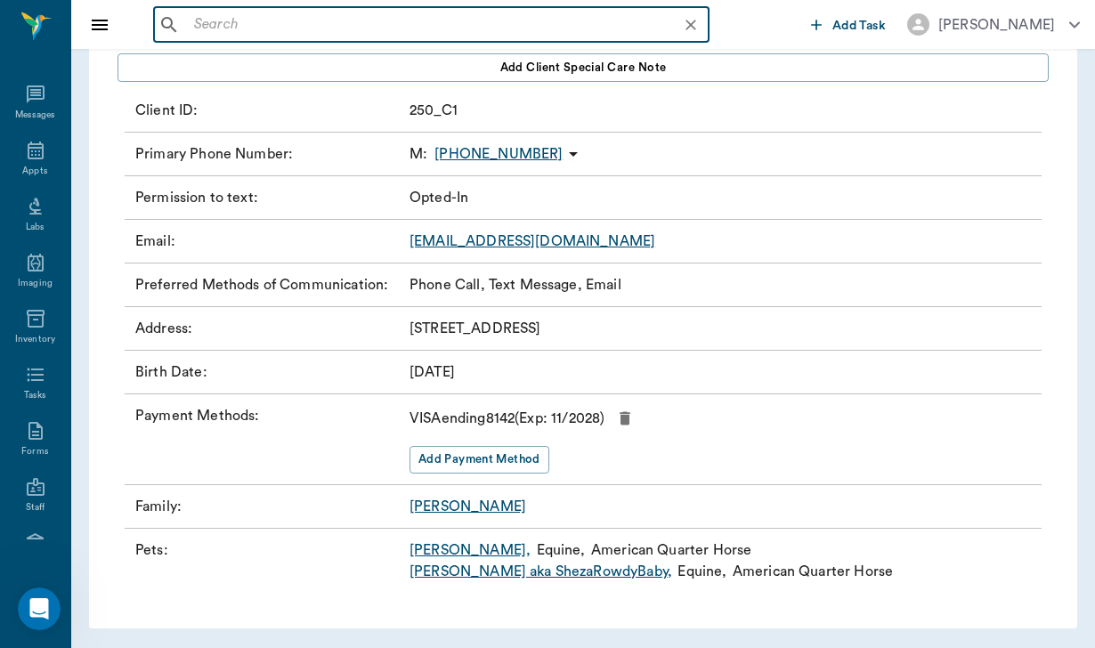
type input "s"
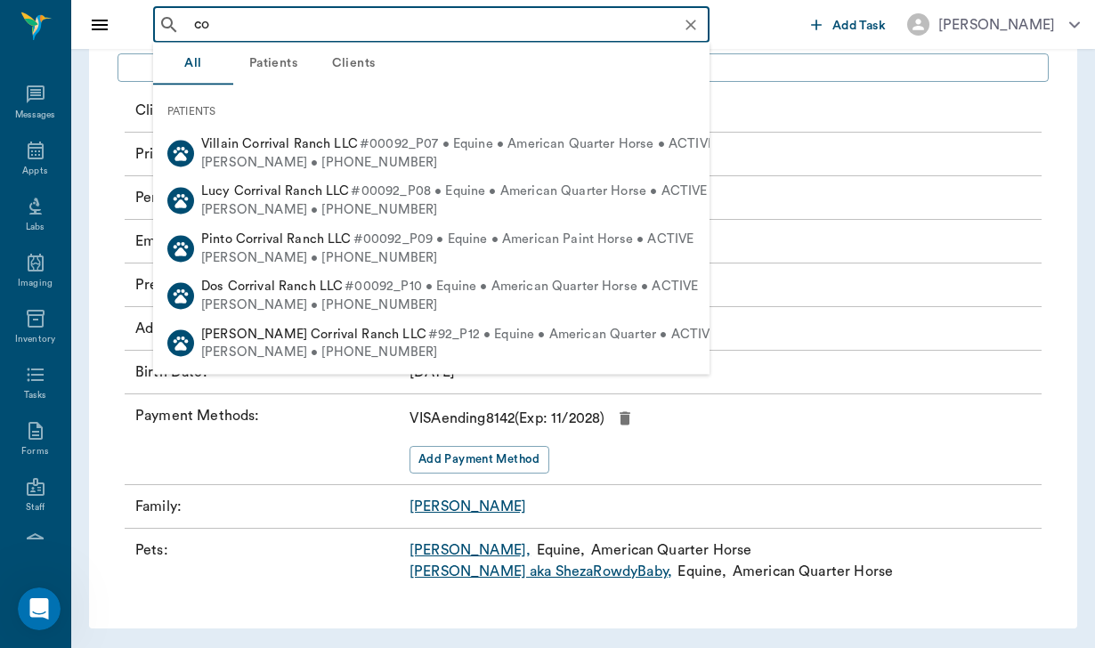
type input "c"
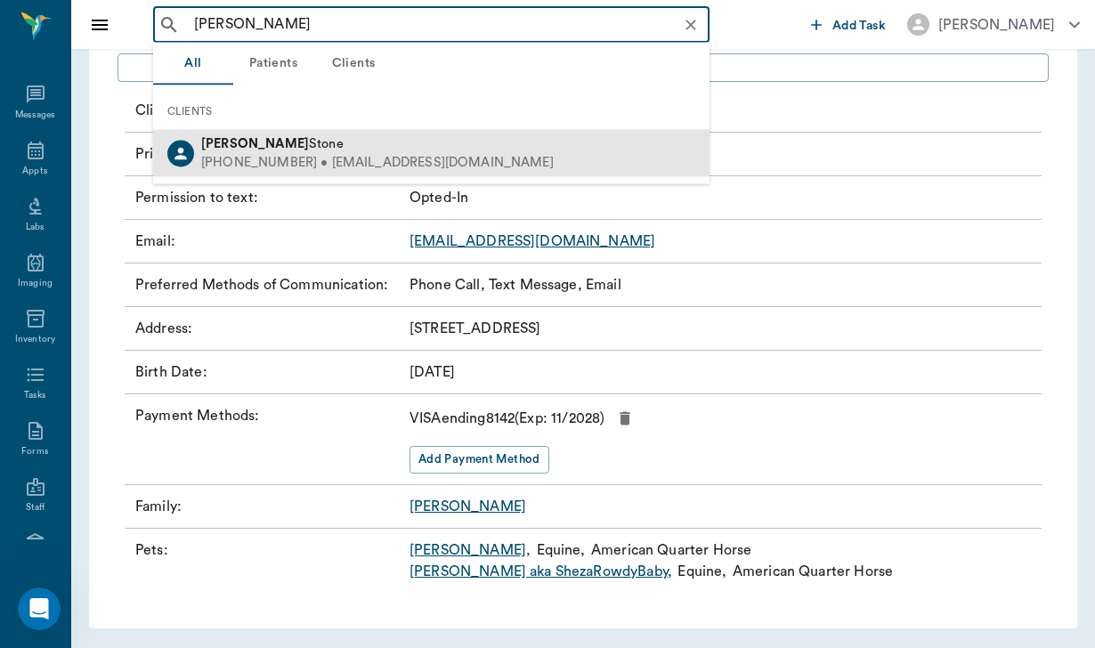
click at [316, 152] on div "[PERSON_NAME]" at bounding box center [377, 144] width 353 height 19
type input "[PERSON_NAME]"
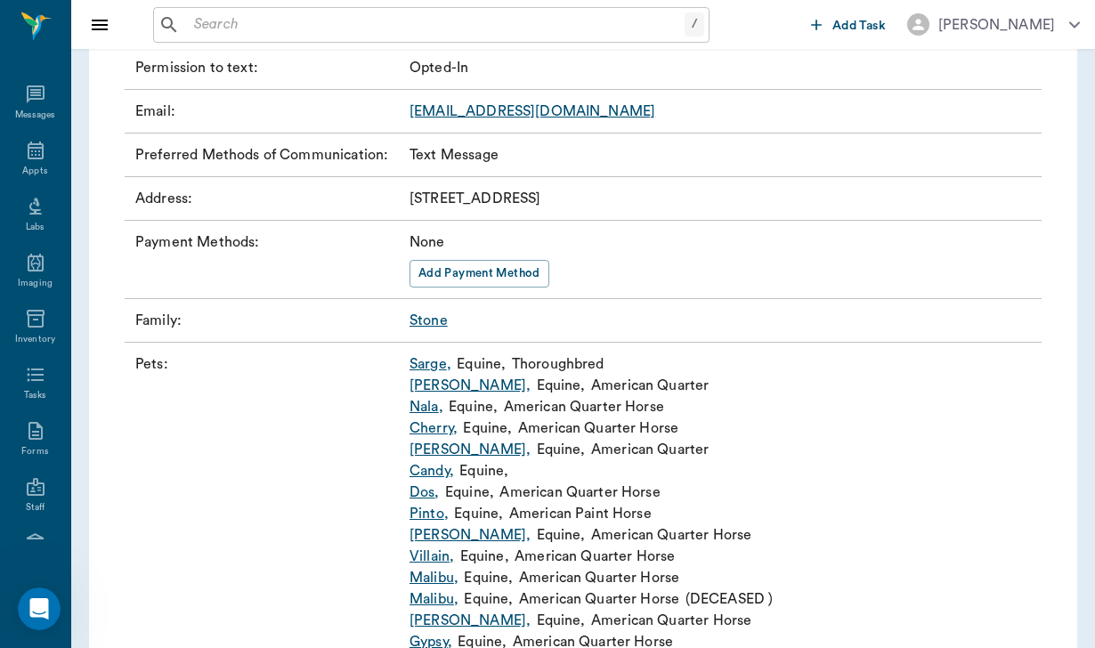
scroll to position [332, 0]
